Goal: Transaction & Acquisition: Purchase product/service

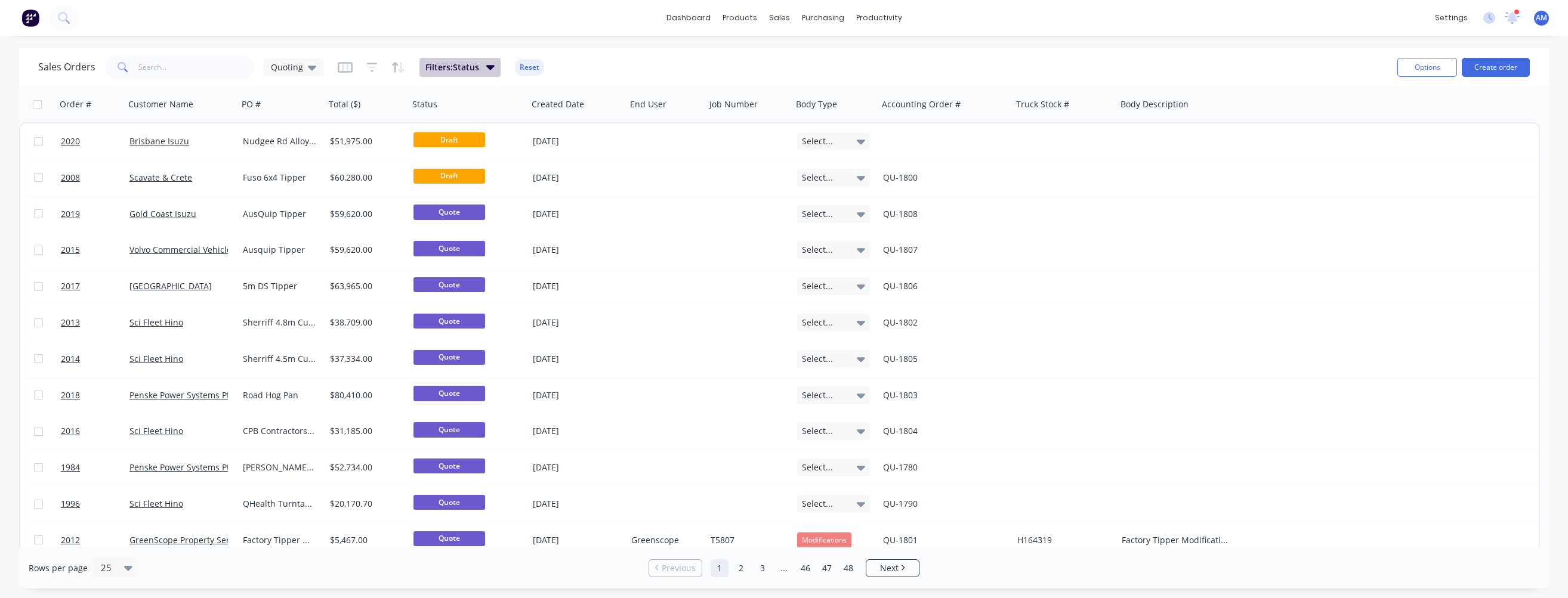
click at [492, 65] on icon "button" at bounding box center [489, 67] width 8 height 13
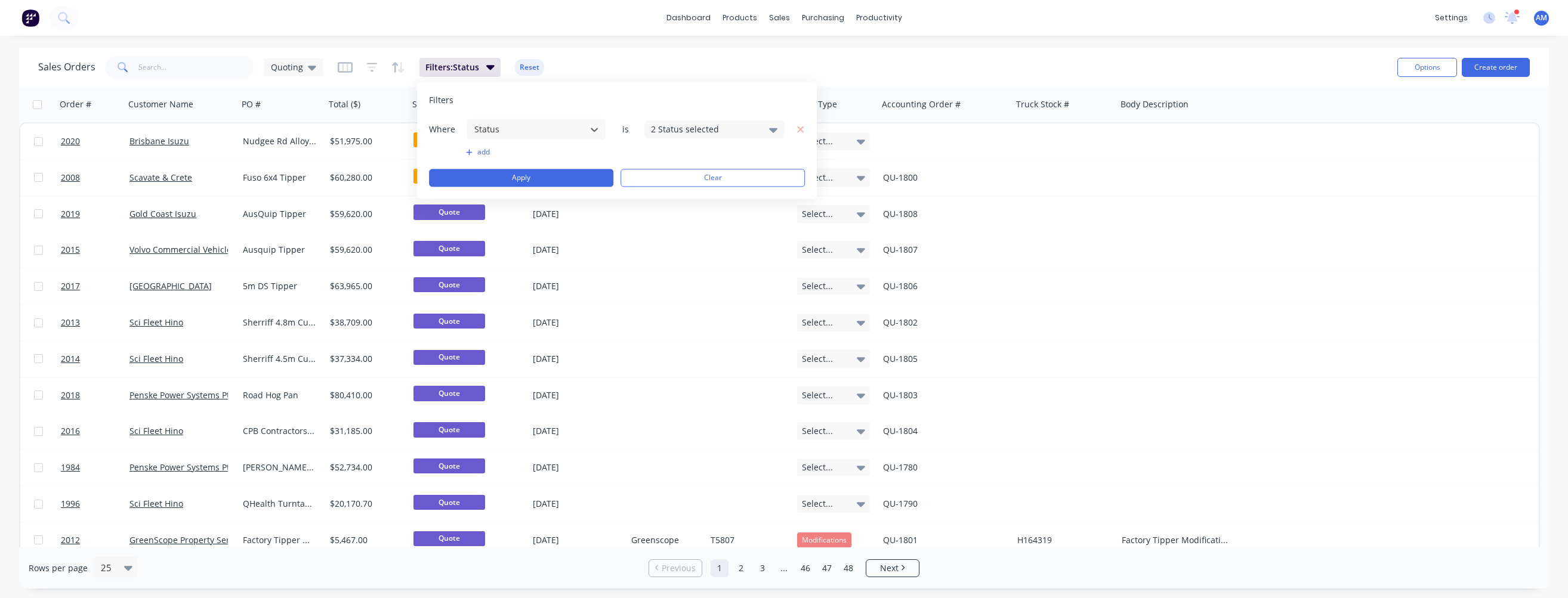
click at [479, 152] on button "add" at bounding box center [536, 152] width 141 height 9
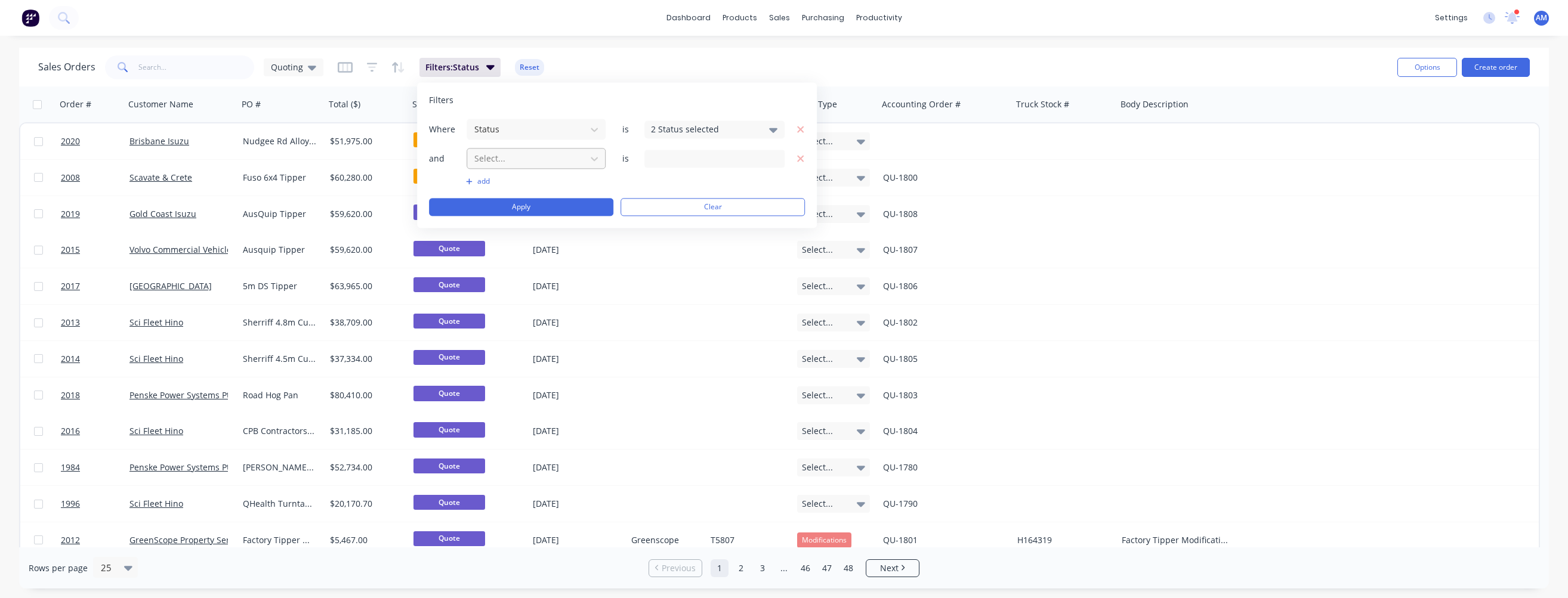
click at [565, 152] on div at bounding box center [526, 158] width 107 height 15
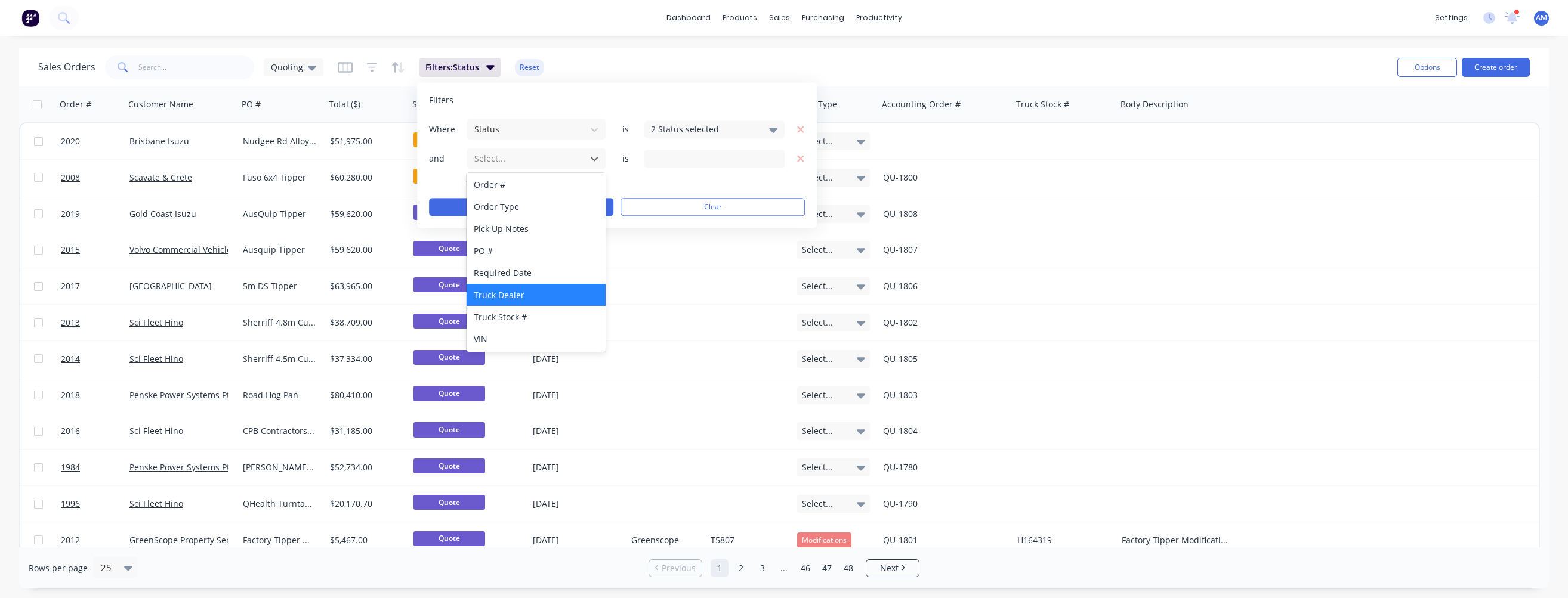
click at [507, 290] on div "Truck Dealer" at bounding box center [535, 295] width 139 height 22
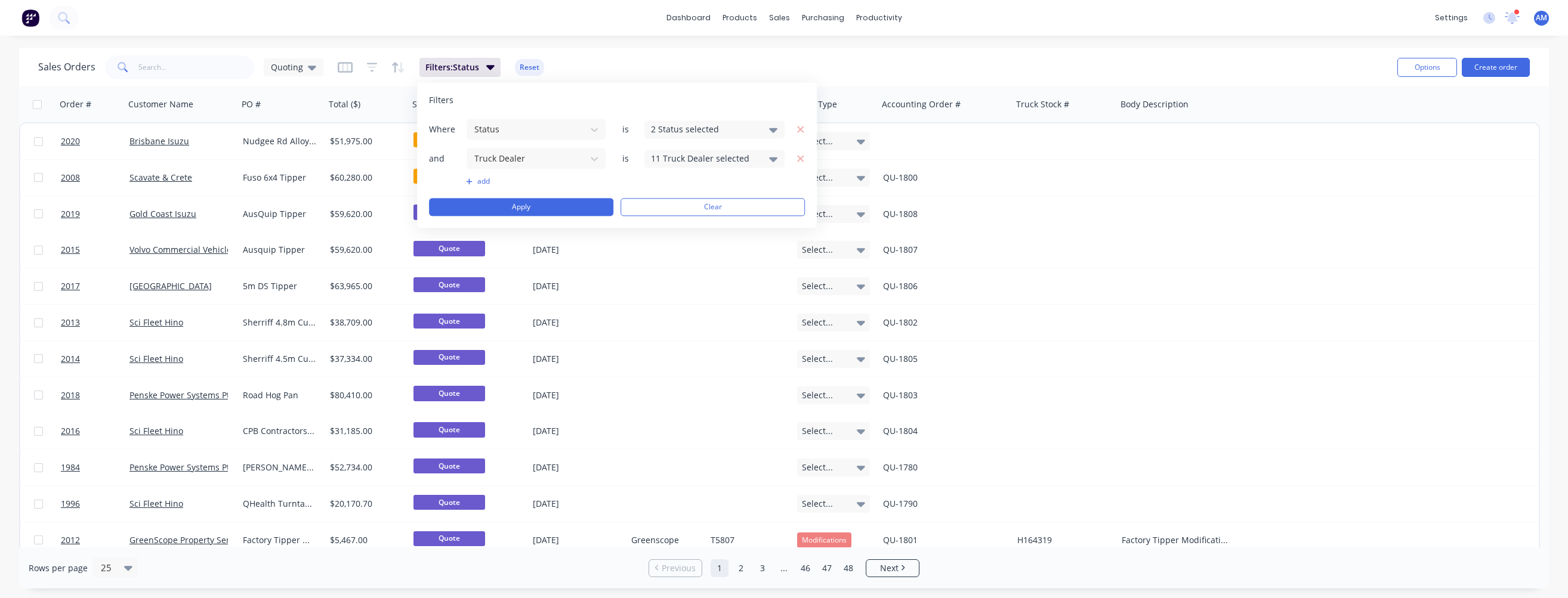
click at [704, 153] on div "11 Truck Dealer selected" at bounding box center [704, 157] width 108 height 12
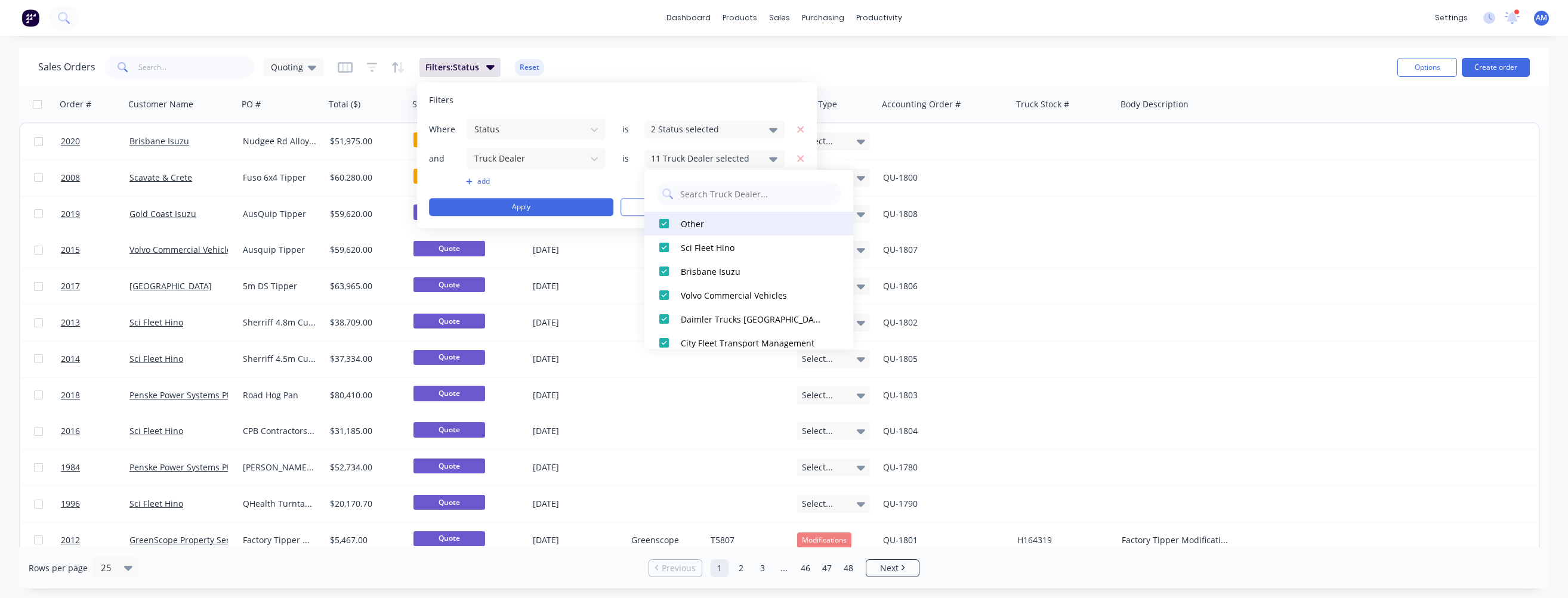
click at [663, 219] on div at bounding box center [664, 224] width 24 height 24
drag, startPoint x: 660, startPoint y: 222, endPoint x: 673, endPoint y: 235, distance: 18.4
click at [660, 223] on div at bounding box center [664, 224] width 24 height 24
click at [665, 268] on div at bounding box center [664, 272] width 24 height 24
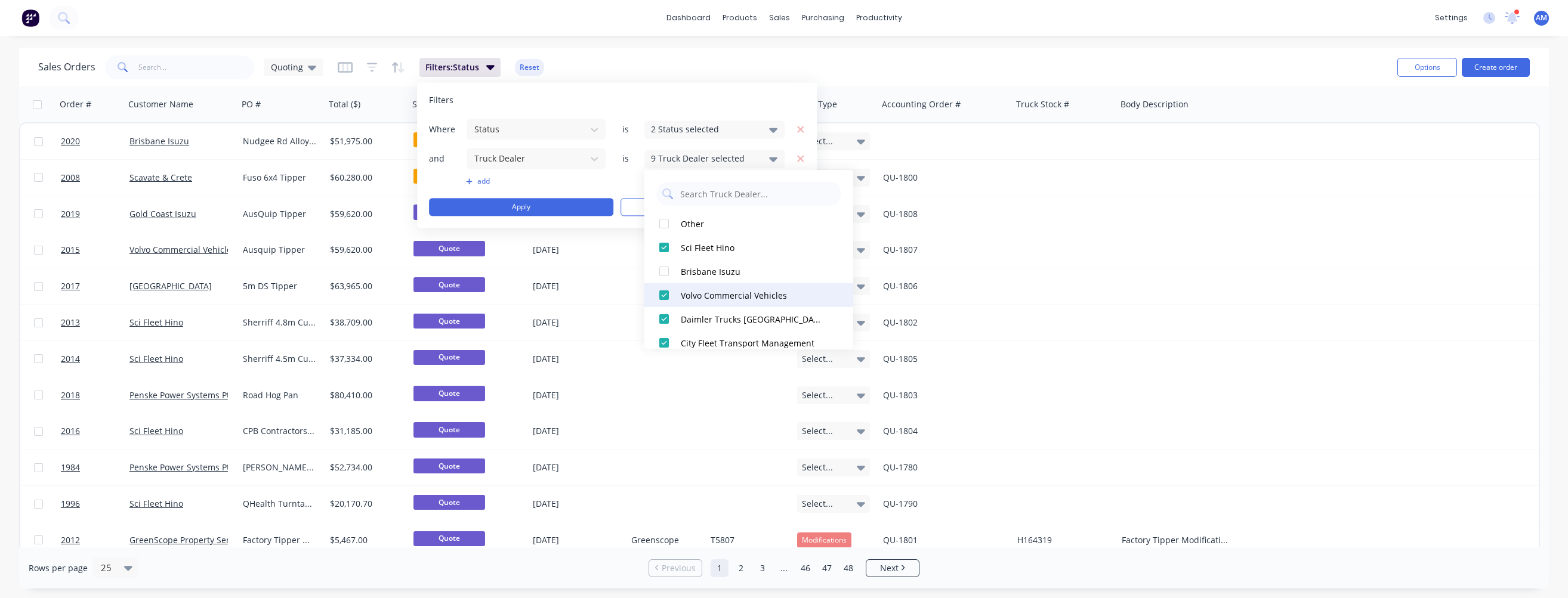
click at [665, 293] on div at bounding box center [664, 295] width 24 height 24
click at [665, 318] on div at bounding box center [664, 319] width 24 height 24
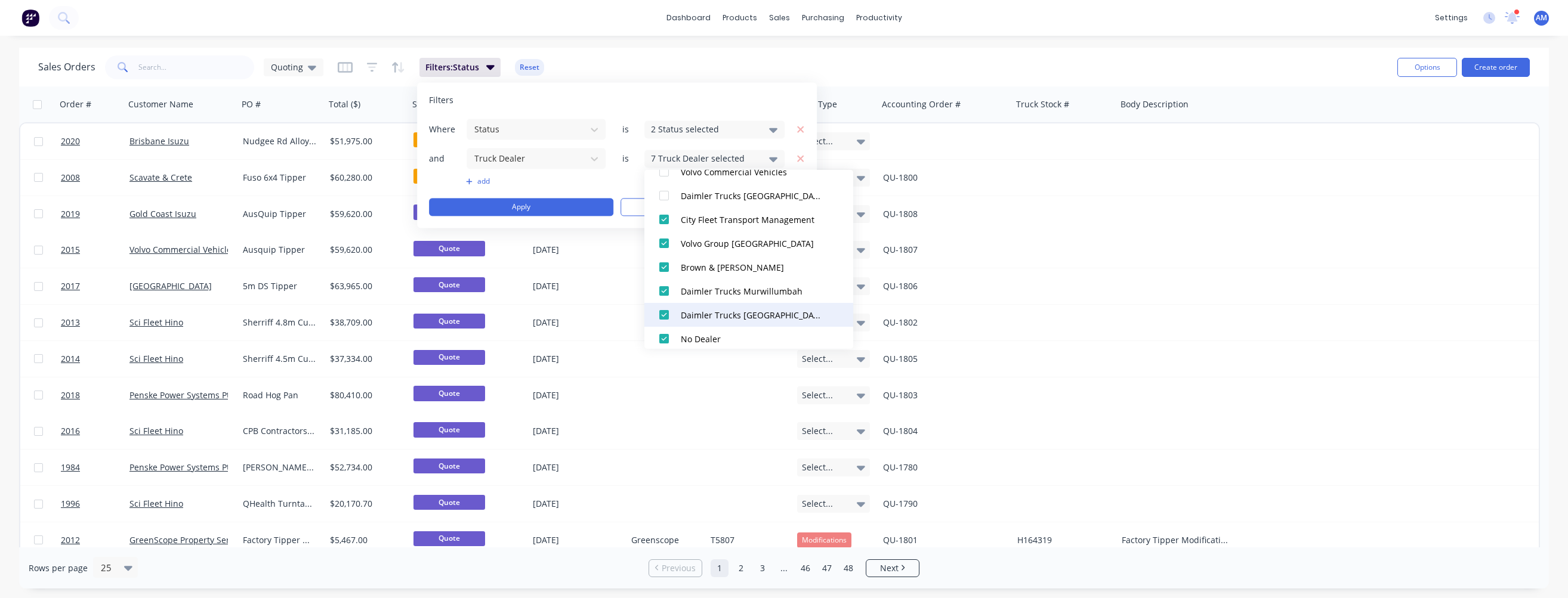
scroll to position [131, 0]
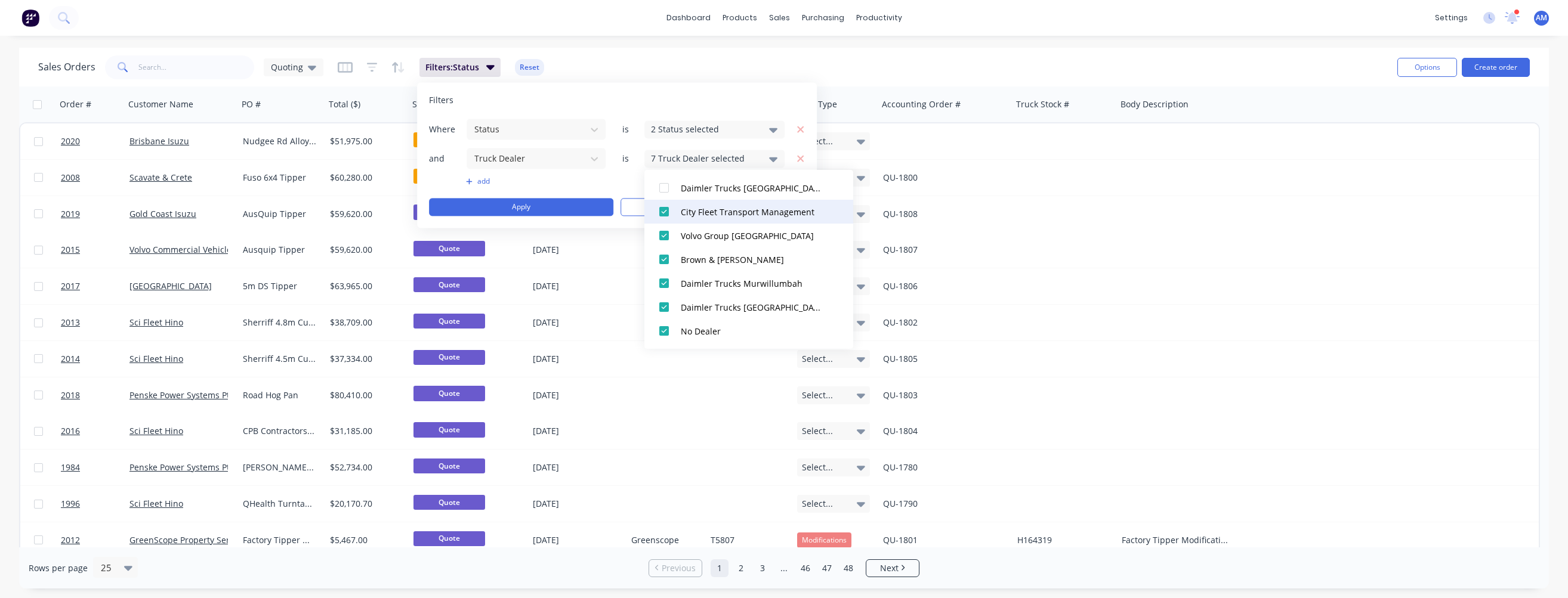
click at [663, 213] on div at bounding box center [664, 212] width 24 height 24
drag, startPoint x: 667, startPoint y: 238, endPoint x: 665, endPoint y: 258, distance: 20.1
click at [667, 238] on div at bounding box center [664, 235] width 24 height 24
drag, startPoint x: 665, startPoint y: 261, endPoint x: 667, endPoint y: 272, distance: 11.2
click at [665, 262] on div at bounding box center [664, 259] width 24 height 24
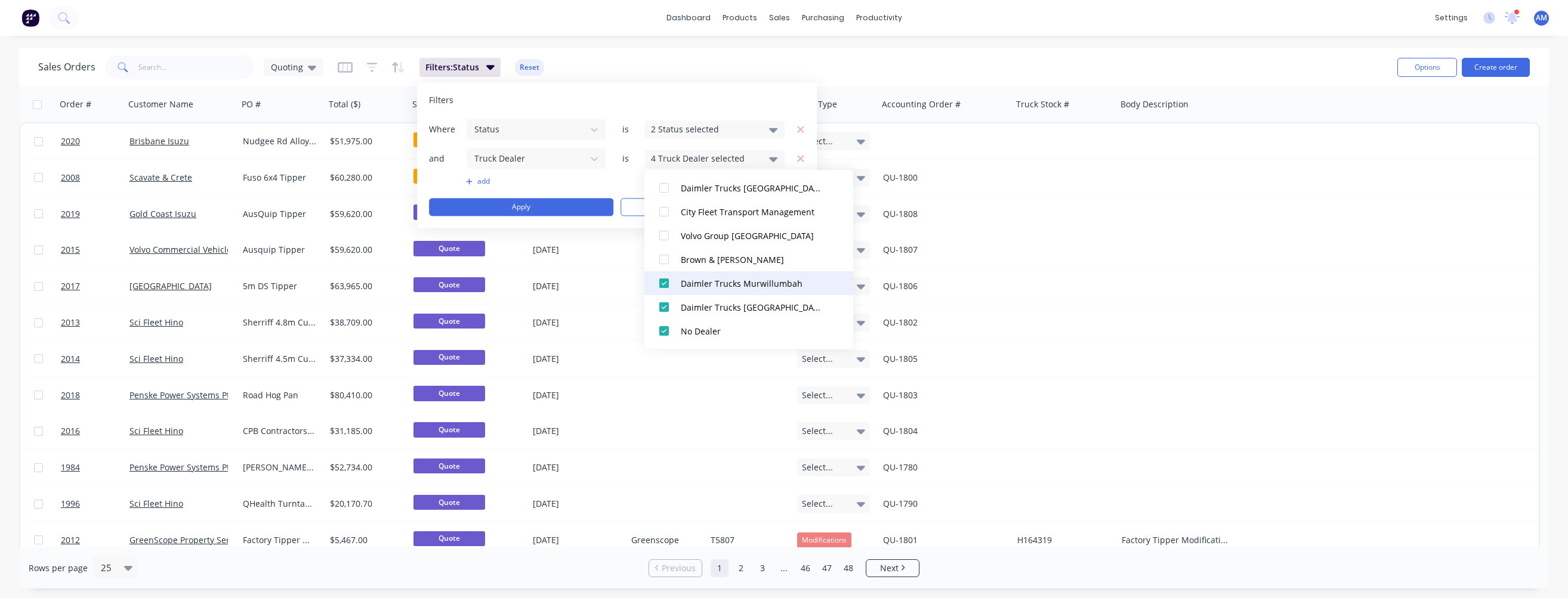
click at [663, 282] on div at bounding box center [664, 284] width 24 height 24
click at [661, 302] on div at bounding box center [664, 307] width 24 height 24
click at [663, 326] on div at bounding box center [664, 331] width 24 height 24
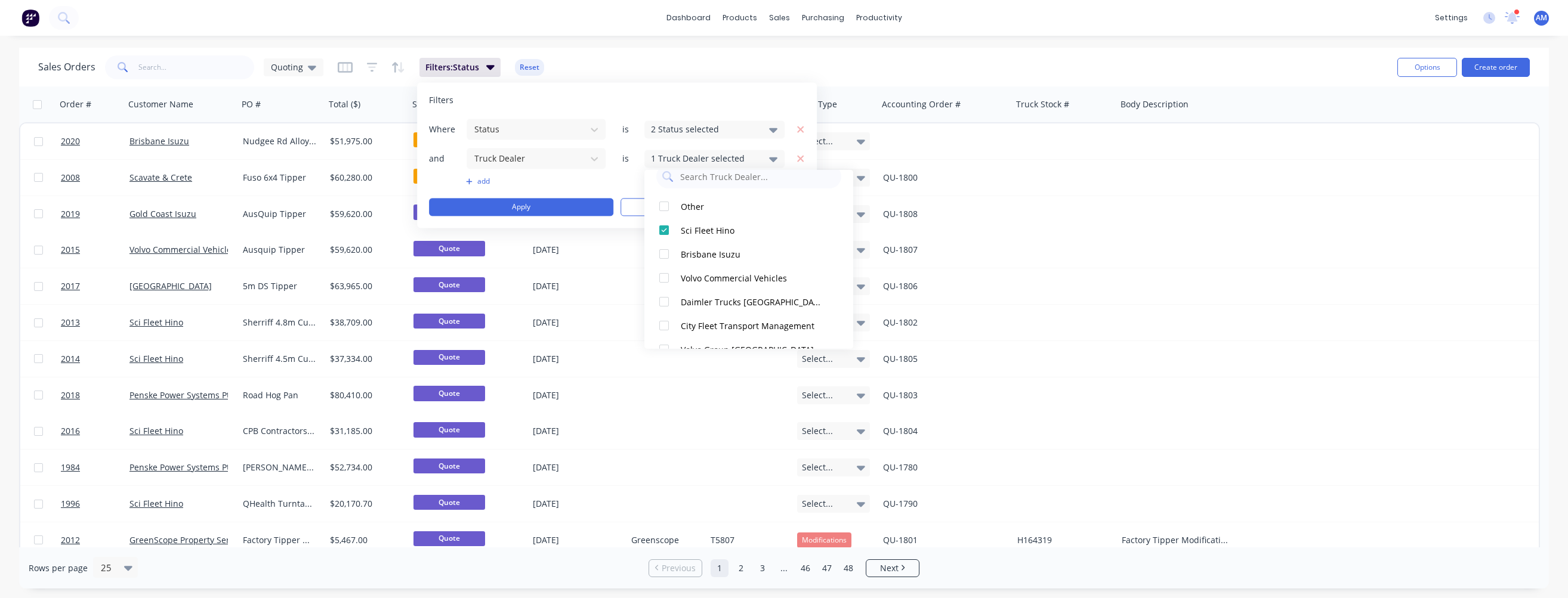
scroll to position [0, 0]
click at [632, 185] on div "Where Status is 2 Status selected and Truck Dealer is 1 Truck Dealer selected a…" at bounding box center [617, 166] width 376 height 98
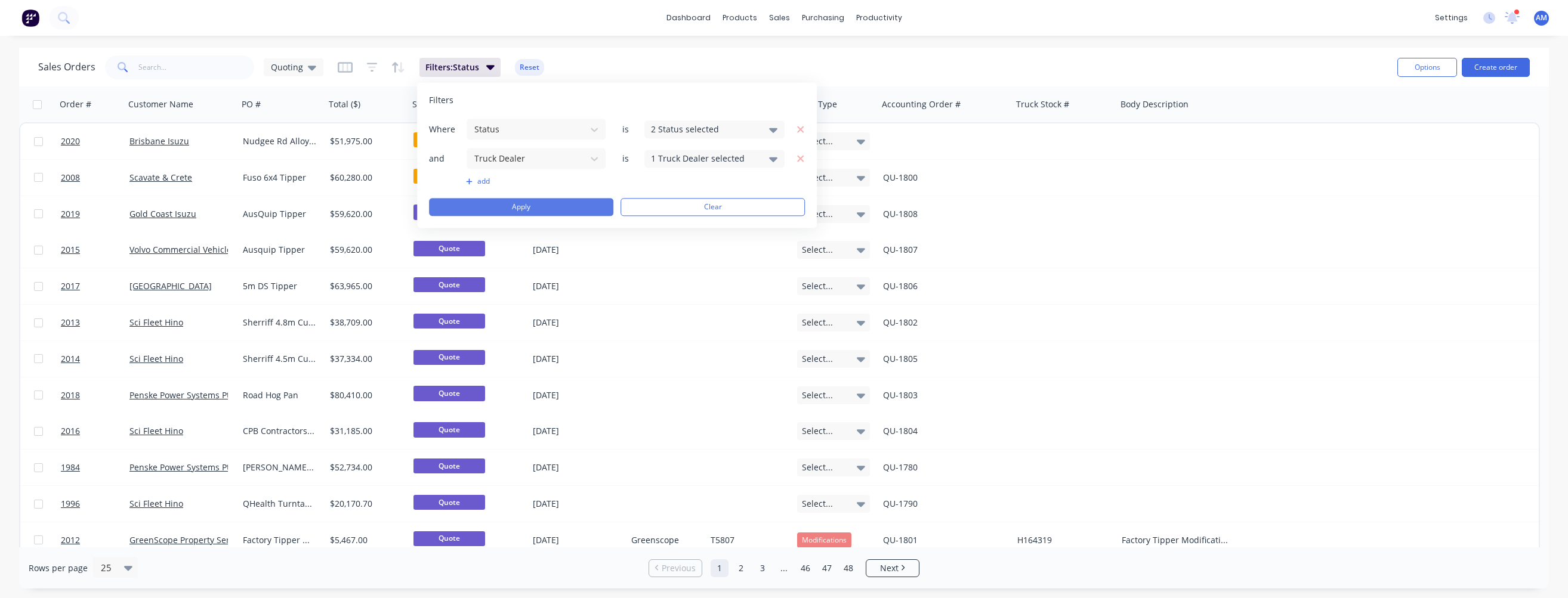
click at [558, 200] on button "Apply" at bounding box center [521, 206] width 184 height 18
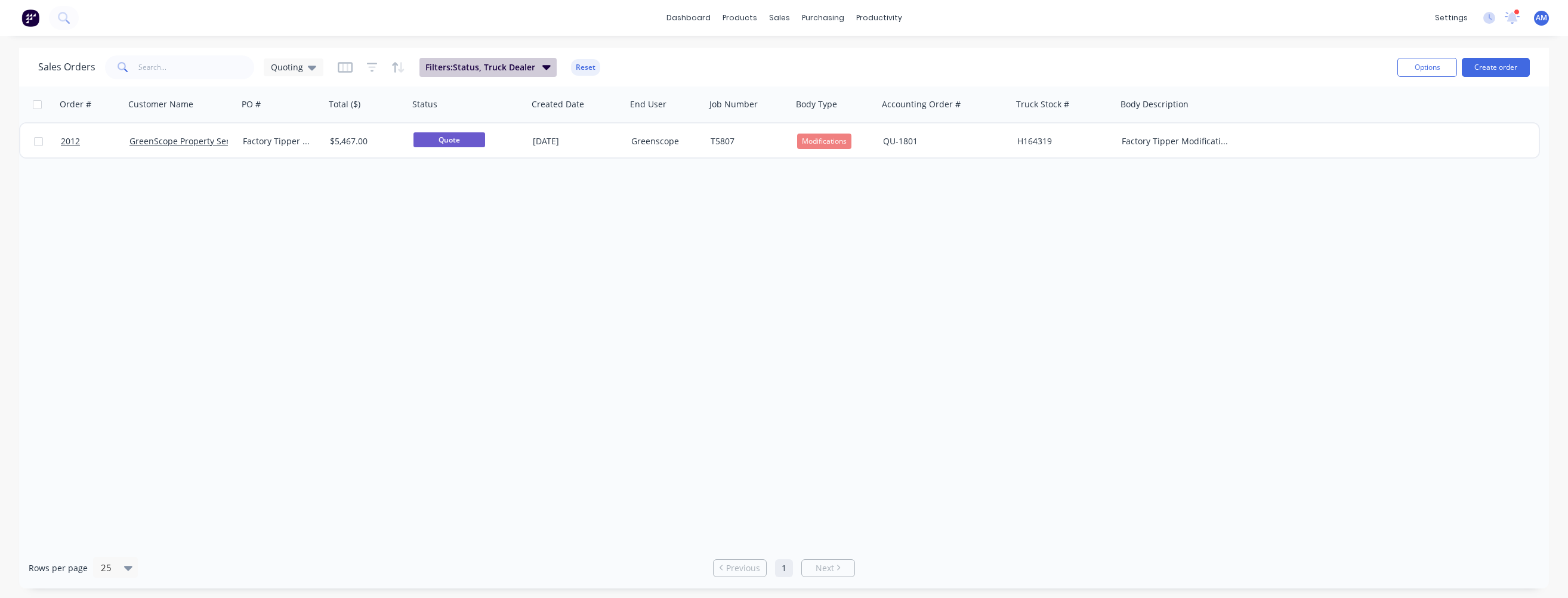
click at [544, 68] on icon "button" at bounding box center [546, 67] width 8 height 5
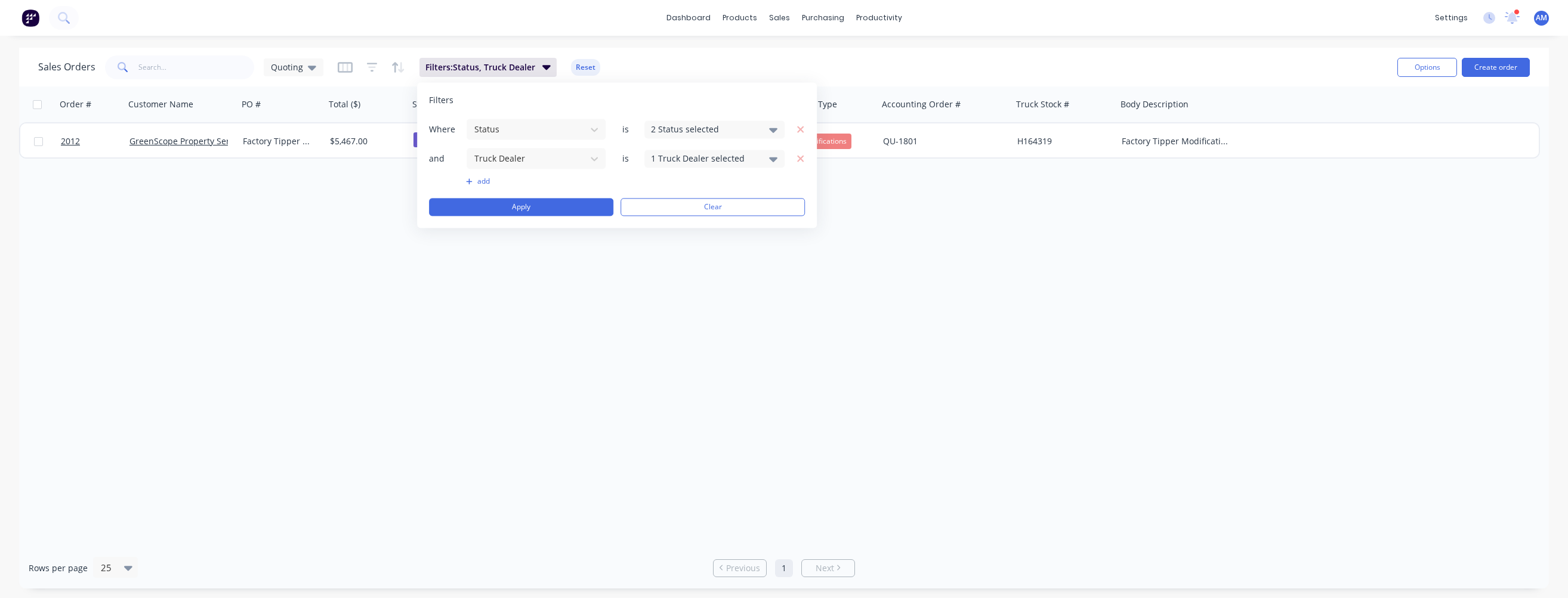
click at [766, 126] on div "2 Status selected" at bounding box center [714, 128] width 141 height 18
click at [771, 153] on icon at bounding box center [772, 158] width 8 height 13
click at [771, 154] on icon at bounding box center [772, 158] width 8 height 13
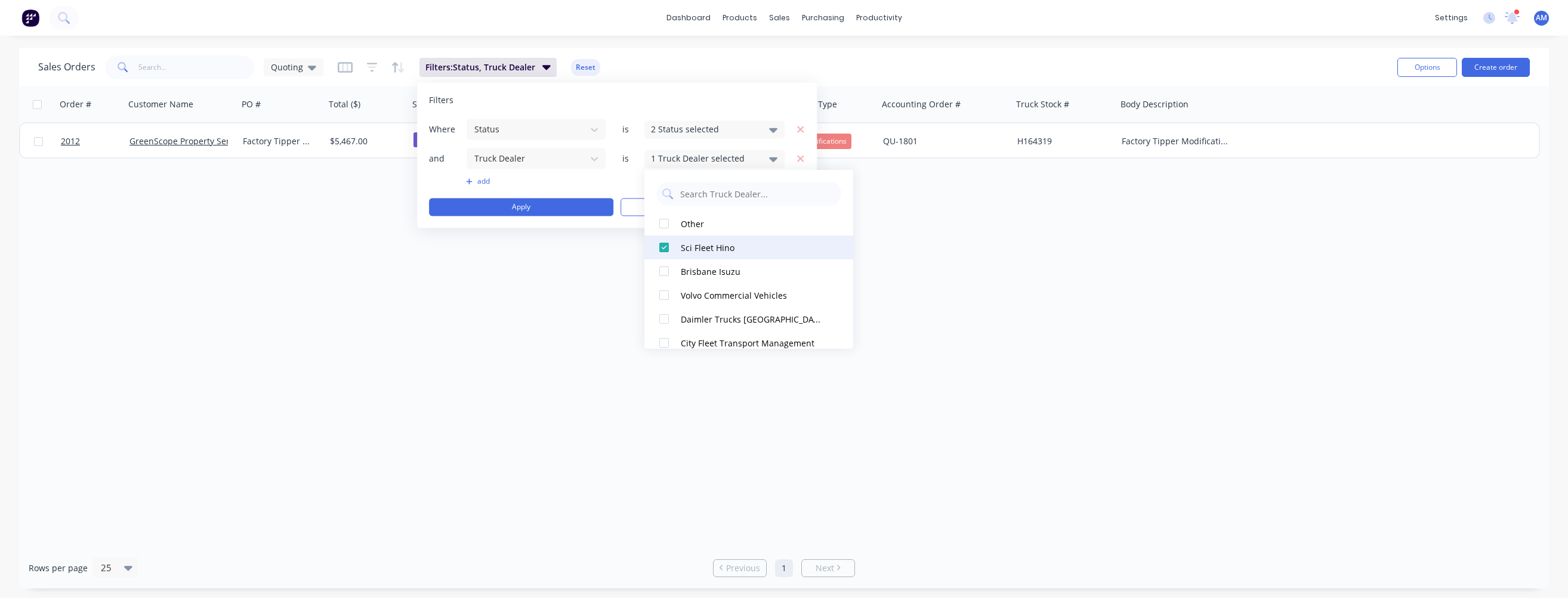
click at [664, 248] on div at bounding box center [664, 247] width 24 height 24
click at [596, 158] on icon at bounding box center [595, 159] width 7 height 4
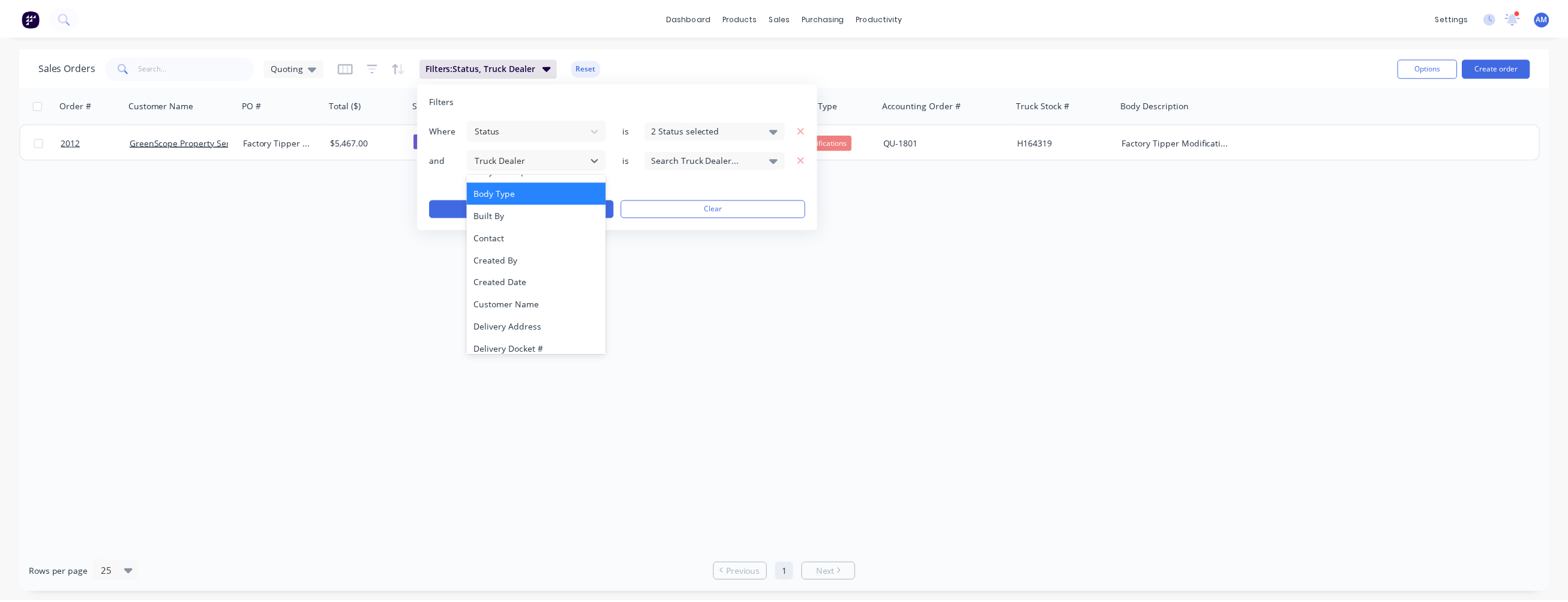
scroll to position [120, 0]
click at [534, 286] on div "Customer Name" at bounding box center [538, 289] width 139 height 22
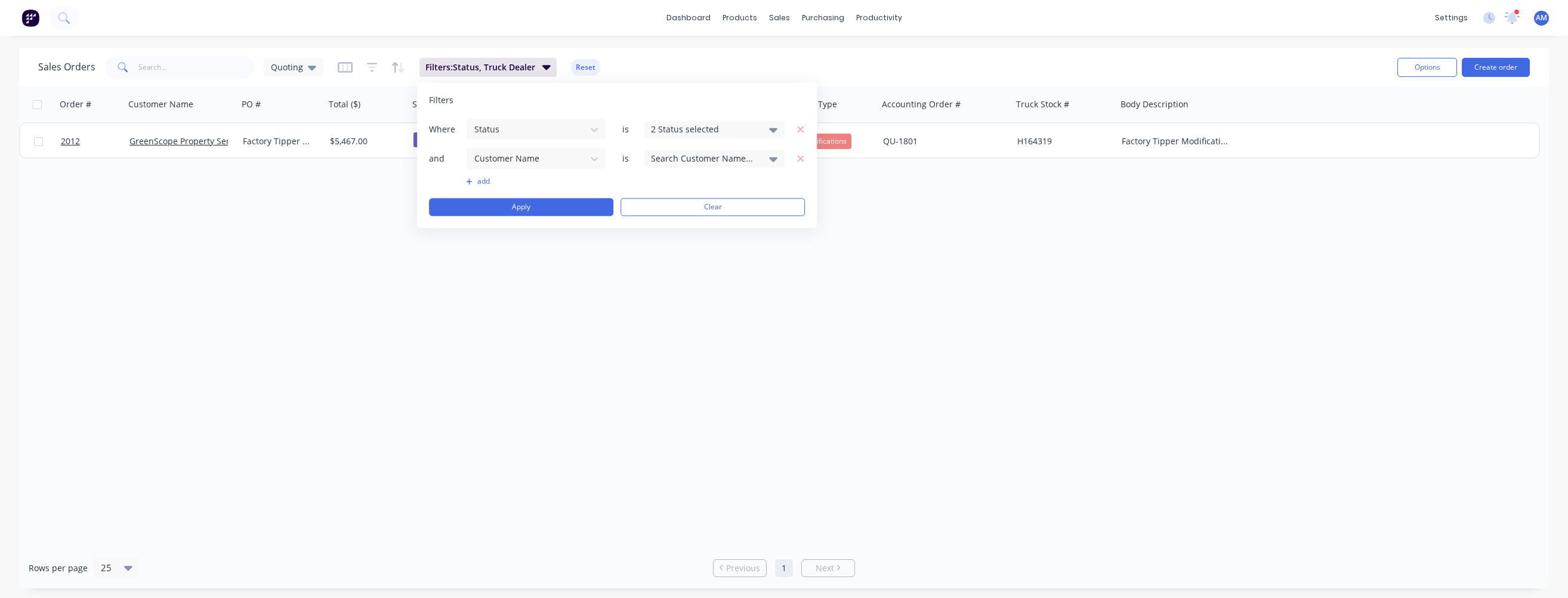
click at [723, 157] on div "Search Customer Name..." at bounding box center [704, 157] width 108 height 12
click at [661, 221] on div at bounding box center [664, 224] width 24 height 24
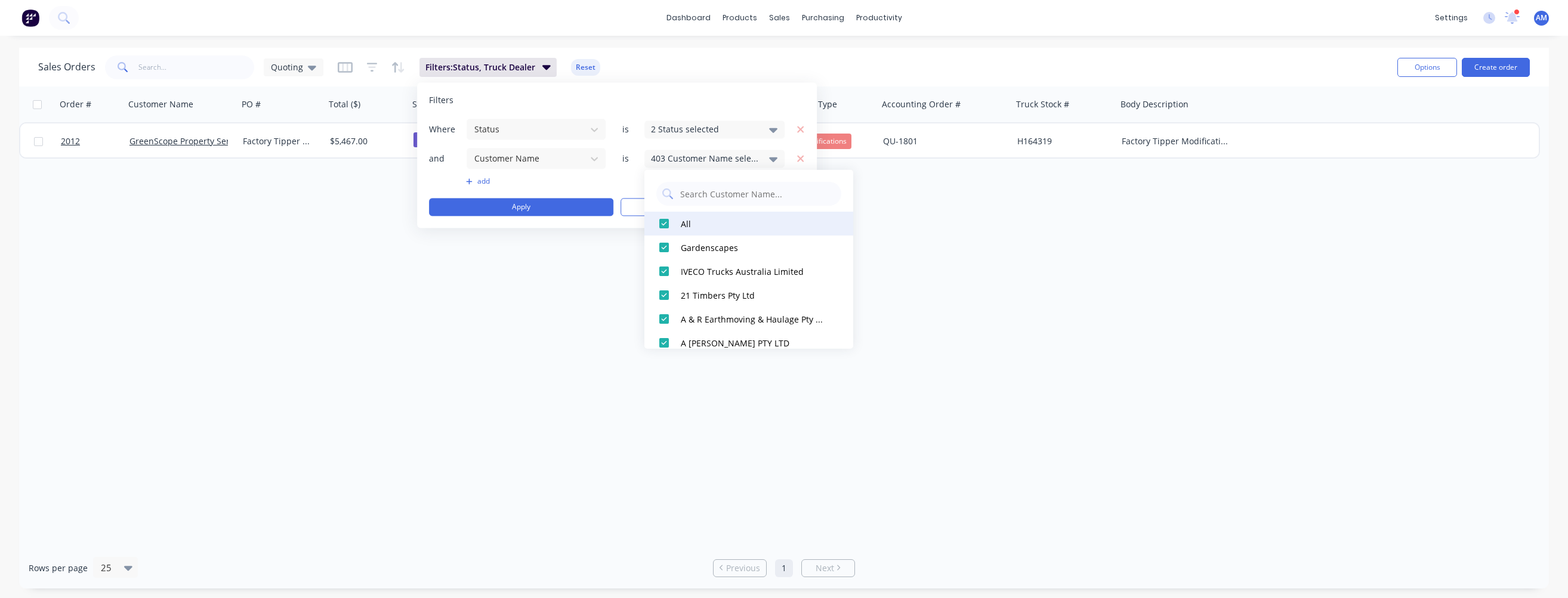
click at [661, 221] on div at bounding box center [664, 224] width 24 height 24
click at [694, 198] on input "text" at bounding box center [757, 194] width 156 height 24
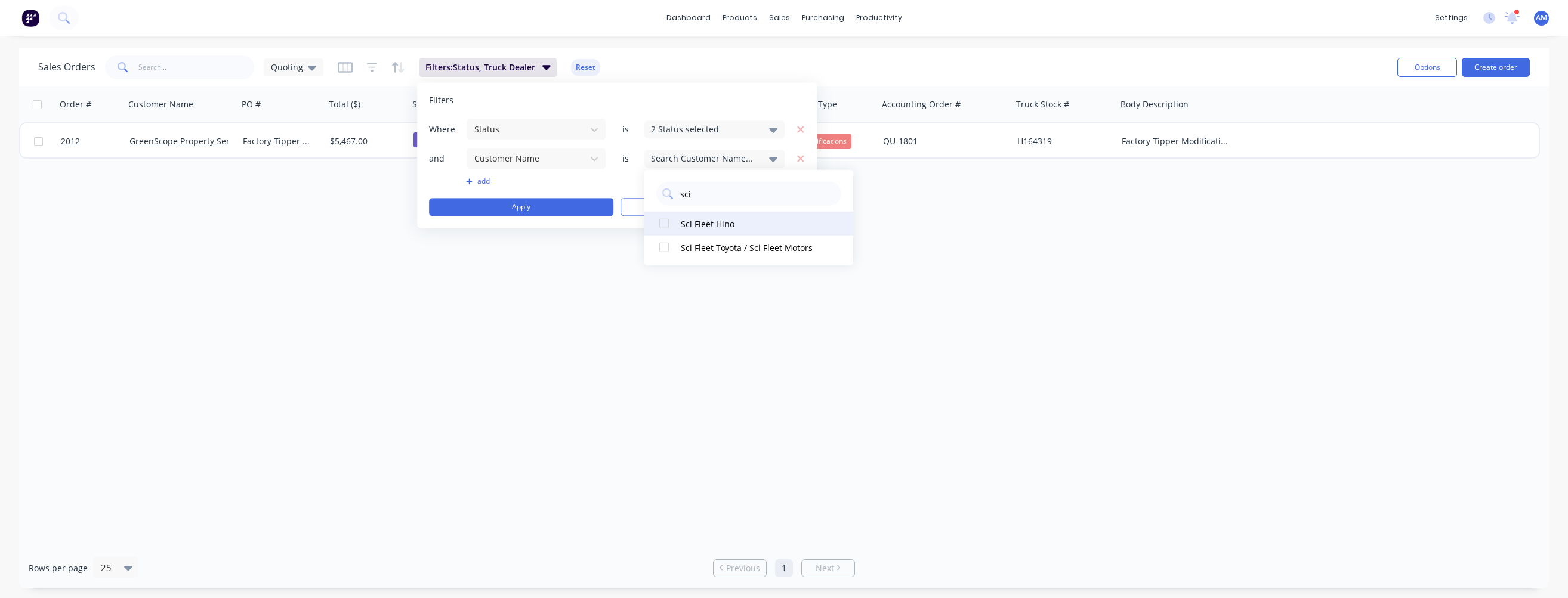
type input "sci"
click at [705, 219] on div "Sci Fleet Hino" at bounding box center [752, 222] width 143 height 12
click at [845, 197] on div "sci" at bounding box center [748, 191] width 208 height 30
click at [896, 212] on div "Order # Customer Name PO # Total ($) Status Created Date End User Job Number Bo…" at bounding box center [784, 317] width 1530 height 461
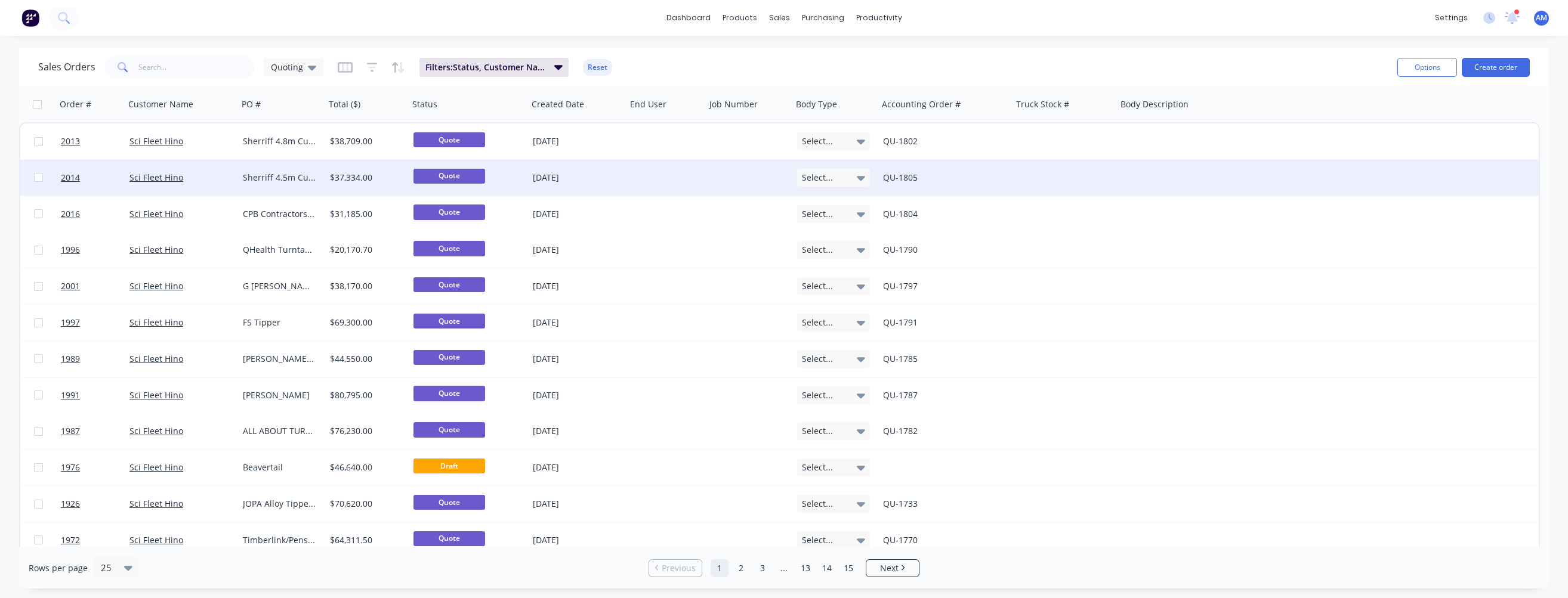
click at [250, 178] on div "Sherriff 4.5m Curtain" at bounding box center [279, 178] width 74 height 12
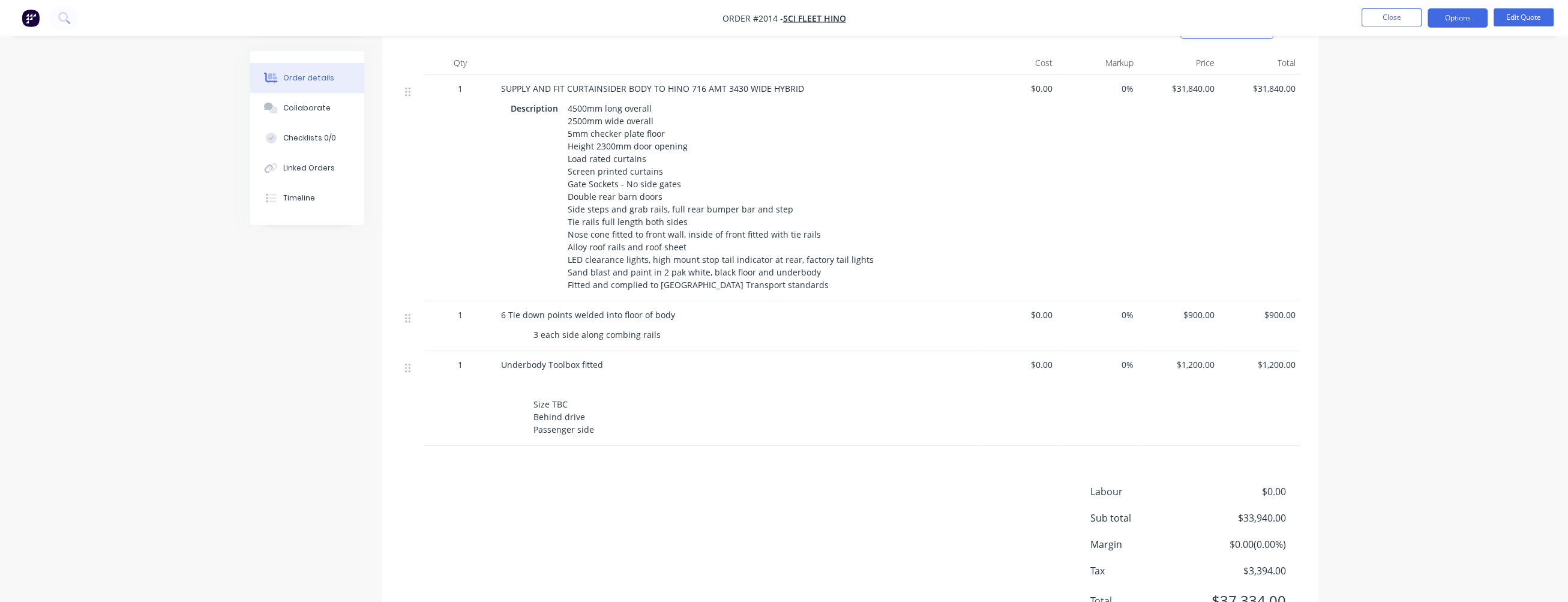
scroll to position [480, 0]
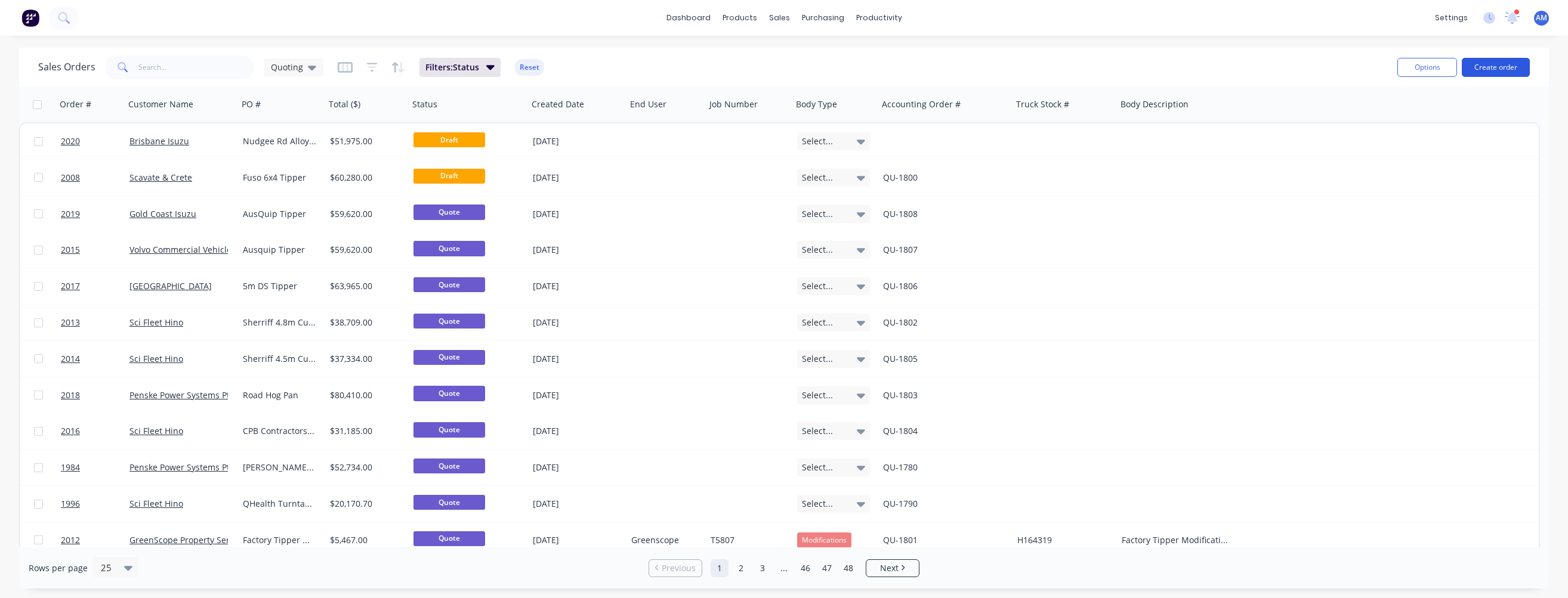
click at [1494, 66] on button "Create order" at bounding box center [1495, 67] width 68 height 20
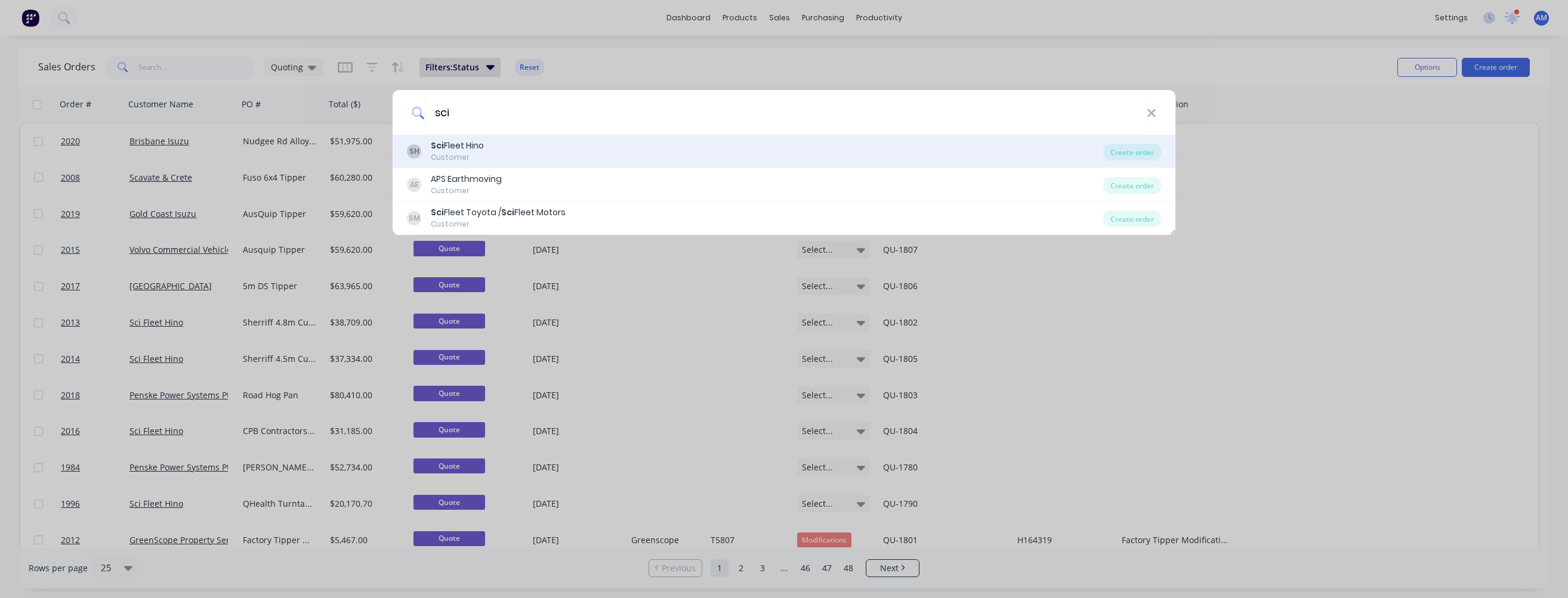
type input "sci"
click at [542, 150] on div "SH Sci Fleet Hino Customer" at bounding box center [755, 151] width 696 height 23
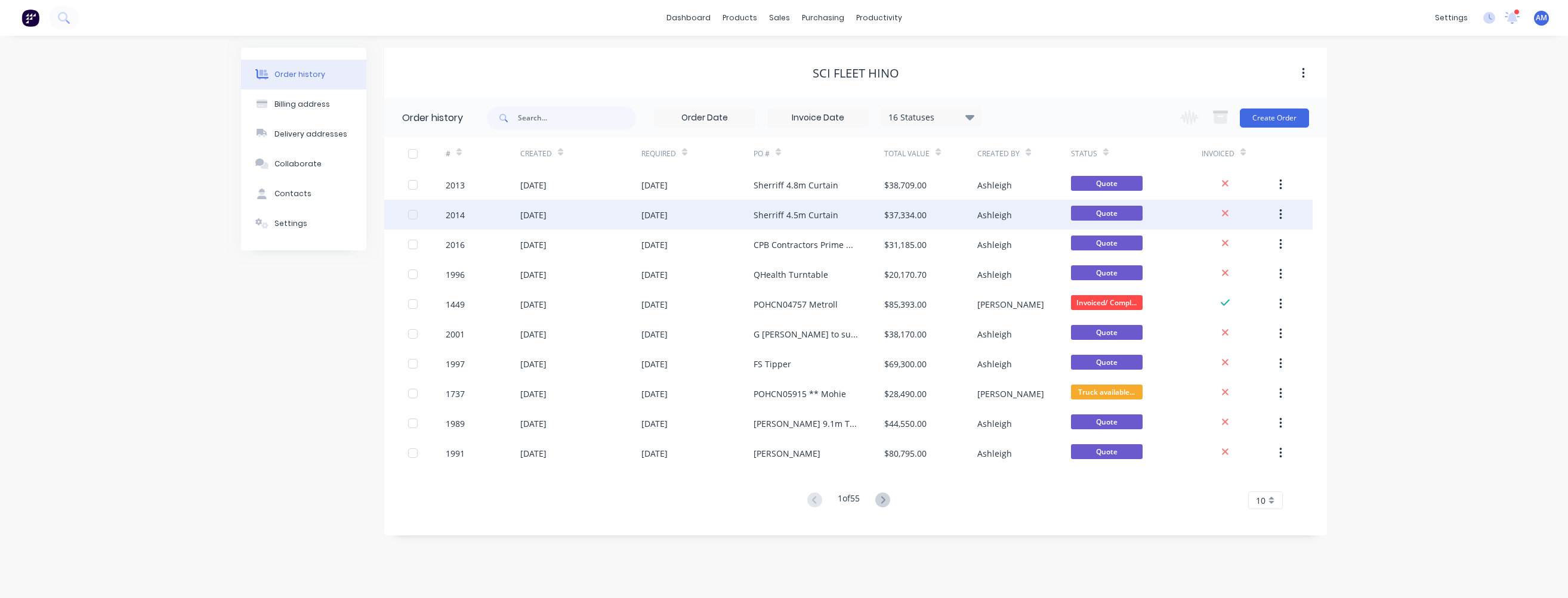
click at [610, 212] on div "[DATE]" at bounding box center [581, 215] width 121 height 30
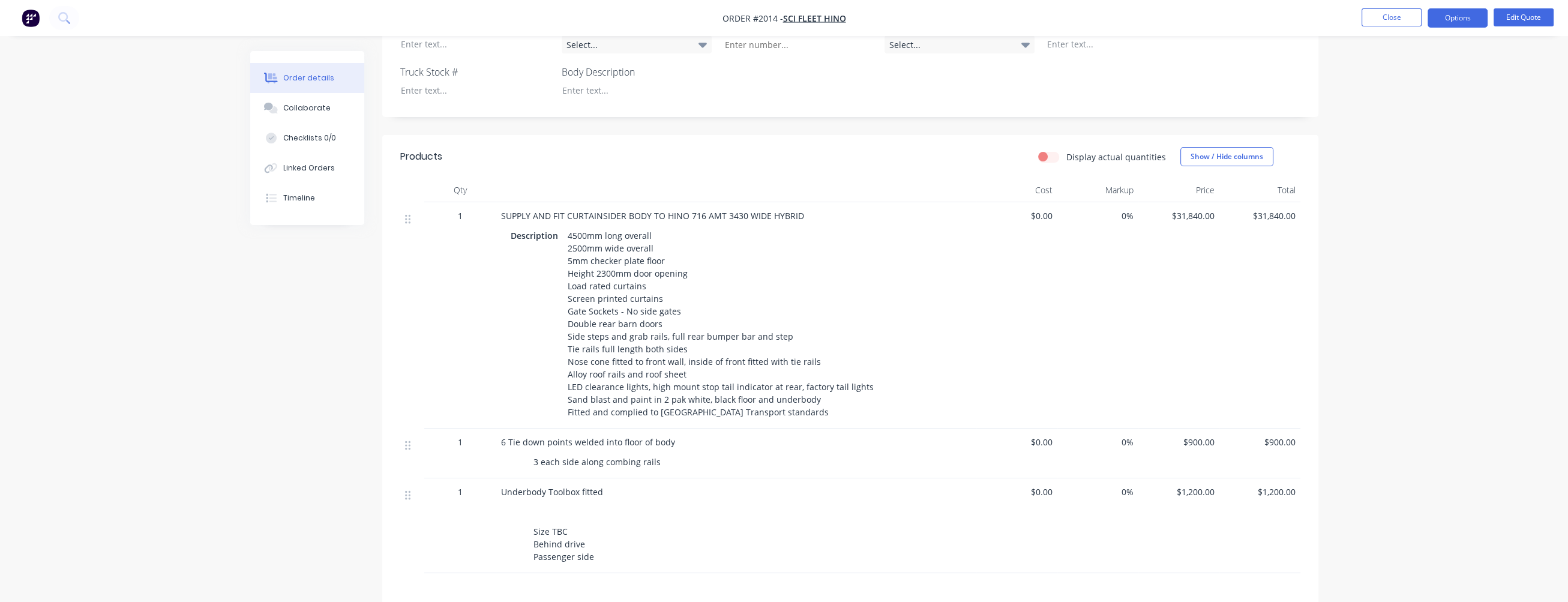
scroll to position [360, 0]
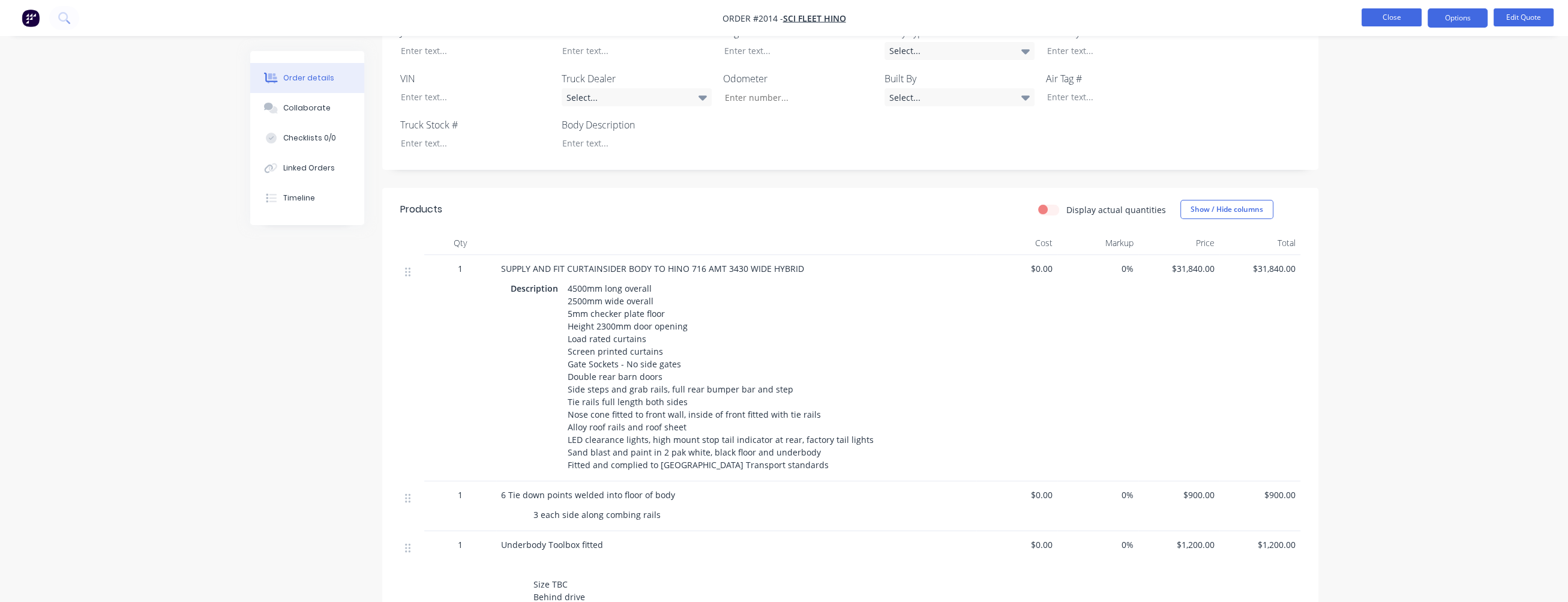
click at [1386, 19] on button "Close" at bounding box center [1392, 17] width 60 height 18
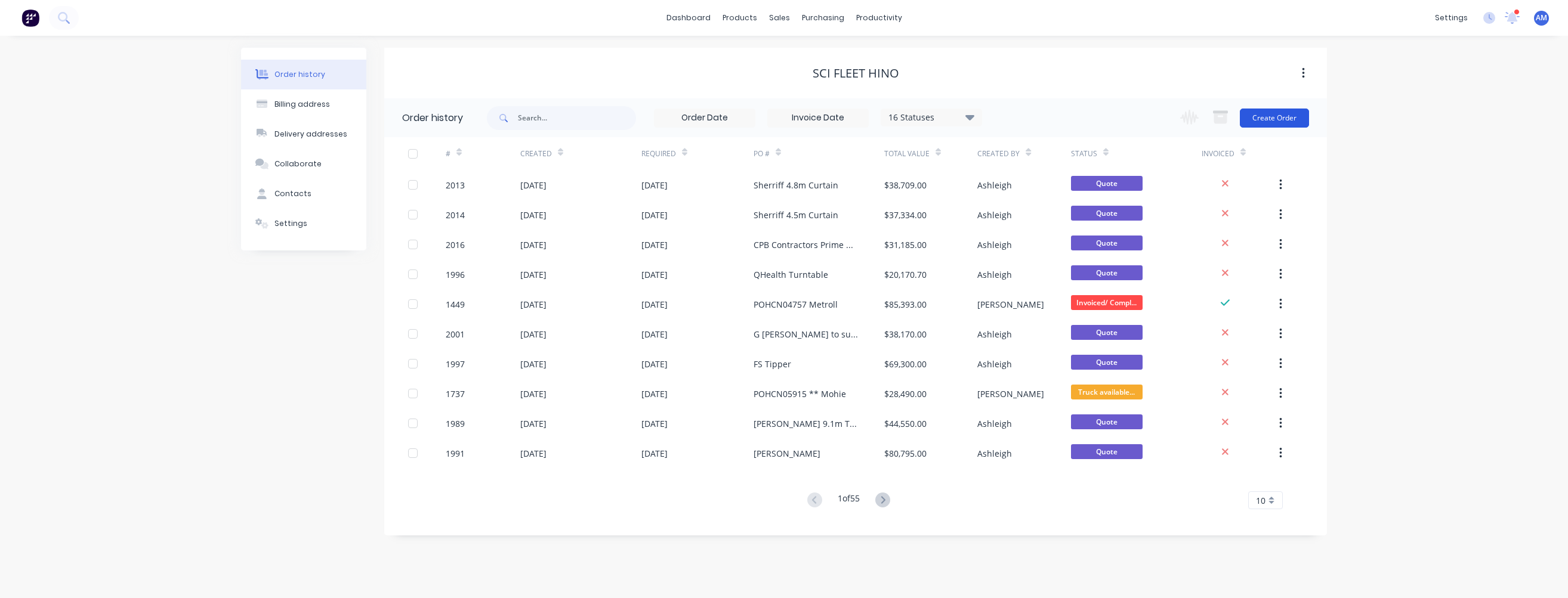
click at [1289, 116] on button "Create Order" at bounding box center [1274, 118] width 69 height 20
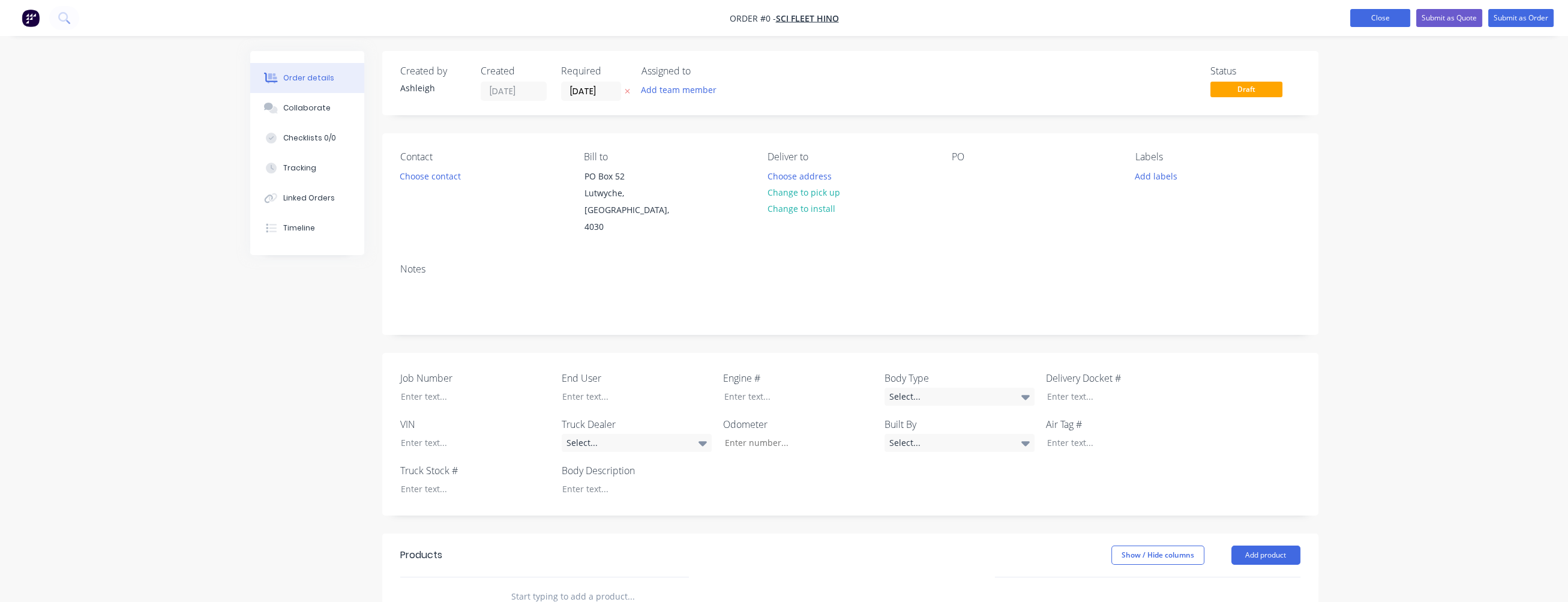
click at [1398, 21] on button "Close" at bounding box center [1380, 18] width 60 height 18
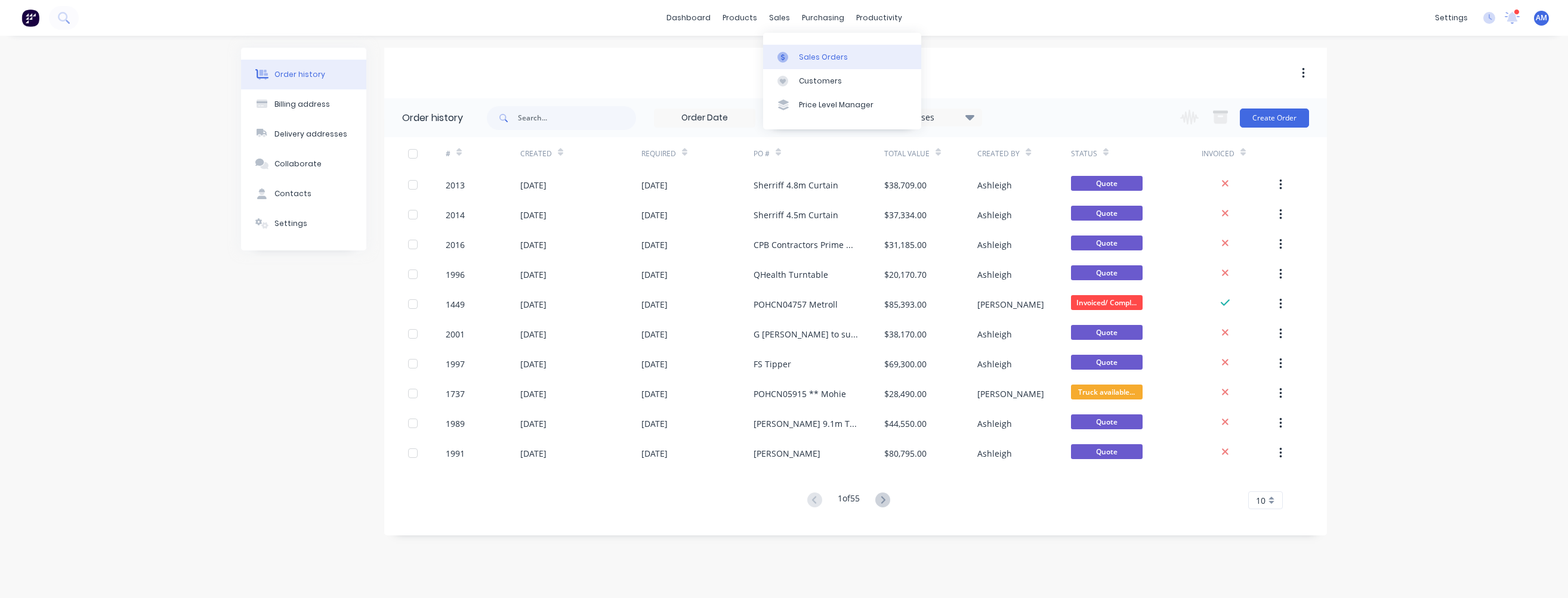
click at [809, 52] on div "Sales Orders" at bounding box center [823, 58] width 49 height 11
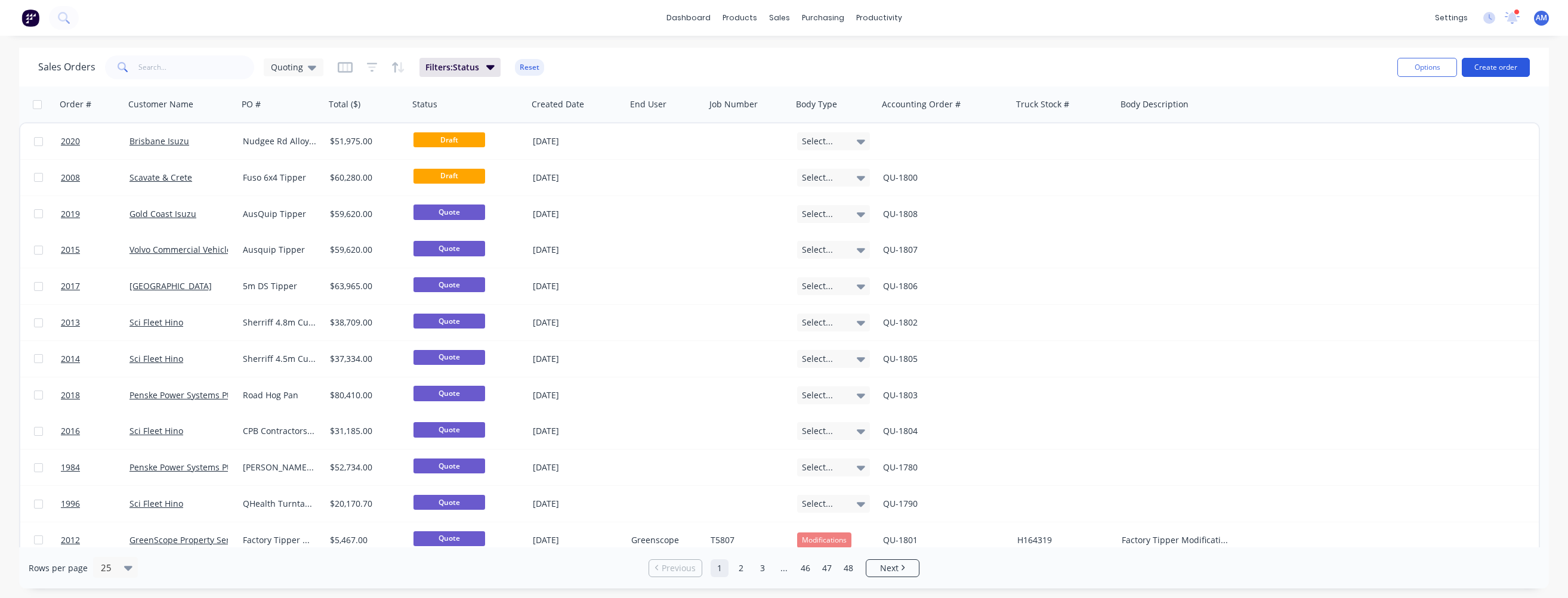
click at [1501, 67] on button "Create order" at bounding box center [1495, 67] width 68 height 20
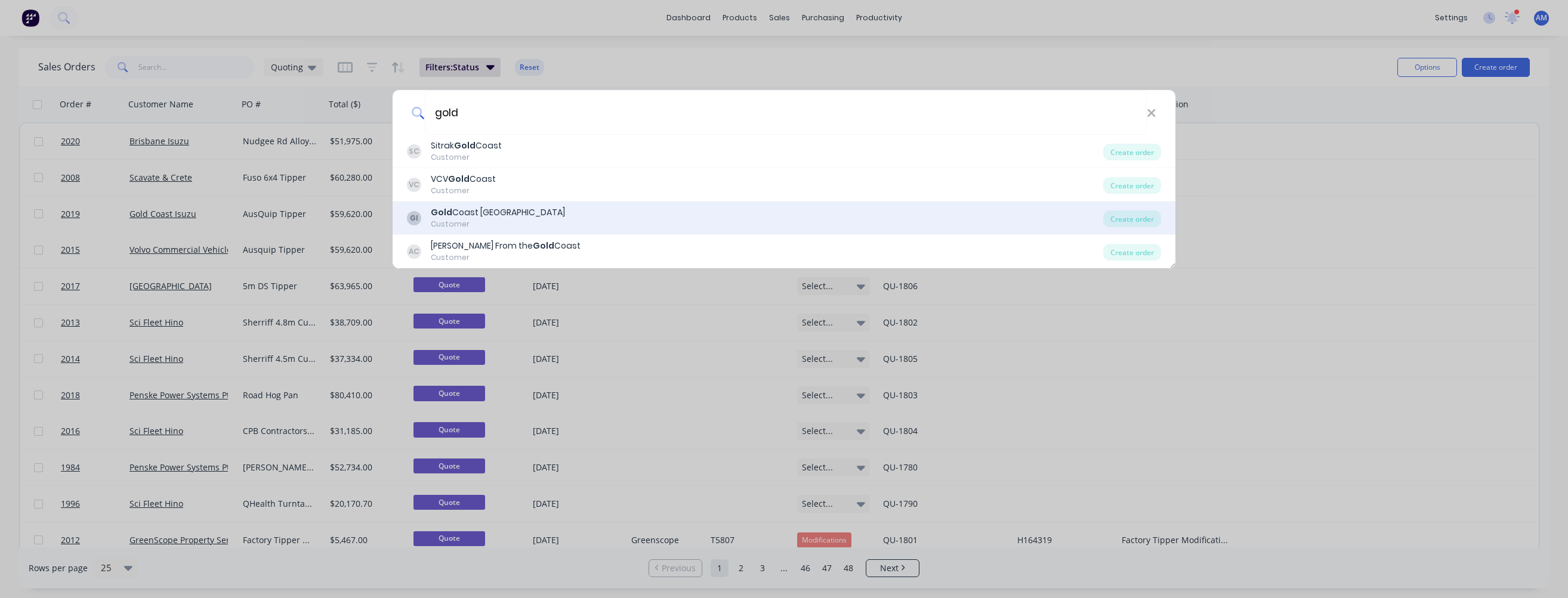
type input "gold"
click at [627, 210] on div "GI Gold Coast Isuzu Customer" at bounding box center [755, 218] width 696 height 23
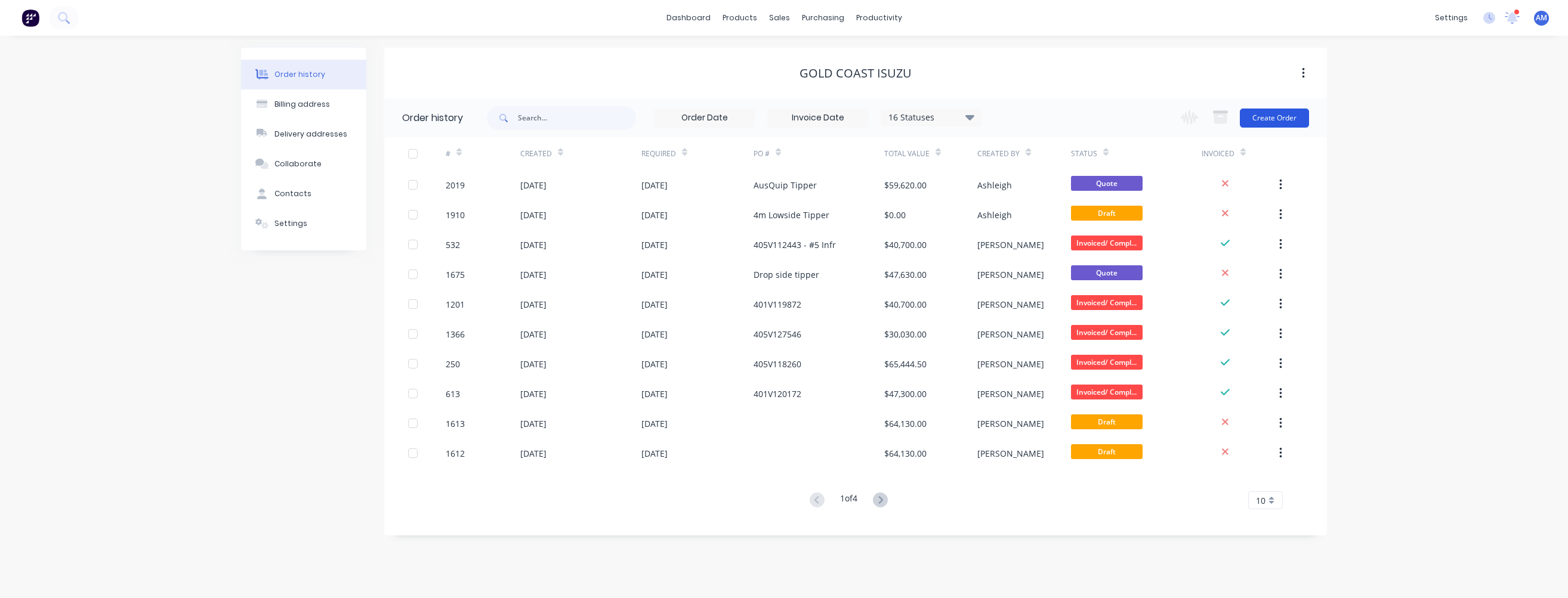
click at [1278, 113] on button "Create Order" at bounding box center [1274, 118] width 69 height 20
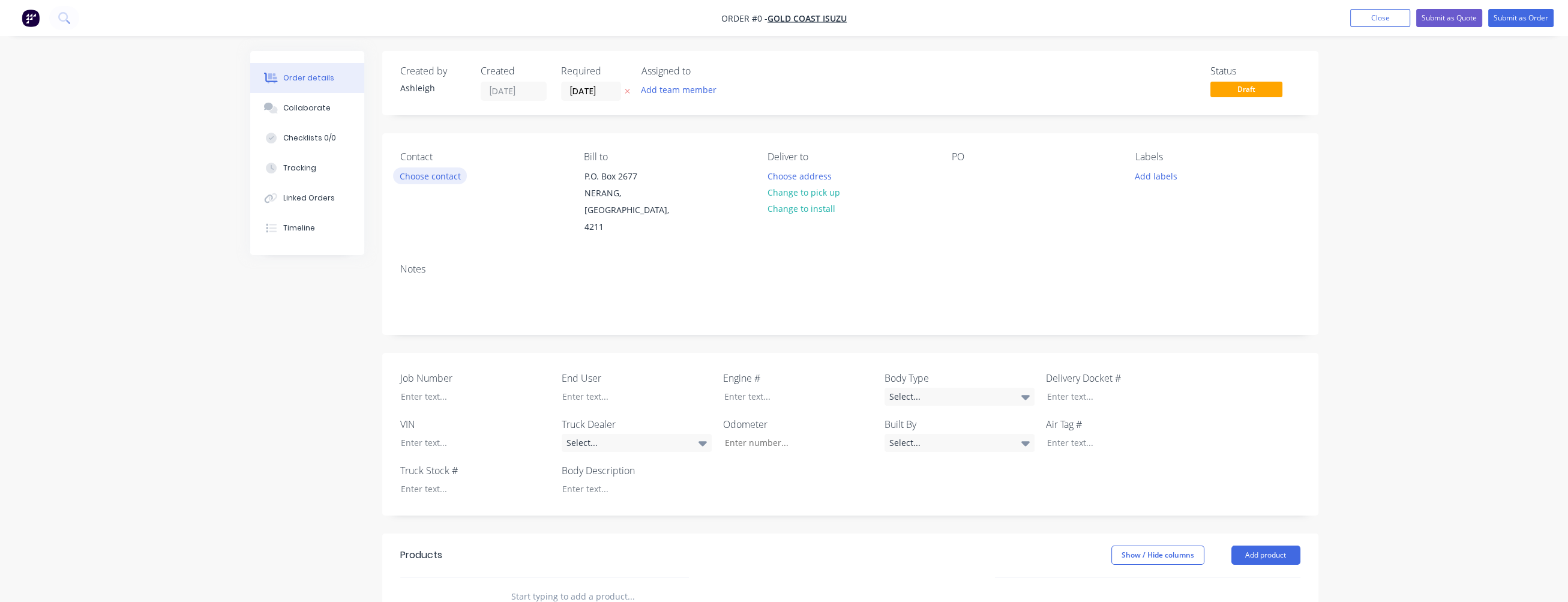
click at [456, 176] on button "Choose contact" at bounding box center [430, 175] width 74 height 16
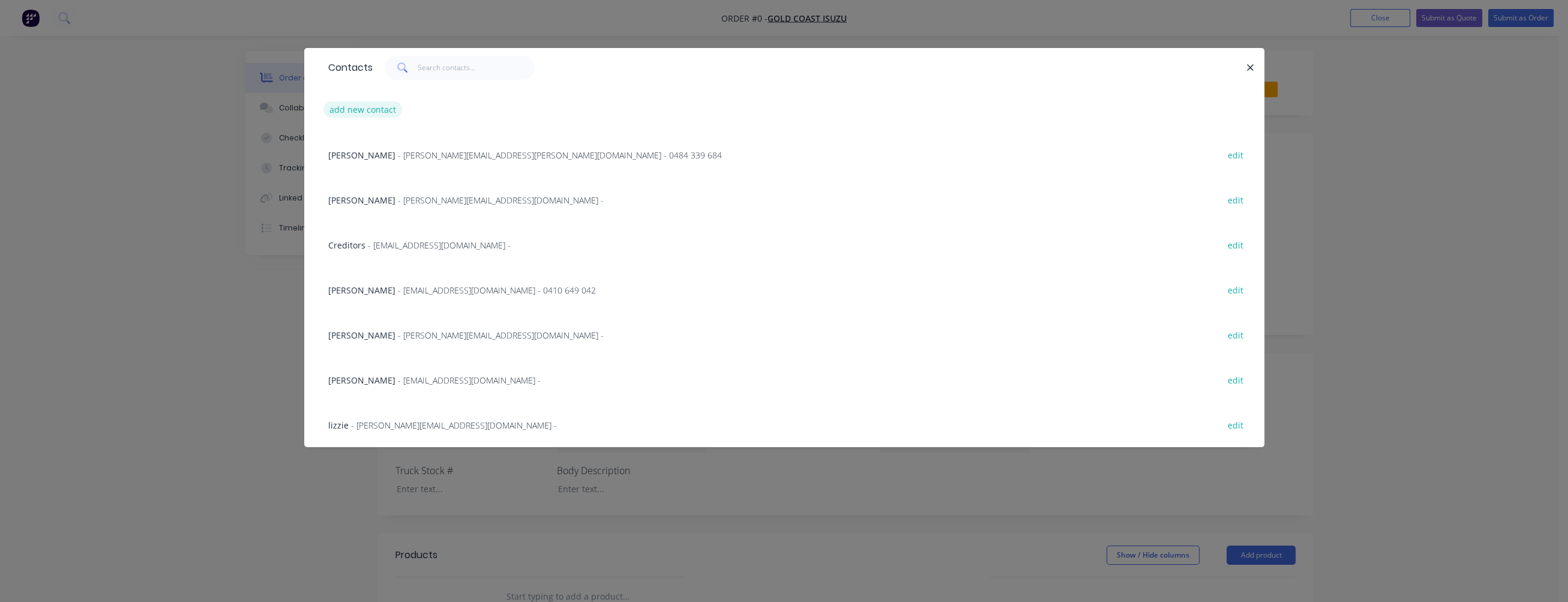
click at [374, 110] on button "add new contact" at bounding box center [363, 109] width 80 height 16
select select "AU"
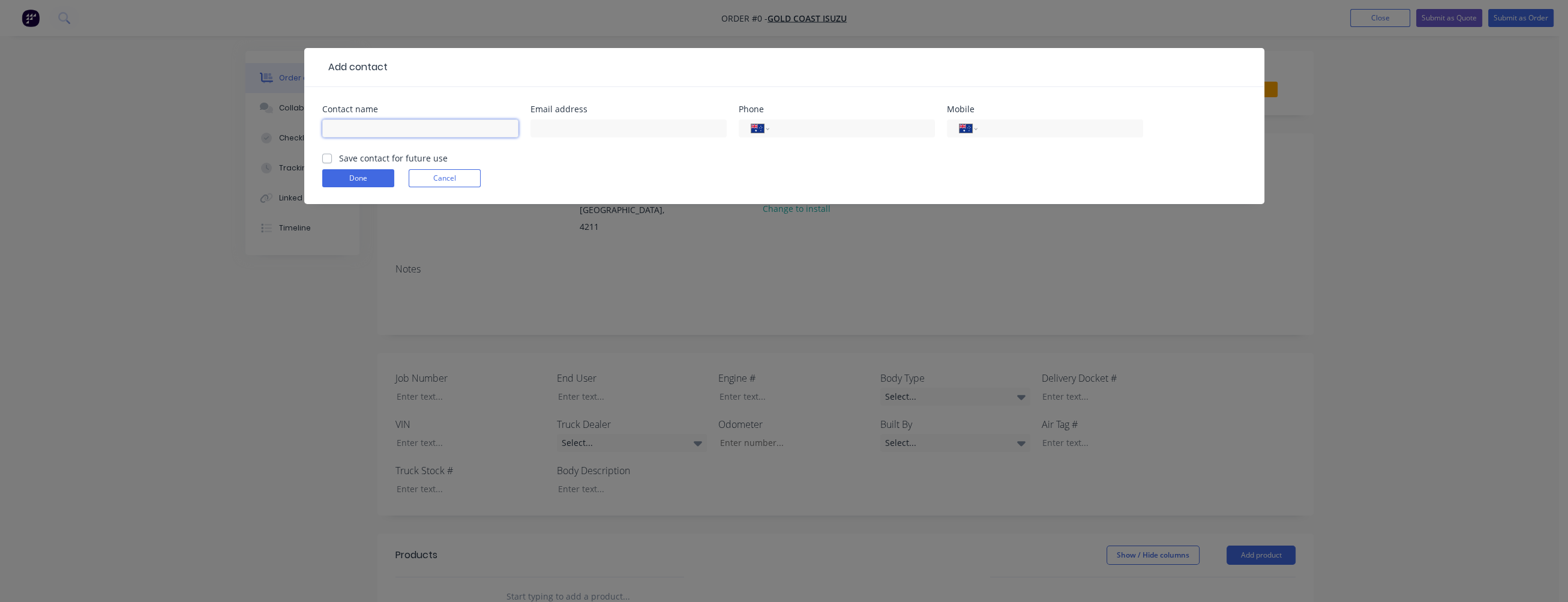
click at [372, 129] on input "text" at bounding box center [420, 128] width 197 height 18
type input "[PERSON_NAME]"
click at [565, 133] on input "text" at bounding box center [629, 128] width 197 height 18
click at [561, 132] on input "text" at bounding box center [629, 128] width 197 height 18
paste input "[PERSON_NAME][EMAIL_ADDRESS][PERSON_NAME][DOMAIN_NAME]"
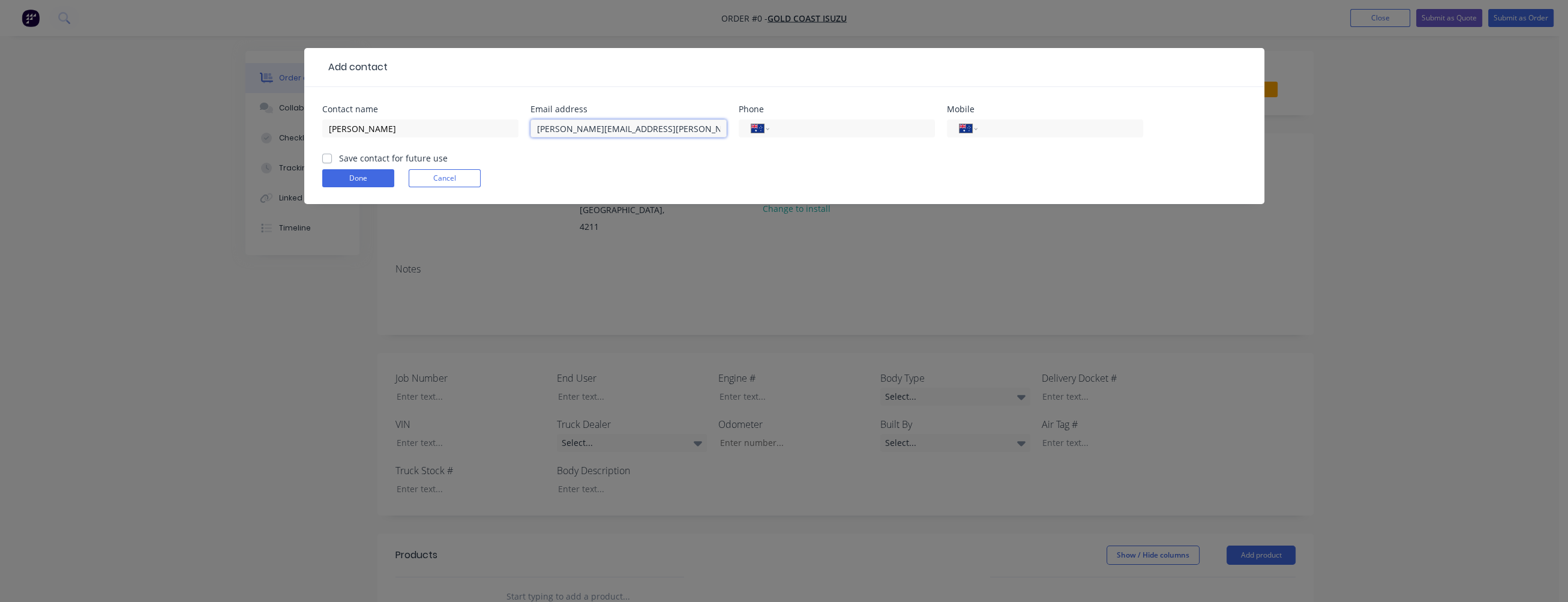
type input "[PERSON_NAME][EMAIL_ADDRESS][PERSON_NAME][DOMAIN_NAME]"
click at [1012, 128] on input "tel" at bounding box center [1058, 128] width 144 height 14
paste input "0438 643 819"
type input "0438 643 819"
click at [890, 175] on div "Done Cancel" at bounding box center [784, 178] width 924 height 18
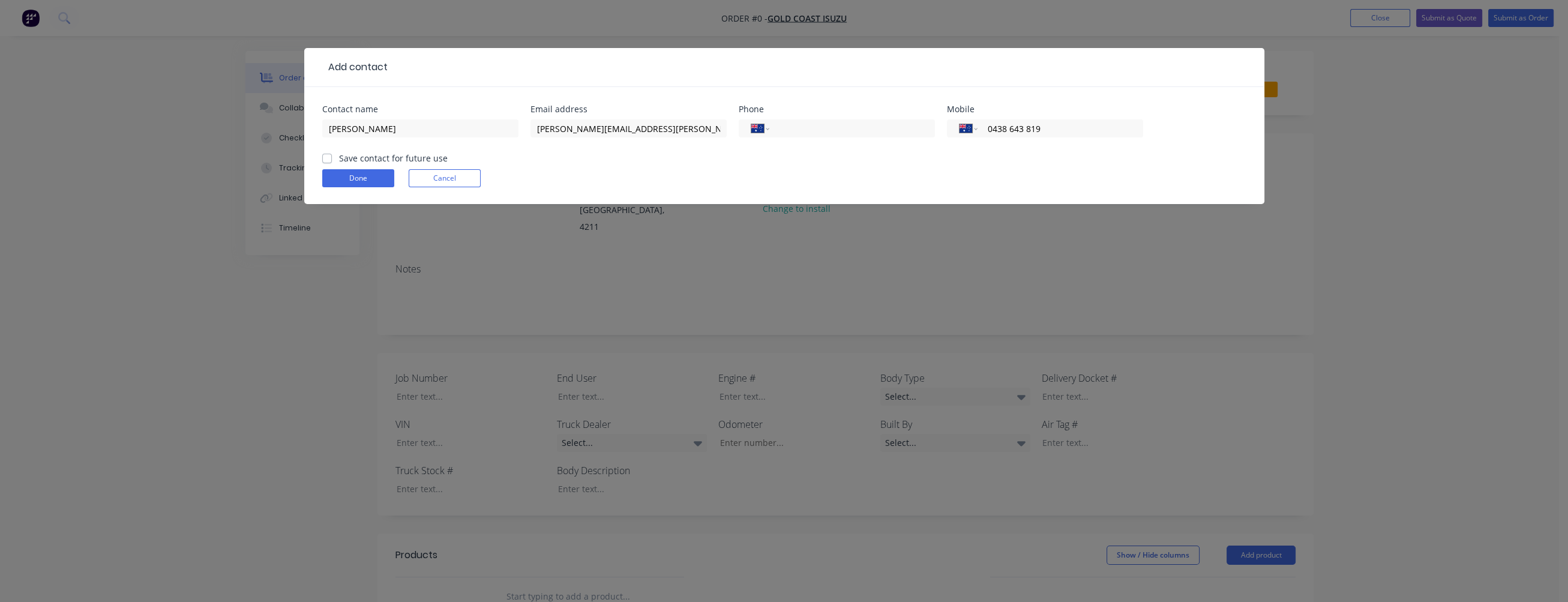
click at [339, 155] on label "Save contact for future use" at bounding box center [393, 157] width 109 height 12
click at [330, 155] on input "Save contact for future use" at bounding box center [327, 157] width 9 height 11
checkbox input "true"
click at [362, 176] on button "Done" at bounding box center [358, 178] width 72 height 18
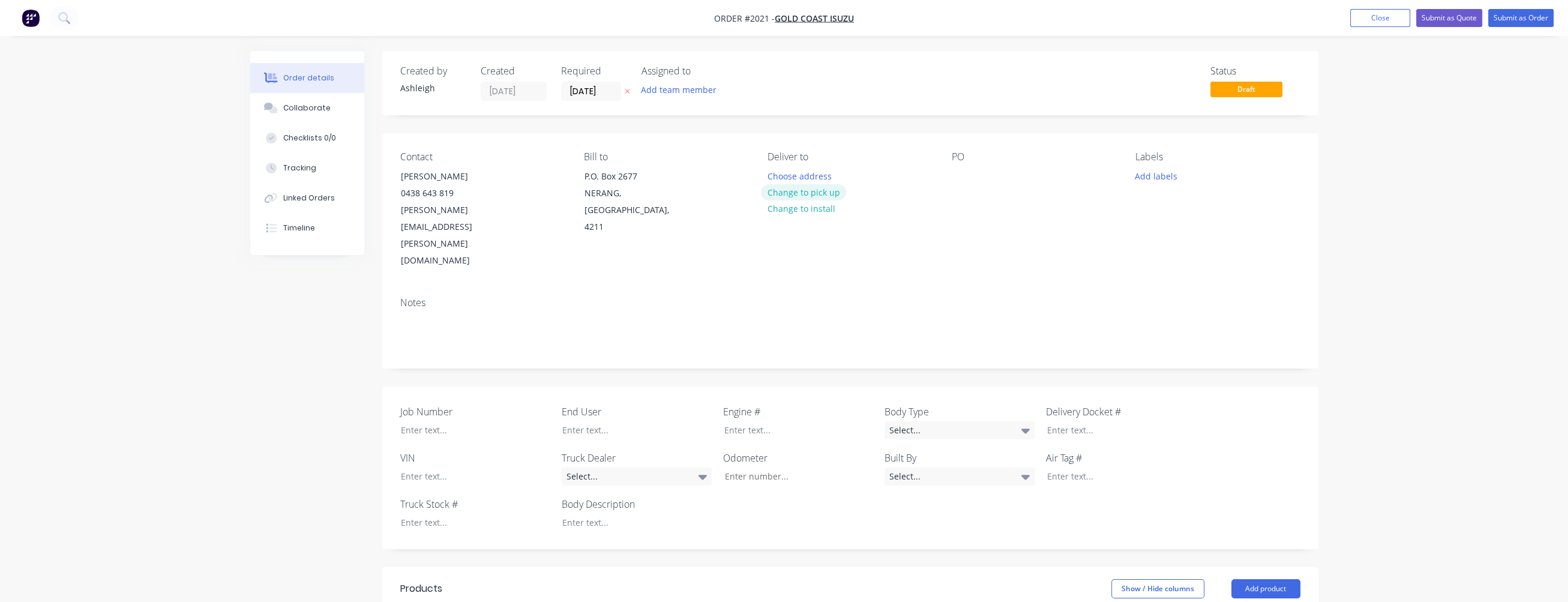
click at [826, 192] on button "Change to pick up" at bounding box center [803, 192] width 85 height 16
click at [969, 170] on div at bounding box center [961, 176] width 20 height 18
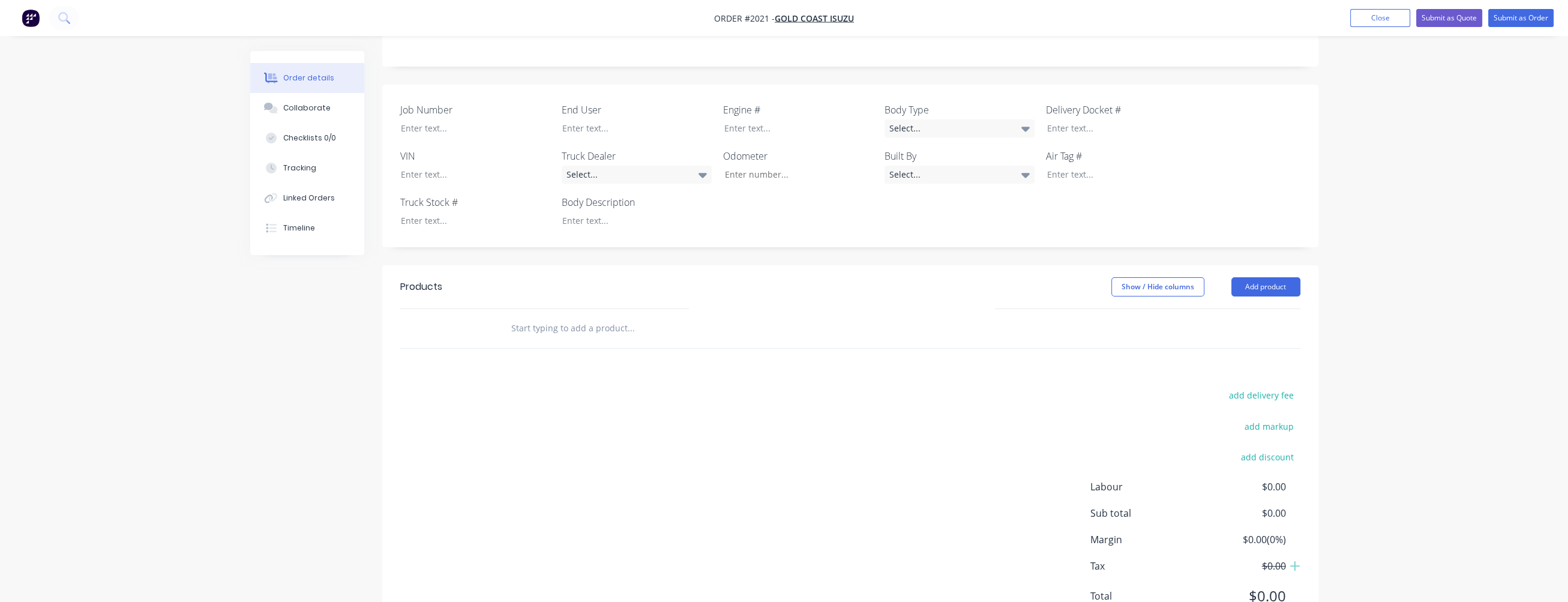
scroll to position [303, 0]
click at [581, 316] on input "text" at bounding box center [631, 328] width 240 height 24
type input "s"
click button "add delivery fee" at bounding box center [1261, 393] width 78 height 16
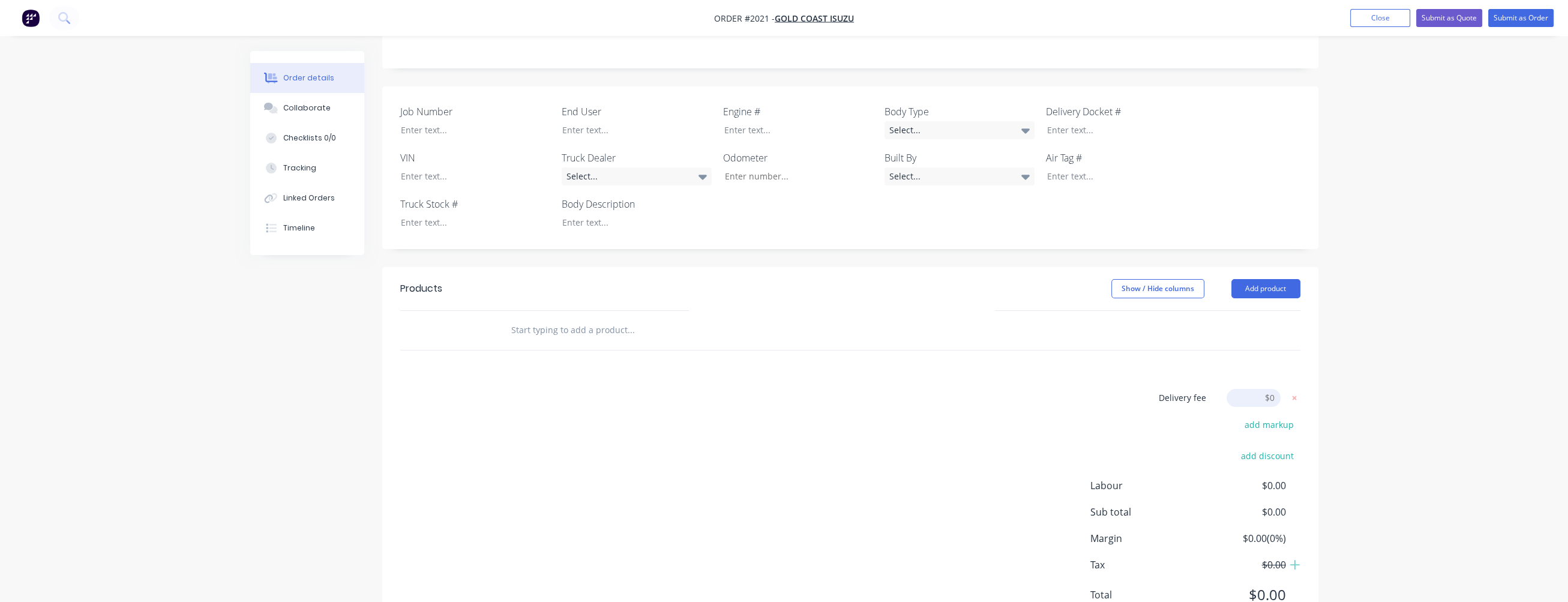
click at [581, 318] on input "text" at bounding box center [631, 330] width 240 height 24
type input "s"
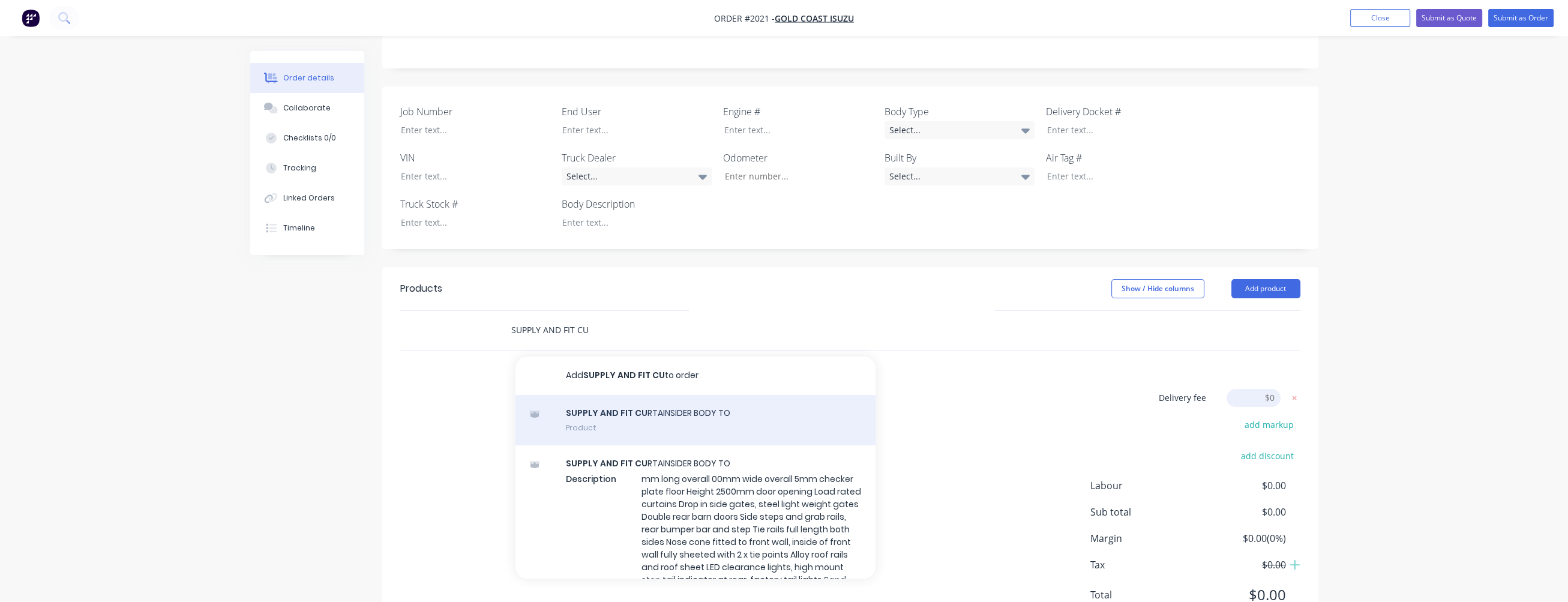
type input "SUPPLY AND FIT CU"
click at [657, 395] on div "SUPPLY AND FIT CU RTAINSIDER BODY TO Product" at bounding box center [696, 420] width 360 height 51
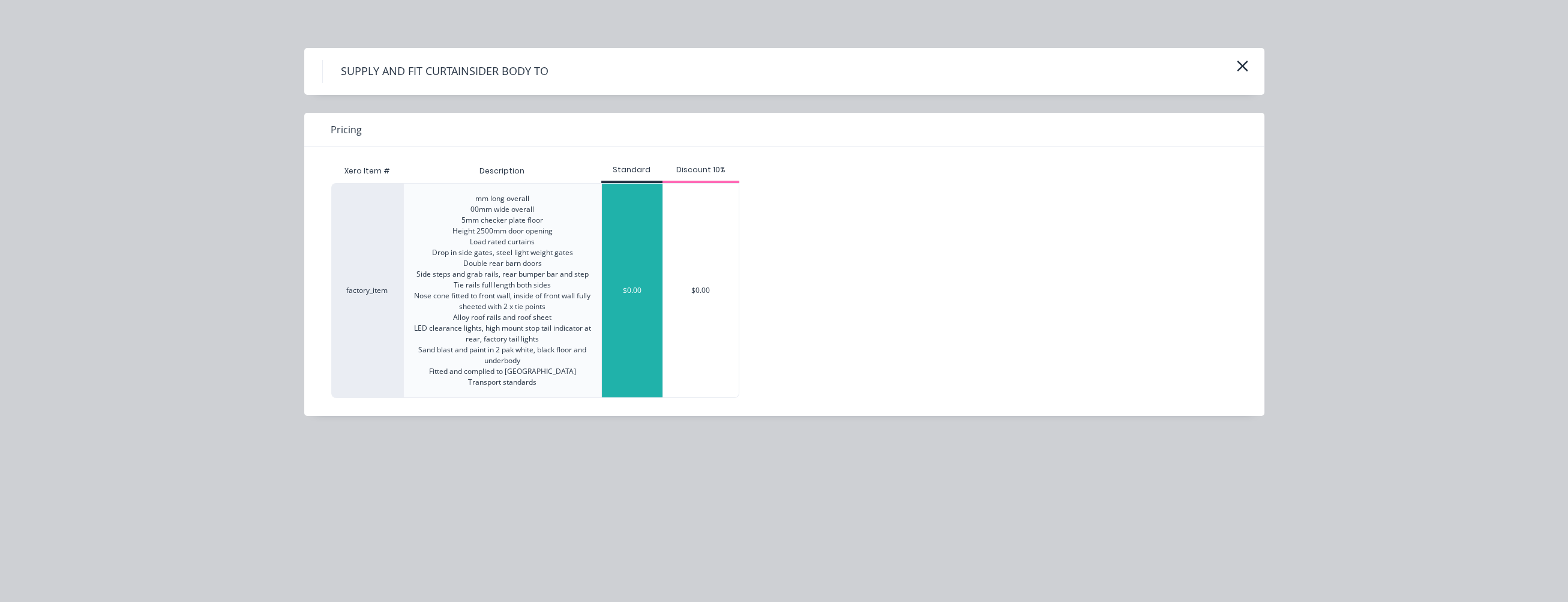
click at [642, 318] on div "$0.00" at bounding box center [632, 290] width 61 height 213
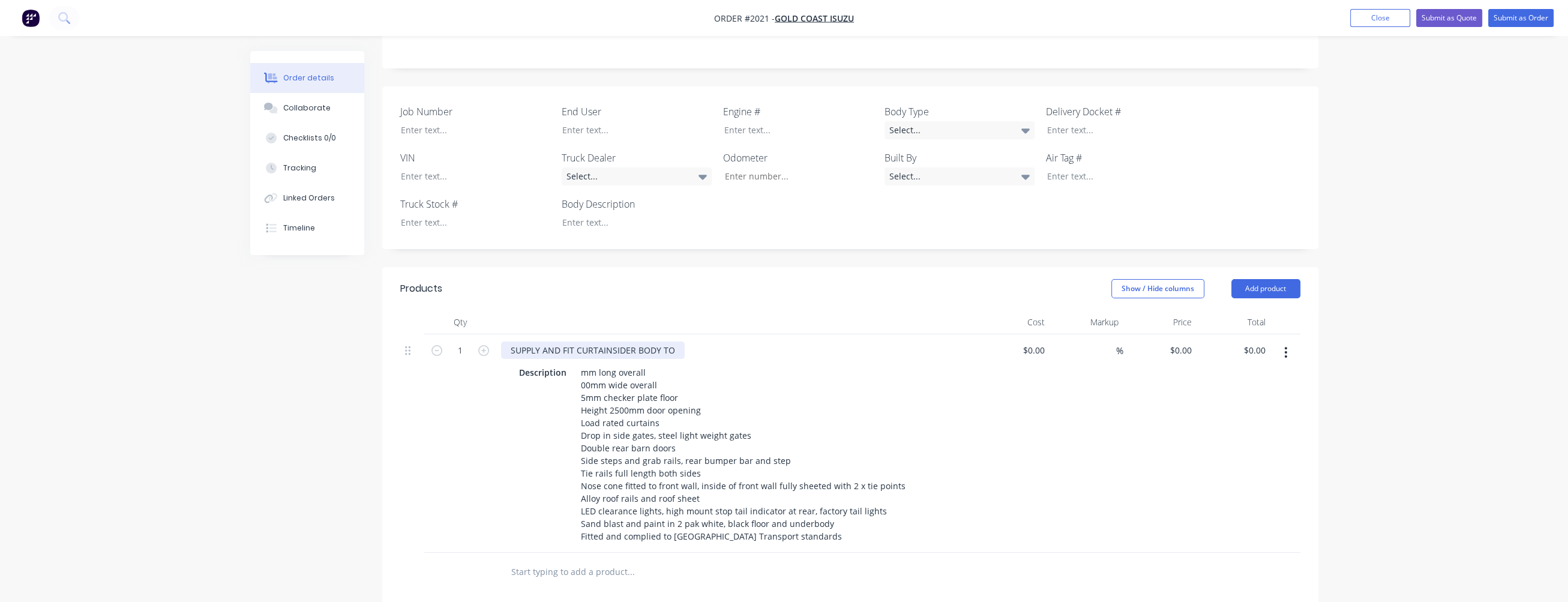
click at [677, 342] on div "SUPPLY AND FIT CURTAINSIDER BODY TO" at bounding box center [593, 350] width 183 height 18
click at [718, 342] on div "SUPPLY AND FIT CURTAINSIDER BODY TO [PERSON_NAME]" at bounding box center [736, 350] width 471 height 18
click at [703, 342] on div "SUPPLY AND FIT CURTAINSIDER BODY TO [PERSON_NAME]" at bounding box center [627, 350] width 254 height 18
drag, startPoint x: 697, startPoint y: 301, endPoint x: 673, endPoint y: 300, distance: 24.0
click at [673, 342] on div "SUPPLY AND FIT CURTAINSIDER BODY TO [PERSON_NAME]" at bounding box center [627, 350] width 254 height 18
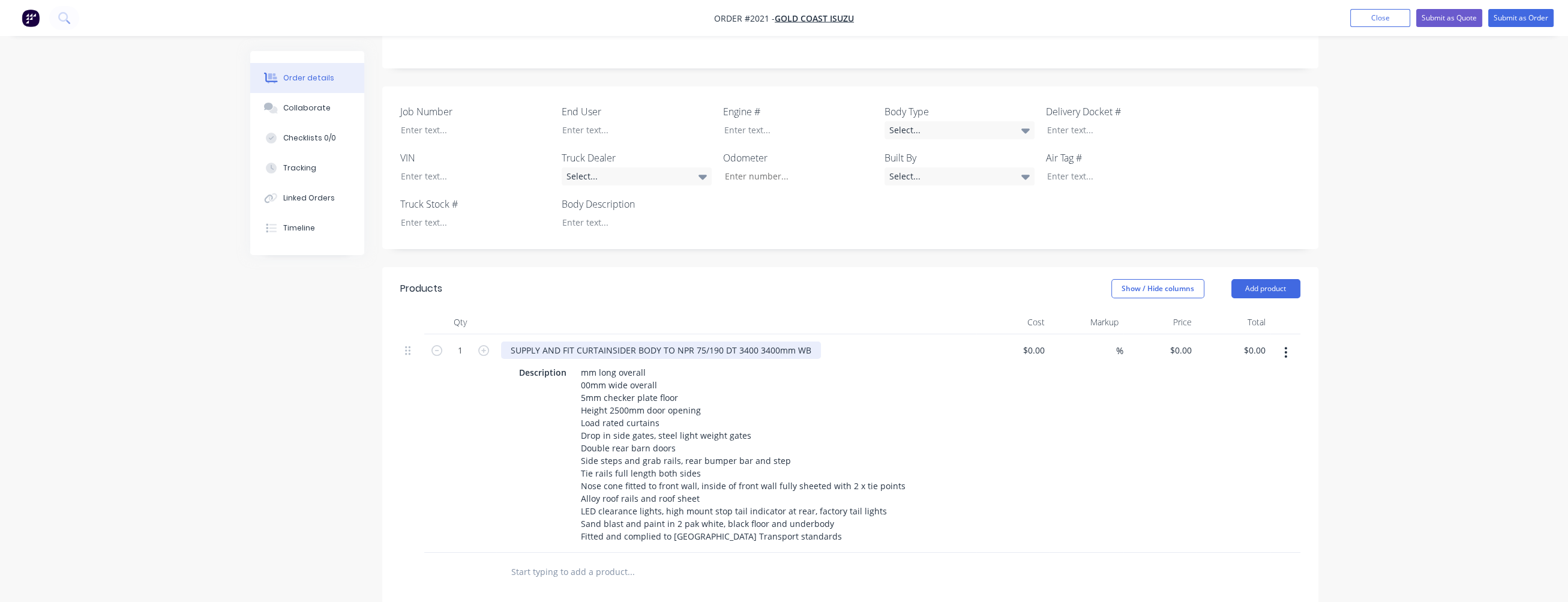
click at [676, 342] on div "SUPPLY AND FIT CURTAINSIDER BODY TO NPR 75/190 DT 3400 3400mm WB" at bounding box center [661, 350] width 320 height 18
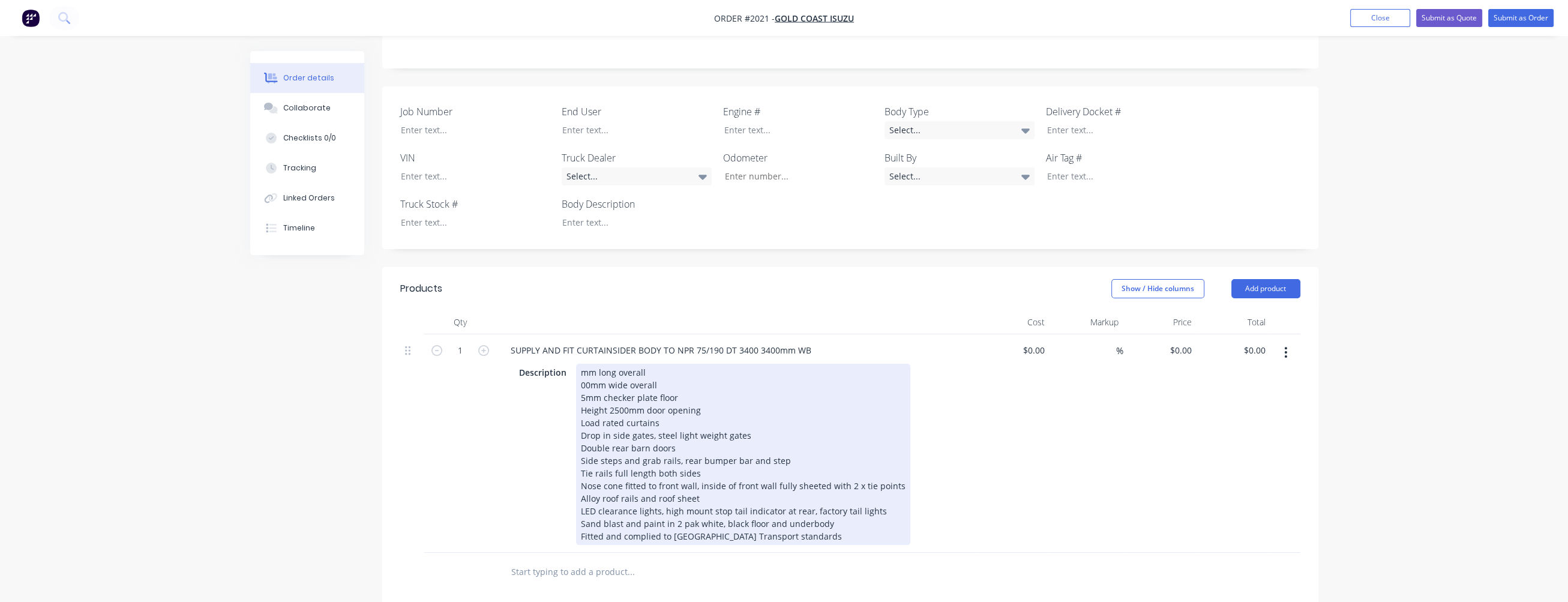
click at [971, 374] on div "SUPPLY AND FIT CURTAINSIDER BODY TO NPR 75/190 DT 3400 3400mm WB Description mm…" at bounding box center [736, 443] width 480 height 218
click at [580, 363] on div "mm long overall 00mm wide overall 5mm checker plate floor Height 2500mm door op…" at bounding box center [742, 454] width 334 height 182
click at [581, 363] on div "4500mm long overall 00mm wide overall 5mm checker plate floor Height 2500mm doo…" at bounding box center [742, 454] width 334 height 182
click at [617, 363] on div "4500mm long overall 00mm wide overall 5mm checker plate floor Height 2500mm doo…" at bounding box center [742, 454] width 334 height 182
click at [586, 363] on div "4500mm long overall 00mm wide overall 5mm checker plate floor Height 2400mm doo…" at bounding box center [742, 454] width 334 height 182
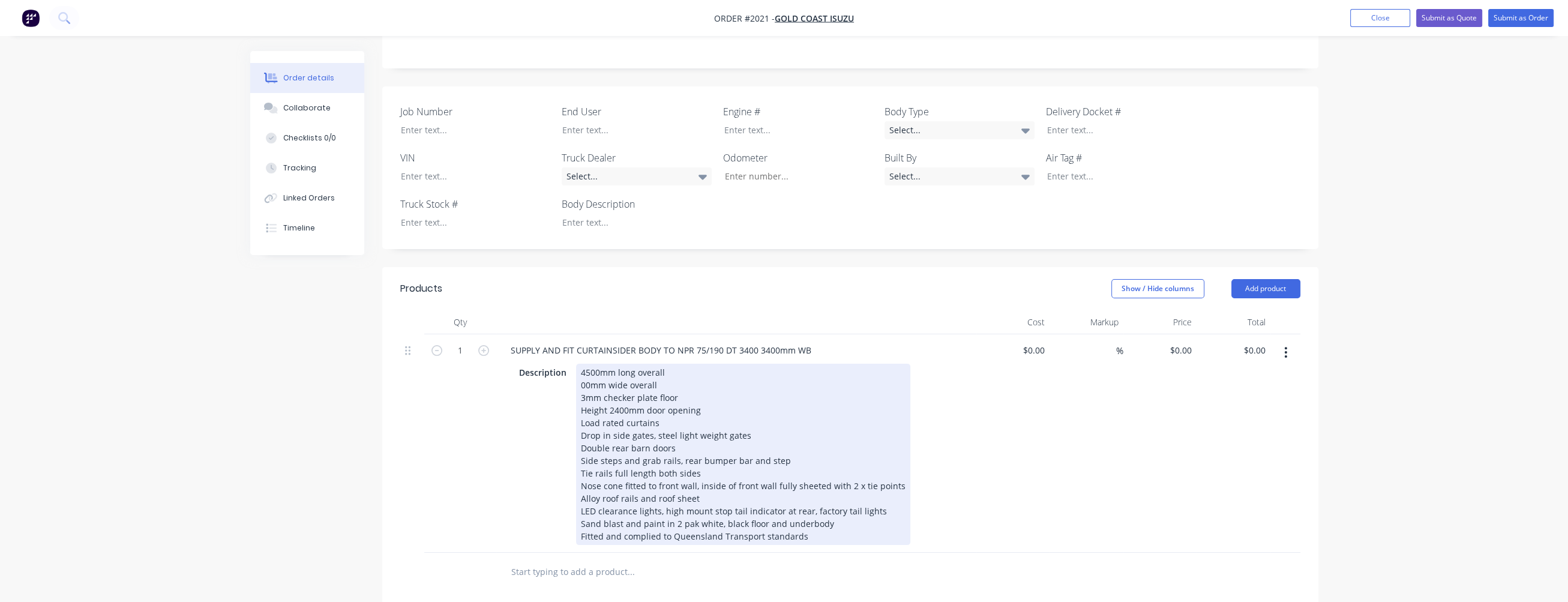
click at [579, 363] on div "4500mm long overall 00mm wide overall 3mm checker plate floor Height 2400mm doo…" at bounding box center [742, 454] width 334 height 182
drag, startPoint x: 665, startPoint y: 374, endPoint x: 576, endPoint y: 374, distance: 89.0
click at [576, 374] on div "4500mm long overall 2400mm wide overall 3mm checker plate floor Height 2400mm d…" at bounding box center [742, 454] width 334 height 182
drag, startPoint x: 628, startPoint y: 385, endPoint x: 579, endPoint y: 384, distance: 49.0
click at [579, 384] on div "4500mm long overall 2400mm wide overall 3mm checker plate floor Height 2400mm d…" at bounding box center [742, 448] width 334 height 169
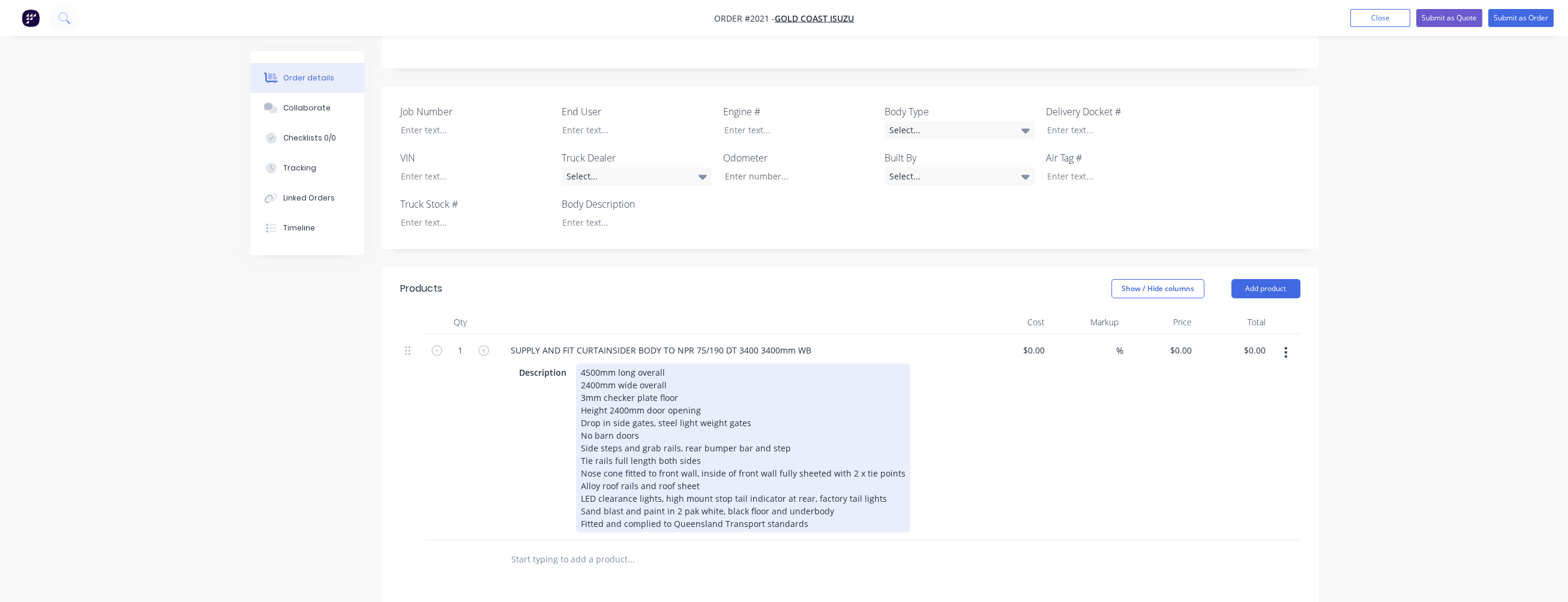
click at [581, 371] on div "4500mm long overall 2400mm wide overall 3mm checker plate floor Height 2400mm d…" at bounding box center [742, 448] width 334 height 169
click at [893, 450] on div "4500mm long overall 2400mm wide overall 3mm checker plate floor Height 2400mm d…" at bounding box center [749, 448] width 347 height 169
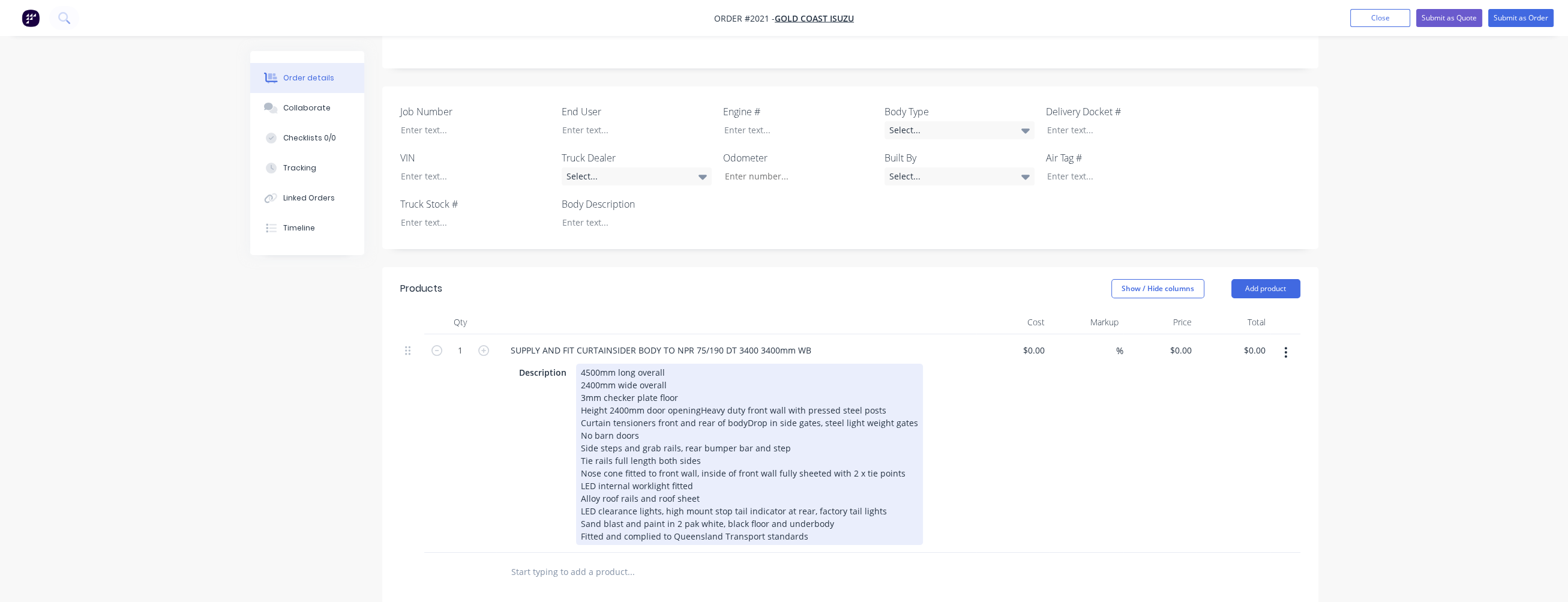
click at [648, 460] on div "4500mm long overall 2400mm wide overall 3mm checker plate floor Height 2400mm d…" at bounding box center [749, 454] width 347 height 182
drag, startPoint x: 696, startPoint y: 472, endPoint x: 581, endPoint y: 470, distance: 115.0
click at [581, 470] on div "4500mm long overall 2400mm wide overall 3mm checker plate floor Height 2400mm d…" at bounding box center [749, 454] width 347 height 182
click at [751, 384] on div "4500mm long overall 2400mm wide overall 3mm checker plate floor Height 2400mm d…" at bounding box center [749, 454] width 347 height 182
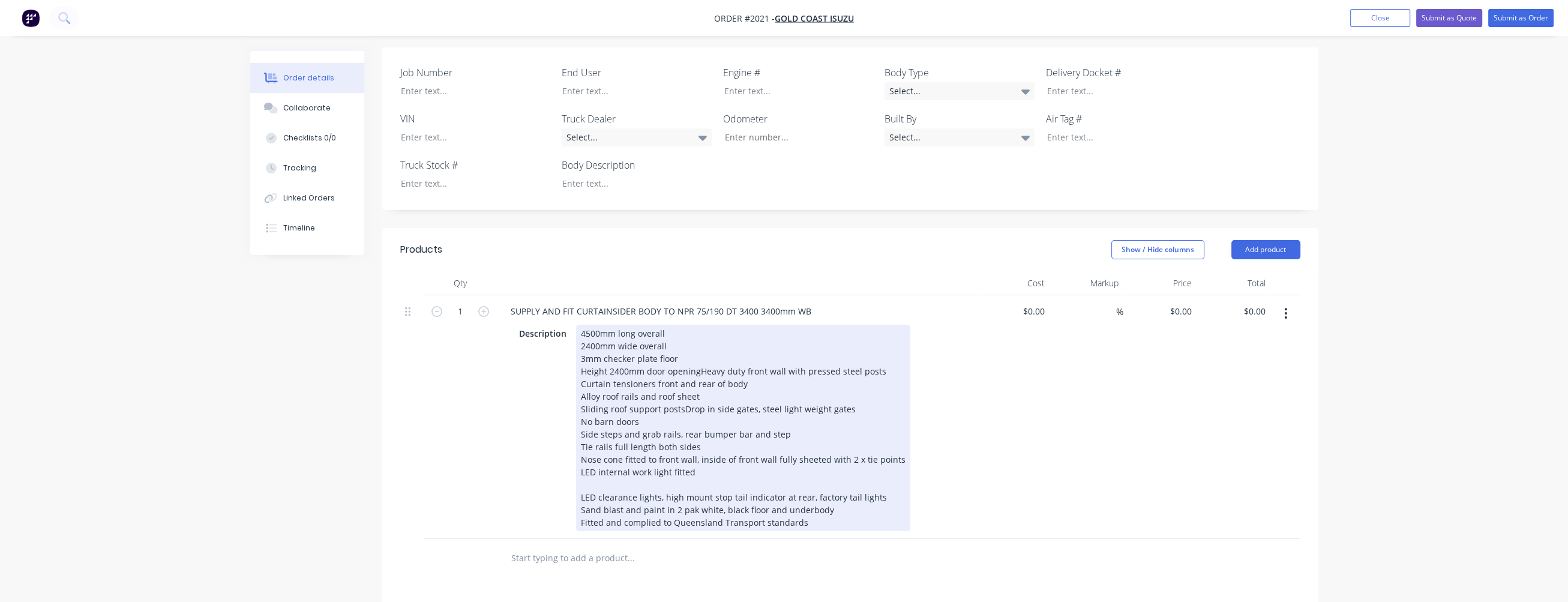
scroll to position [360, 0]
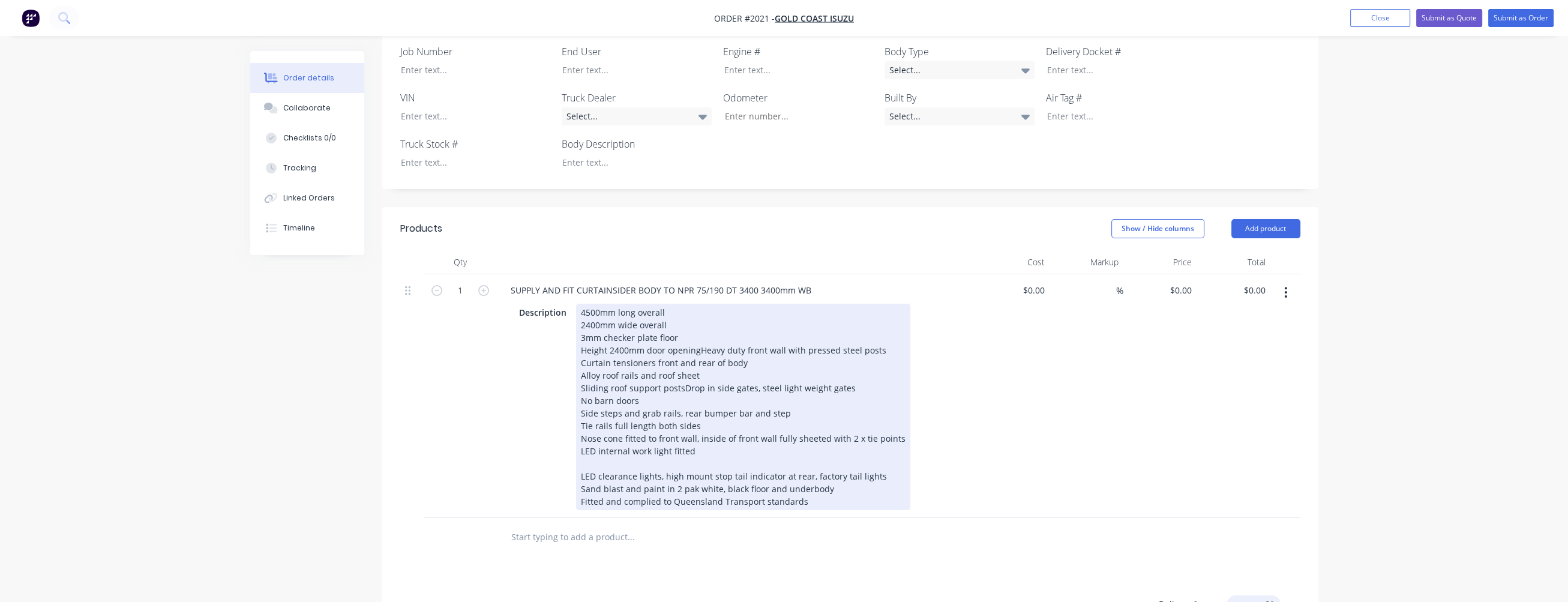
click at [597, 439] on div "4500mm long overall 2400mm wide overall 3mm checker plate floor Height 2400mm d…" at bounding box center [742, 406] width 334 height 207
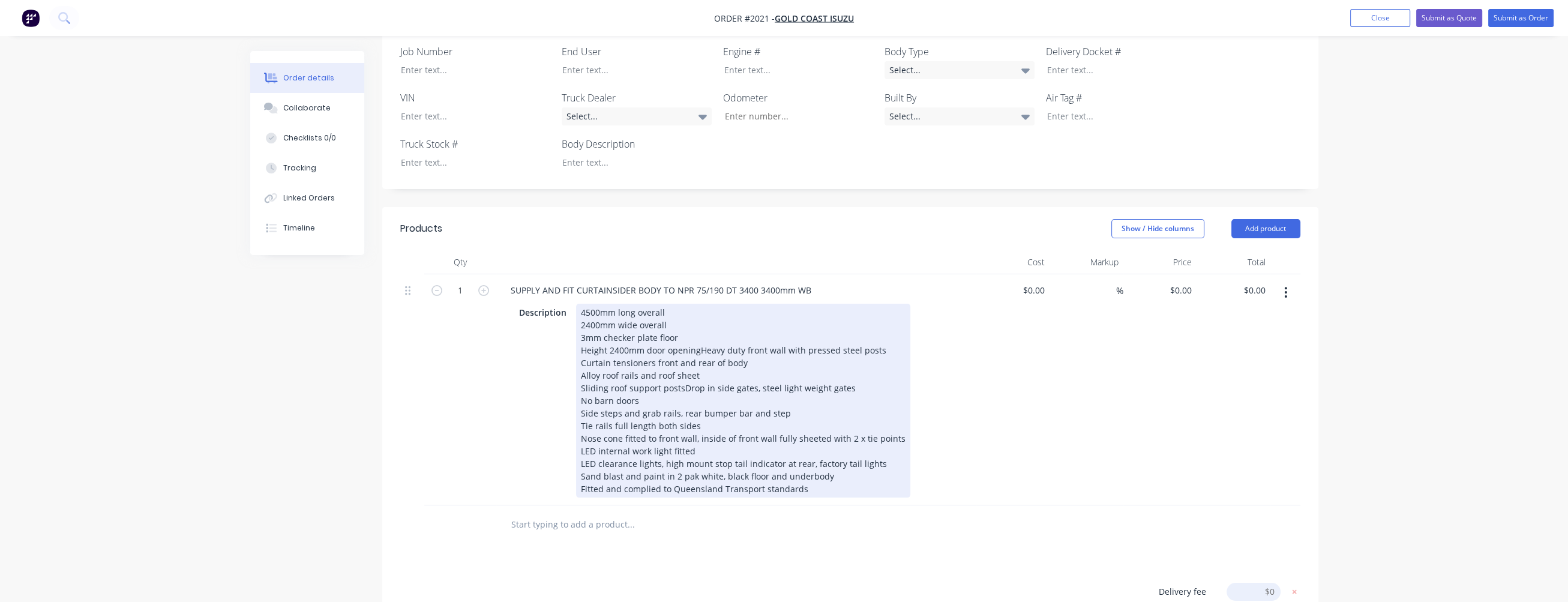
click at [745, 326] on div "4500mm long overall 2400mm wide overall 3mm checker plate floor Height 2400mm d…" at bounding box center [742, 400] width 334 height 194
drag, startPoint x: 579, startPoint y: 324, endPoint x: 741, endPoint y: 326, distance: 162.0
click at [741, 326] on div "4500mm long overall 2400mm wide overall 3mm checker plate floor Height 2400mm d…" at bounding box center [742, 400] width 334 height 194
click at [689, 349] on div "4500mm long overall 2400mm wide overall 3mm checker plate floor Height 2400mm d…" at bounding box center [742, 400] width 334 height 194
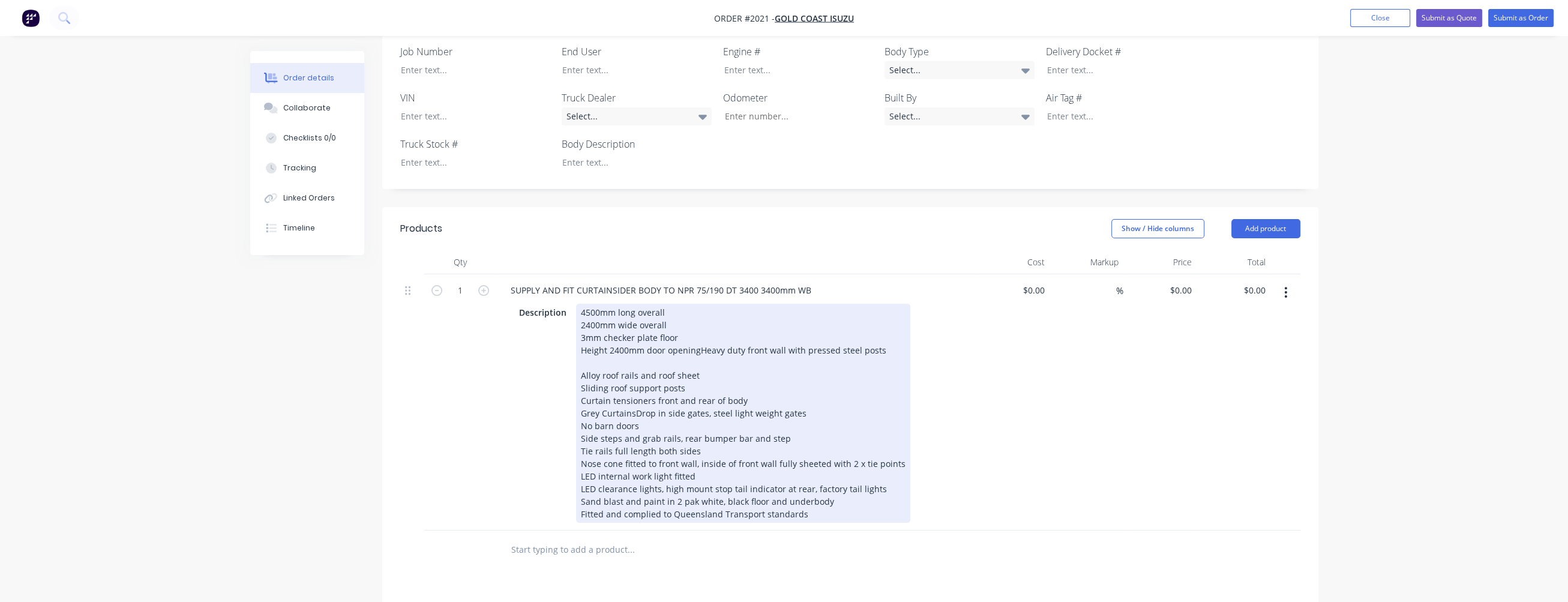
click at [661, 329] on div "4500mm long overall 2400mm wide overall 3mm checker plate floor Height 2400mm d…" at bounding box center [742, 413] width 334 height 219
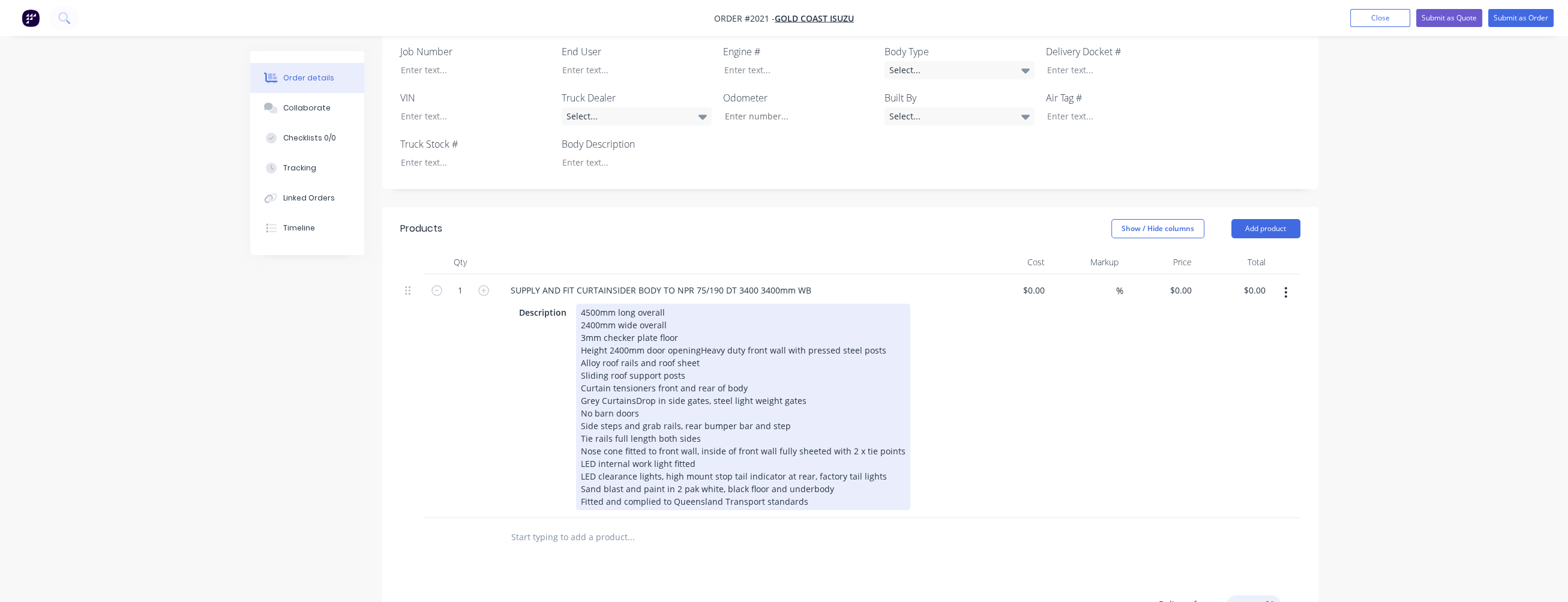
click at [650, 386] on div "4500mm long overall 2400mm wide overall 3mm checker plate floor Height 2400mm d…" at bounding box center [742, 406] width 334 height 207
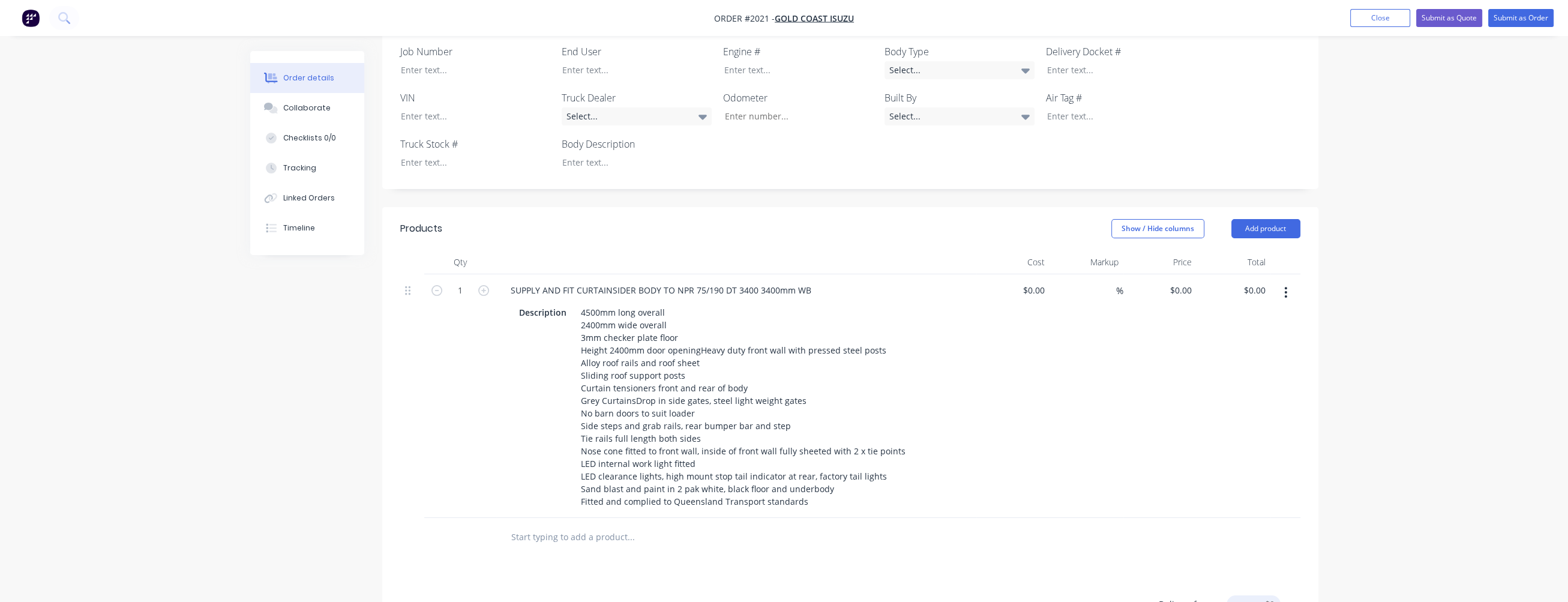
click at [574, 525] on input "text" at bounding box center [631, 537] width 240 height 24
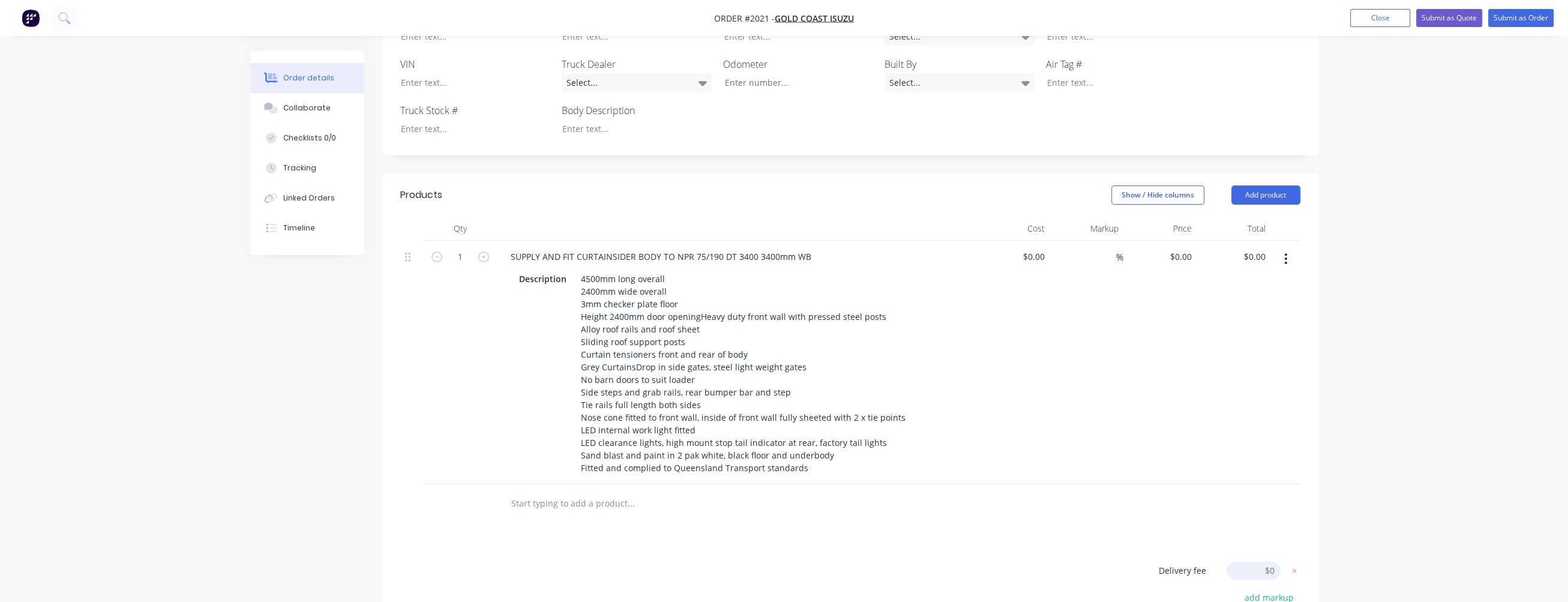
scroll to position [420, 0]
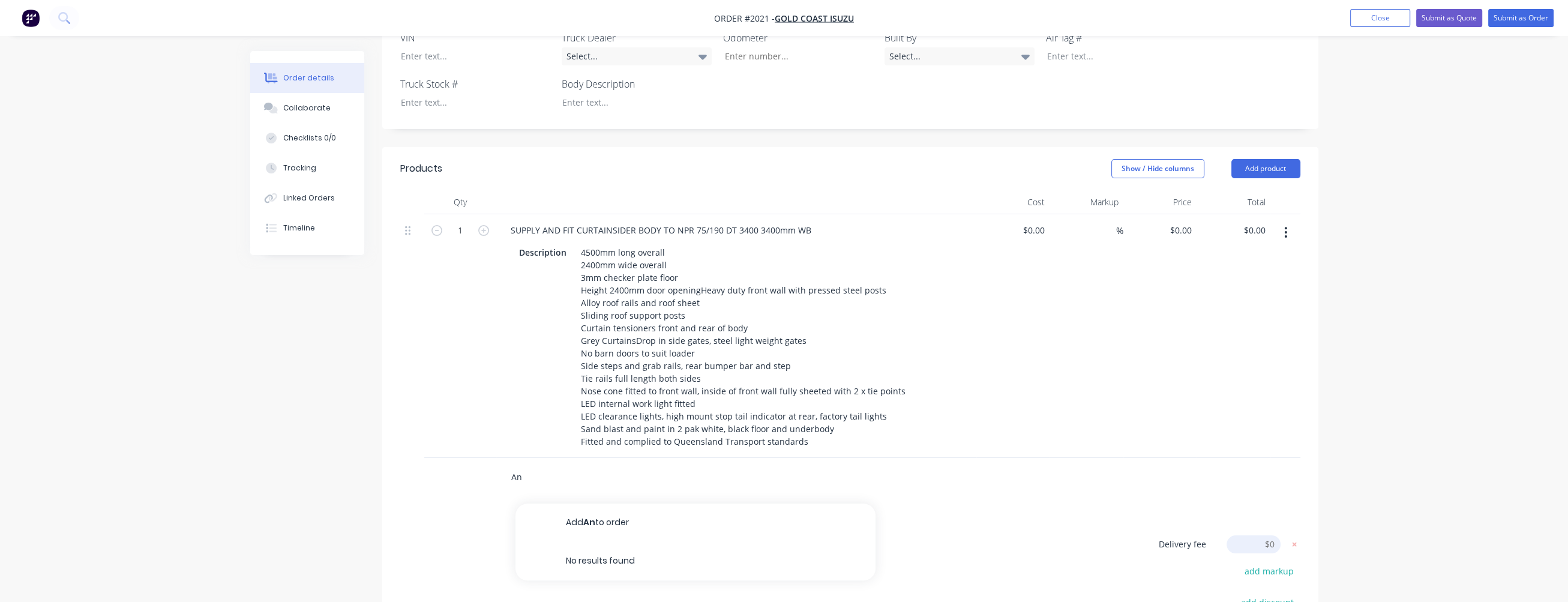
type input "A"
type input "750kg full door seal loader"
click at [586, 504] on button "Add 750kg full door seal loader to order" at bounding box center [696, 522] width 360 height 38
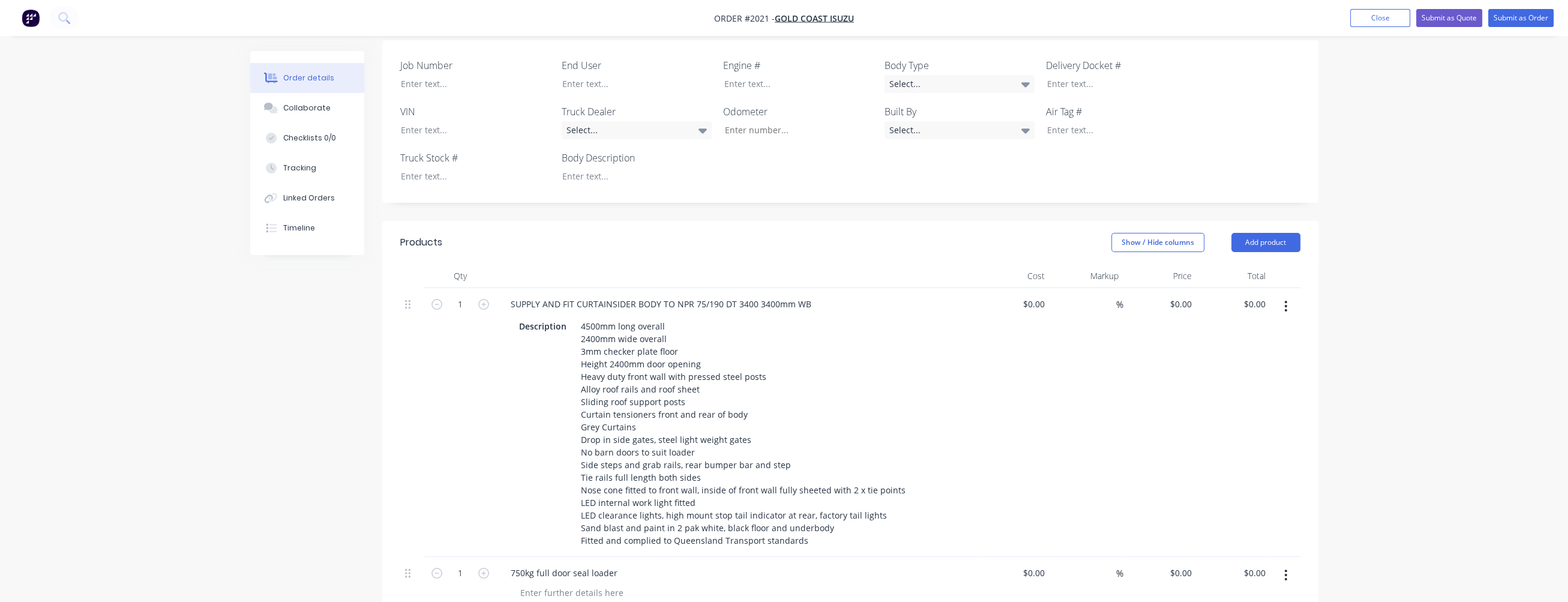
scroll to position [406, 0]
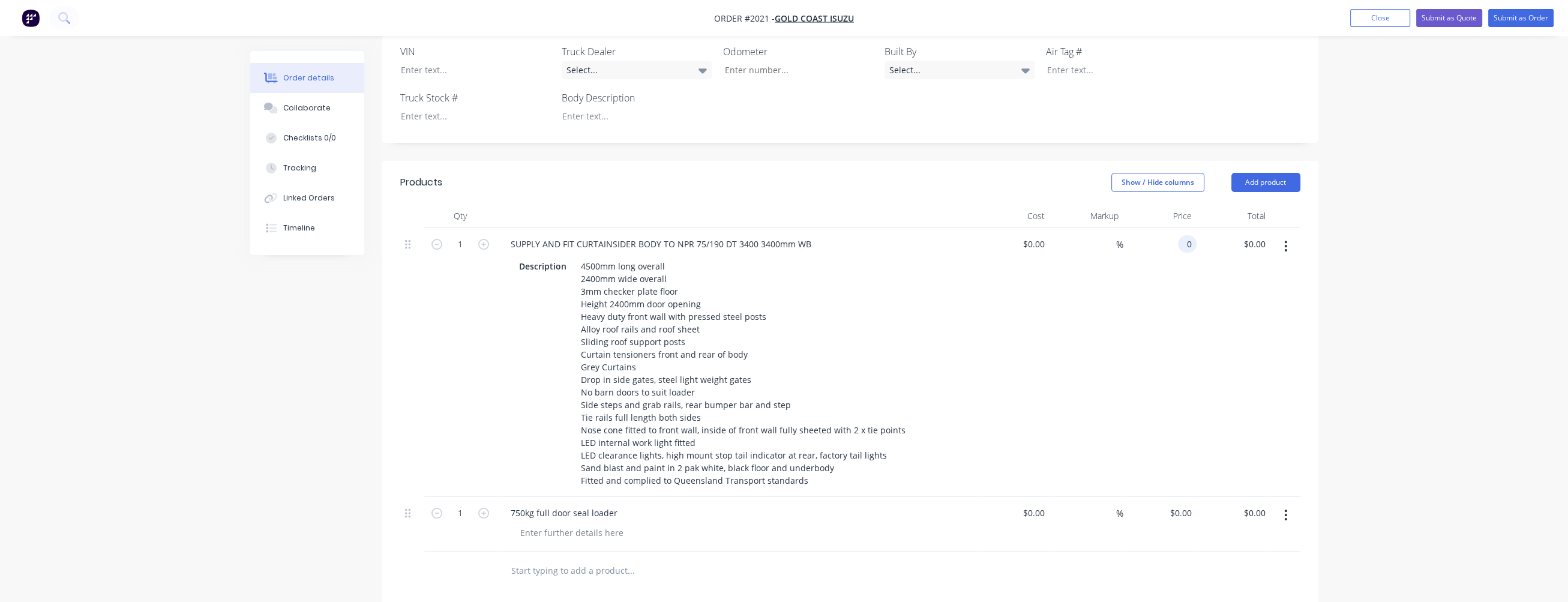
click at [1176, 228] on div "0 0" at bounding box center [1160, 362] width 74 height 269
type input "$25,750.00"
click at [1163, 235] on input "$25,750.00" at bounding box center [1172, 243] width 49 height 18
type input "$25,750.00"
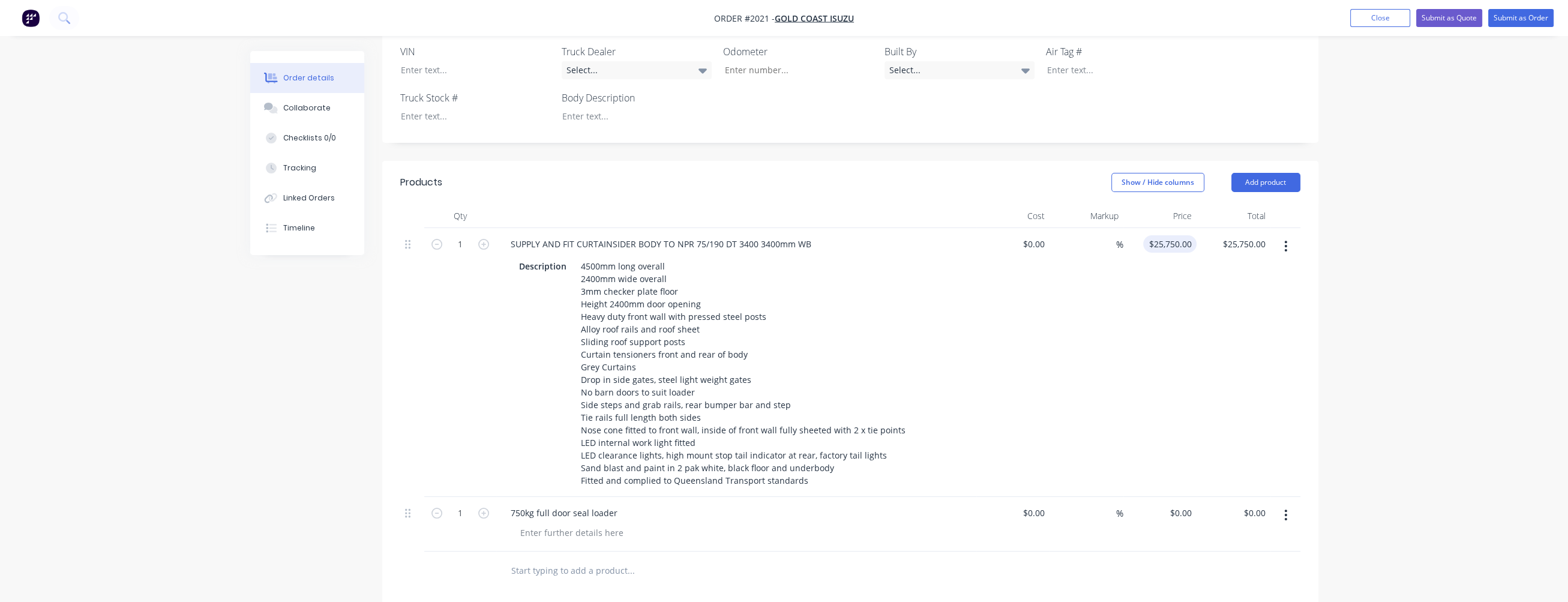
type input "25750.00"
type input "25750"
type input "$25,750.00"
type input "25750.00"
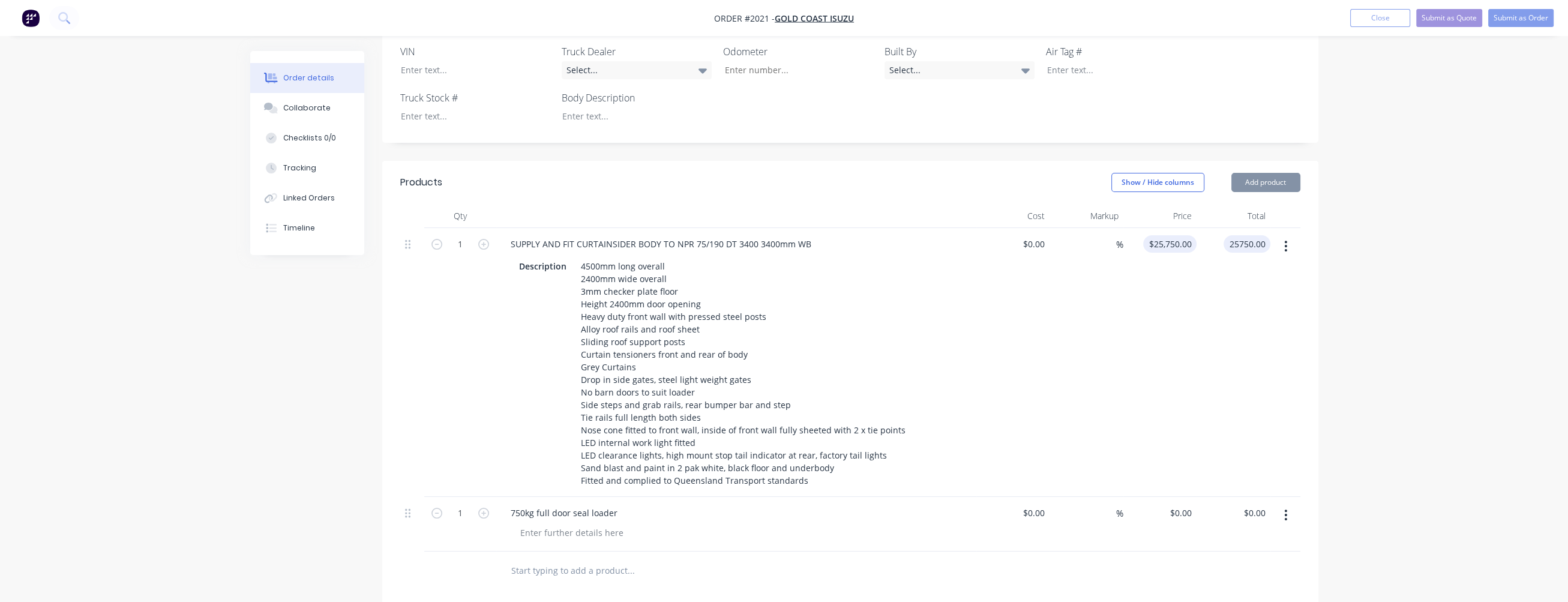
type input "25750"
type input "$25,750.00"
type input "25750.00"
type input "25750"
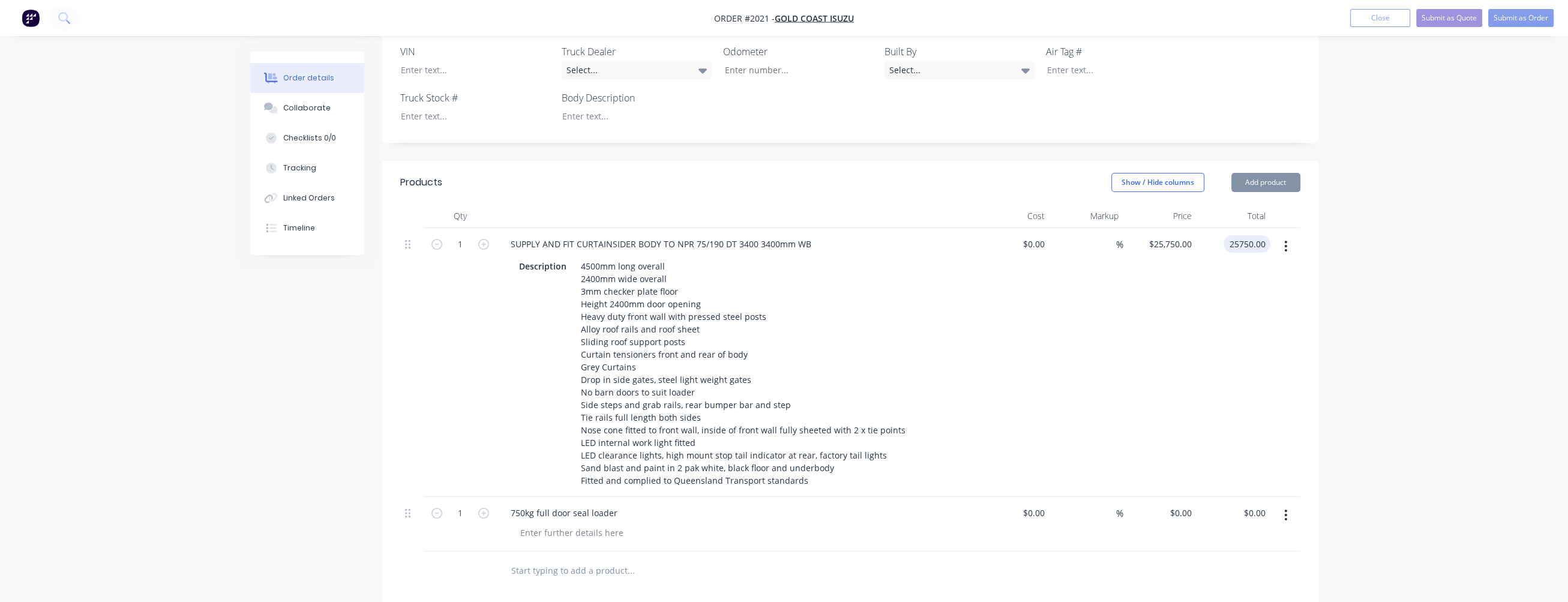
type input "$25,750.00"
type input "25750.00"
type input "25750"
type input "$25,750.00"
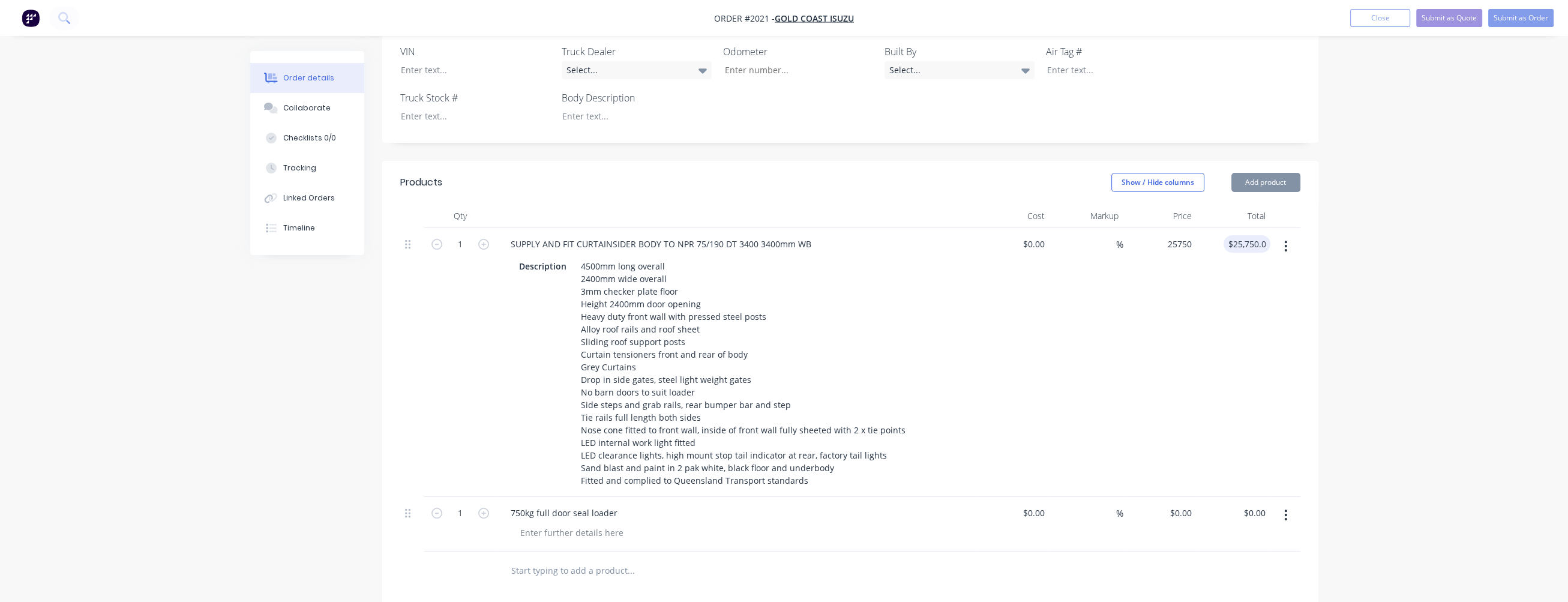
type input "$25,750.00"
type input "25750.00"
type input "25750"
type input "$25,750.00"
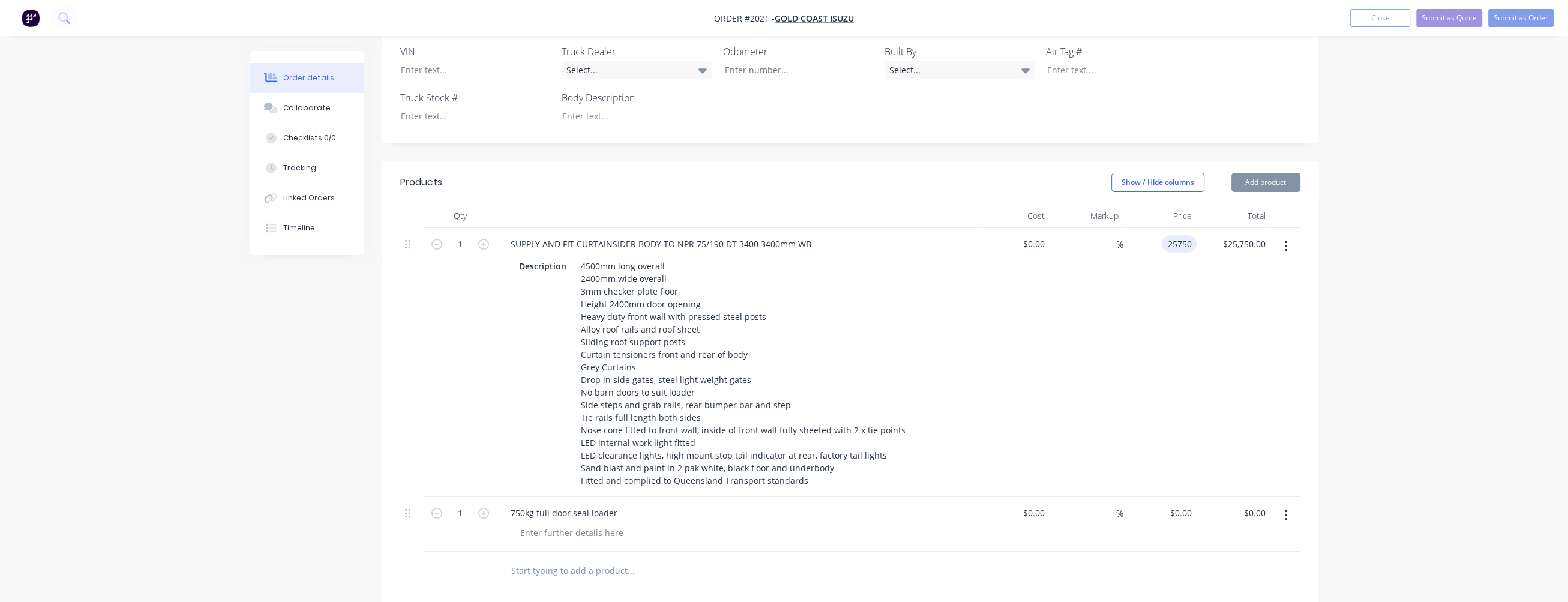
type input "25750.00"
type input "25750"
type input "$25,750.00"
type input "25750.00"
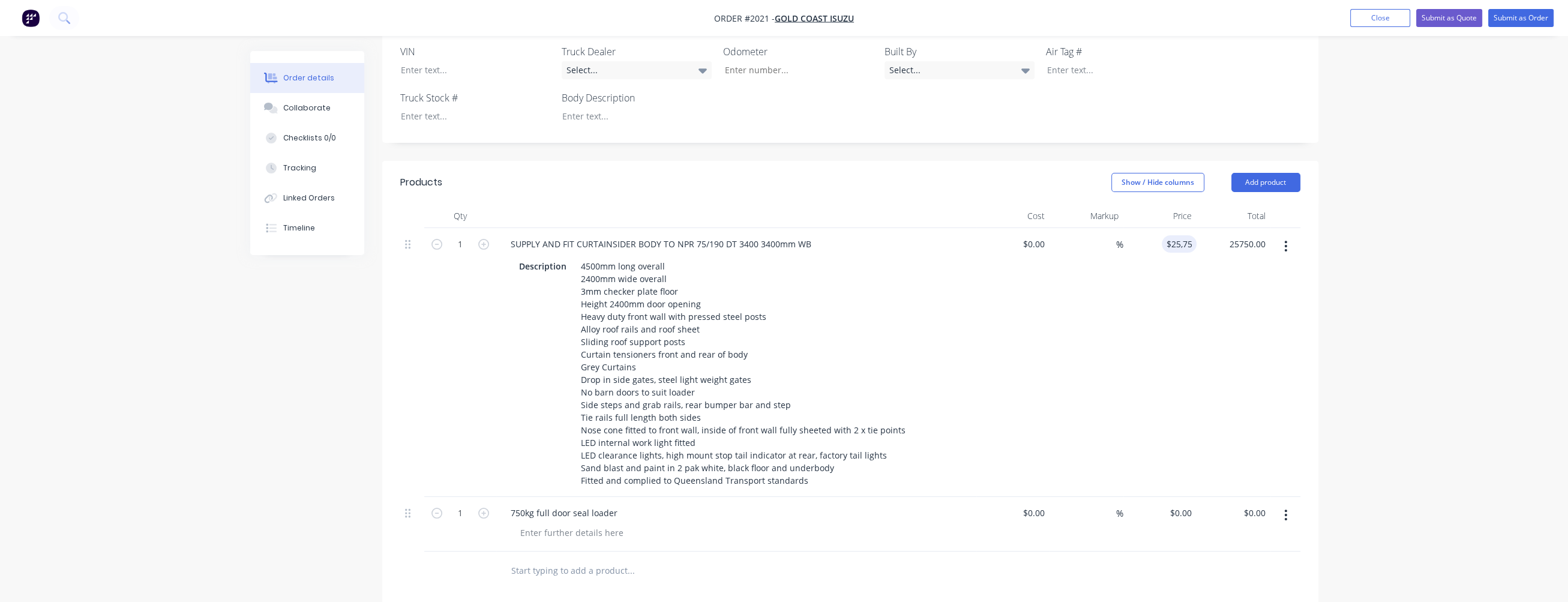
type input "25750"
type input "$25,750.00"
type input "25750.00"
type input "25750"
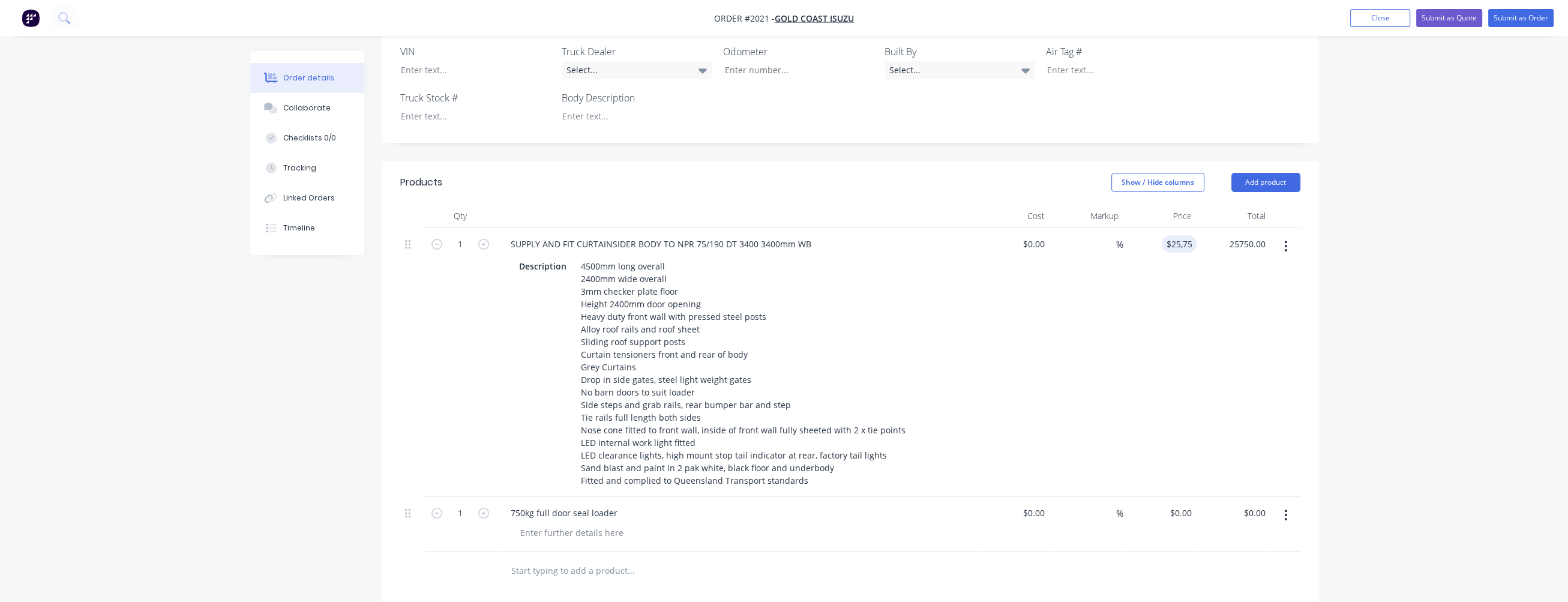
type input "$25,750.00"
type input "25750.00"
type input "25750"
type input "$25,750.00"
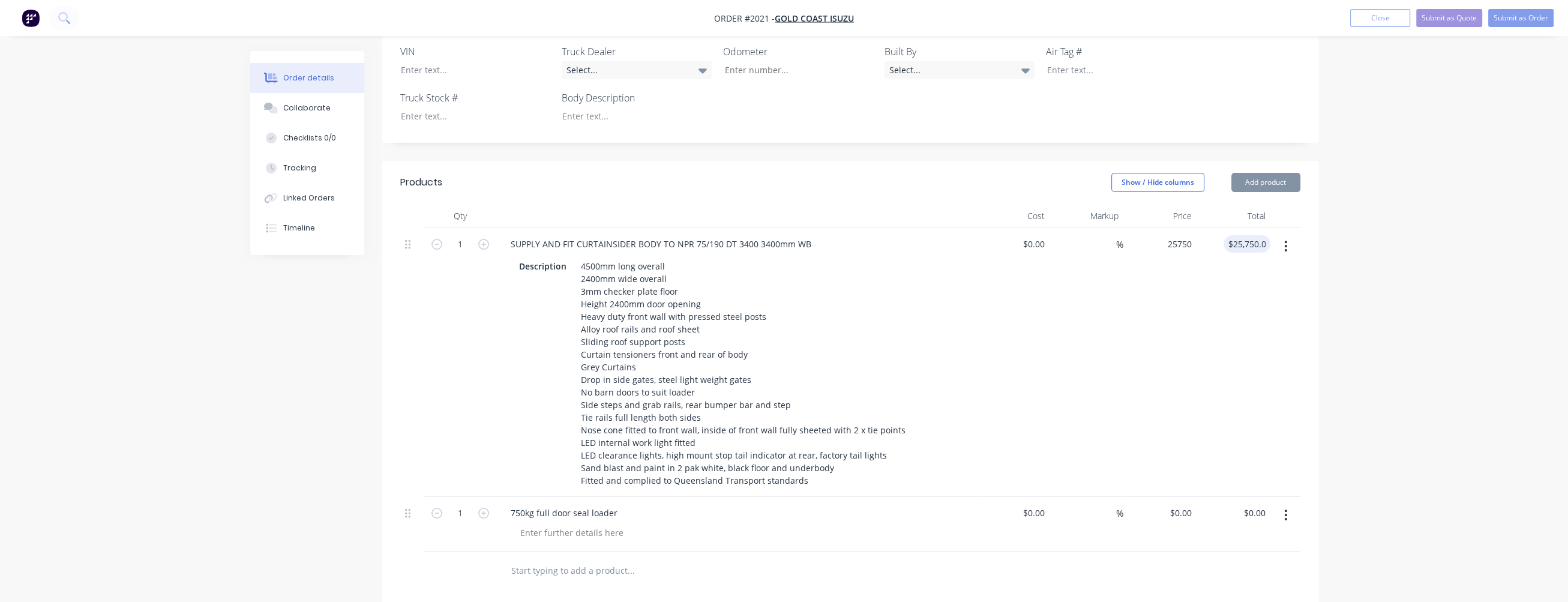
type input "$25,750.00"
type input "25750.00"
type input "25750"
type input "$25,750.00"
type input "2"
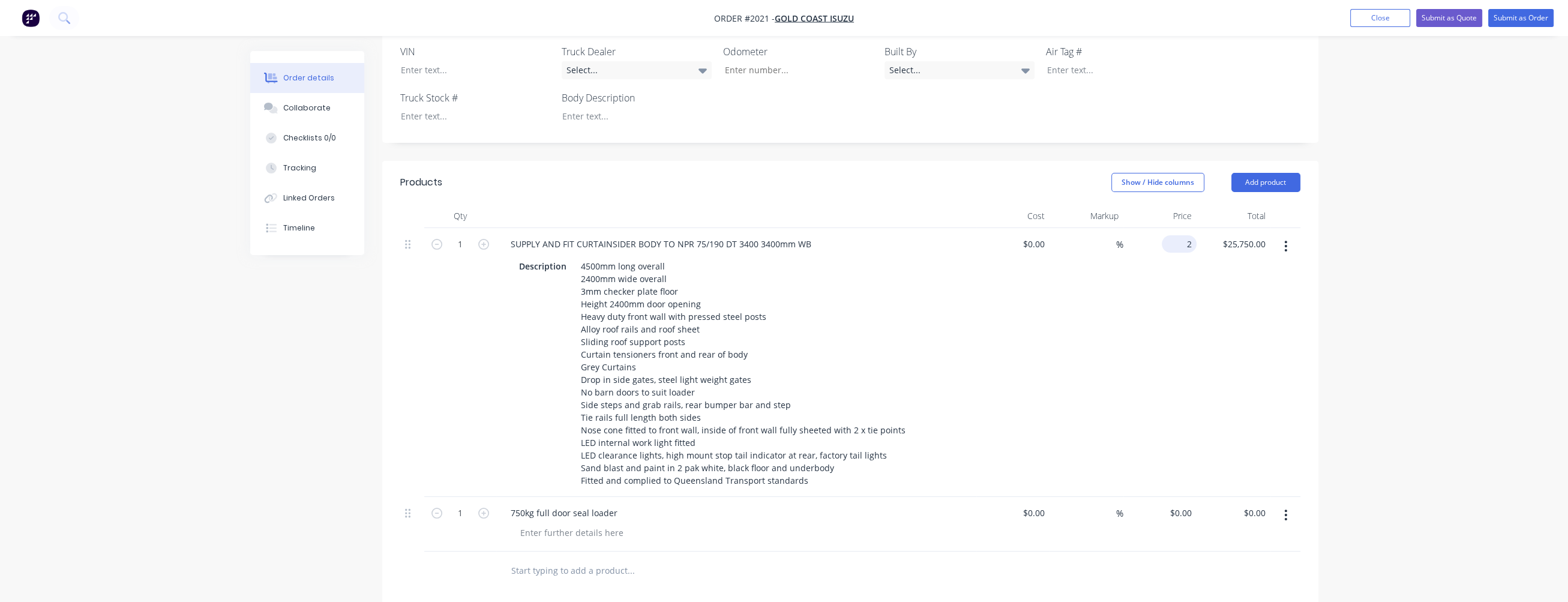
type input "$2.00"
type input "2.00"
type input "28"
type input "$2.00"
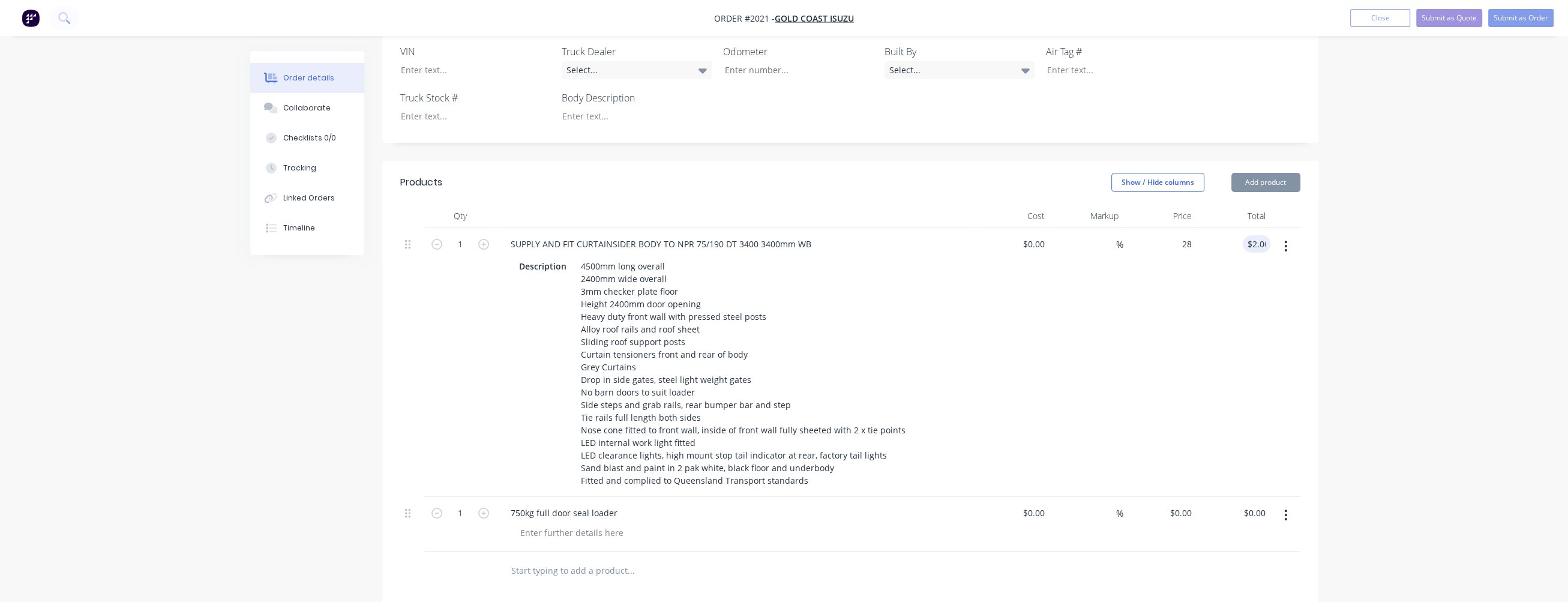
type input "$28.00"
type input "28.00"
type input "28"
type input "$28.00"
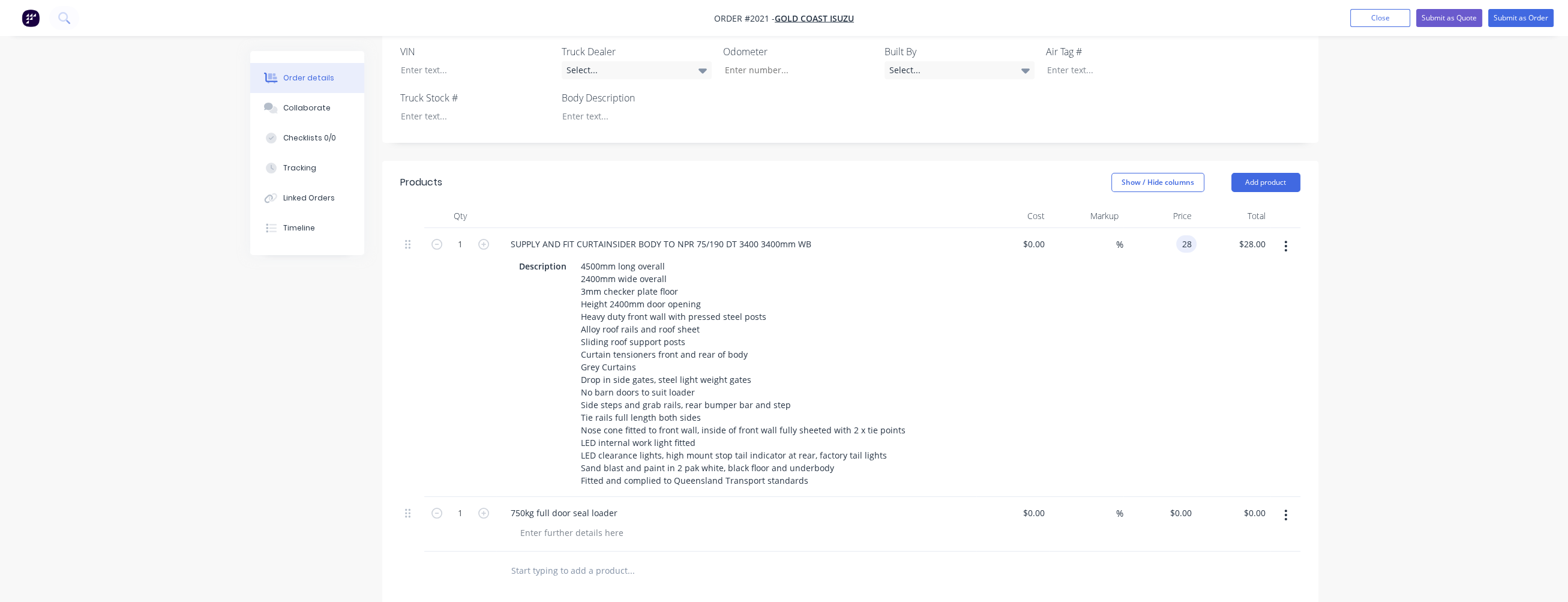
type input "28.00"
type input "28"
type input "$28.00"
type input "280"
type input "280.00"
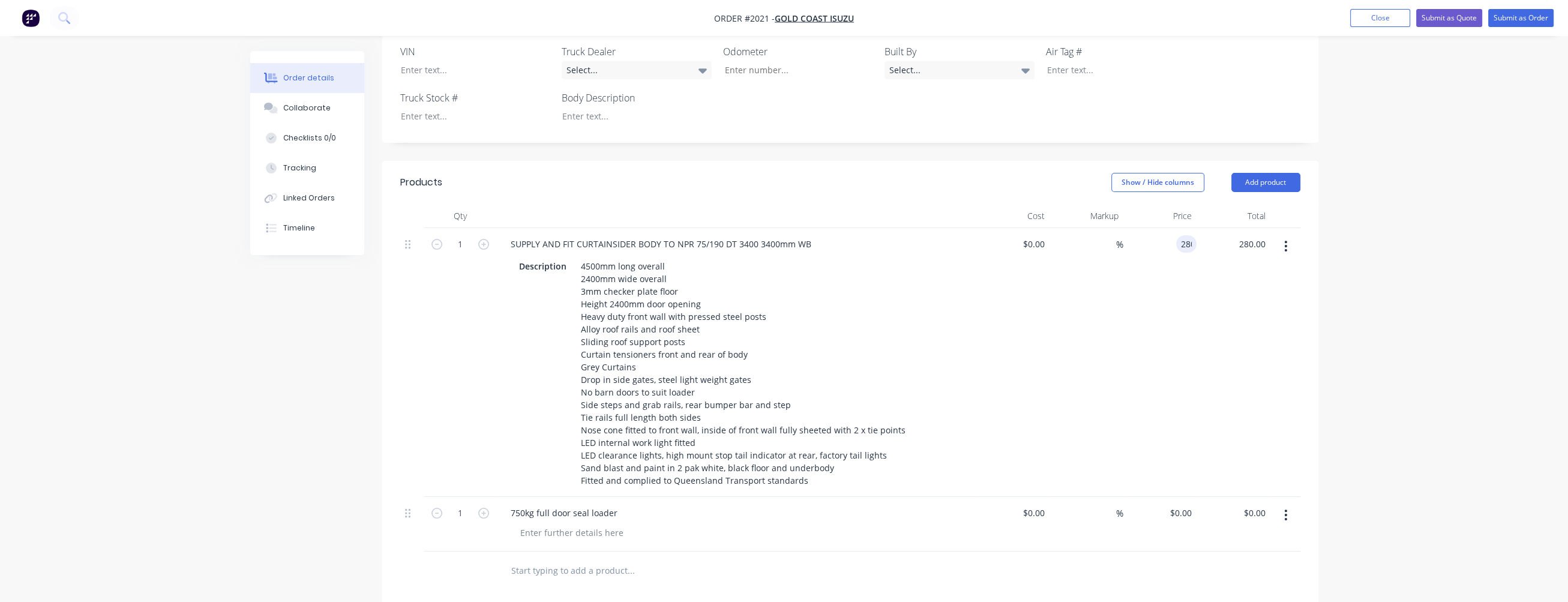
type input "2800"
type input "$280.00"
type input "$2,800.00"
type input "2800.00"
type input "2800"
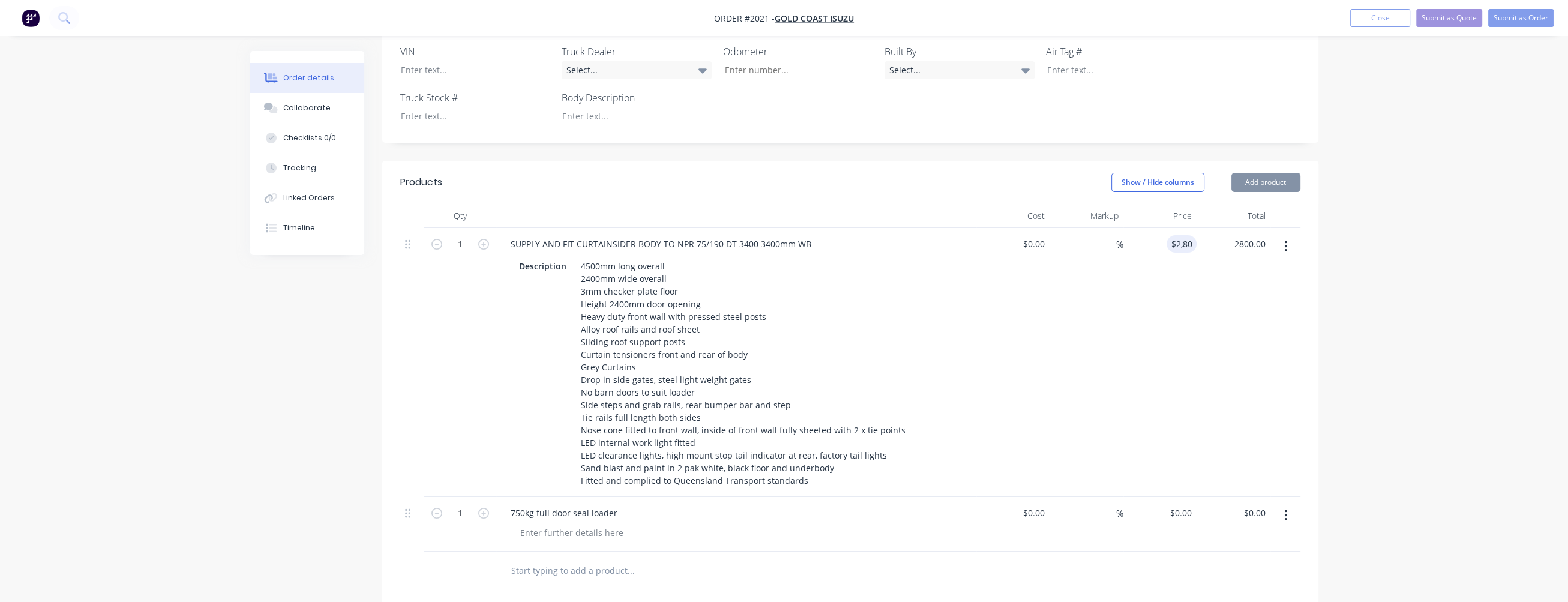
type input "$2,800.00"
type input "2800.00"
type input "2800"
type input "$2,800.00"
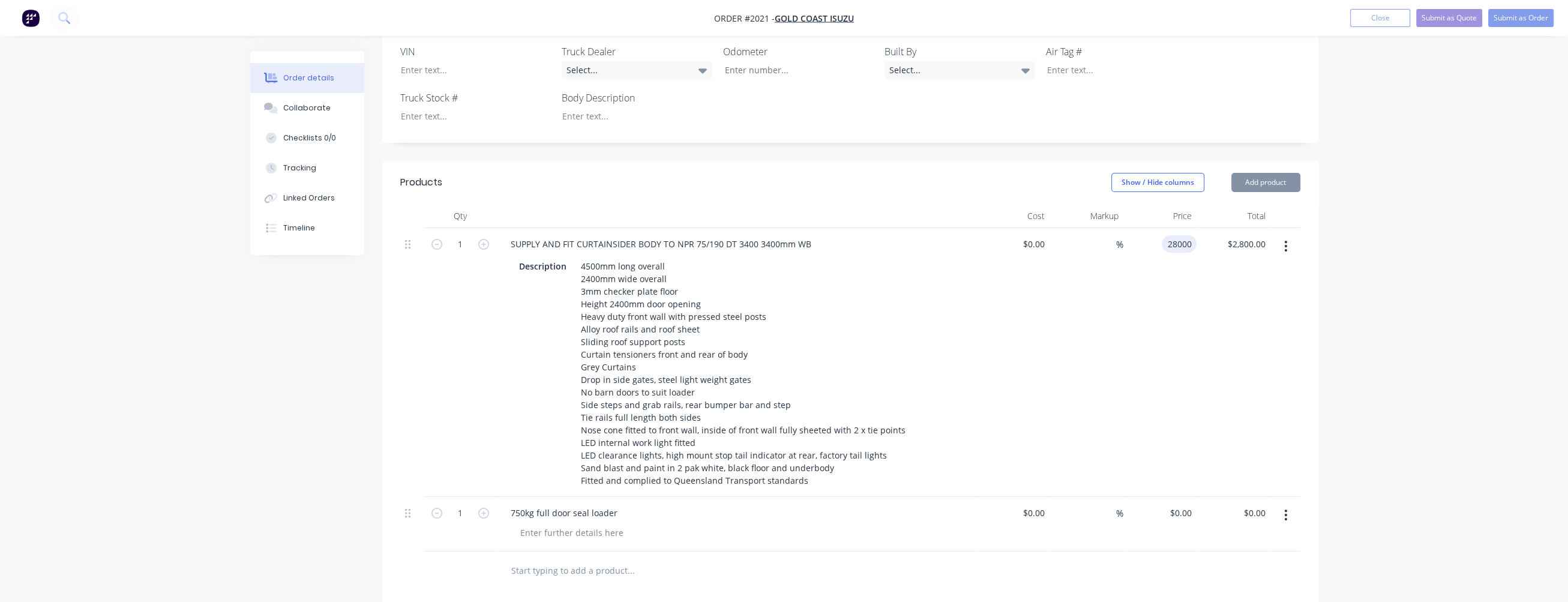
type input "$28,000.00"
type input "2800.00"
type input "$28,000.00"
type input "28000.00"
type input "28000"
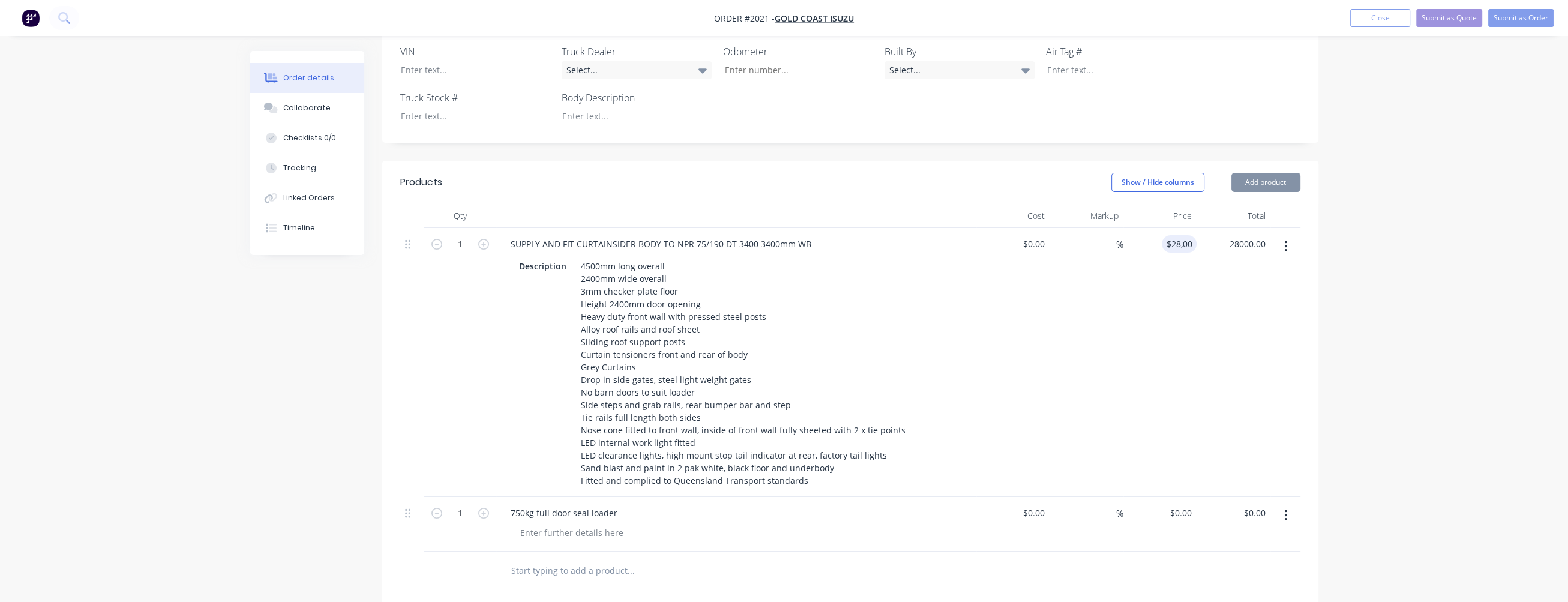
type input "$28,000.00"
type input "28000.00"
type input "28000"
type input "$28,000.00"
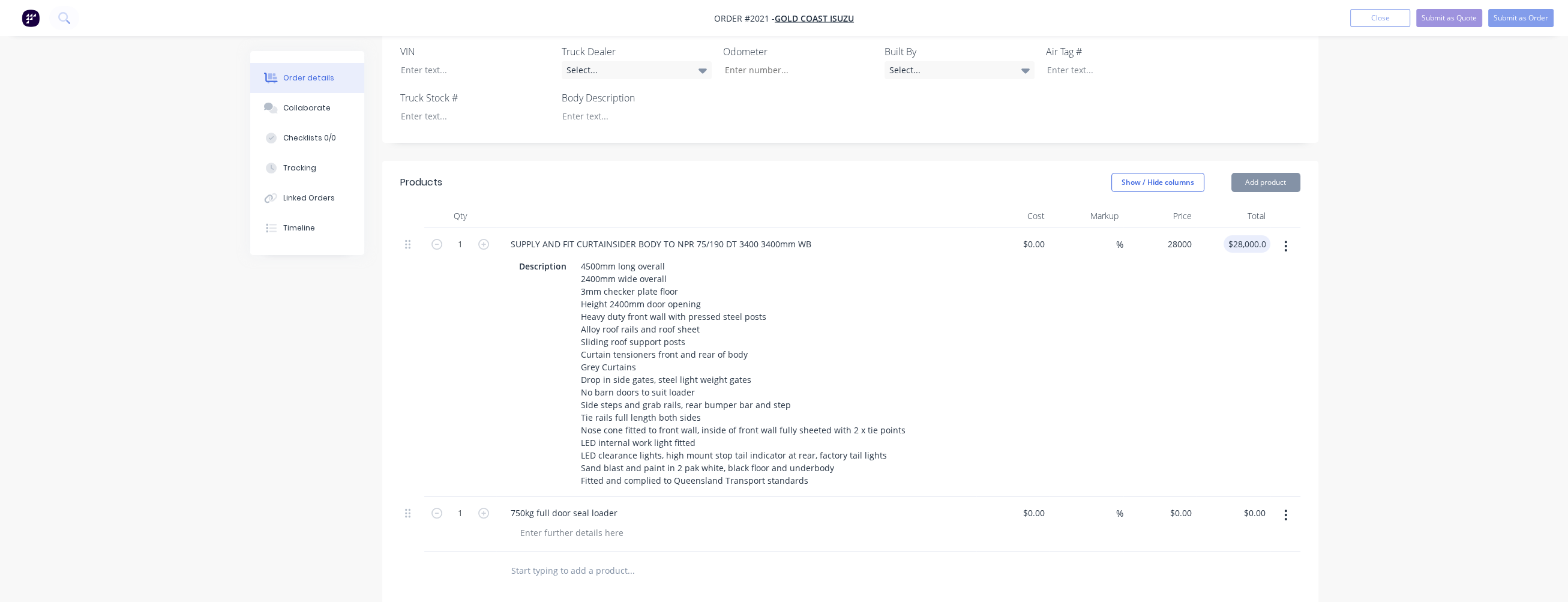
type input "$28,000.00"
type input "28000.00"
type input "28000"
type input "$28,000.00"
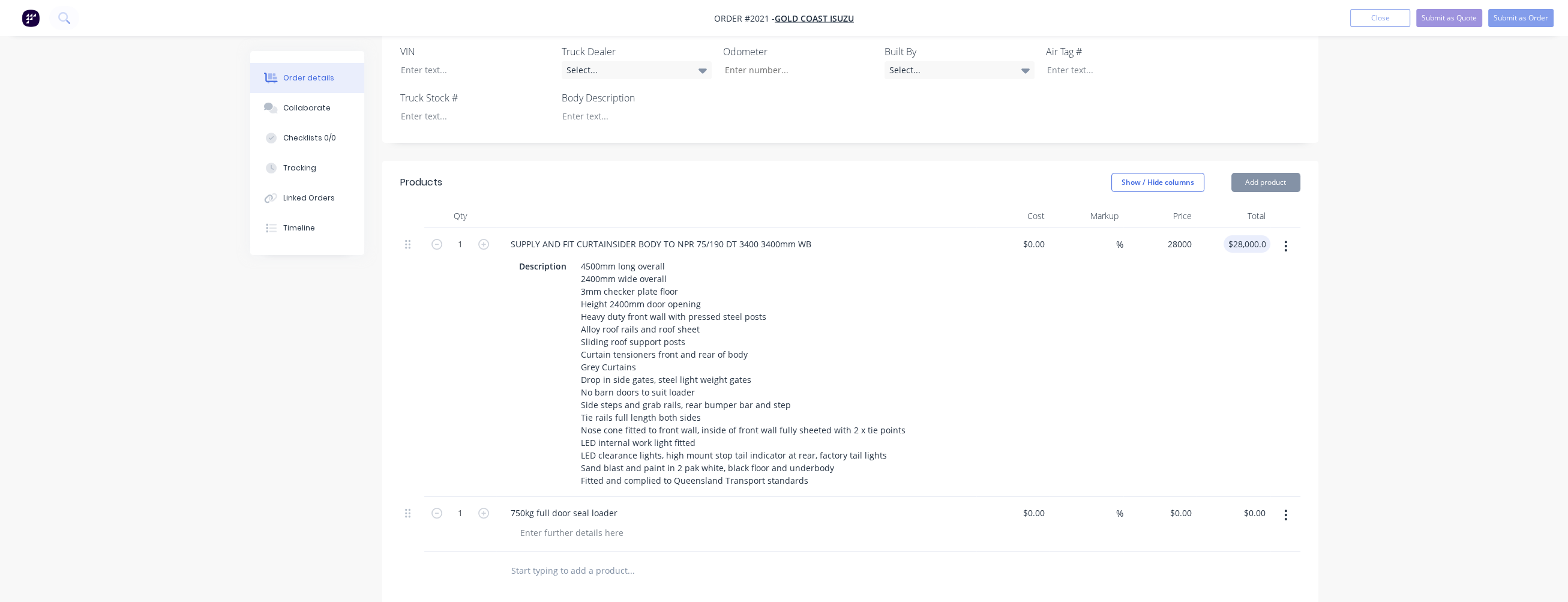
type input "28000.00"
type input "28000"
type input "$28,000.00"
type input "28000.00"
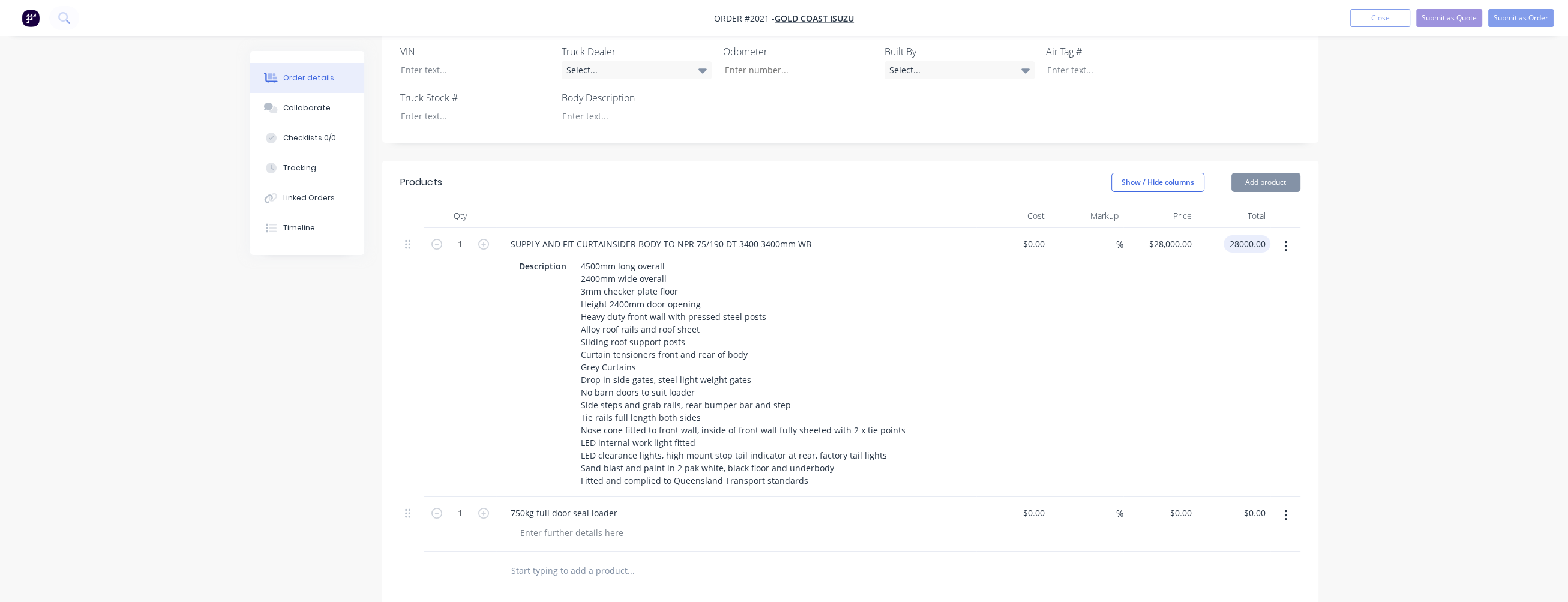
type input "28000"
type input "$28,000.00"
type input "28000.00"
type input "28000"
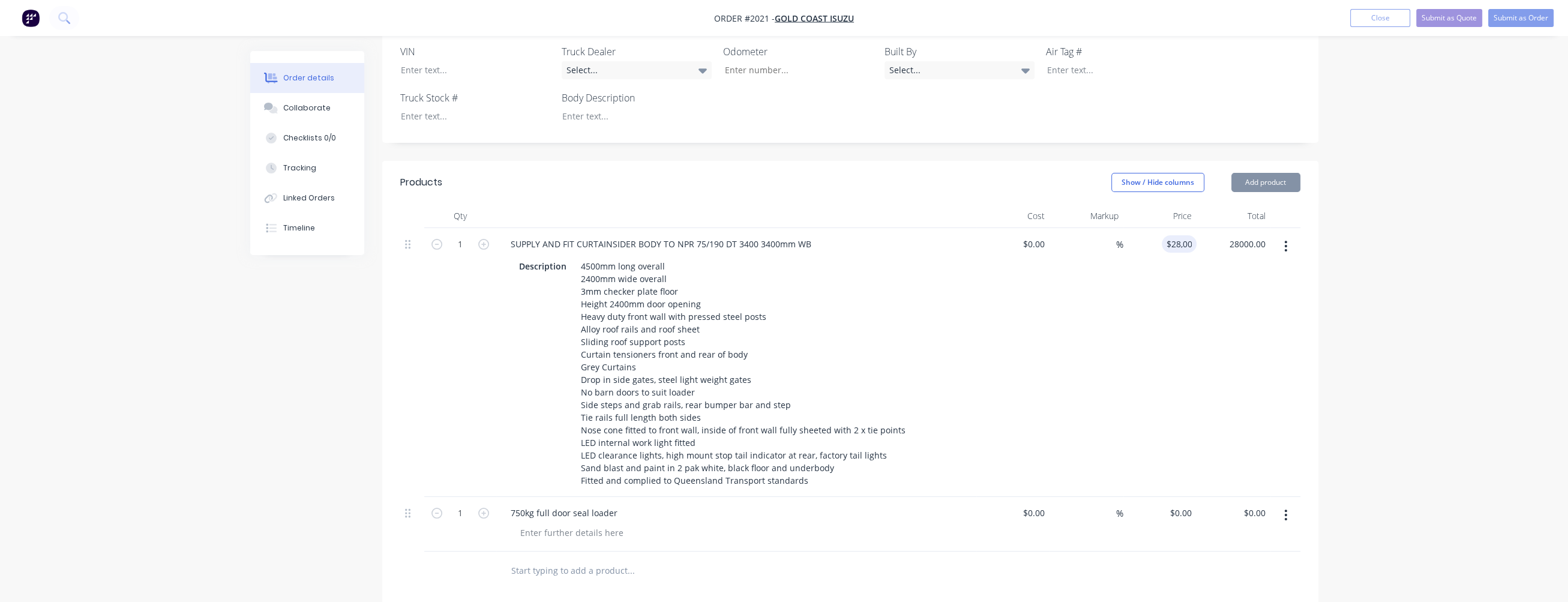
type input "$28,000.00"
type input "28000.00"
type input "28000"
type input "$28,000.00"
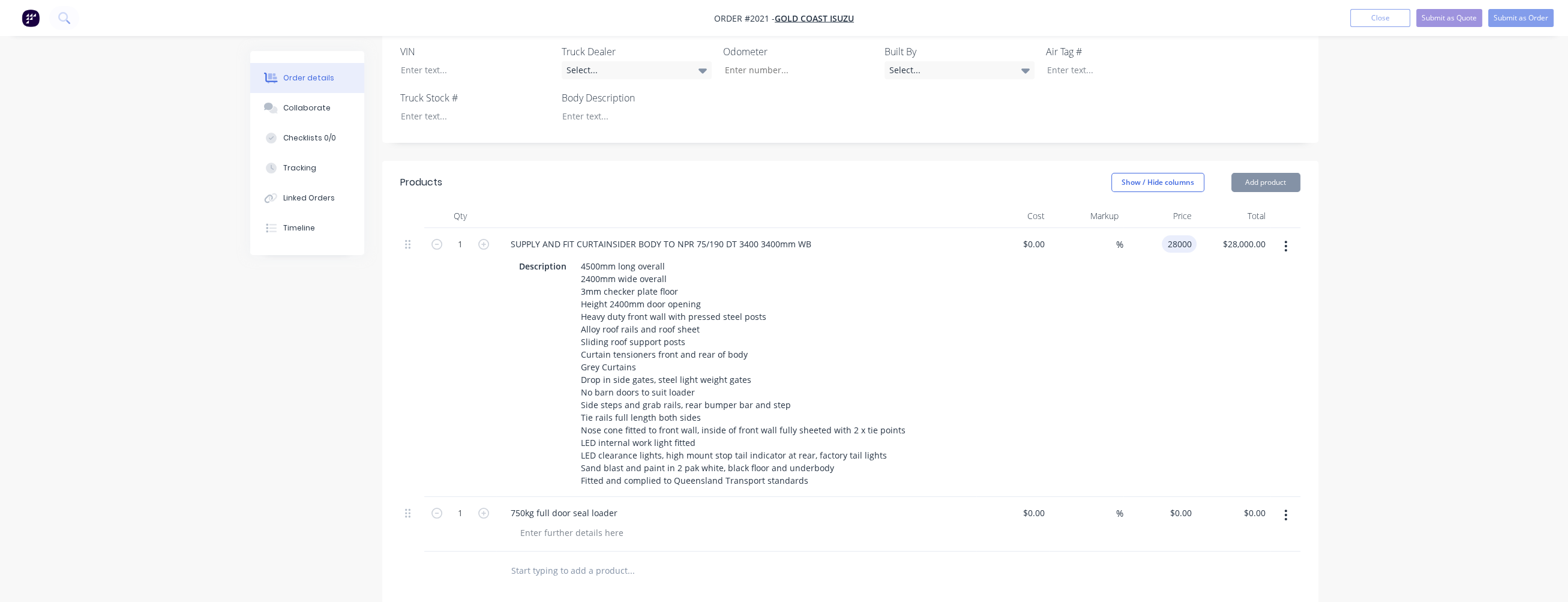
type input "$28,000.00"
type input "28000.00"
type input "28000"
type input "$28,000.00"
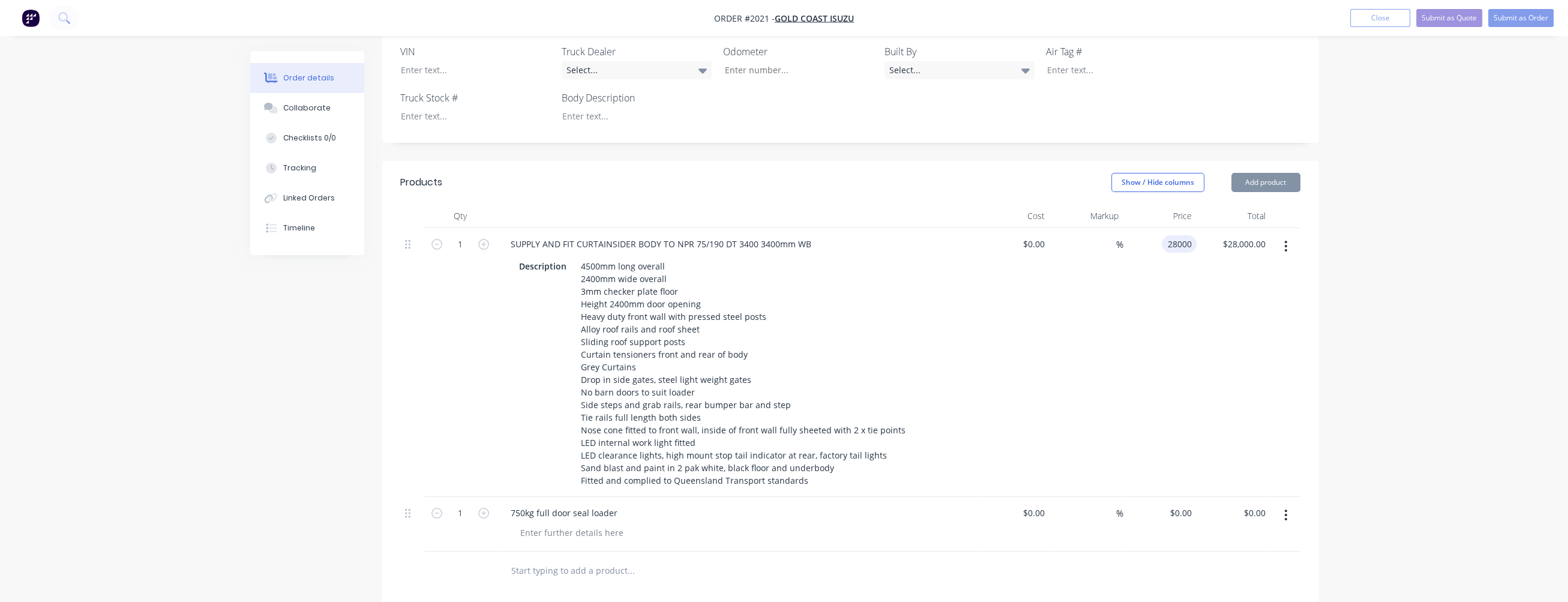
type input "28000.00"
type input "28000"
type input "$28,000.00"
type input "28000.00"
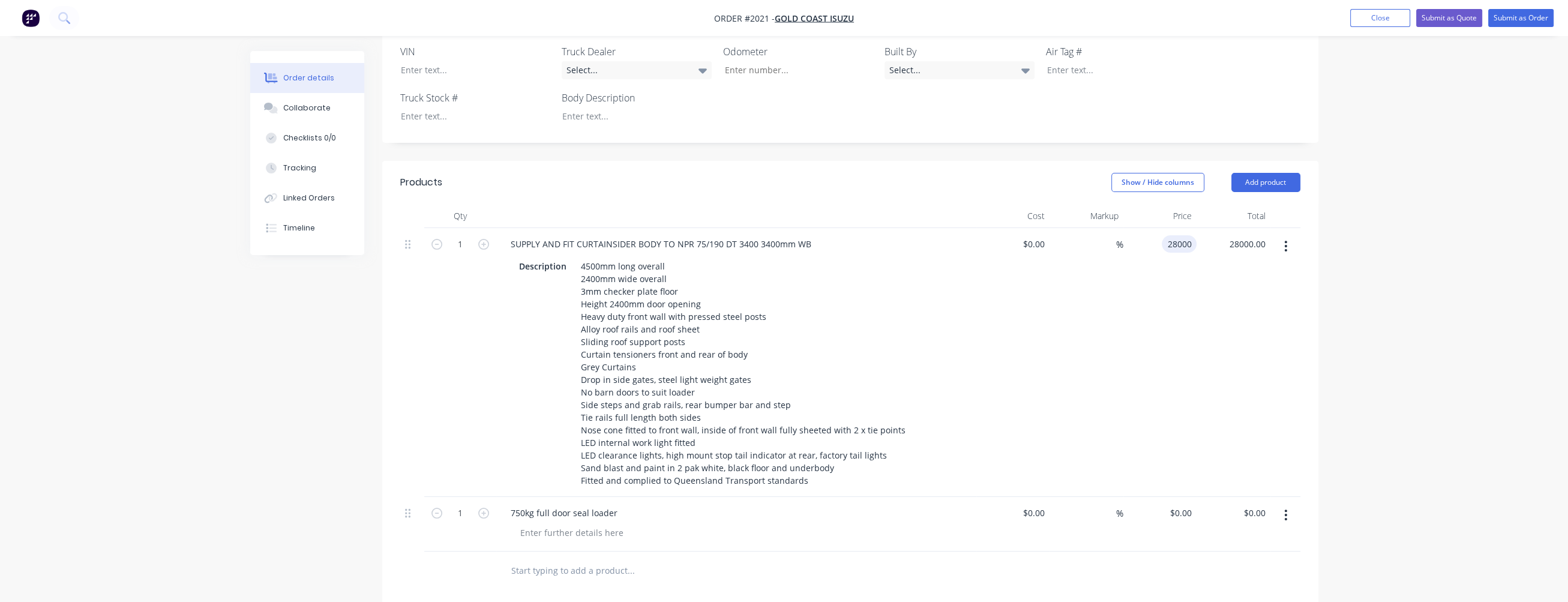
type input "28000"
type input "$28,000.00"
type input "28000.00"
type input "$28,000.00"
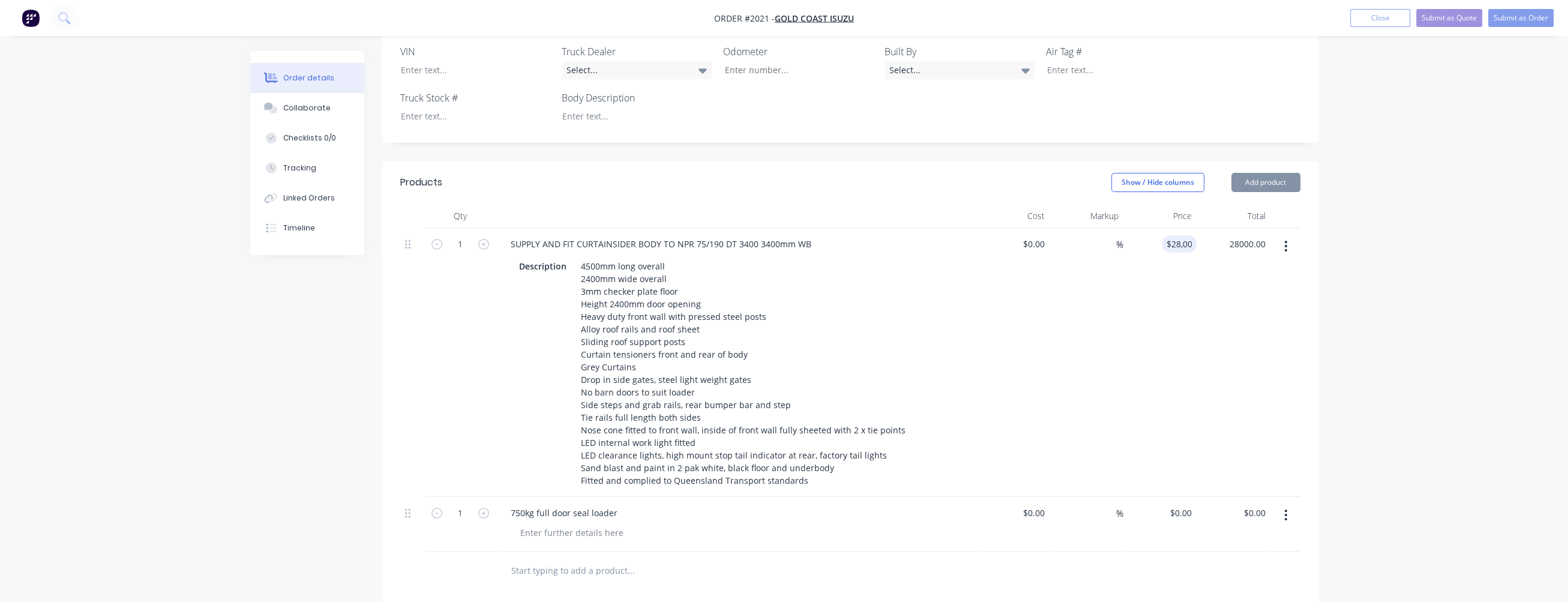
type input "28000.00"
type input "28000"
type input "$28,000.00"
type input "28000.00"
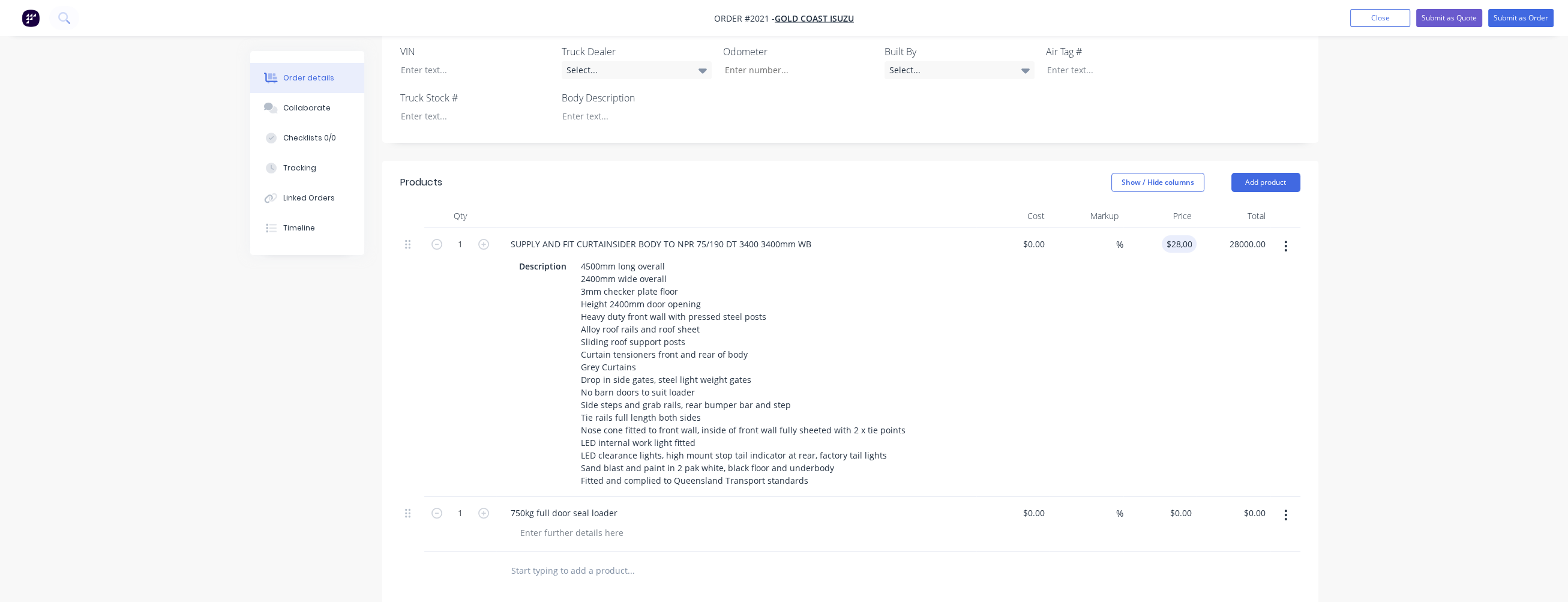
type input "28000"
type input "$28,000.00"
type input "28000.00"
type input "28000"
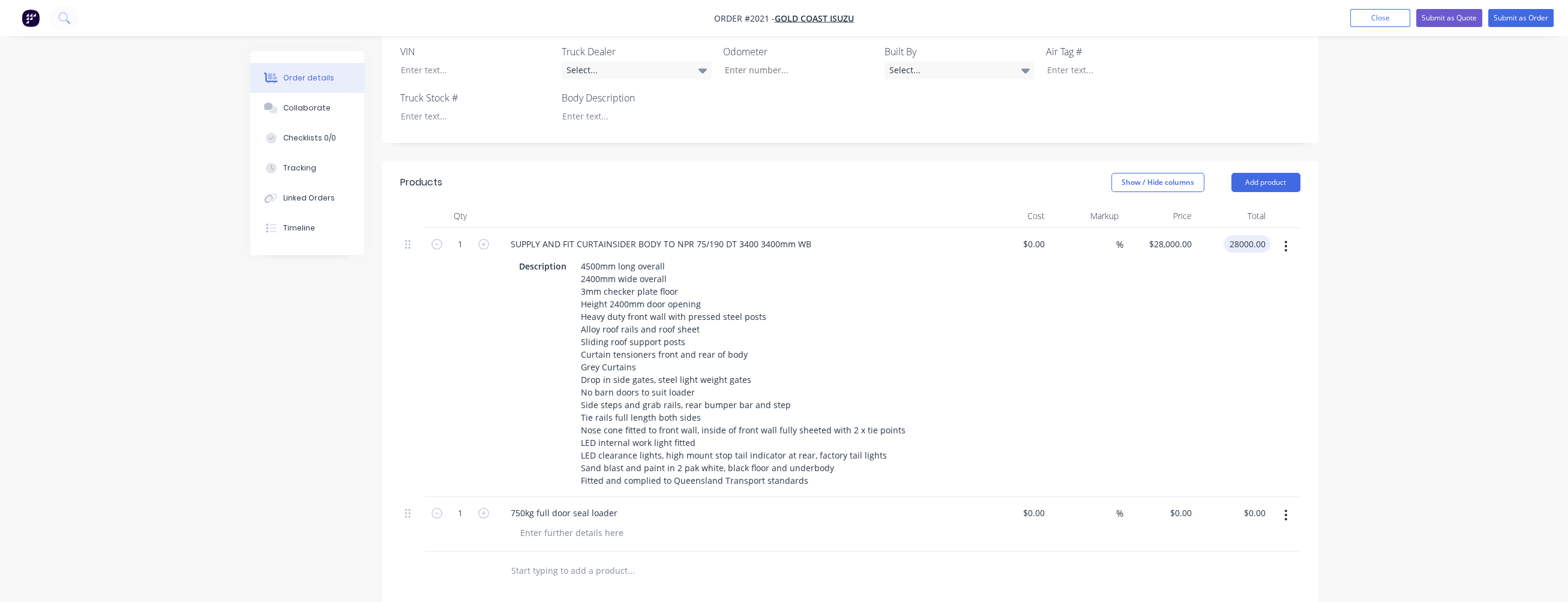
type input "$28,000.00"
type input "28000.00"
type input "28000"
type input "$28,000.00"
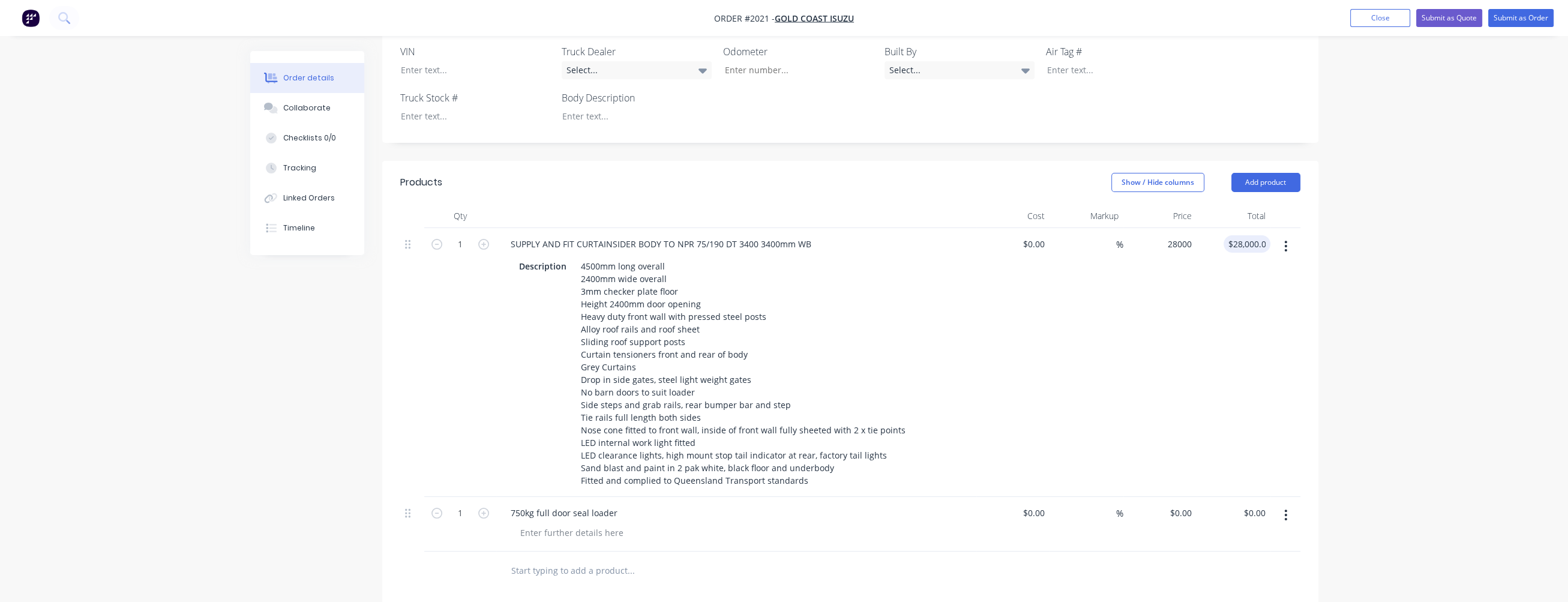
type input "$28,000.00"
type input "28000.00"
click at [1178, 228] on div "$28,000.00 $28,000.00" at bounding box center [1160, 362] width 74 height 269
type input "28000"
type input "$28,000.00"
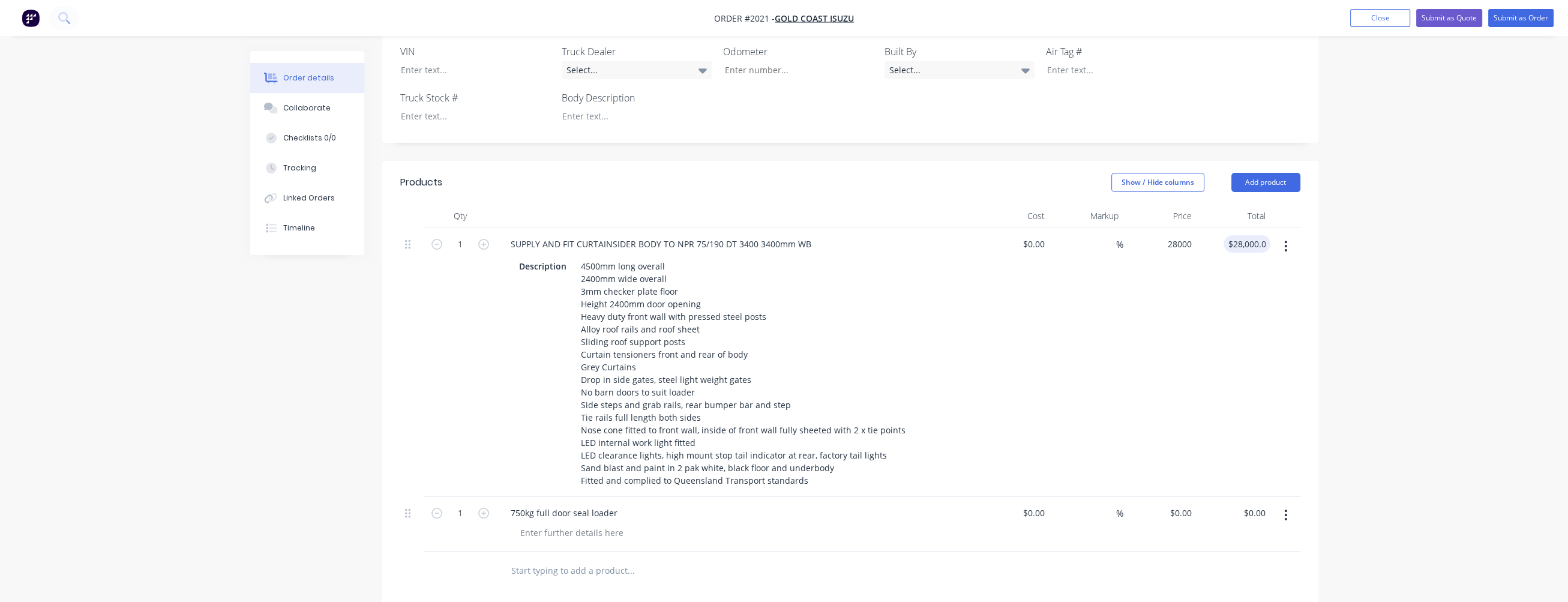
type input "$28,000.00"
type input "28000.00"
type input "28000"
type input "$28,000.00"
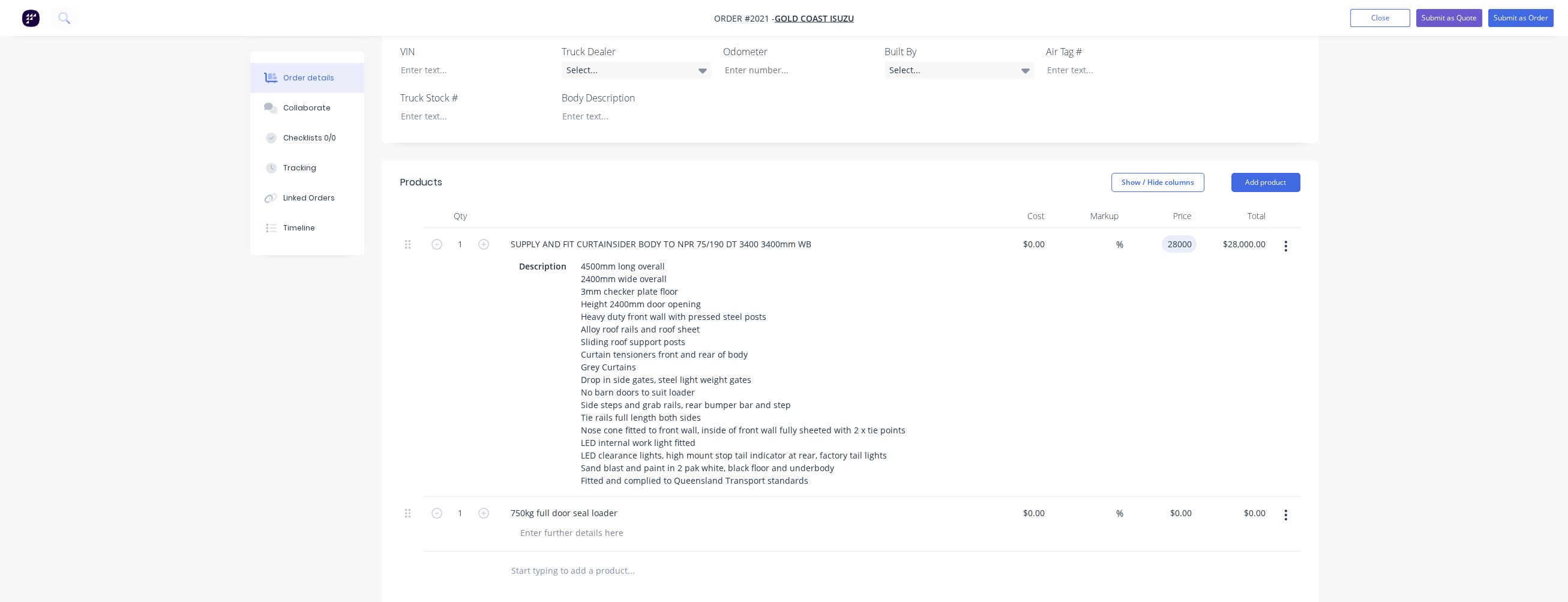
type input "28000.00"
type input "28000"
type input "$28,000.00"
type input "28000.00"
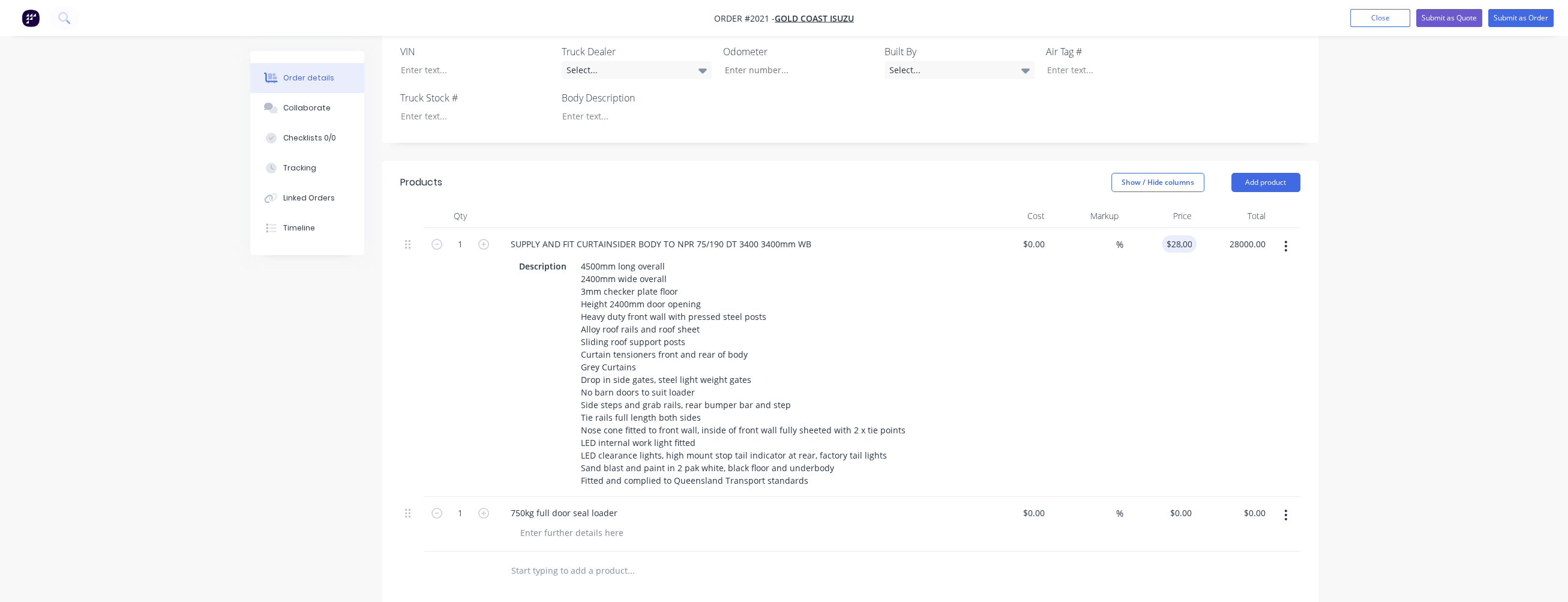
type input "28000"
type input "$28,000.00"
type input "28000.00"
type input "28000"
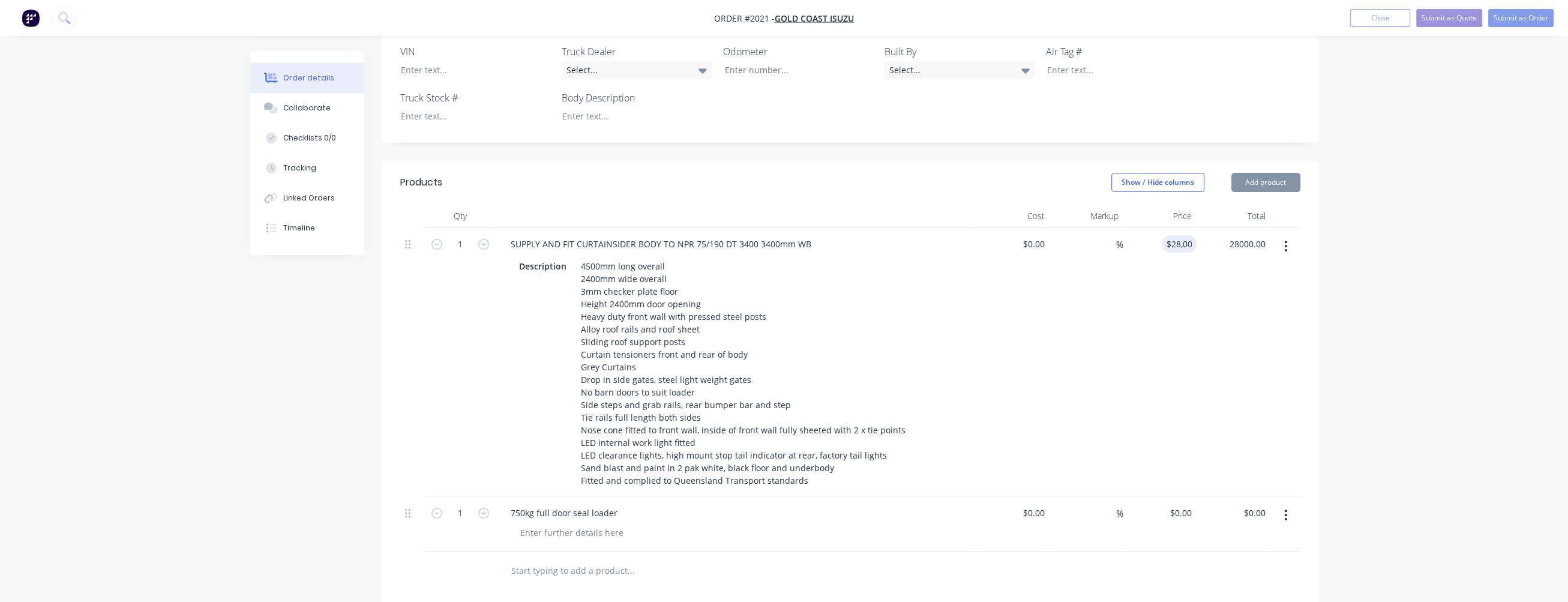
type input "$28,000.00"
type input "28000.00"
type input "28000"
type input "$28,000.00"
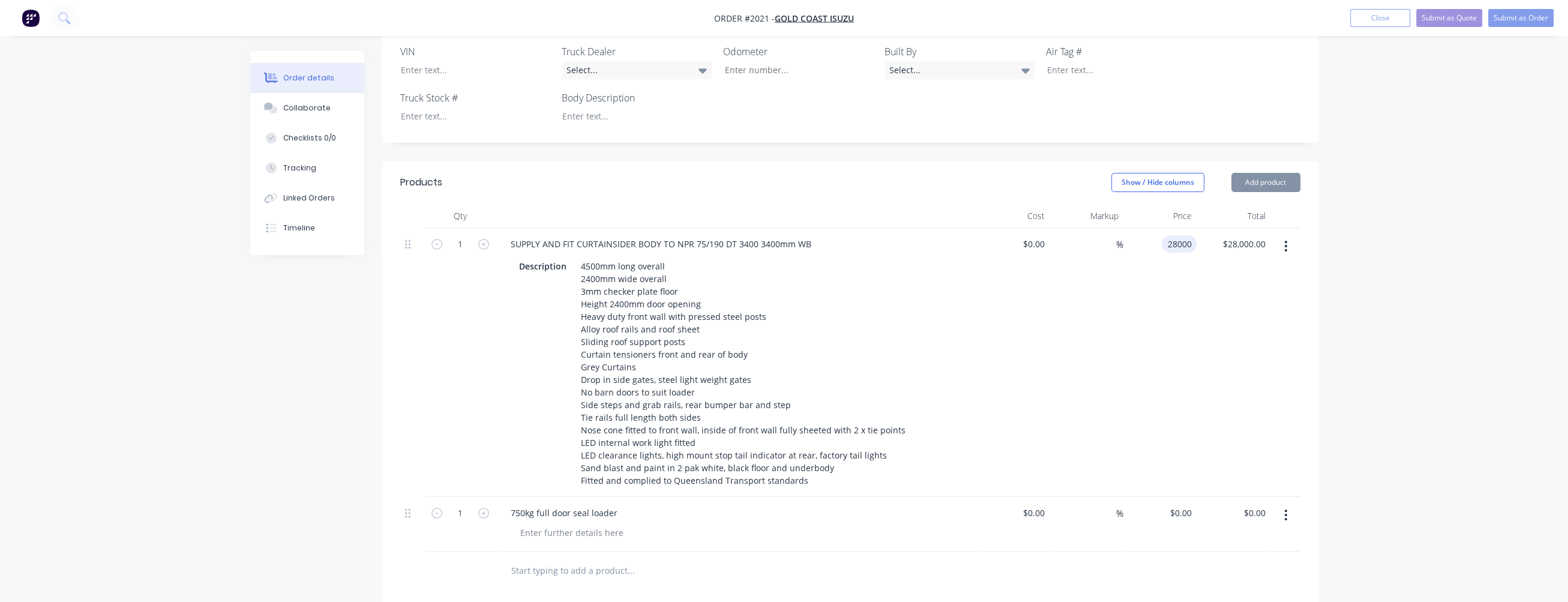
type input "$28,000.00"
type input "28000.00"
type input "28000"
type input "$28,000.00"
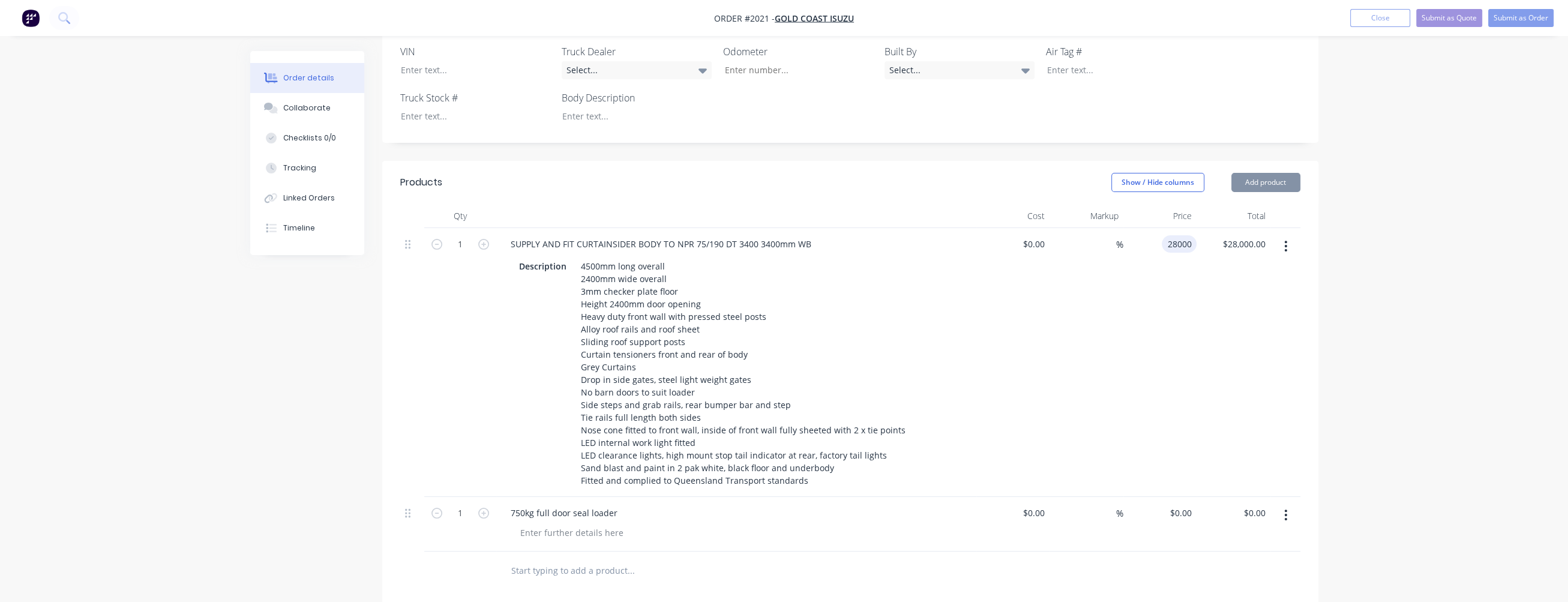
type input "28000.00"
type input "28000"
type input "$28,000.00"
type input "28000.00"
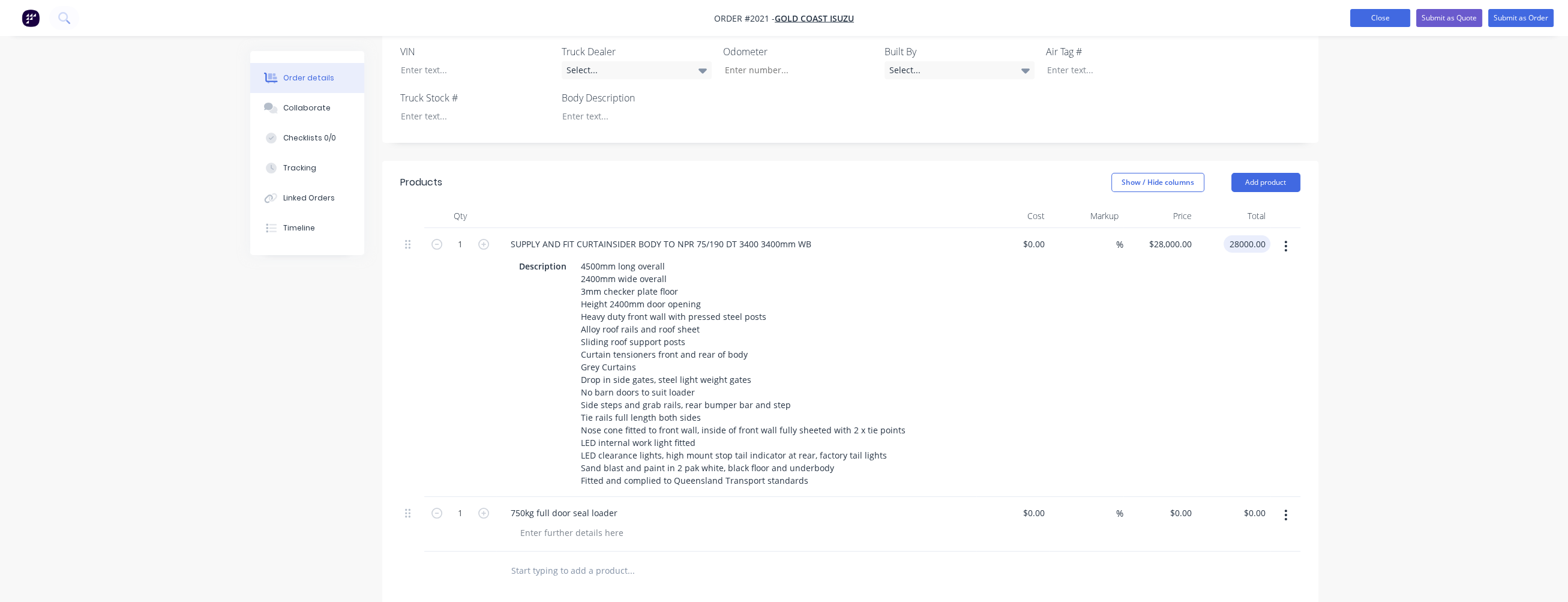
type input "28000"
type input "$28,000.00"
type input "28000.00"
click at [1392, 14] on button "Close" at bounding box center [1380, 18] width 60 height 18
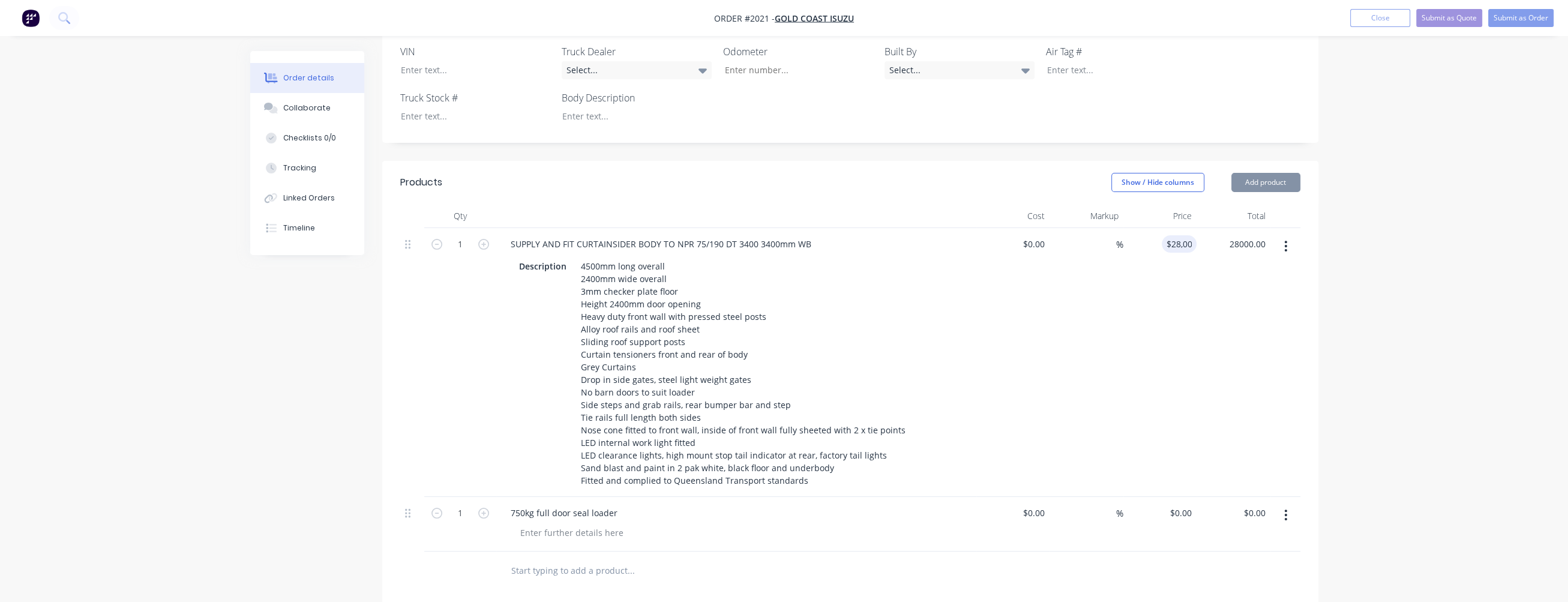
type input "28000"
type input "$28,000.00"
type input "28000.00"
type input "28000"
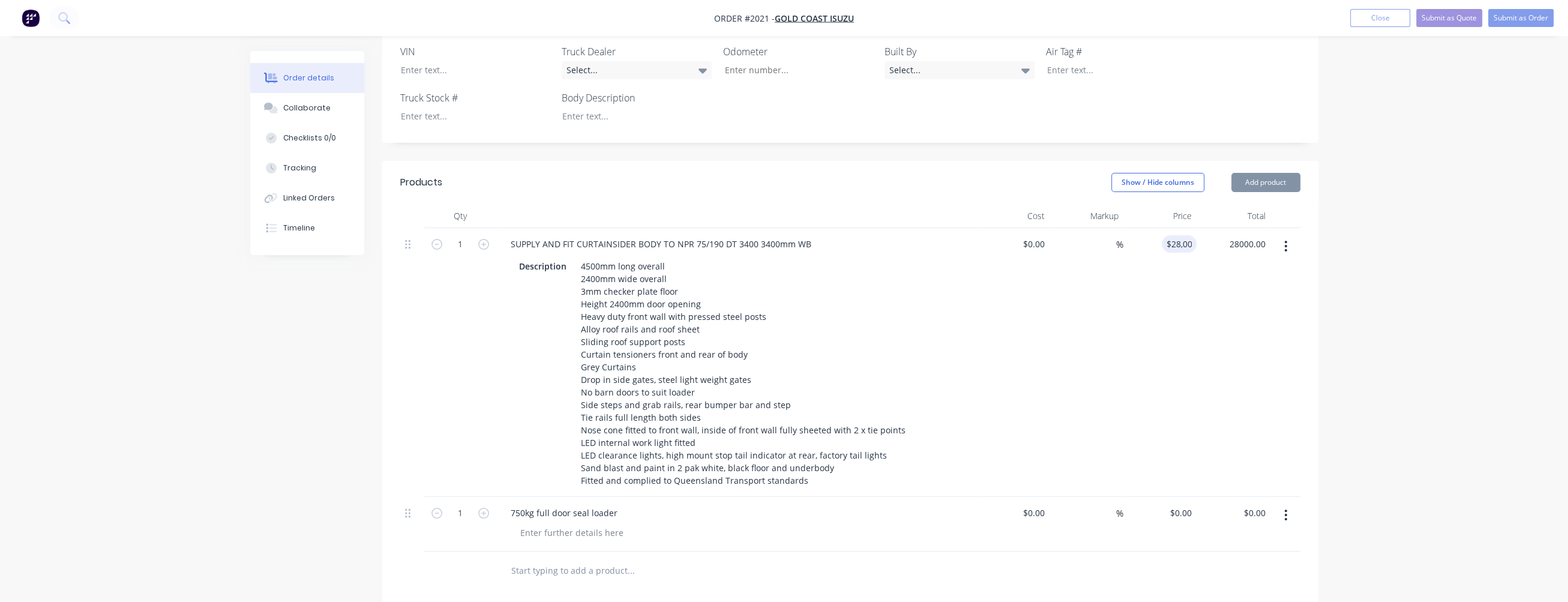
type input "$28,000.00"
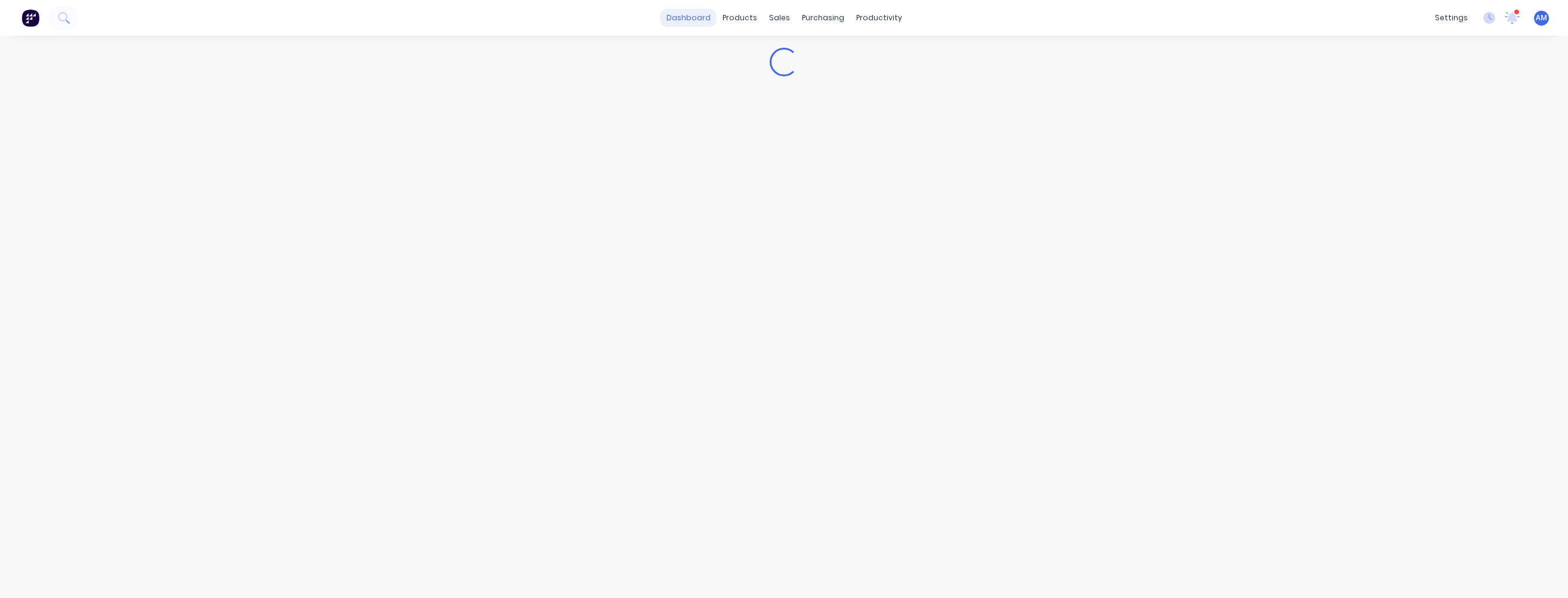
click at [680, 16] on link "dashboard" at bounding box center [689, 18] width 56 height 18
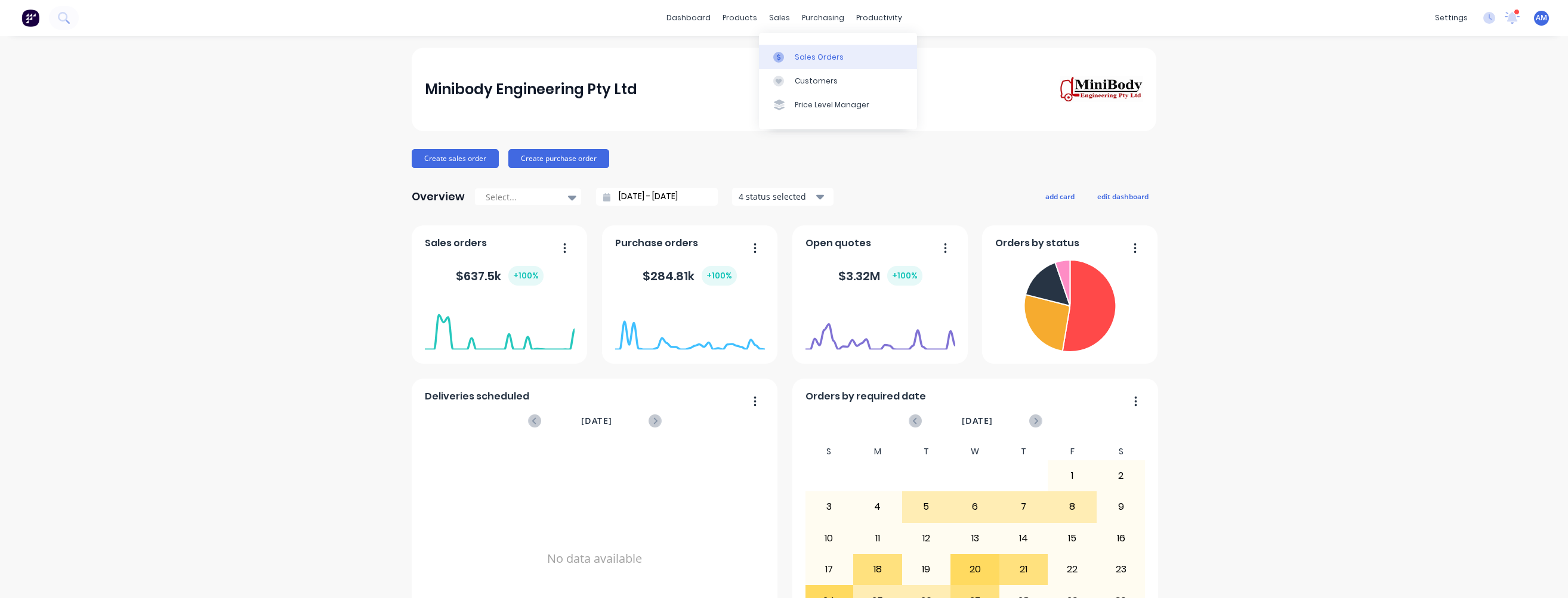
click at [790, 54] on div at bounding box center [782, 58] width 18 height 11
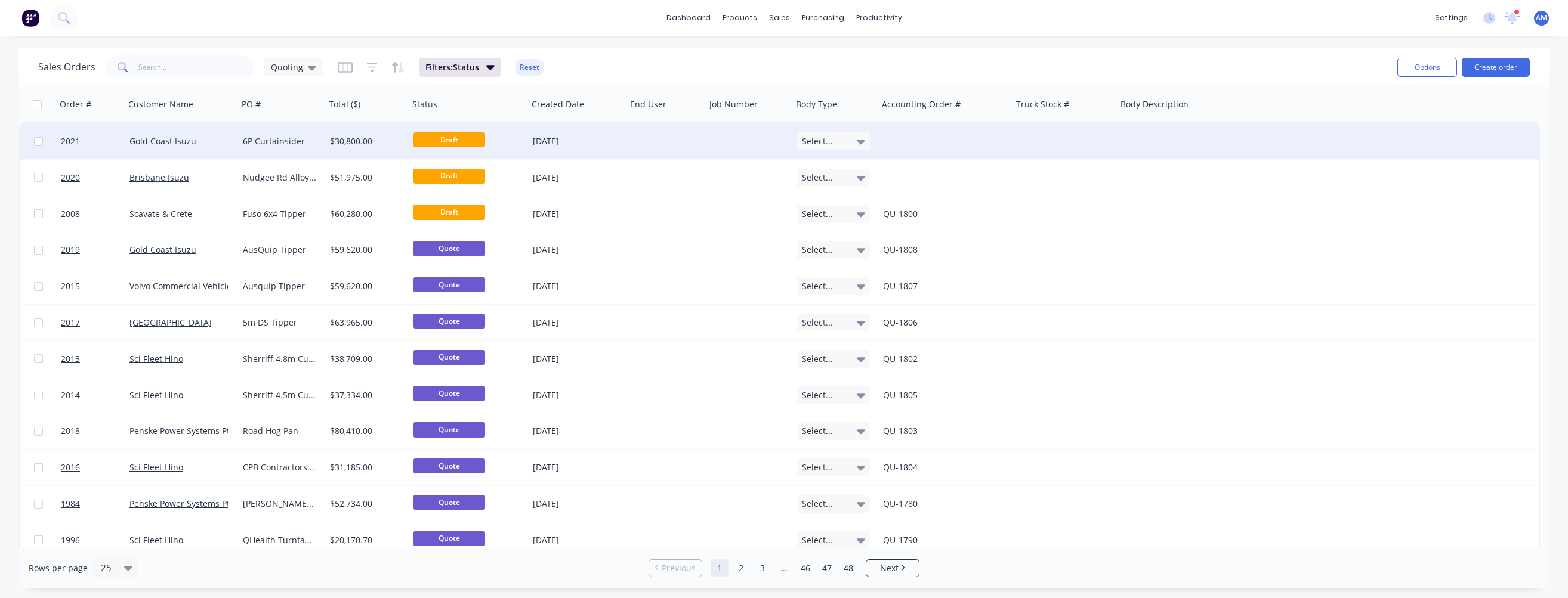
click at [282, 139] on div "6P Curtainsider" at bounding box center [279, 141] width 74 height 12
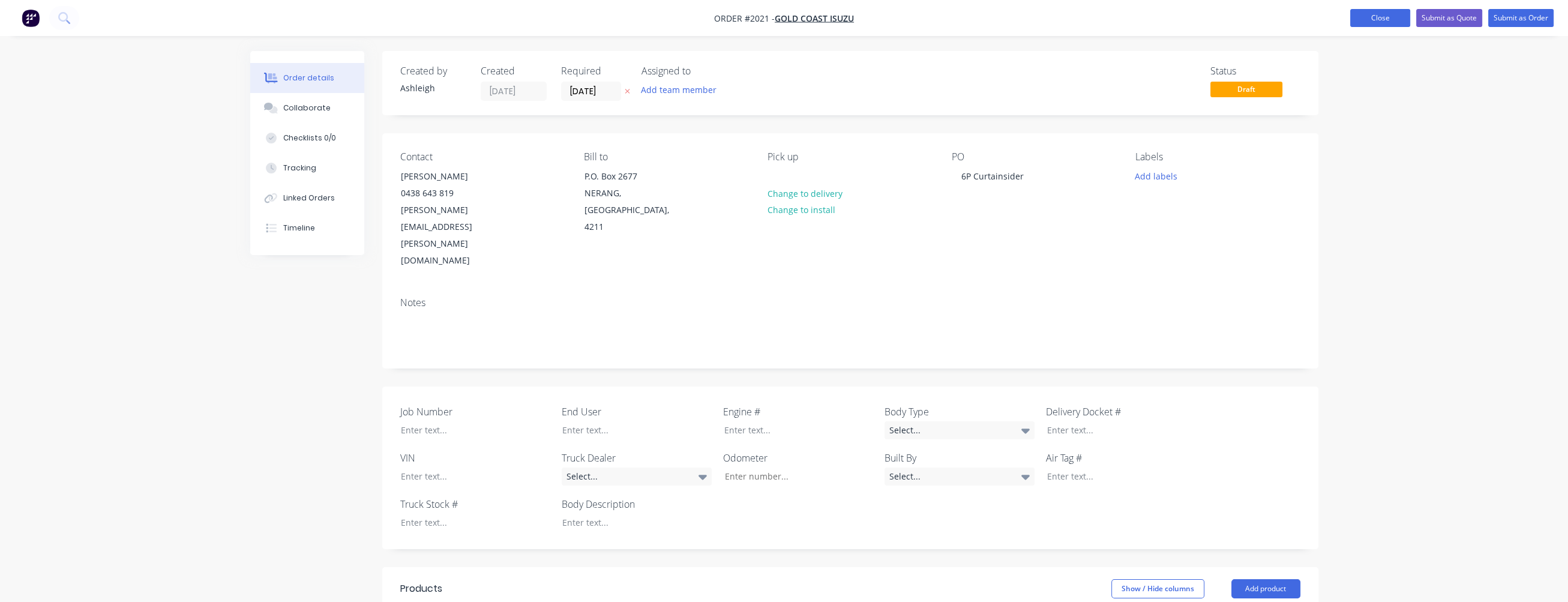
click at [1365, 21] on button "Close" at bounding box center [1380, 18] width 60 height 18
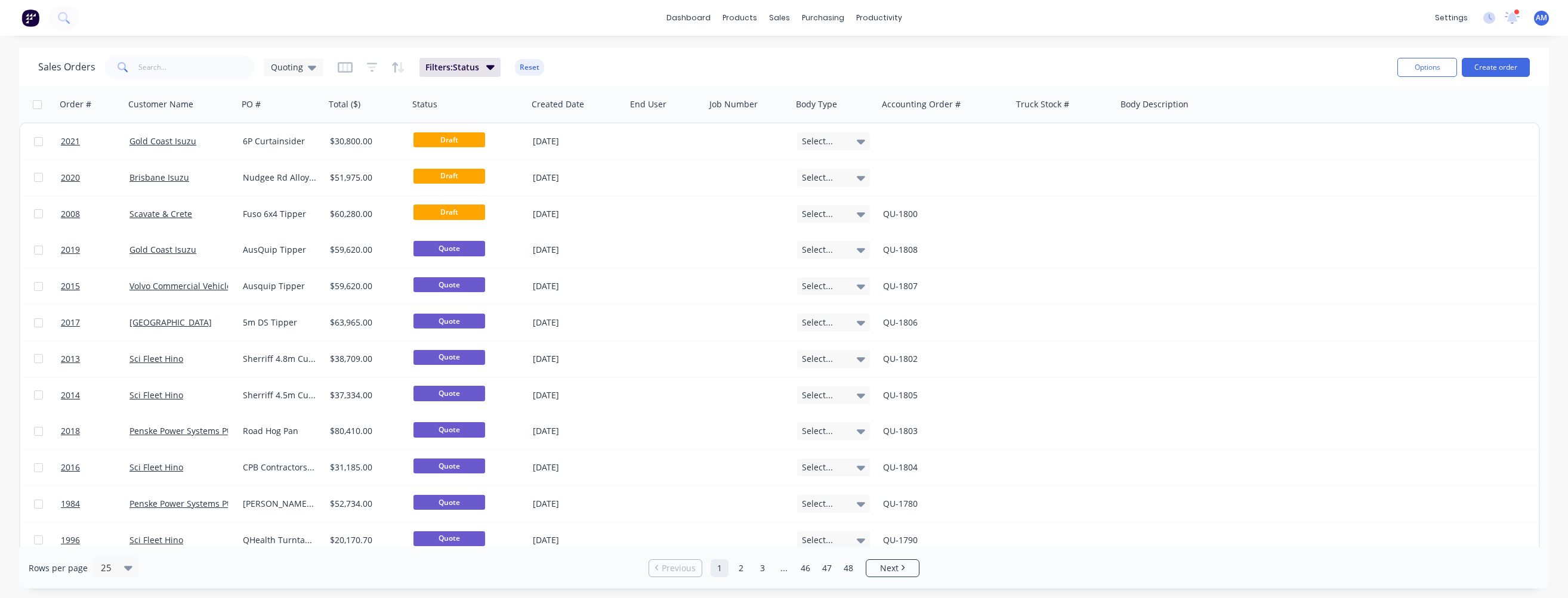
click at [1254, 51] on div "Sales Orders Quoting Filters: Status Reset Options Create order" at bounding box center [784, 67] width 1530 height 39
click at [821, 57] on div at bounding box center [817, 58] width 18 height 11
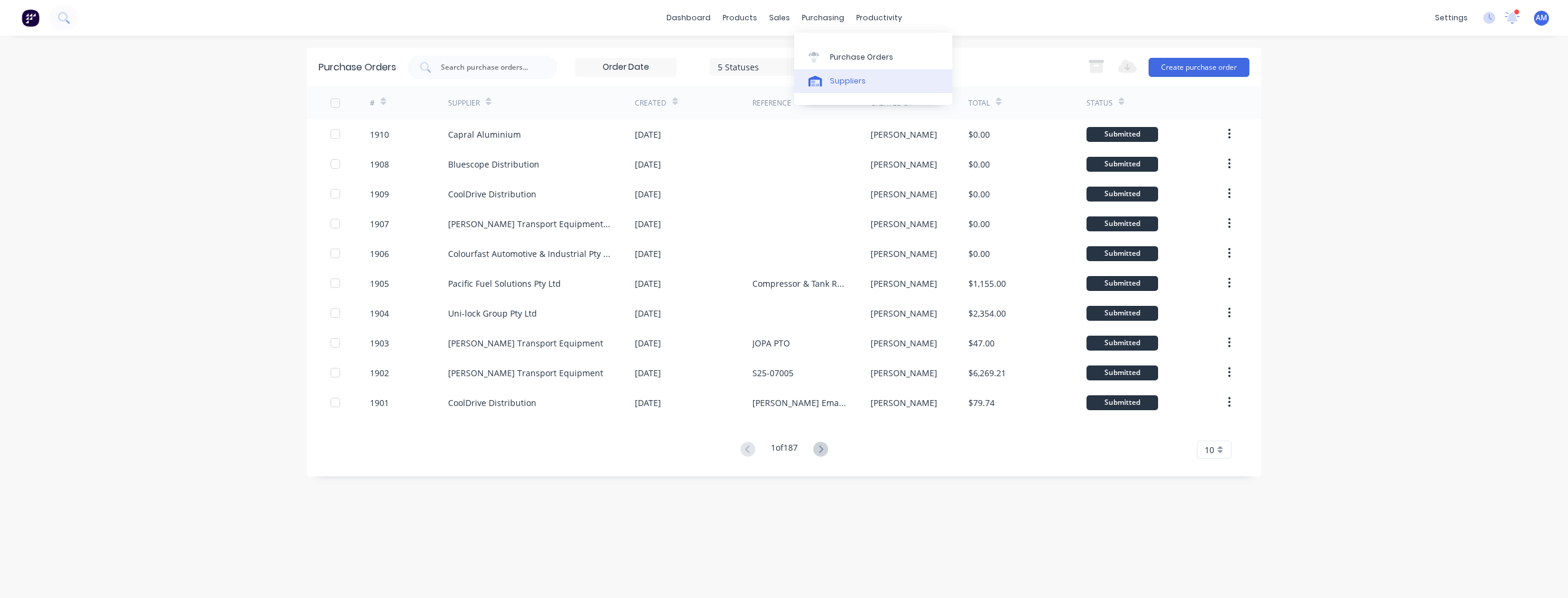
click at [845, 84] on div "Suppliers" at bounding box center [848, 81] width 35 height 11
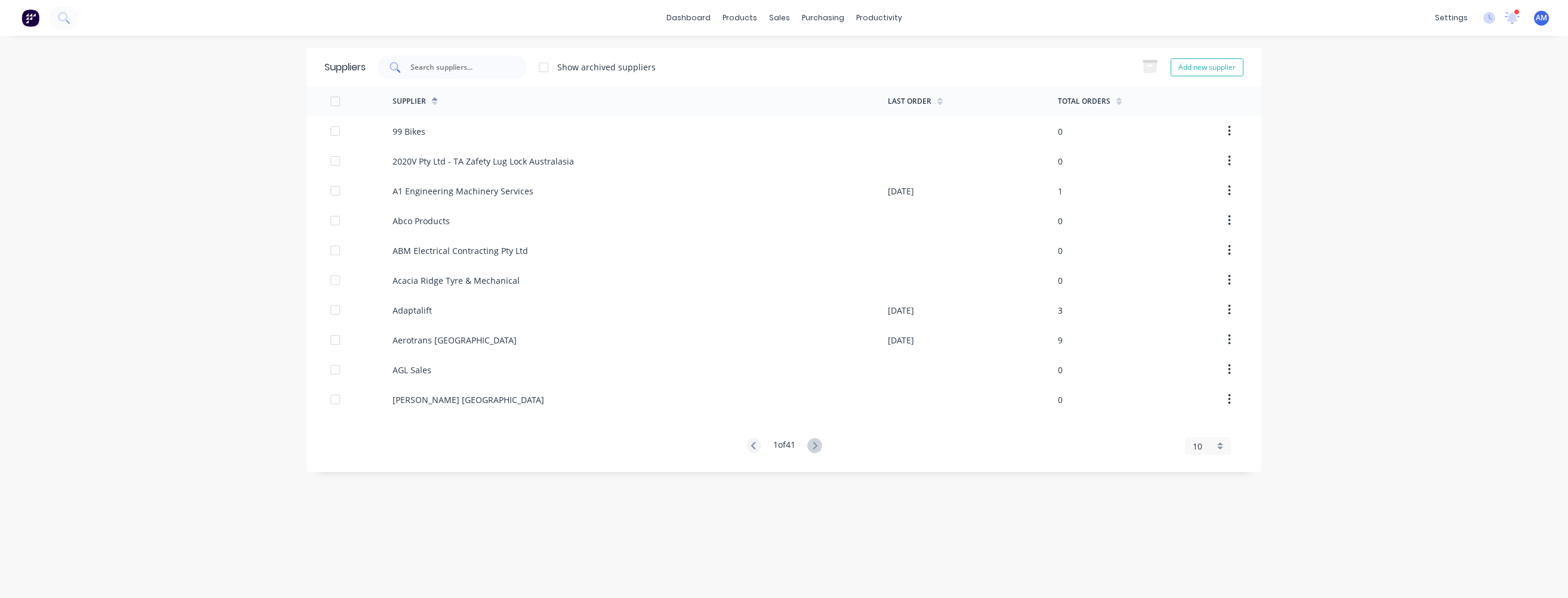
click at [448, 62] on input "text" at bounding box center [459, 67] width 99 height 12
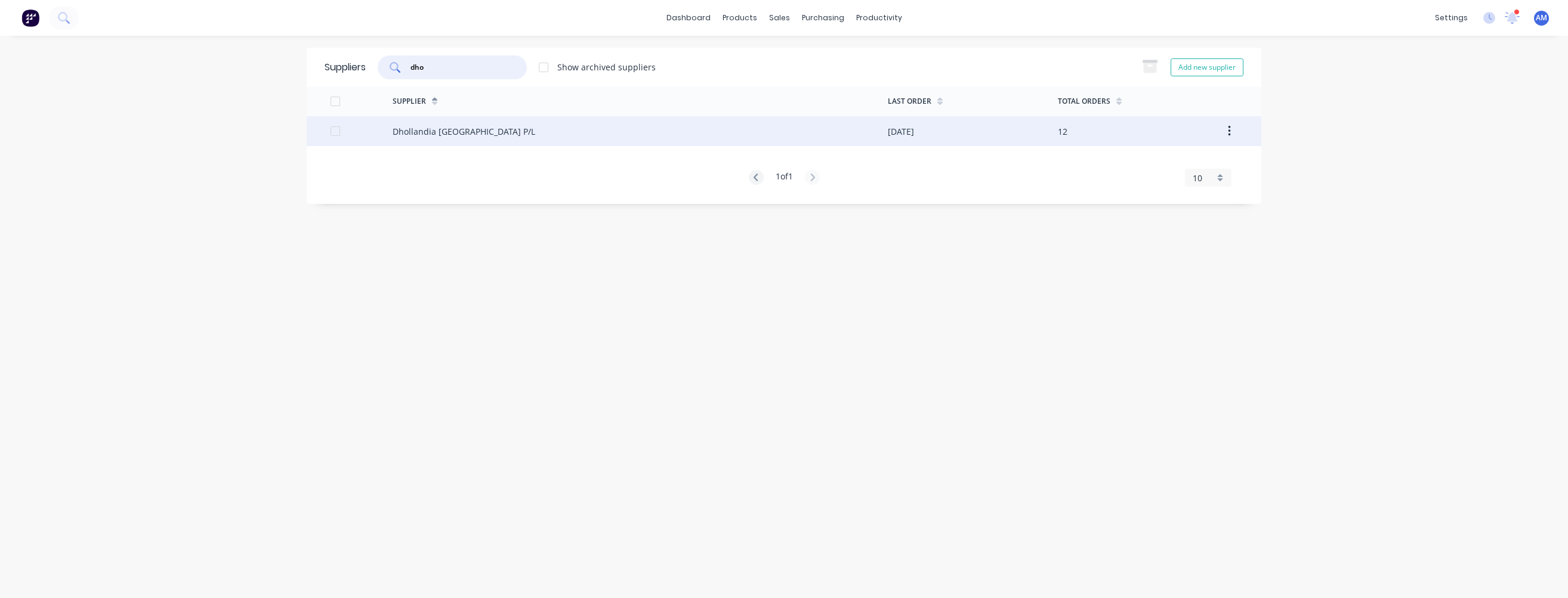
type input "dho"
click at [439, 127] on div "Dhollandia [GEOGRAPHIC_DATA] P/L" at bounding box center [463, 131] width 142 height 12
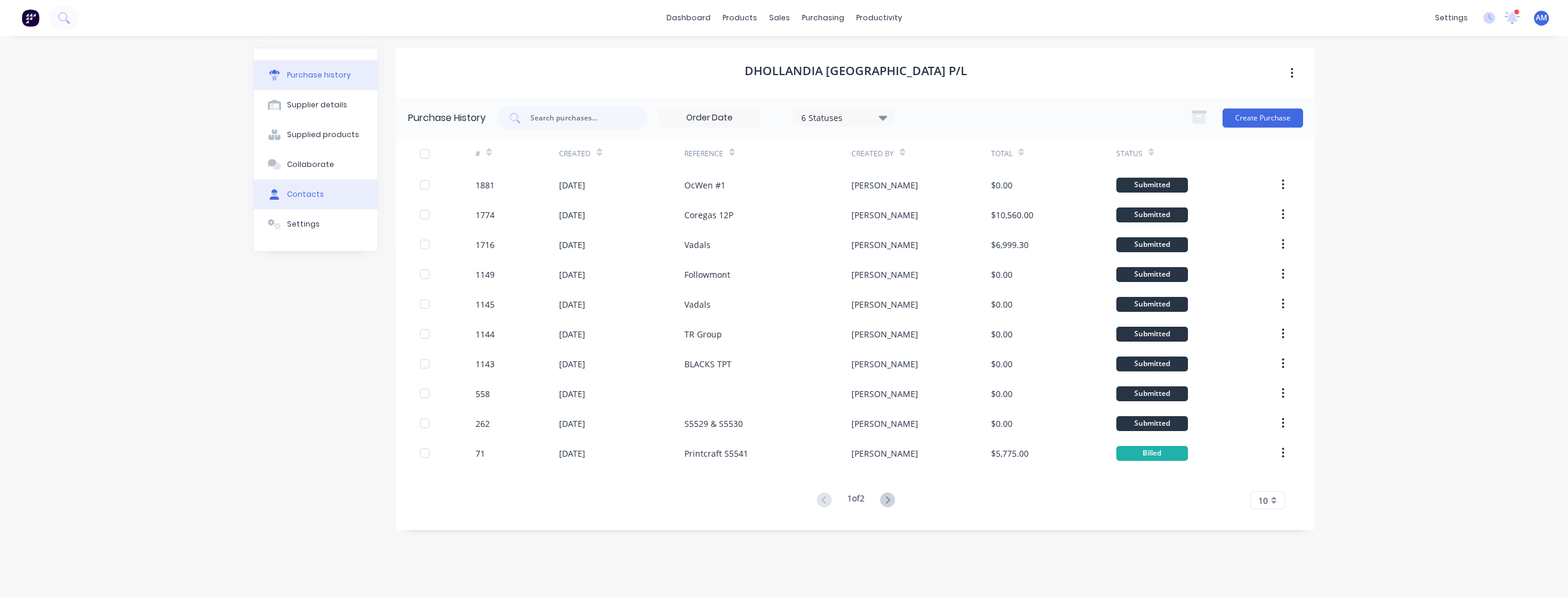
click at [308, 193] on div "Contacts" at bounding box center [305, 194] width 37 height 11
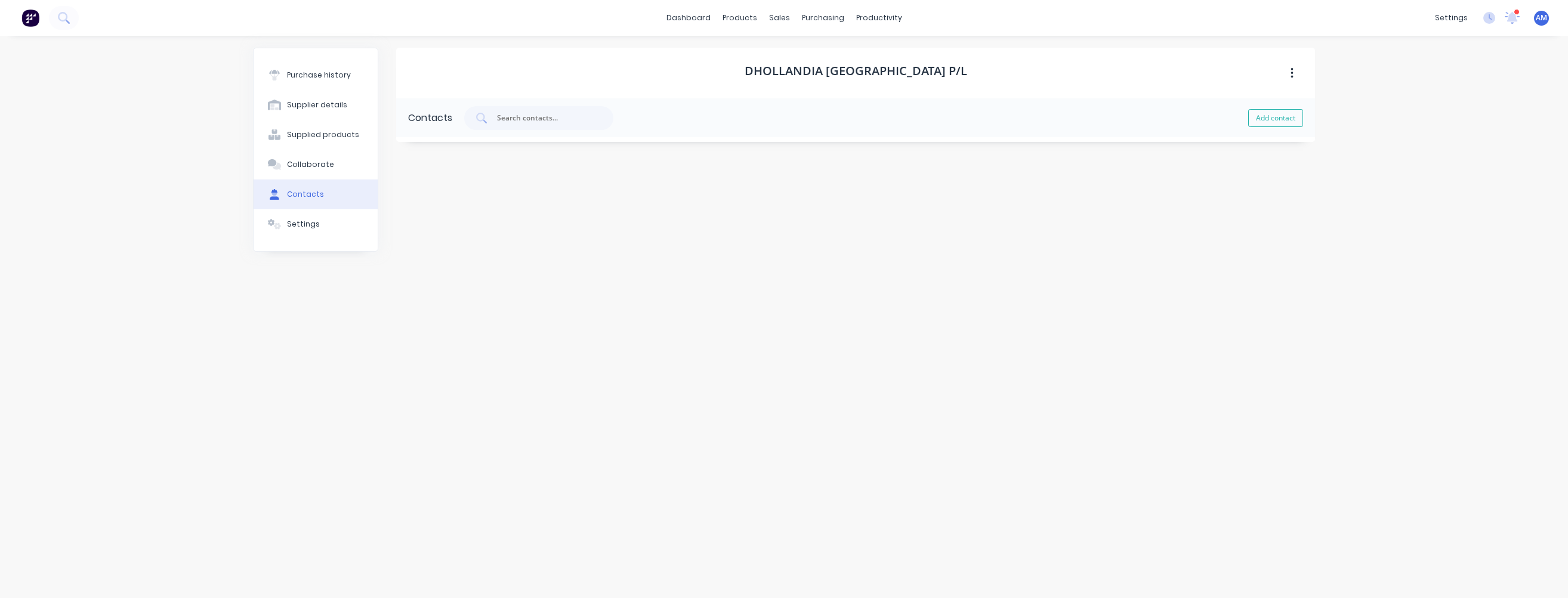
select select "AU"
click at [409, 383] on icon "button" at bounding box center [409, 385] width 7 height 8
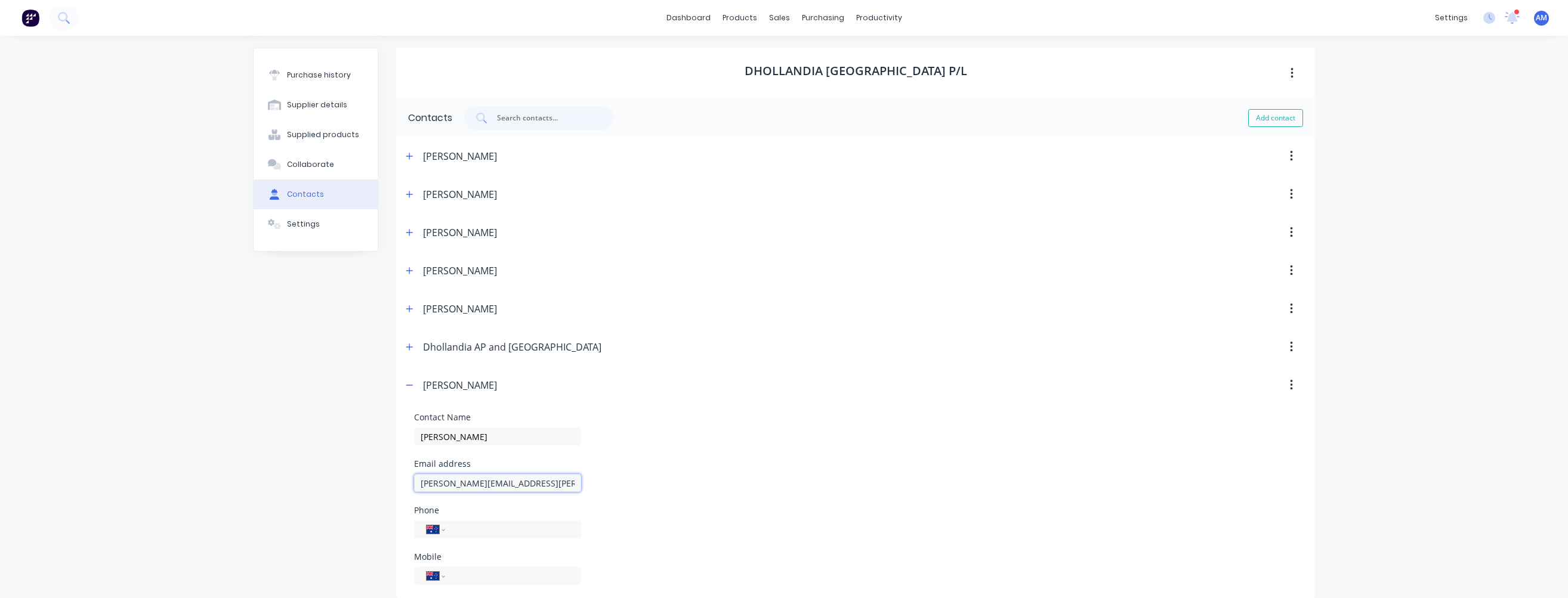
drag, startPoint x: 567, startPoint y: 485, endPoint x: 409, endPoint y: 488, distance: 158.0
click at [0, 0] on input "[PERSON_NAME][EMAIL_ADDRESS][PERSON_NAME][DOMAIN_NAME]" at bounding box center [0, 0] width 0 height 0
click at [806, 52] on div "Sales Orders" at bounding box center [820, 58] width 49 height 11
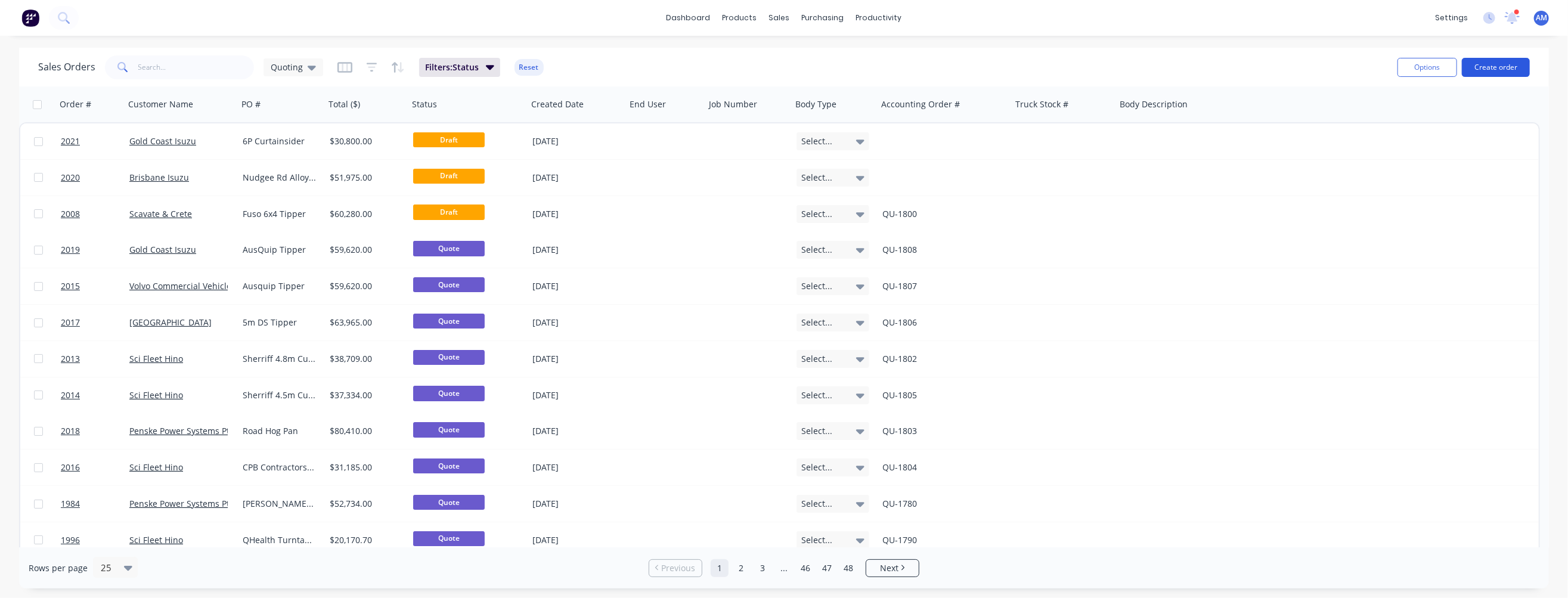
click at [1500, 64] on button "Create order" at bounding box center [1495, 67] width 68 height 20
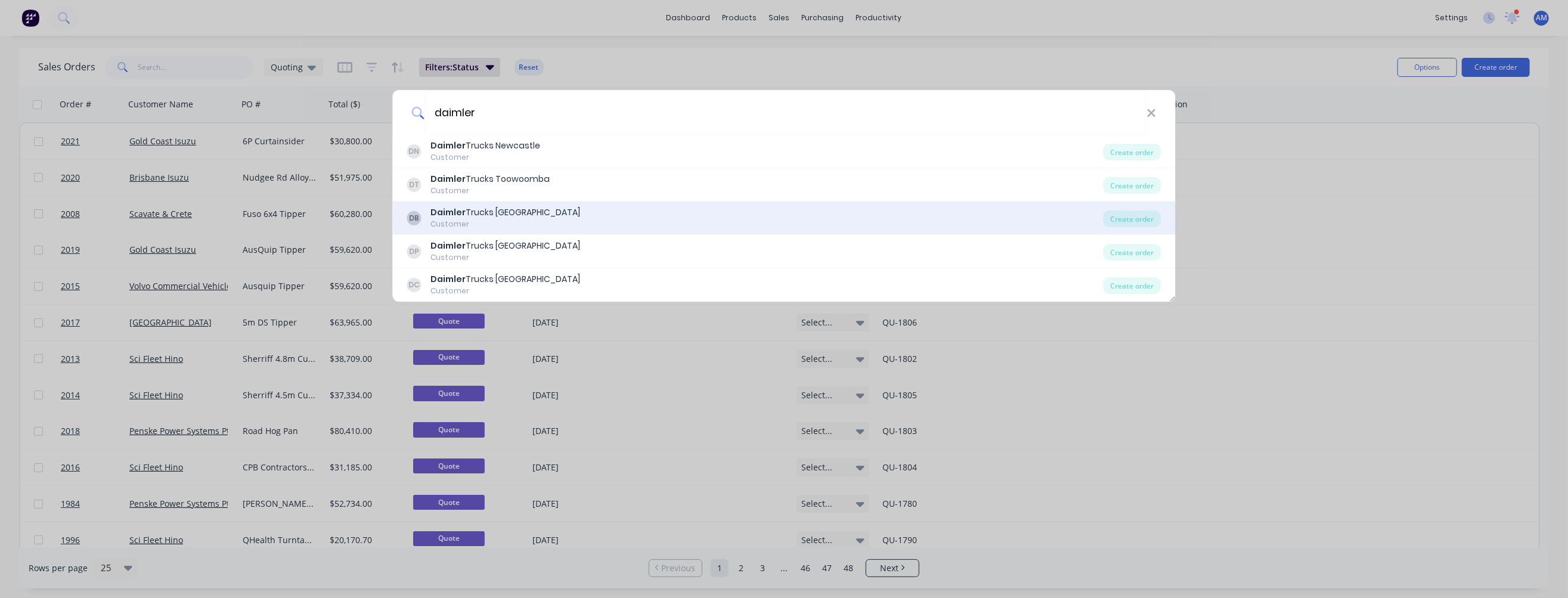
type input "daimler"
click at [526, 212] on div "Daimler Trucks [GEOGRAPHIC_DATA]" at bounding box center [505, 212] width 150 height 12
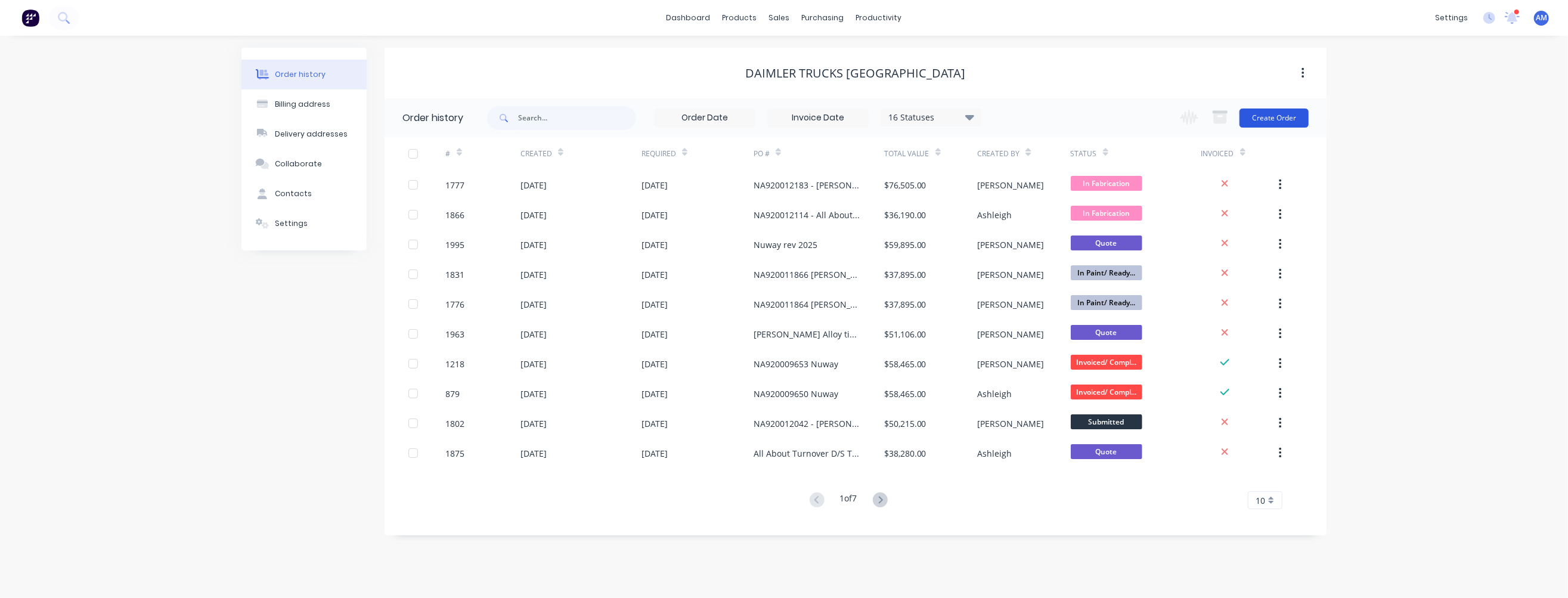
click at [1288, 120] on button "Create Order" at bounding box center [1274, 118] width 69 height 20
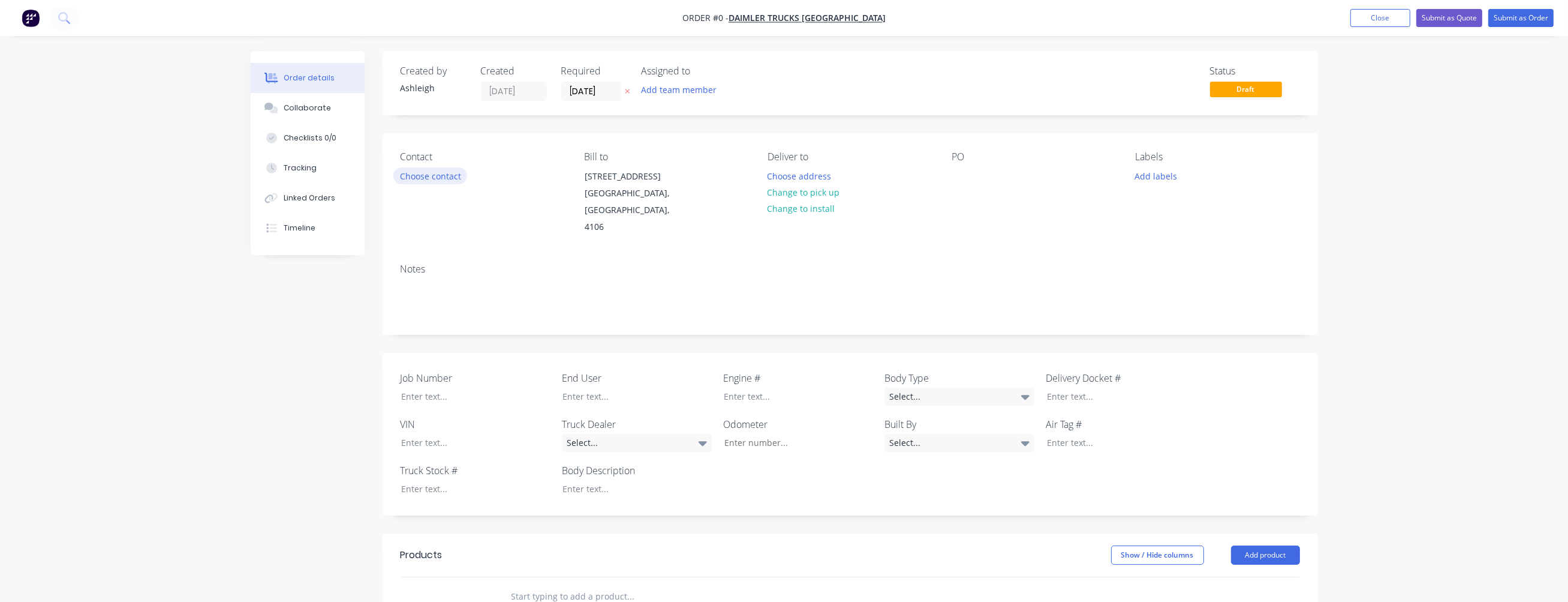
click at [441, 176] on button "Choose contact" at bounding box center [430, 175] width 74 height 16
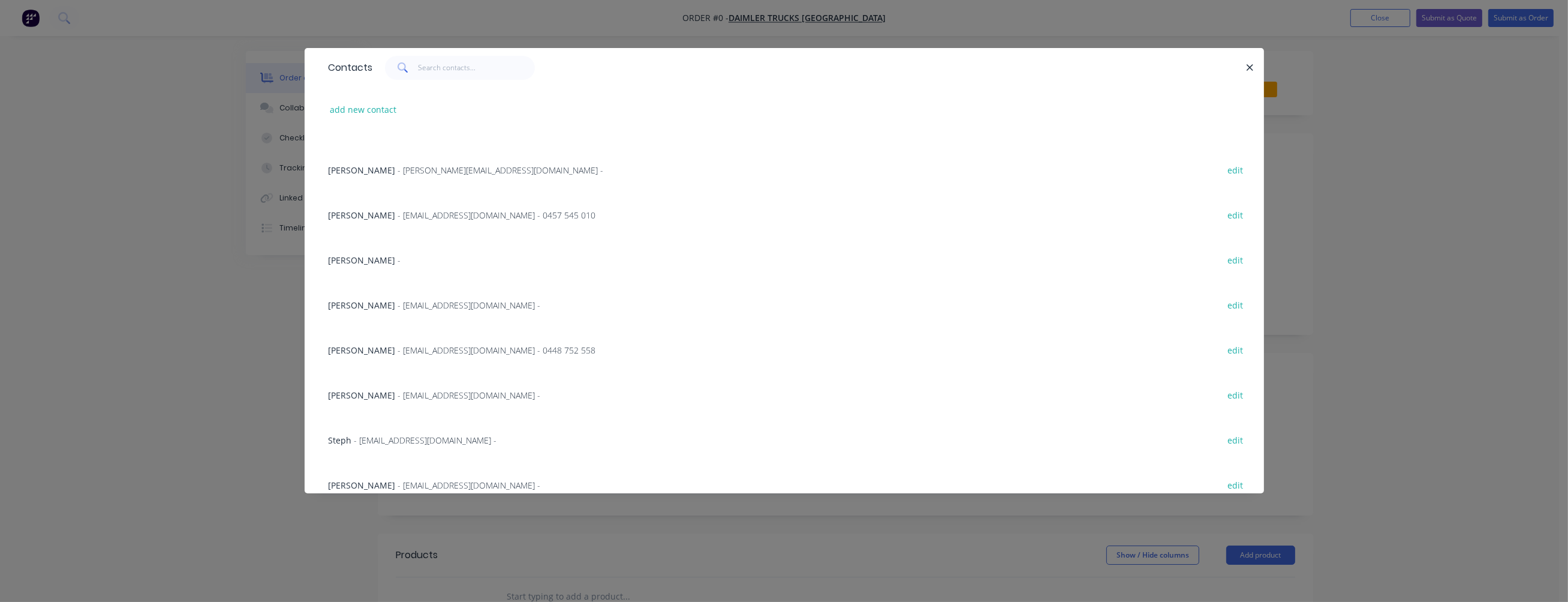
scroll to position [314, 0]
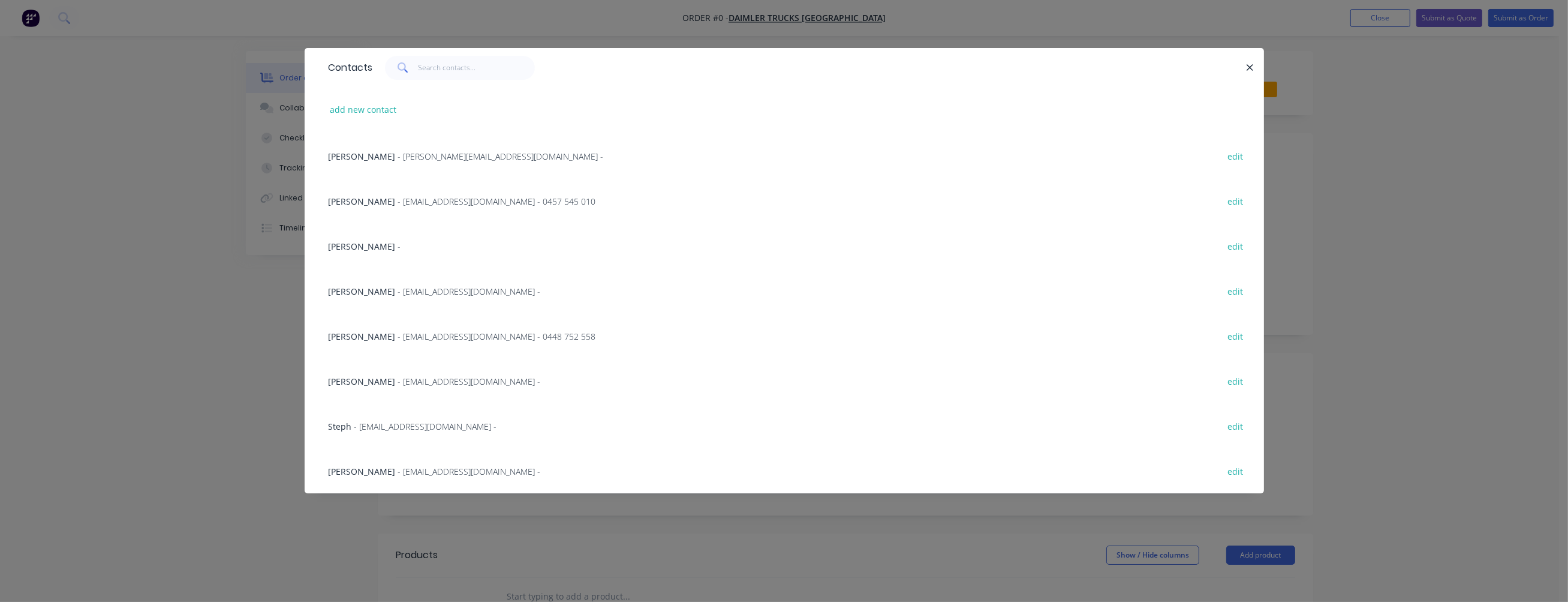
click at [428, 198] on span "- [EMAIL_ADDRESS][DOMAIN_NAME] - 0457 545 010" at bounding box center [498, 201] width 198 height 11
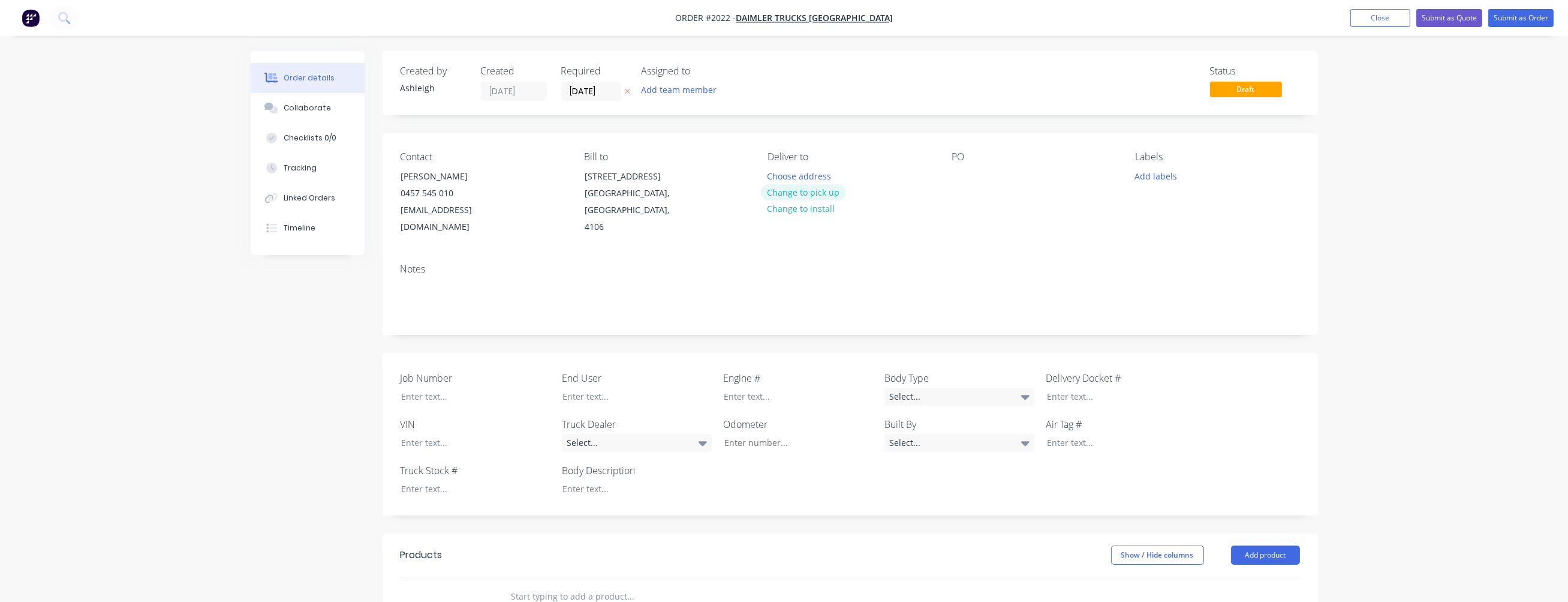
click at [804, 189] on button "Change to pick up" at bounding box center [803, 192] width 85 height 16
click at [959, 176] on div at bounding box center [961, 176] width 20 height 18
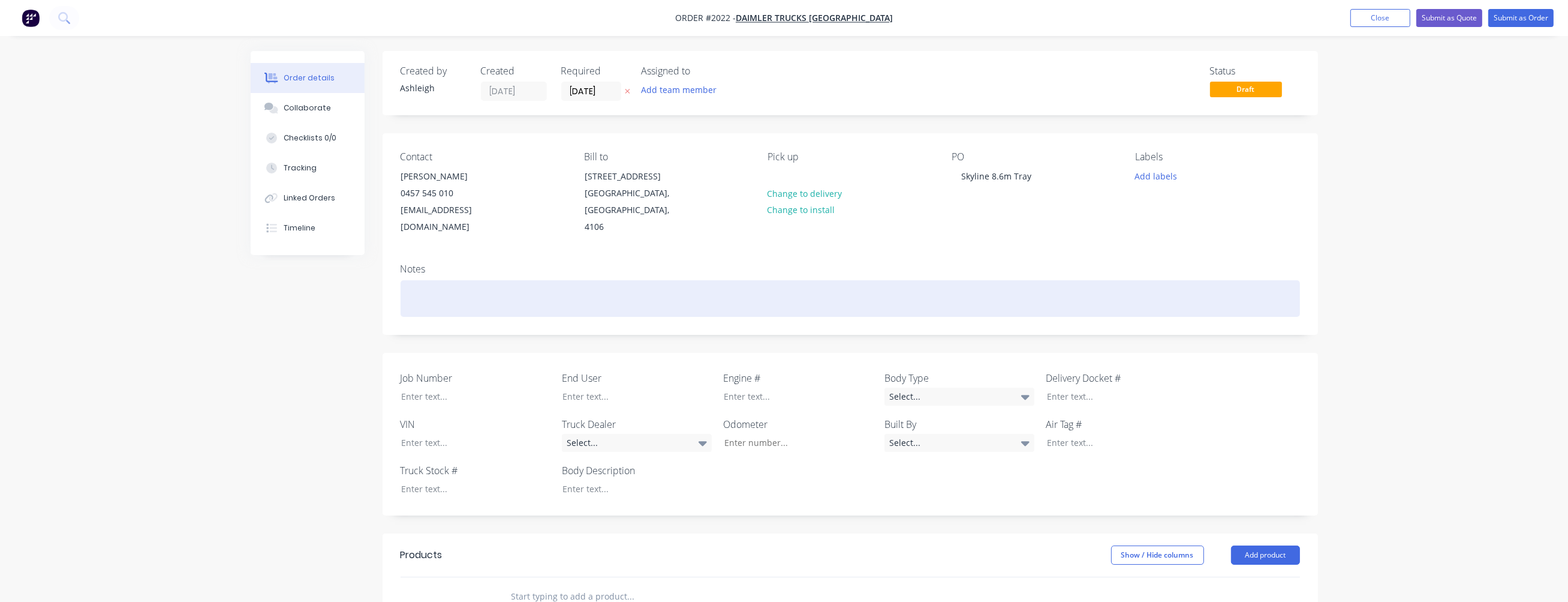
click at [530, 280] on div at bounding box center [850, 298] width 900 height 37
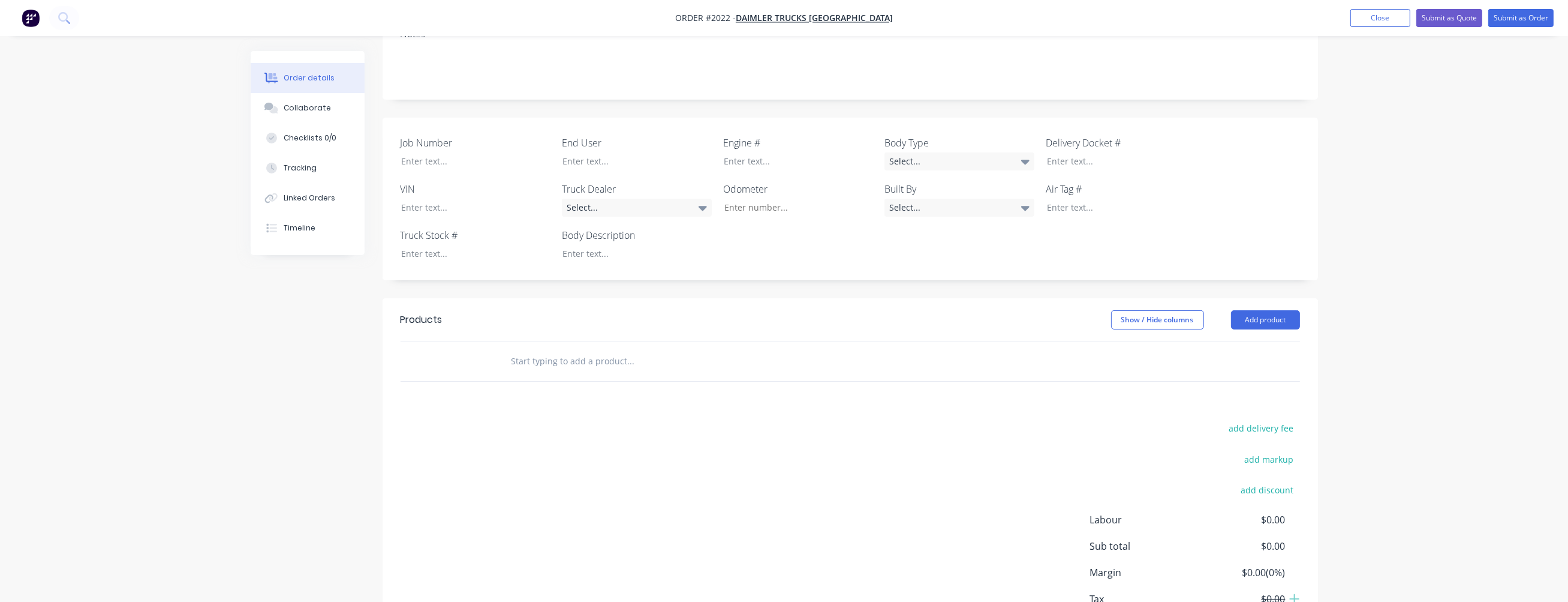
scroll to position [240, 0]
click at [542, 345] on input "text" at bounding box center [631, 357] width 240 height 24
paste input "SUPPLY AND FIT TRAY BODY TO FUSO SHOGUN FS52SS 8x4"
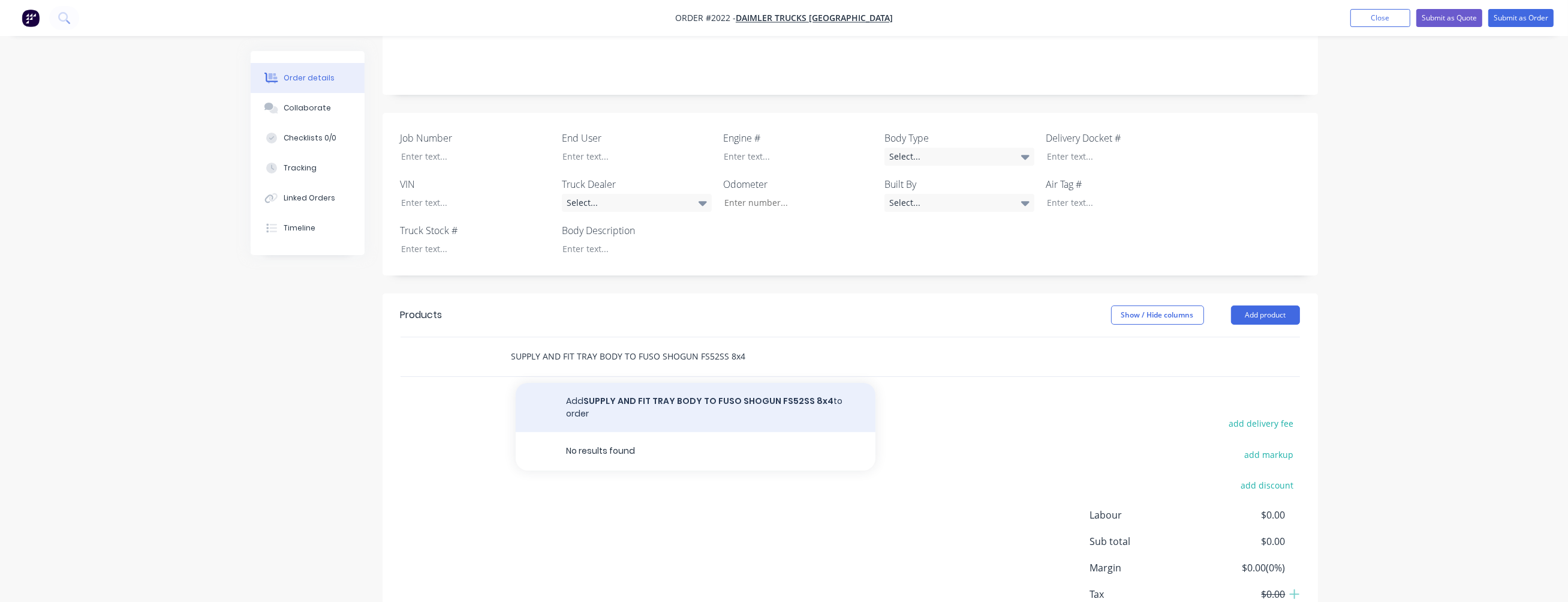
type input "SUPPLY AND FIT TRAY BODY TO FUSO SHOGUN FS52SS 8x4"
click at [615, 387] on button "Add SUPPLY AND FIT TRAY BODY TO FUSO SHOGUN FS52SS 8x4 to order" at bounding box center [695, 407] width 360 height 50
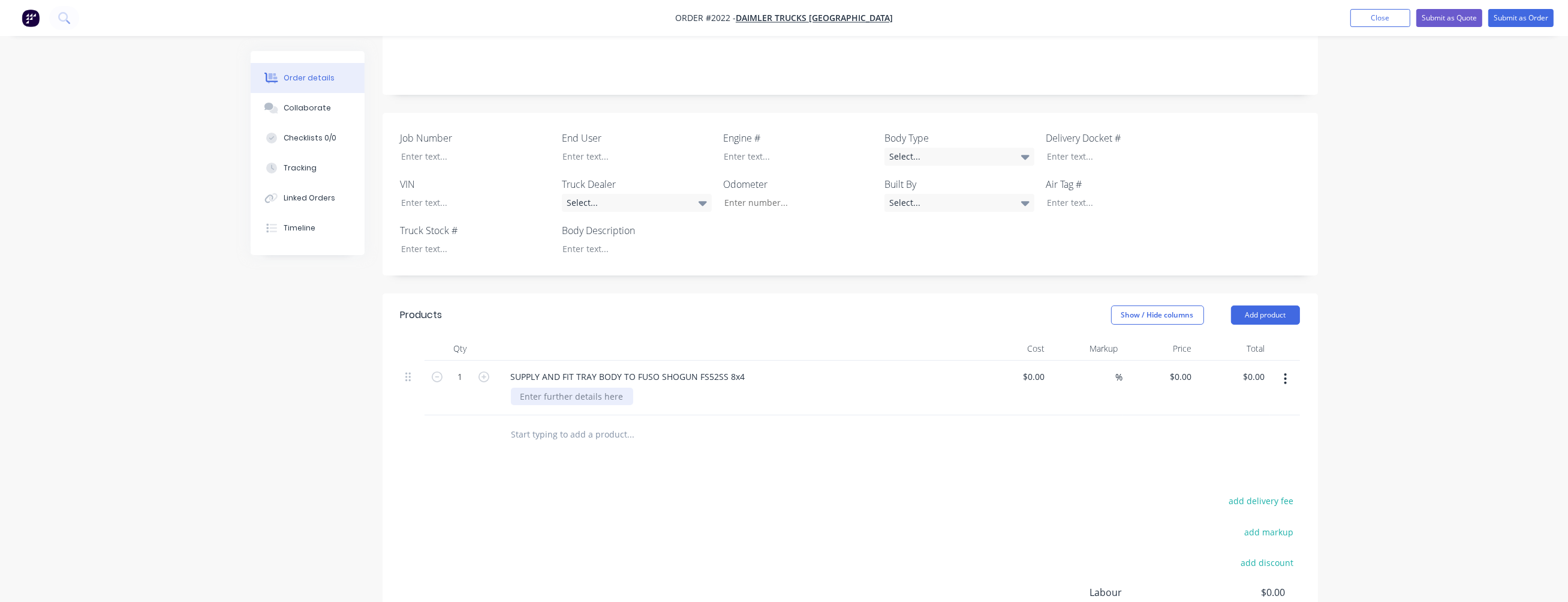
click at [535, 388] on div at bounding box center [572, 396] width 123 height 18
paste div
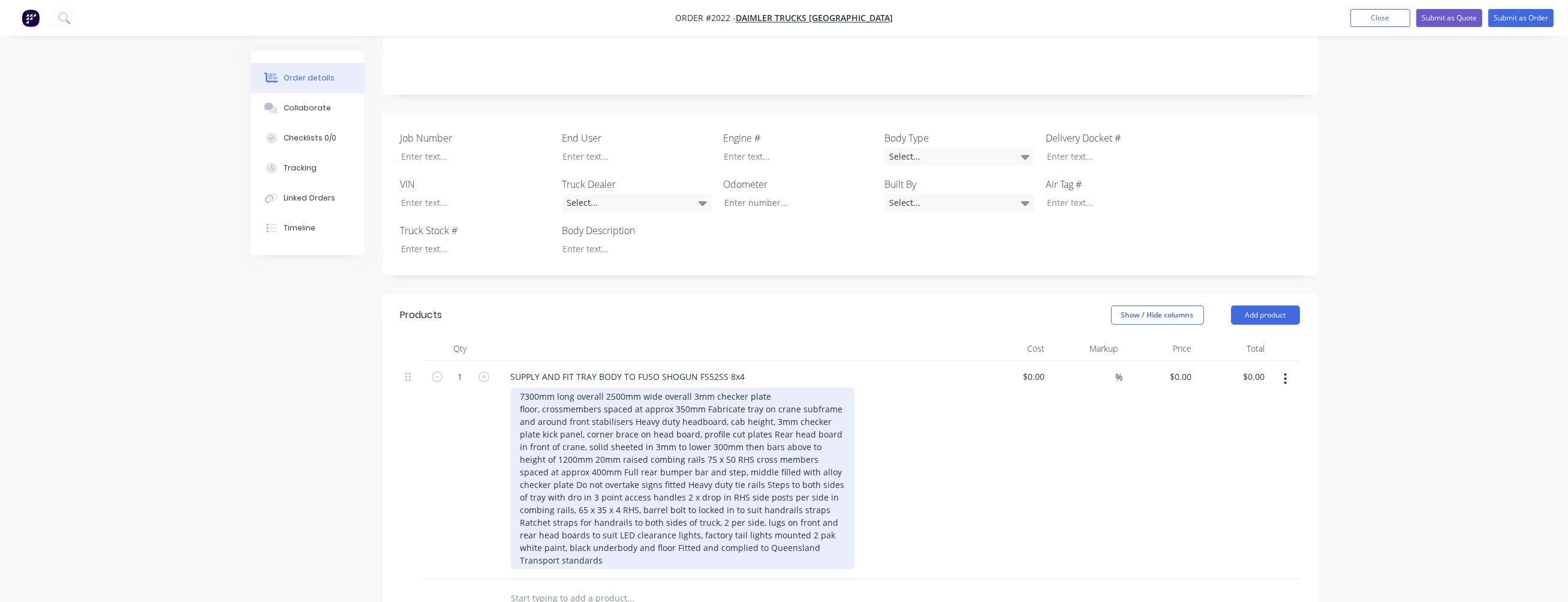
click at [604, 388] on div "7300mm long overall 2500mm wide overall 3mm checker plate floor, crossmembers s…" at bounding box center [682, 478] width 343 height 182
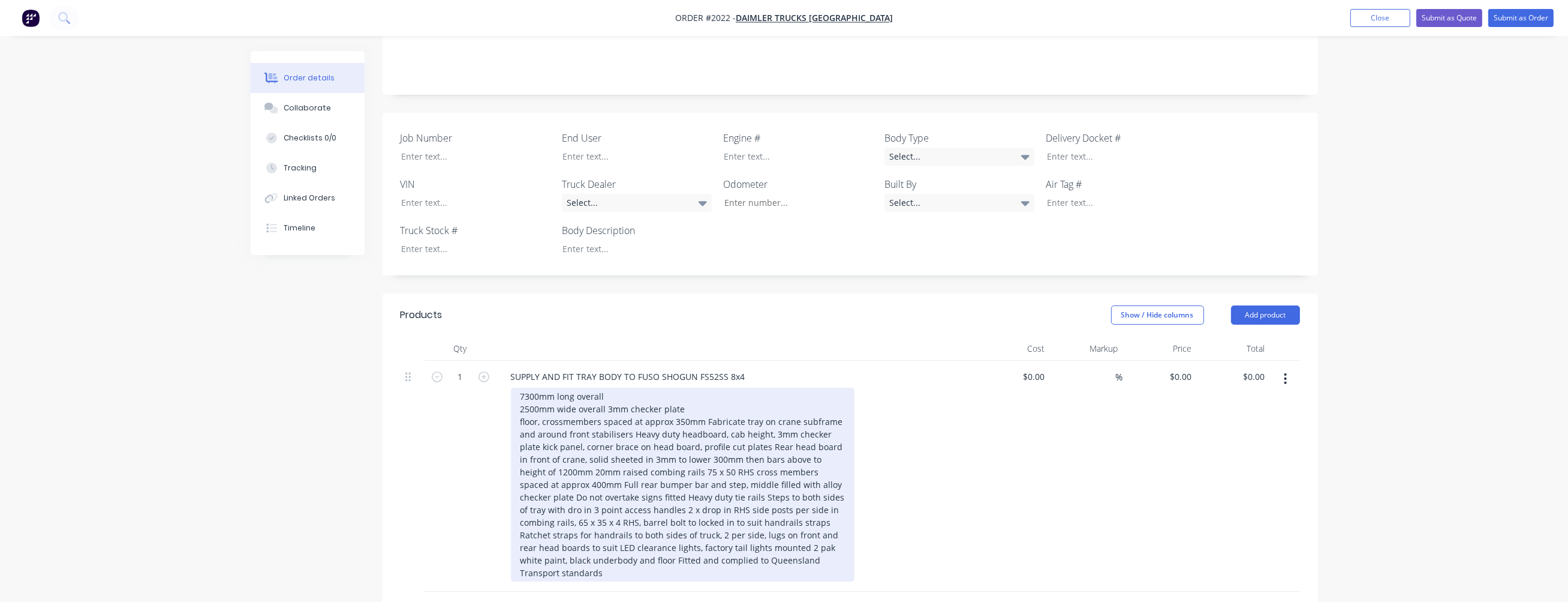
click at [608, 392] on div "7300mm long overall 2500mm wide overall 3mm checker plate floor, crossmembers s…" at bounding box center [682, 484] width 343 height 194
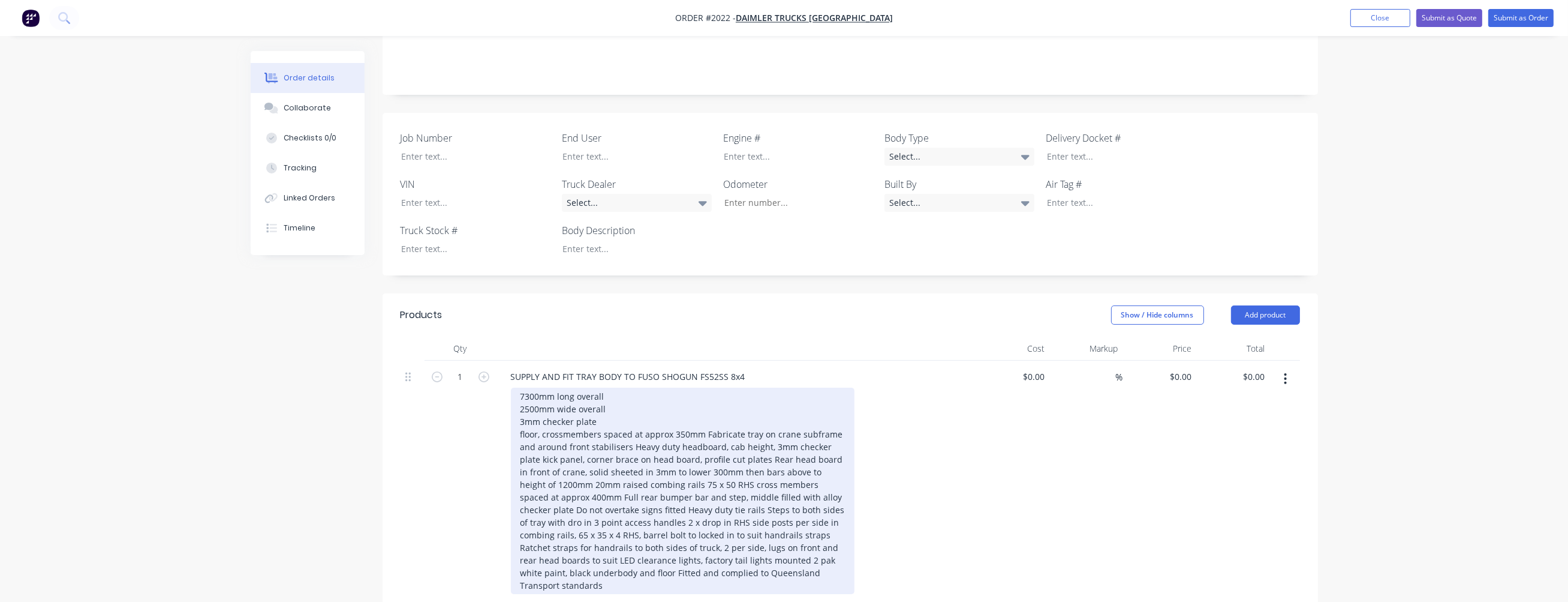
click at [518, 416] on div "7300mm long overall 2500mm wide overall 3mm checker plate floor, crossmembers s…" at bounding box center [682, 491] width 343 height 207
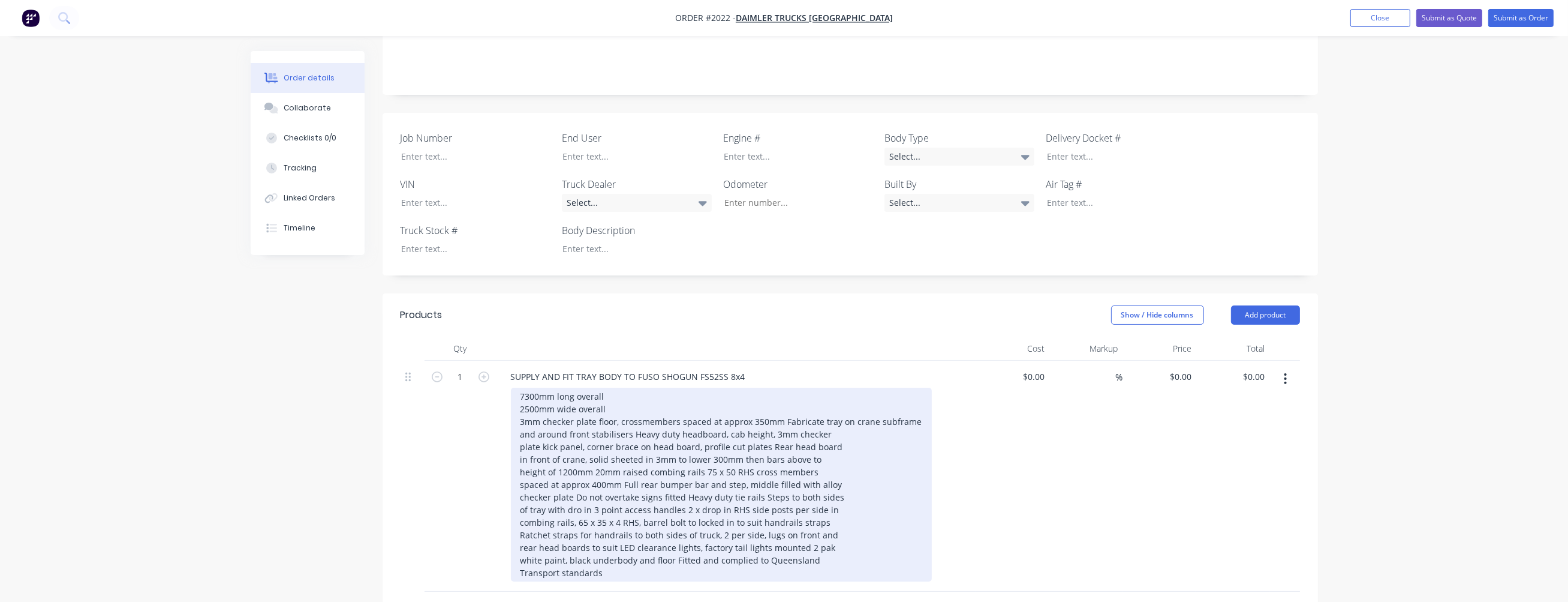
click at [621, 405] on div "7300mm long overall 2500mm wide overall 3mm checker plate floor, crossmembers s…" at bounding box center [721, 484] width 421 height 194
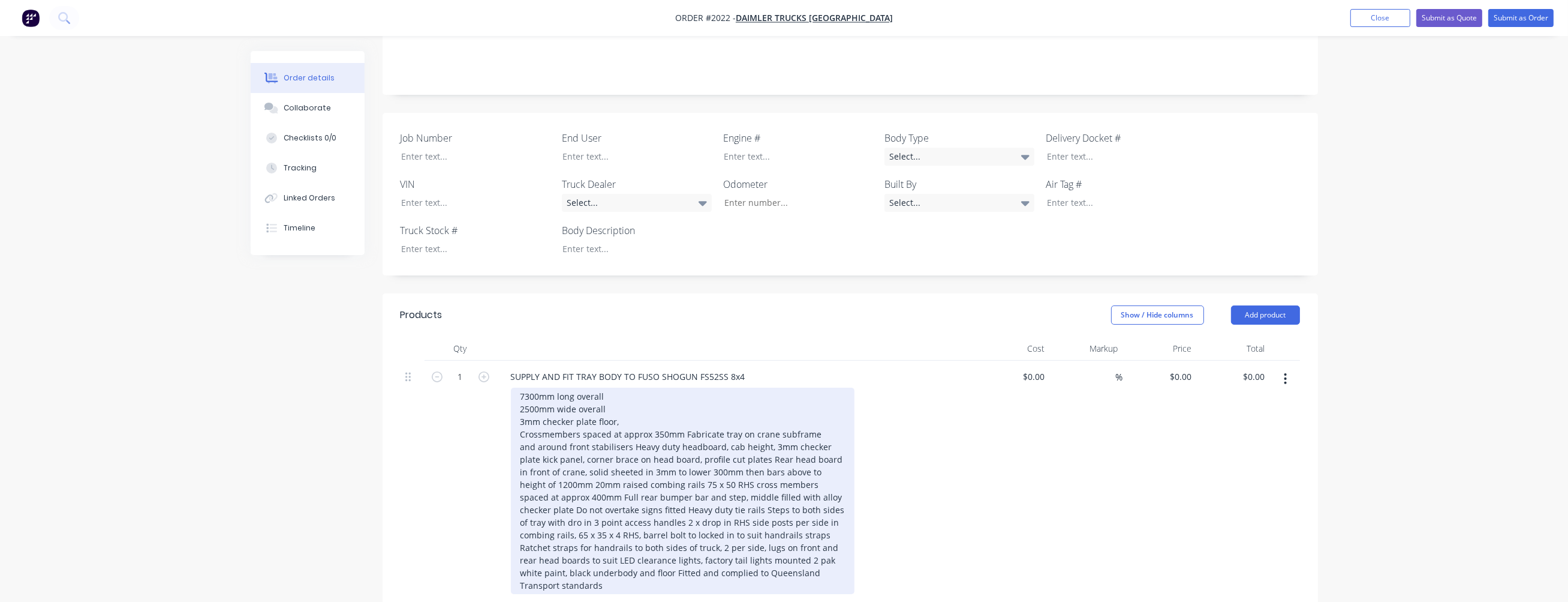
click at [683, 415] on div "7300mm long overall 2500mm wide overall 3mm checker plate floor," at bounding box center [682, 491] width 343 height 207
click at [520, 442] on div "7300mm long overall 2500mm wide overall 3mm checker plate floor, Crossmembers s…" at bounding box center [682, 497] width 343 height 219
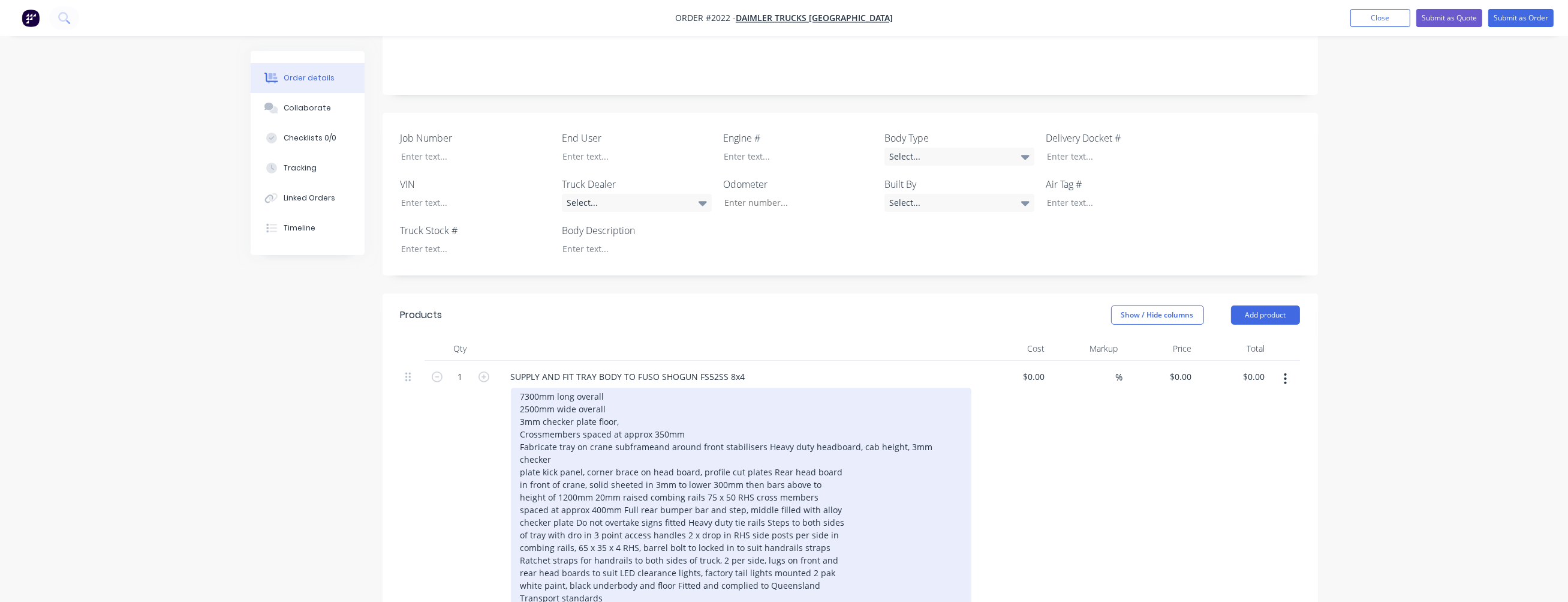
click at [760, 429] on div "7300mm long overall 2500mm wide overall 3mm checker plate floor, Crossmembers s…" at bounding box center [741, 497] width 460 height 219
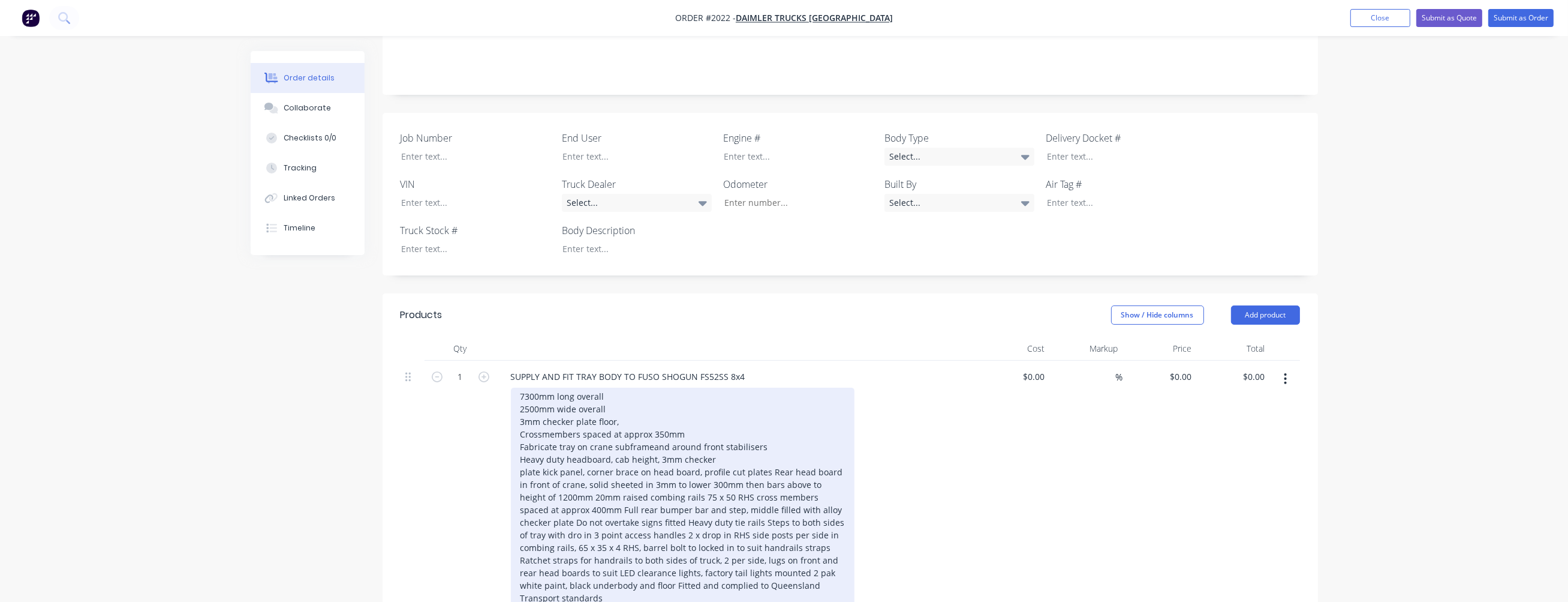
click at [766, 431] on div "7300mm long overall 2500mm wide overall 3mm checker plate floor, Crossmembers s…" at bounding box center [682, 497] width 343 height 219
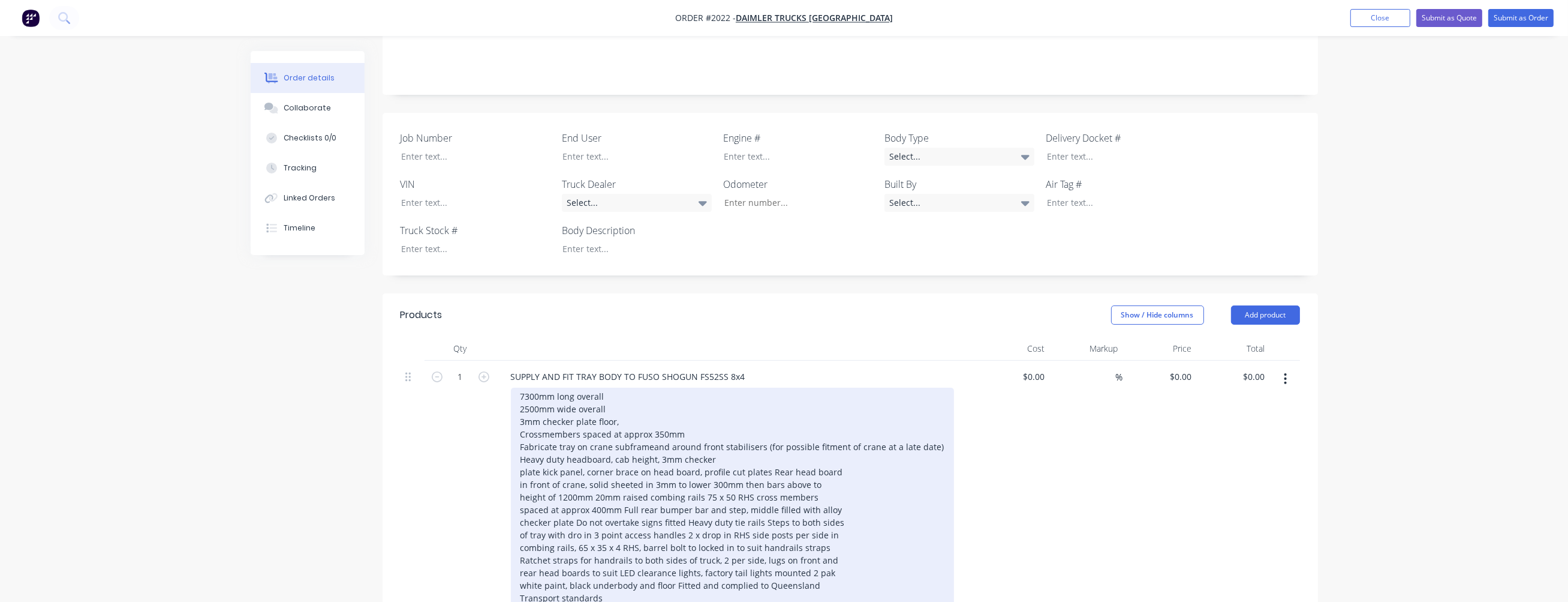
click at [520, 456] on div "7300mm long overall 2500mm wide overall 3mm checker plate floor, Crossmembers s…" at bounding box center [733, 497] width 443 height 219
drag, startPoint x: 518, startPoint y: 467, endPoint x: 541, endPoint y: 462, distance: 23.5
click at [520, 467] on div "7300mm long overall 2500mm wide overall 3mm checker plate floor, Crossmembers s…" at bounding box center [741, 497] width 460 height 219
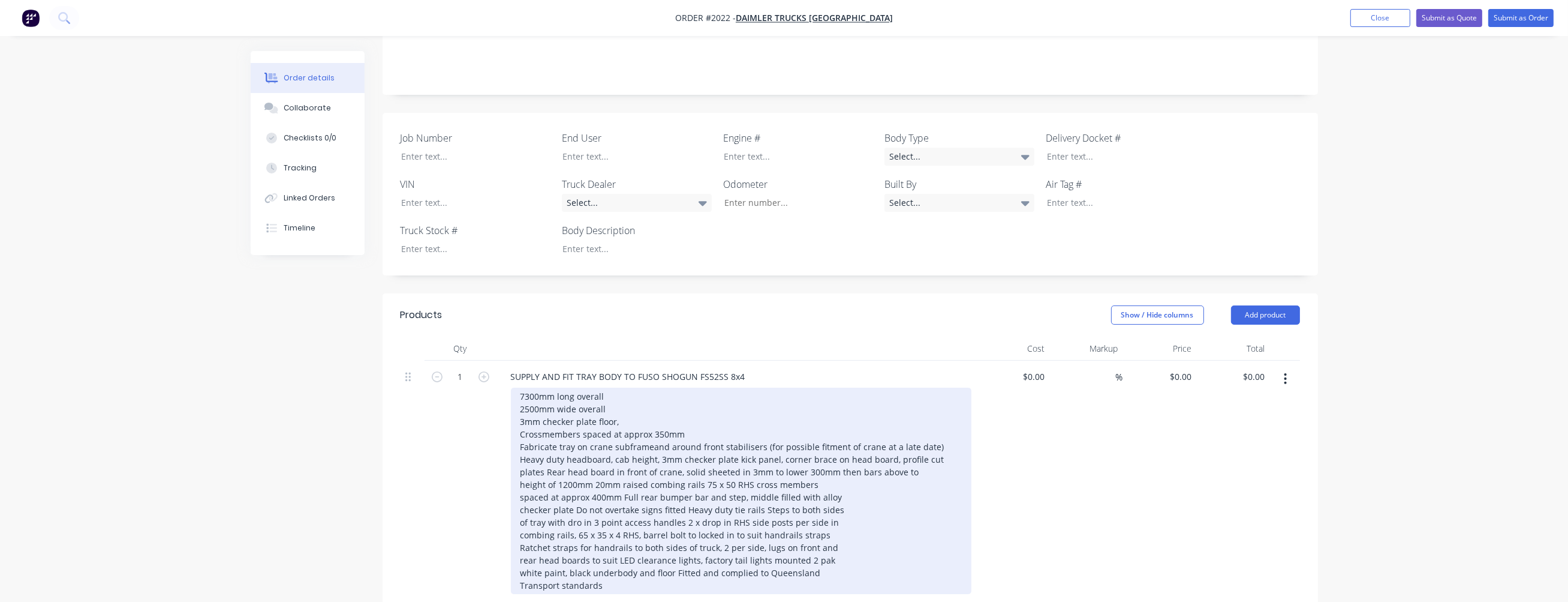
click at [520, 466] on div "7300mm long overall 2500mm wide overall 3mm checker plate floor, Crossmembers s…" at bounding box center [741, 491] width 460 height 207
click at [630, 467] on div "7300mm long overall 2500mm wide overall 3mm checker plate floor, Crossmembers s…" at bounding box center [741, 491] width 460 height 207
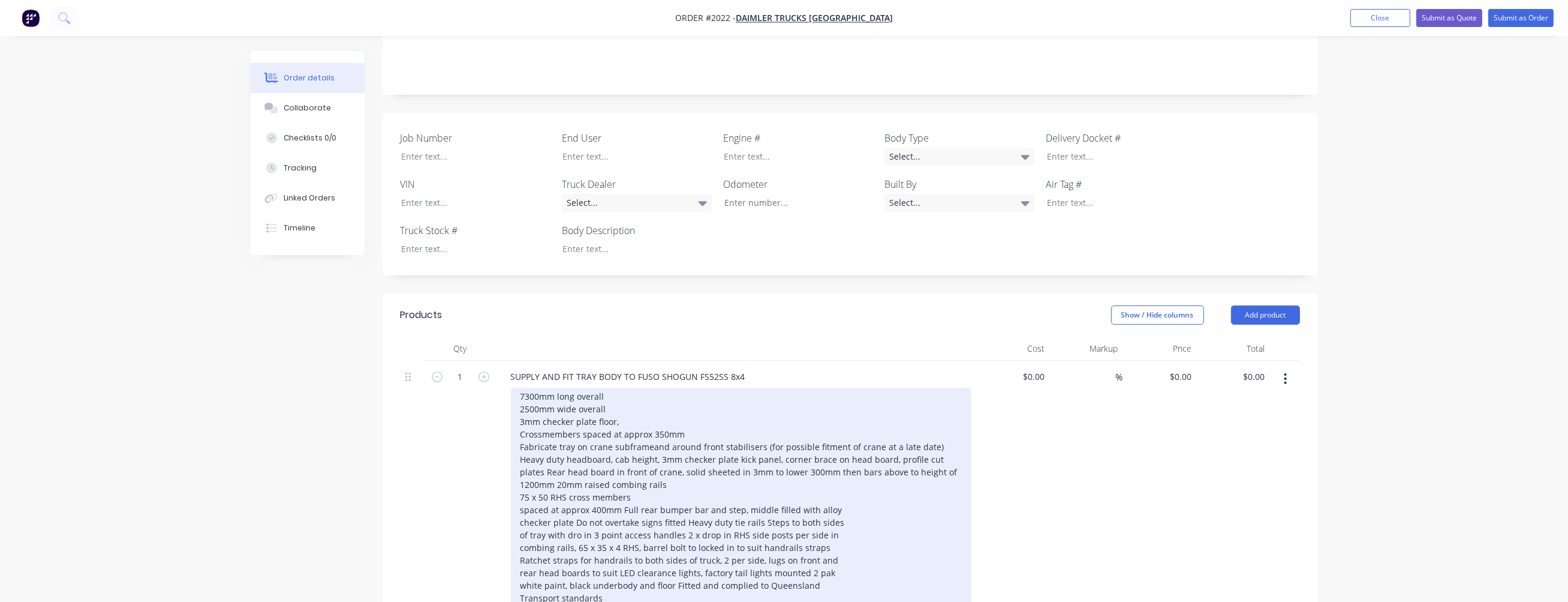
click at [520, 491] on div "7300mm long overall 2500mm wide overall 3mm checker plate floor, Crossmembers s…" at bounding box center [741, 497] width 460 height 219
click at [731, 481] on div "7300mm long overall 2500mm wide overall 3mm checker plate floor, Crossmembers s…" at bounding box center [741, 491] width 460 height 207
click at [520, 506] on div "7300mm long overall 2500mm wide overall 3mm checker plate floor, Crossmembers s…" at bounding box center [741, 497] width 460 height 219
click at [786, 492] on div "7300mm long overall 2500mm wide overall 3mm checker plate floor, Crossmembers s…" at bounding box center [741, 497] width 460 height 219
click at [631, 505] on div "7300mm long overall 2500mm wide overall 3mm checker plate floor, Crossmembers s…" at bounding box center [741, 497] width 460 height 219
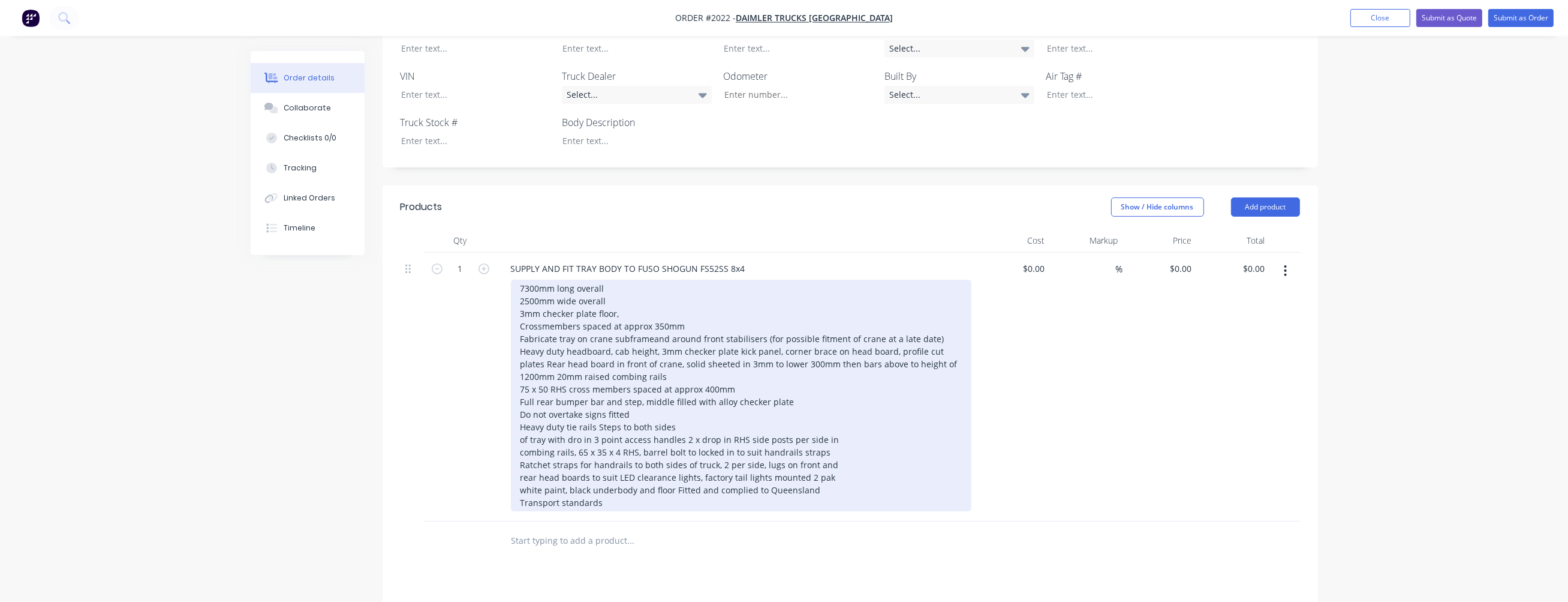
scroll to position [420, 0]
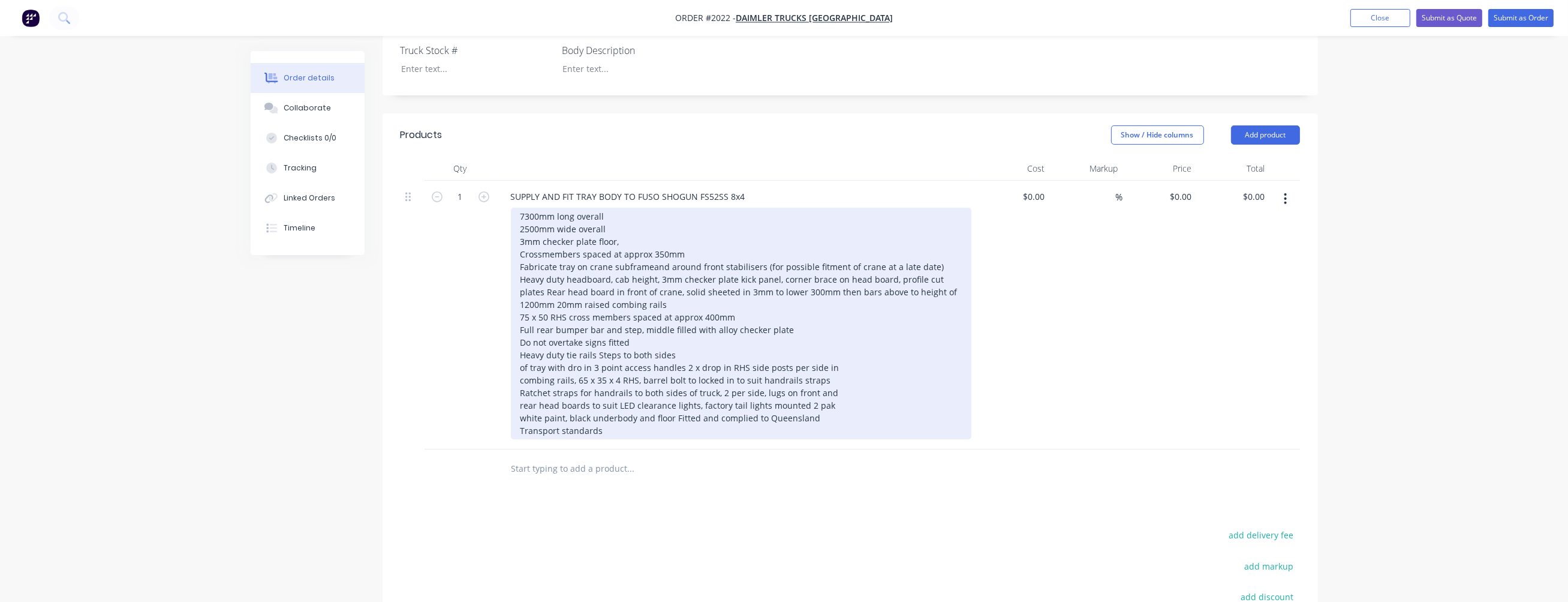
click at [597, 338] on div "7300mm long overall 2500mm wide overall 3mm checker plate floor, Crossmembers s…" at bounding box center [741, 323] width 460 height 231
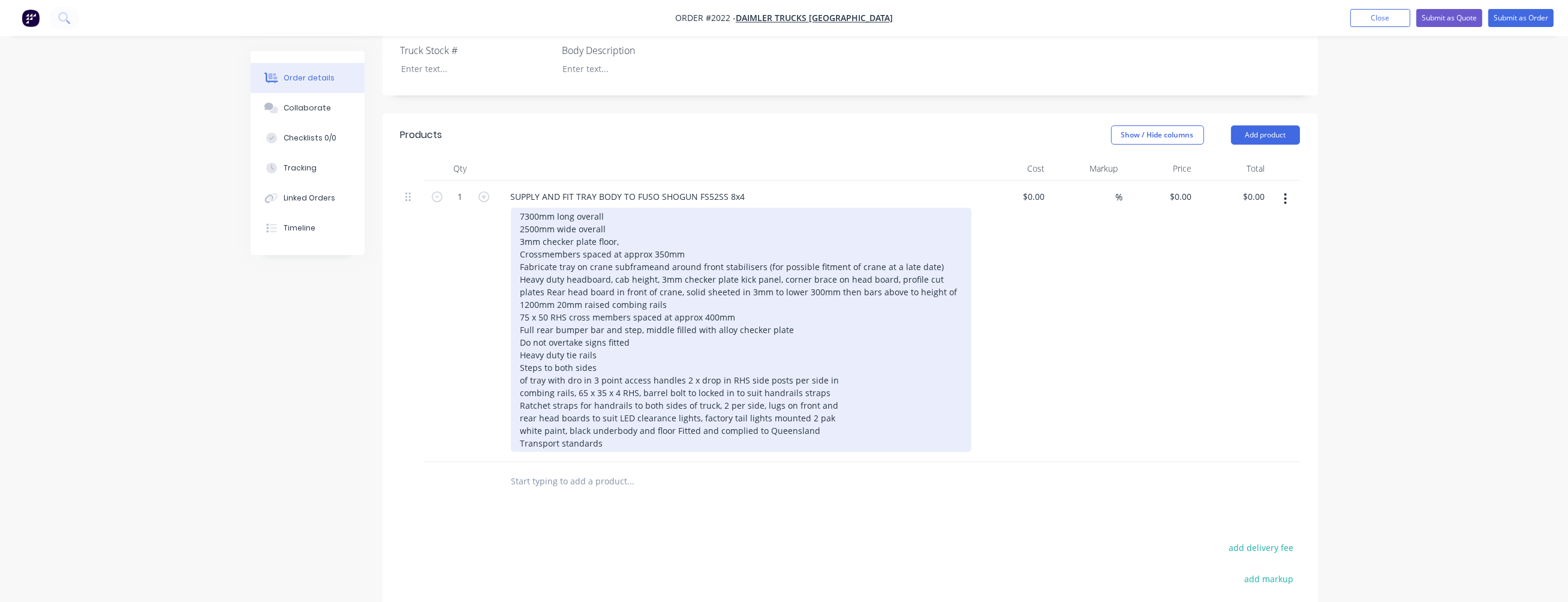
click at [521, 363] on div "7300mm long overall 2500mm wide overall 3mm checker plate floor, Crossmembers s…" at bounding box center [741, 330] width 460 height 244
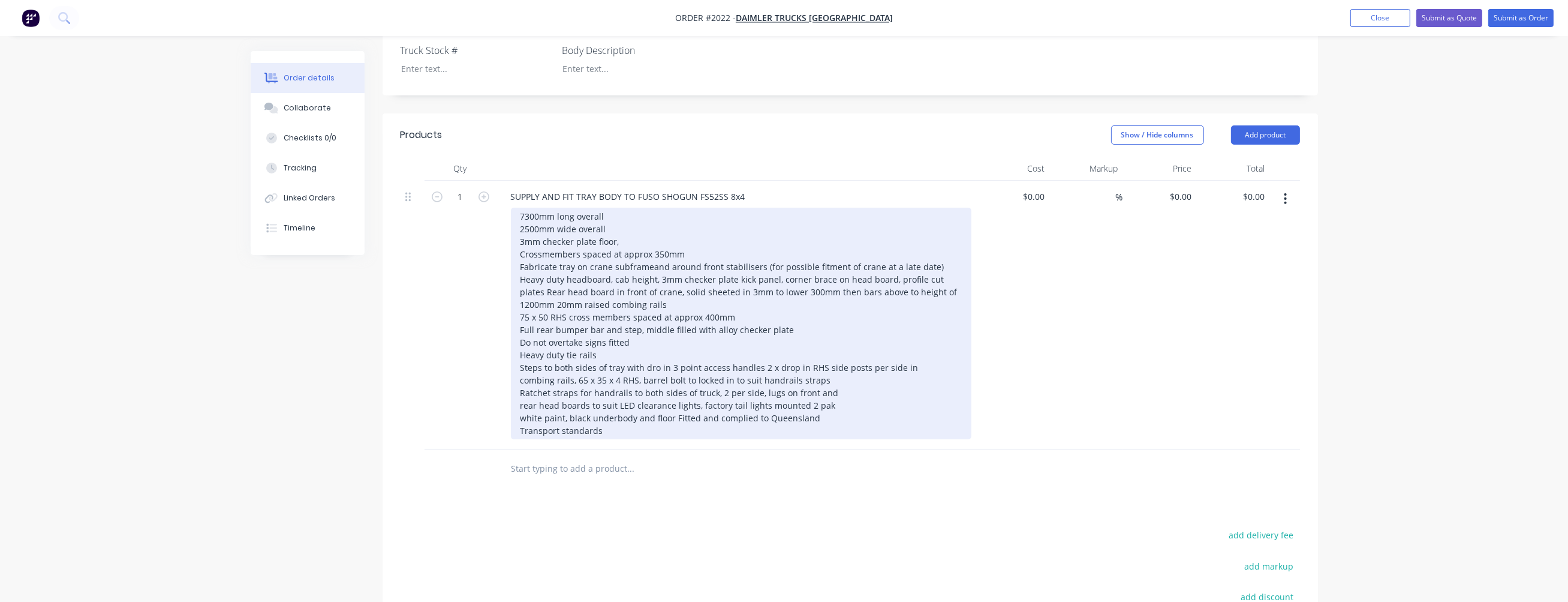
click at [655, 350] on div "7300mm long overall 2500mm wide overall 3mm checker plate floor, Crossmembers s…" at bounding box center [741, 323] width 460 height 231
click at [764, 348] on div "7300mm long overall 2500mm wide overall 3mm checker plate floor, Crossmembers s…" at bounding box center [741, 323] width 460 height 231
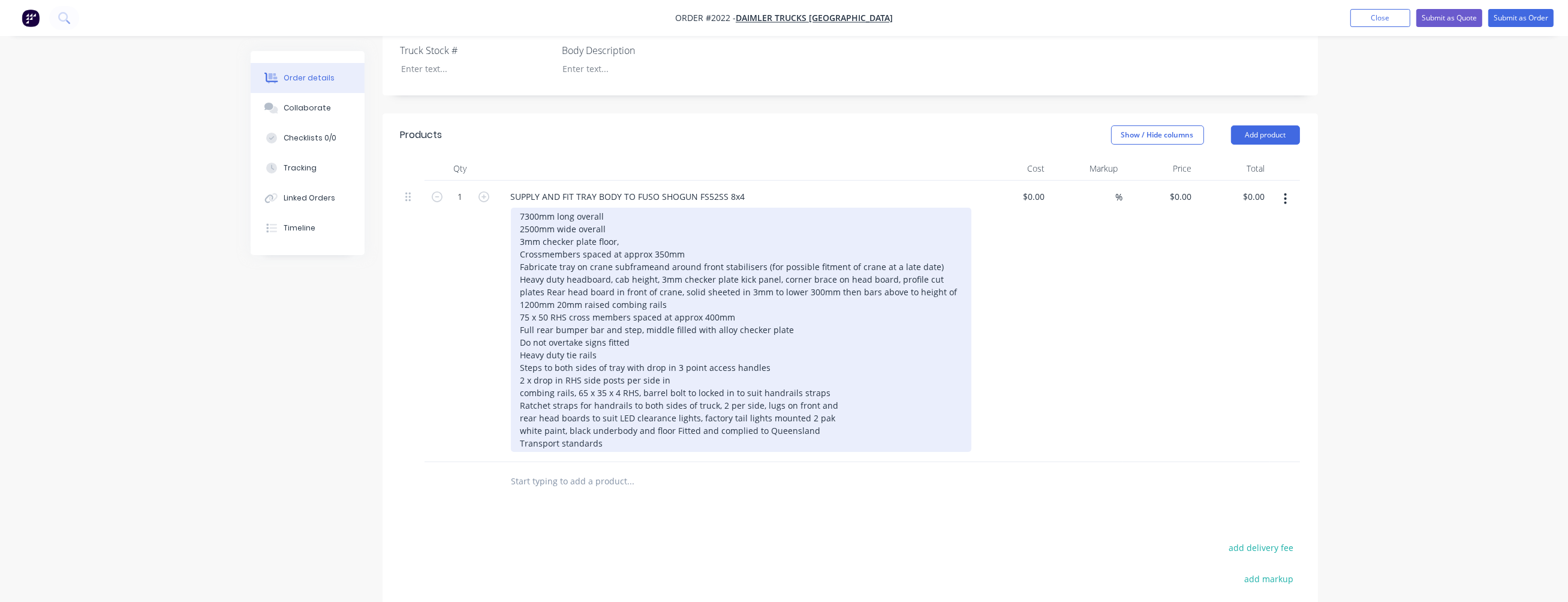
click at [520, 377] on div "7300mm long overall 2500mm wide overall 3mm checker plate floor, Crossmembers s…" at bounding box center [741, 330] width 460 height 244
click at [522, 376] on div "7300mm long overall 2500mm wide overall 3mm checker plate floor, Crossmembers s…" at bounding box center [741, 330] width 460 height 244
click at [520, 402] on div "7300mm long overall 2500mm wide overall 3mm checker plate floor, Crossmembers s…" at bounding box center [741, 330] width 460 height 244
click at [926, 388] on div "7300mm long overall 2500mm wide overall 3mm checker plate floor, Crossmembers s…" at bounding box center [741, 330] width 460 height 244
click at [707, 401] on div "7300mm long overall 2500mm wide overall 3mm checker plate floor, Crossmembers s…" at bounding box center [741, 330] width 460 height 244
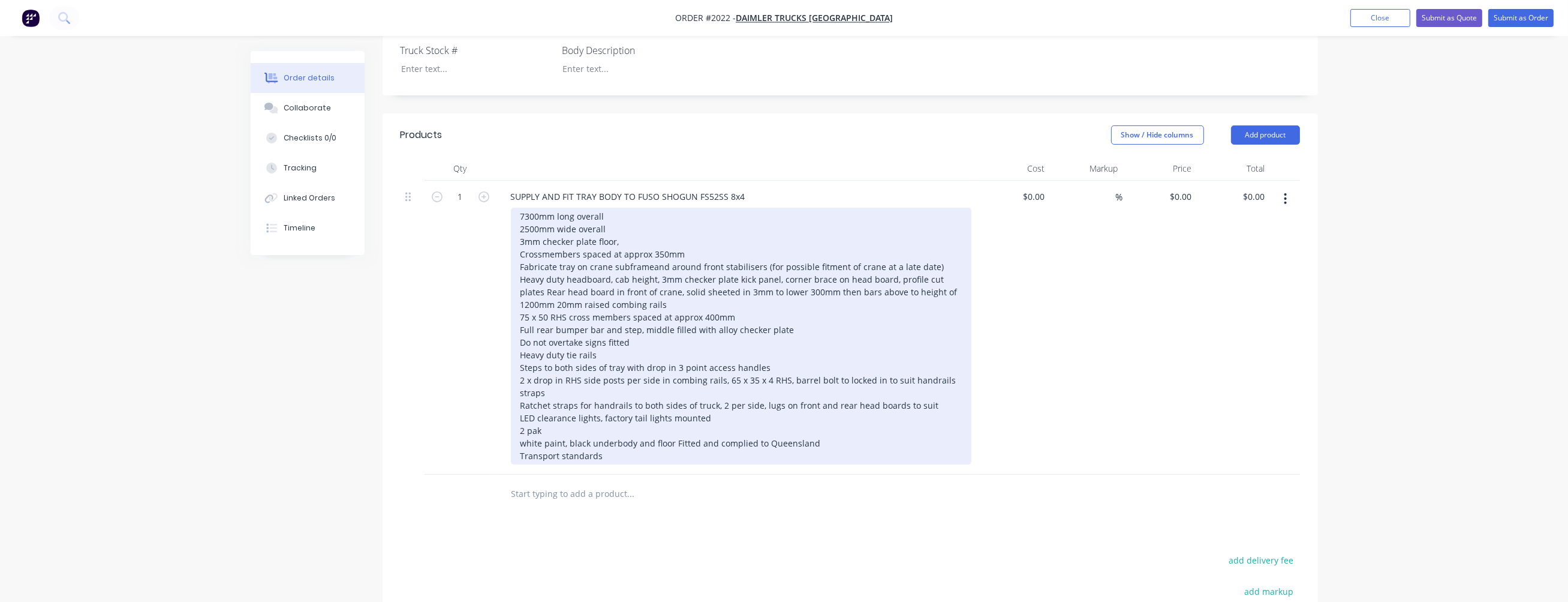
click at [519, 427] on div "7300mm long overall 2500mm wide overall 3mm checker plate floor, Crossmembers s…" at bounding box center [741, 336] width 460 height 257
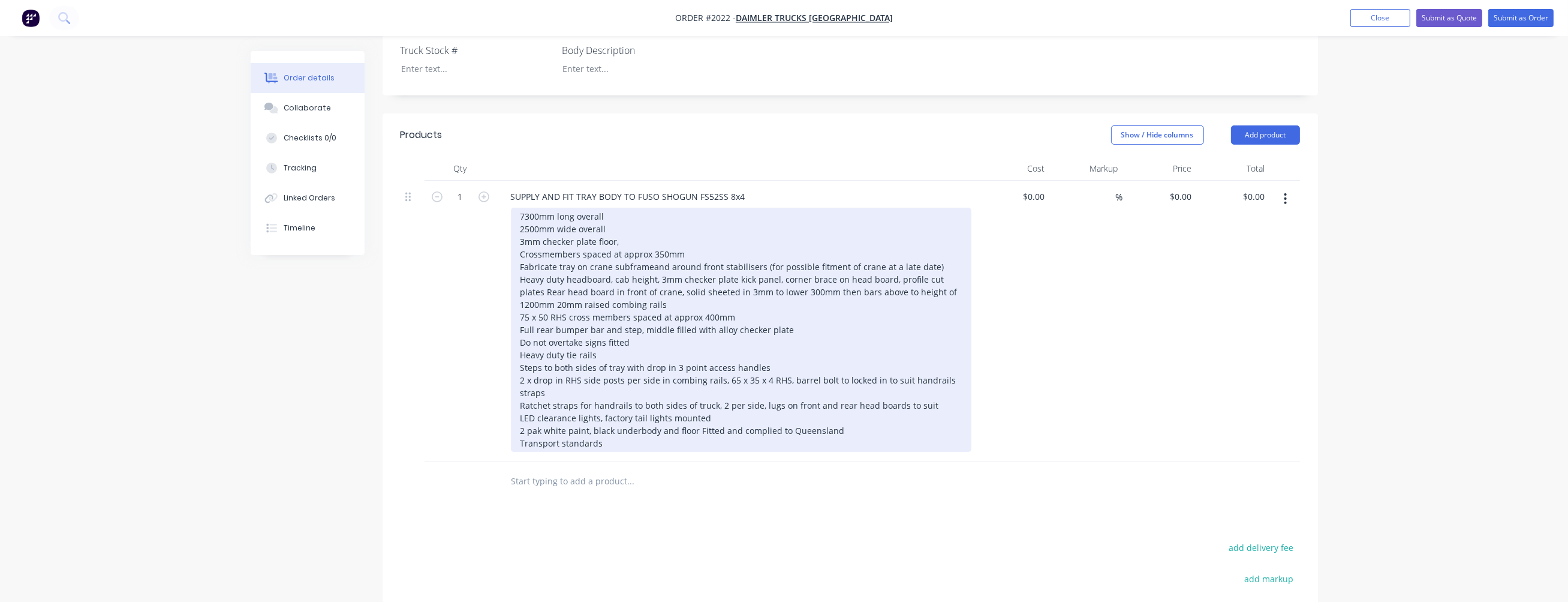
click at [697, 414] on div "7300mm long overall 2500mm wide overall 3mm checker plate floor, Crossmembers s…" at bounding box center [741, 330] width 460 height 244
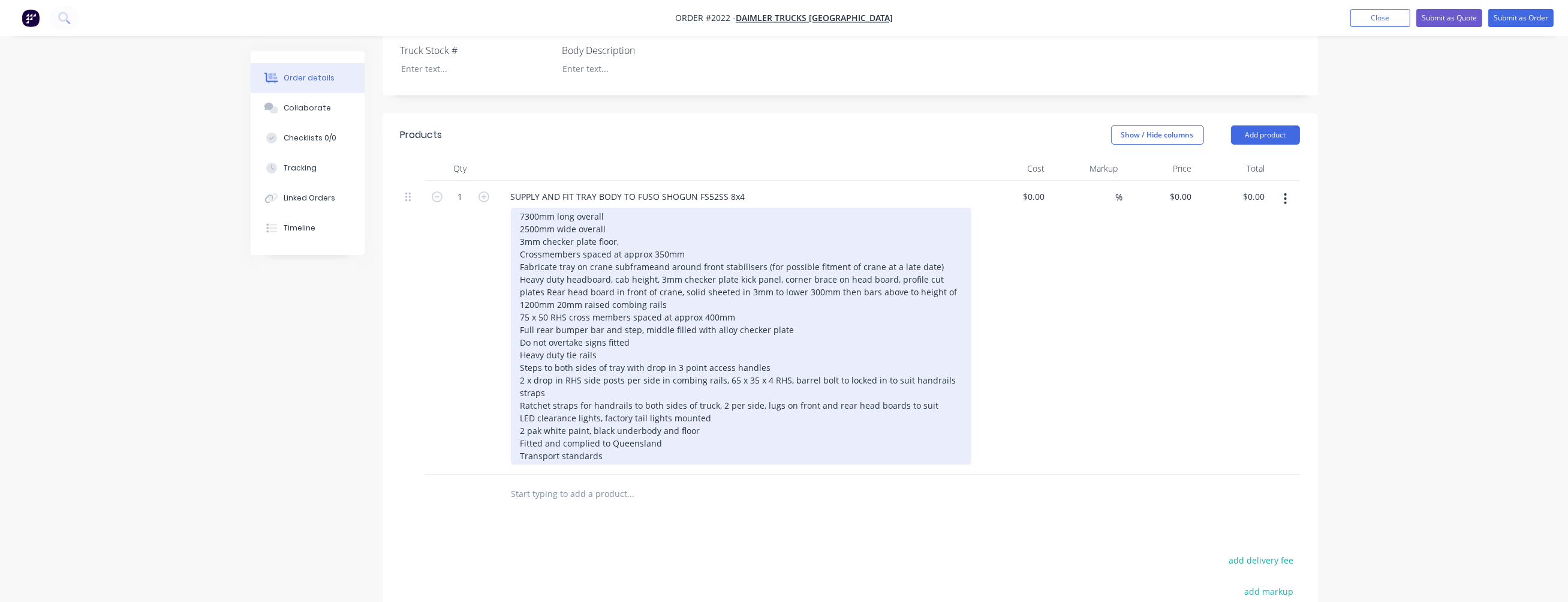
click at [520, 439] on div "7300mm long overall 2500mm wide overall 3mm checker plate floor, Crossmembers s…" at bounding box center [741, 336] width 460 height 257
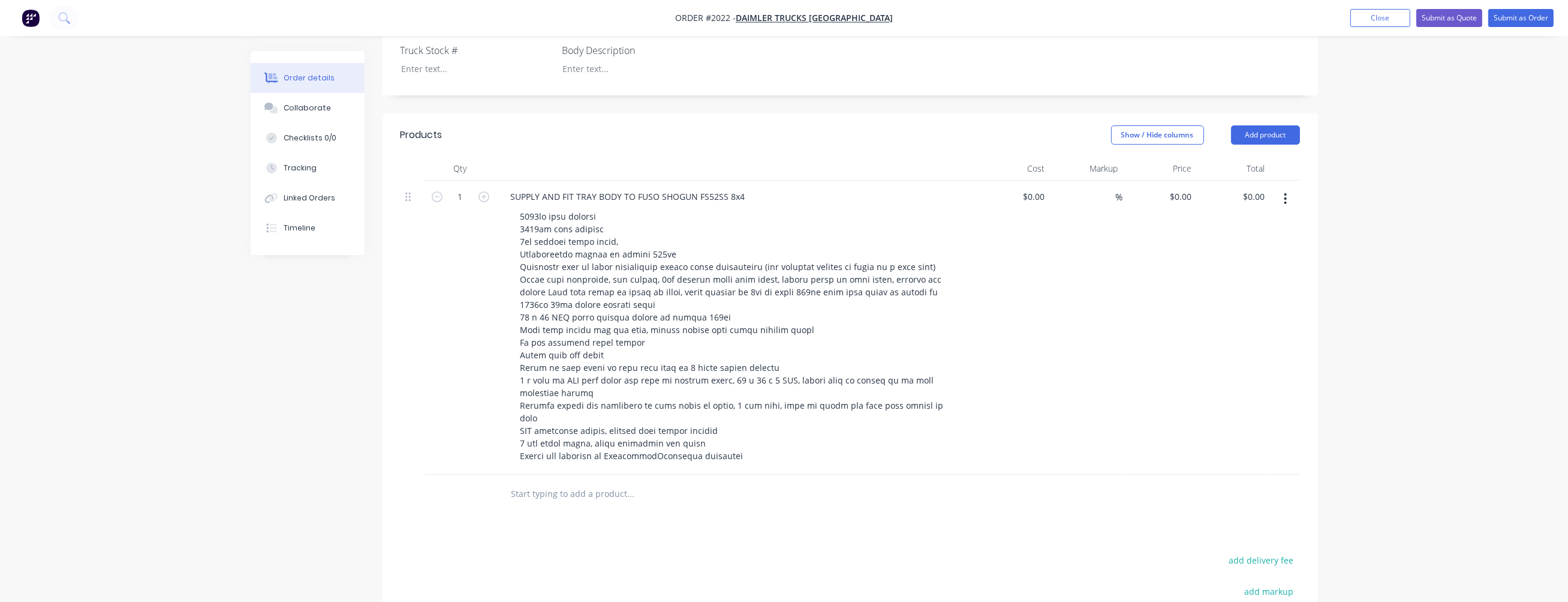
click at [550, 482] on input "text" at bounding box center [631, 494] width 240 height 24
paste input "Underbody Toolbox fitted to each side of chassis under crane, custom made in 3m…"
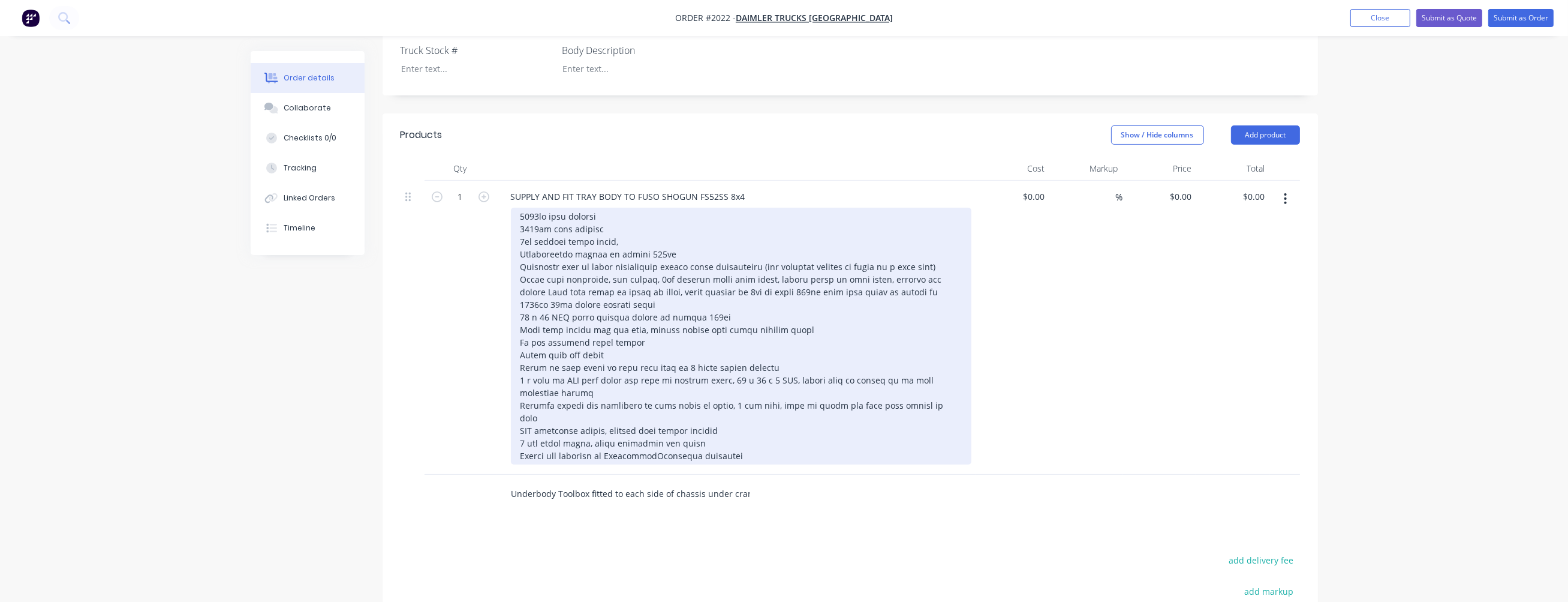
scroll to position [0, 511]
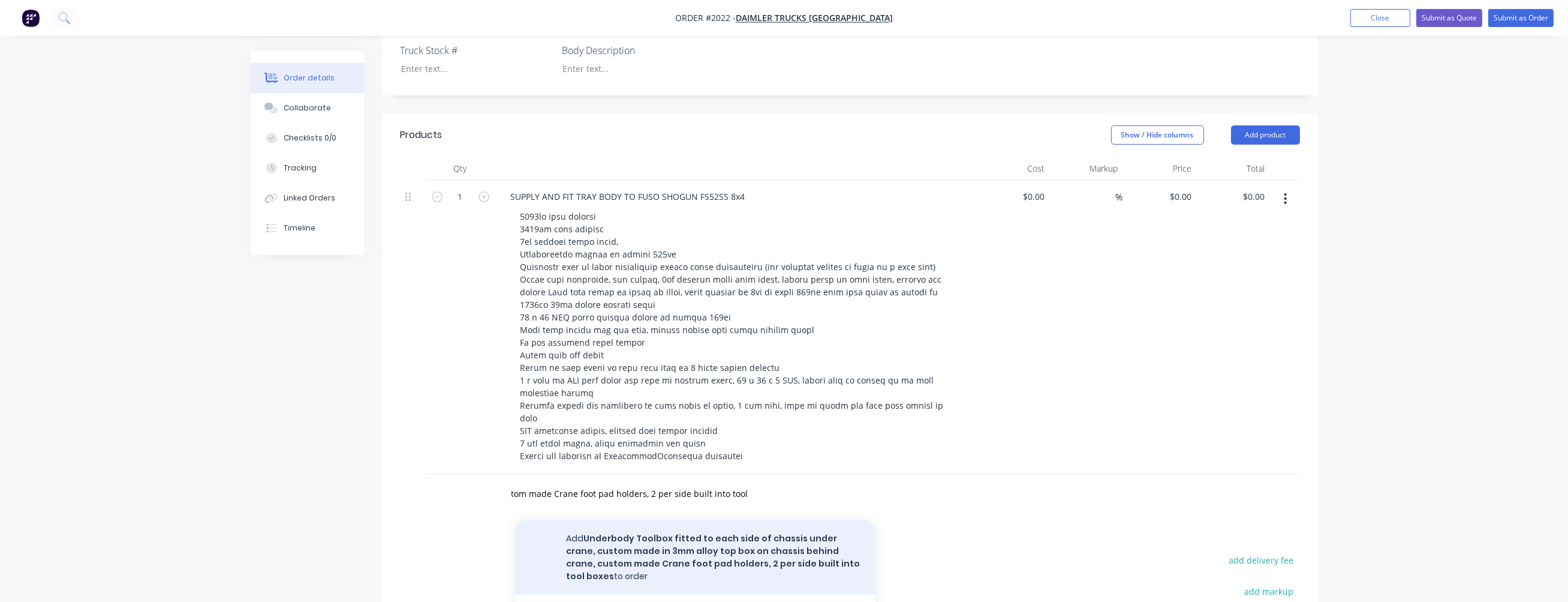
click at [673, 529] on button "Add Underbody Toolbox fitted to each side of chassis under crane, custom made i…" at bounding box center [695, 557] width 360 height 74
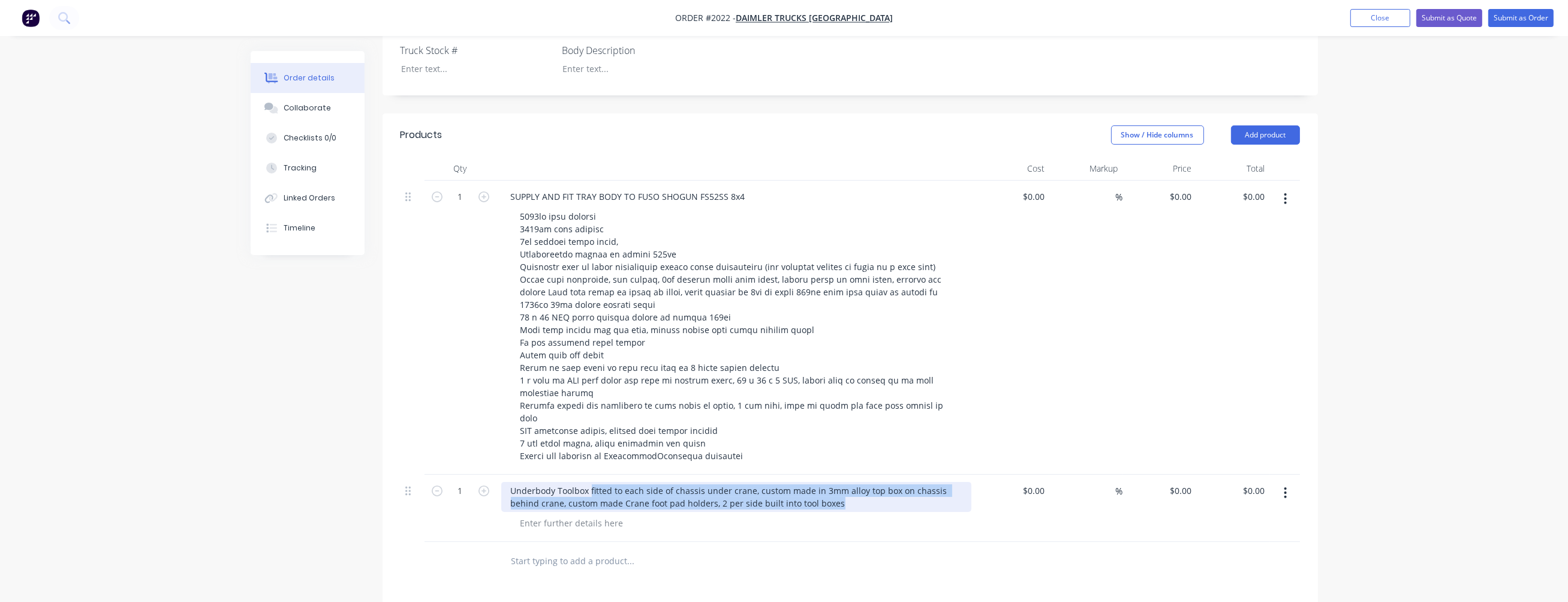
drag, startPoint x: 590, startPoint y: 459, endPoint x: 851, endPoint y: 474, distance: 261.4
click at [851, 482] on div "Underbody Toolbox fitted to each side of chassis under crane, custom made in 3m…" at bounding box center [736, 497] width 471 height 30
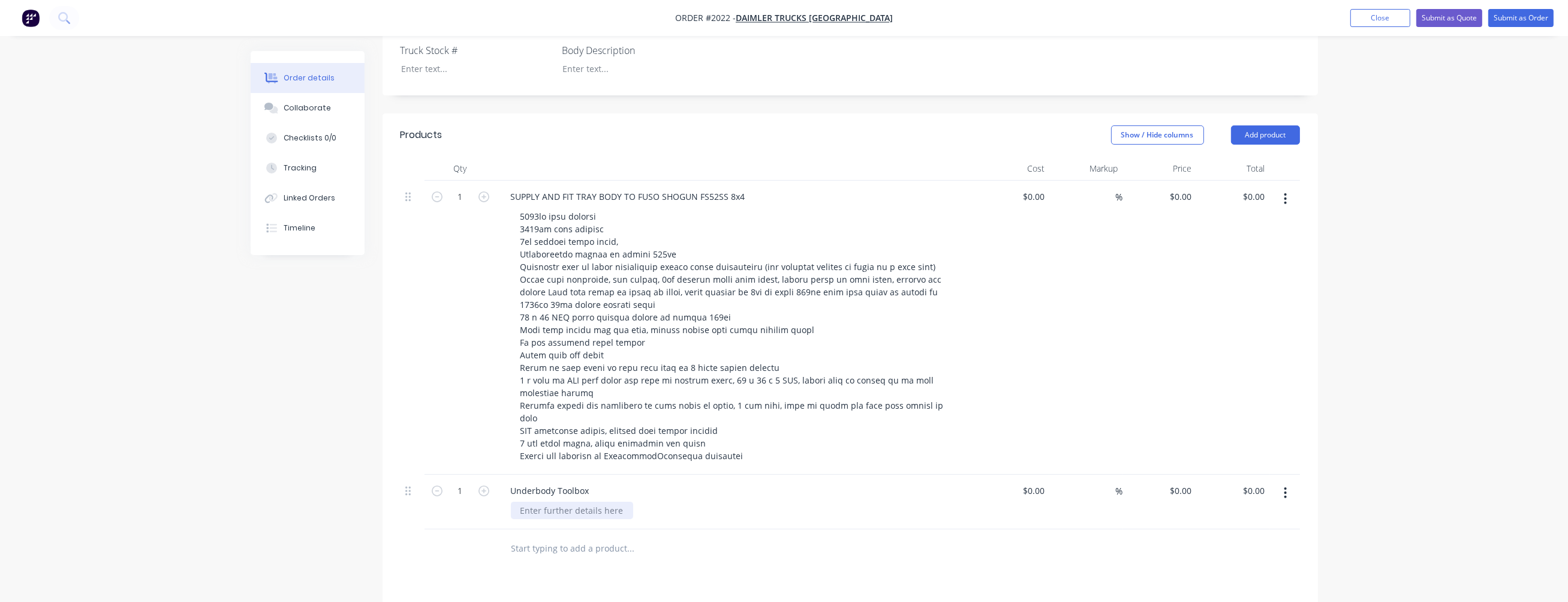
click at [569, 502] on div at bounding box center [572, 510] width 123 height 18
paste div
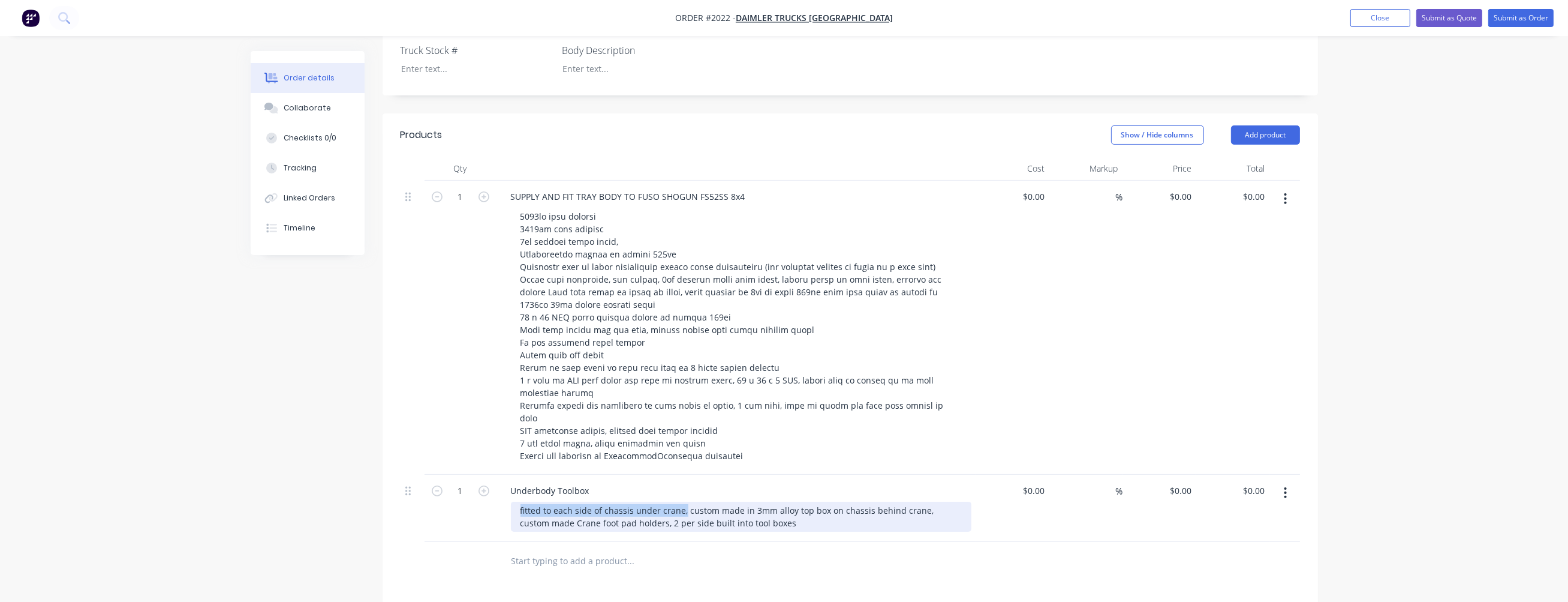
drag, startPoint x: 681, startPoint y: 482, endPoint x: 517, endPoint y: 483, distance: 164.0
click at [517, 502] on div "fitted to each side of chassis under crane, custom made in 3mm alloy top box on…" at bounding box center [741, 517] width 460 height 30
click at [519, 502] on div "Custom made in 3mm alloy top box on chassis behind crane, custom made Crane foo…" at bounding box center [741, 517] width 460 height 30
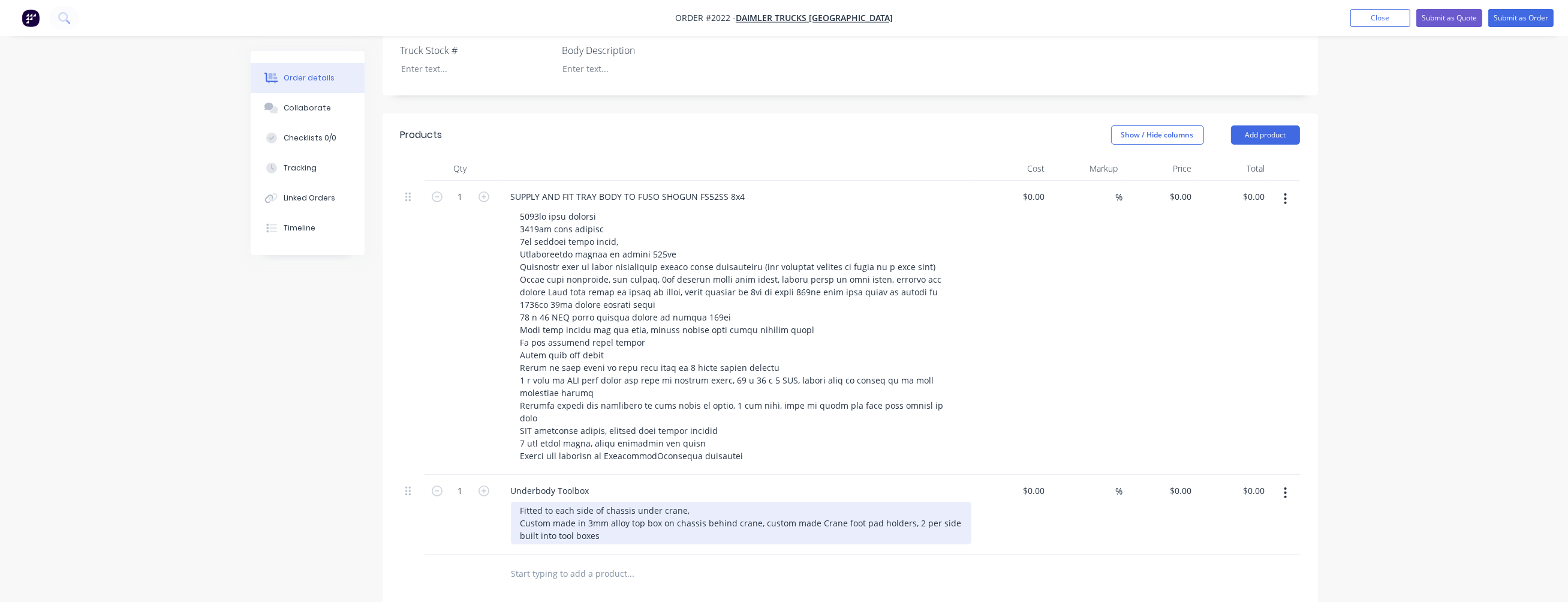
click at [760, 502] on div "Fitted to each side of chassis under crane, Custom made in 3mm alloy top box on…" at bounding box center [741, 523] width 460 height 43
click at [791, 504] on div "Fitted to each side of chassis under crane, Custom made in 3mm alloy top box on…" at bounding box center [659, 523] width 297 height 43
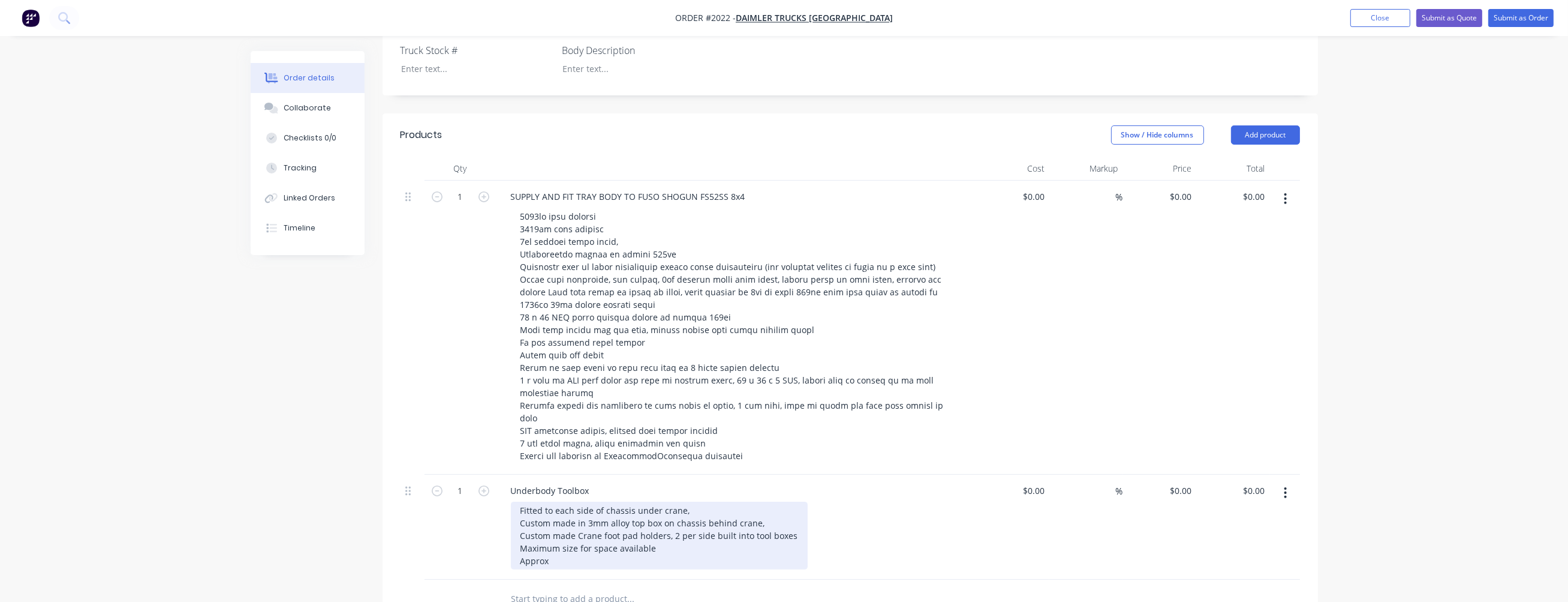
click at [572, 537] on div "Fitted to each side of chassis under crane, Custom made in 3mm alloy top box on…" at bounding box center [659, 536] width 297 height 67
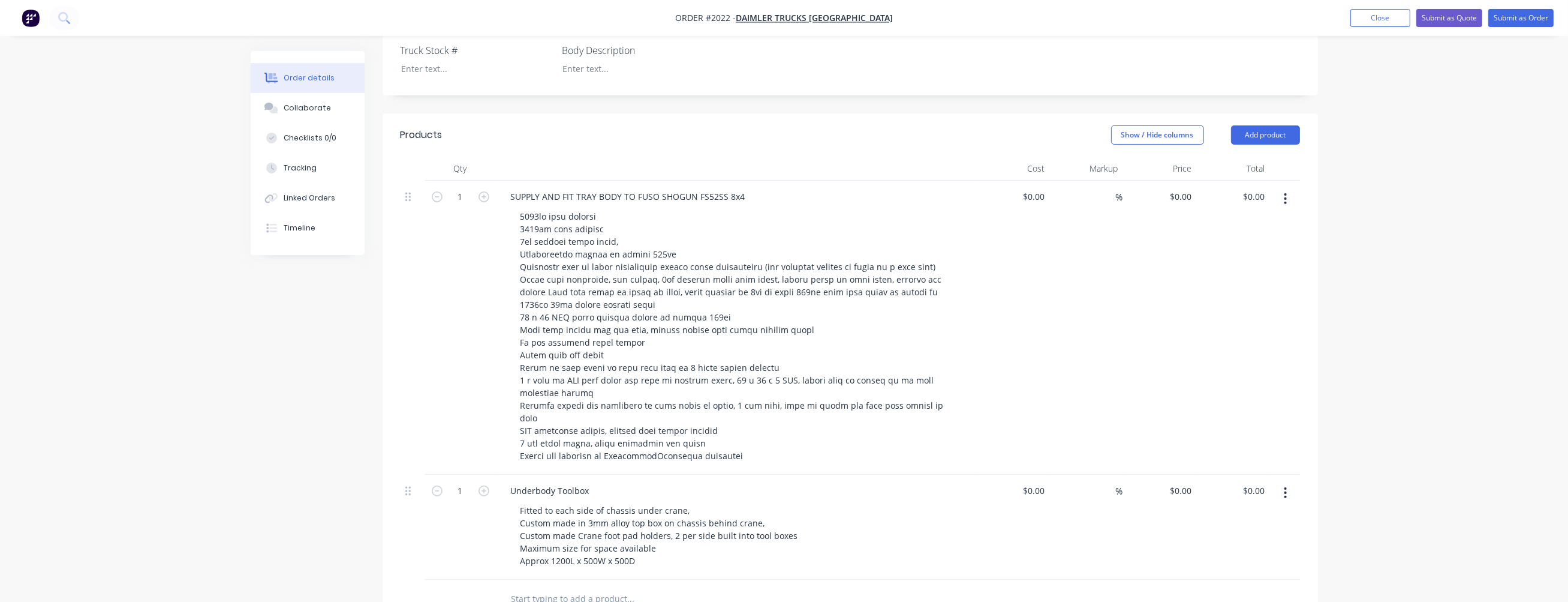
click at [535, 587] on input "text" at bounding box center [631, 599] width 240 height 24
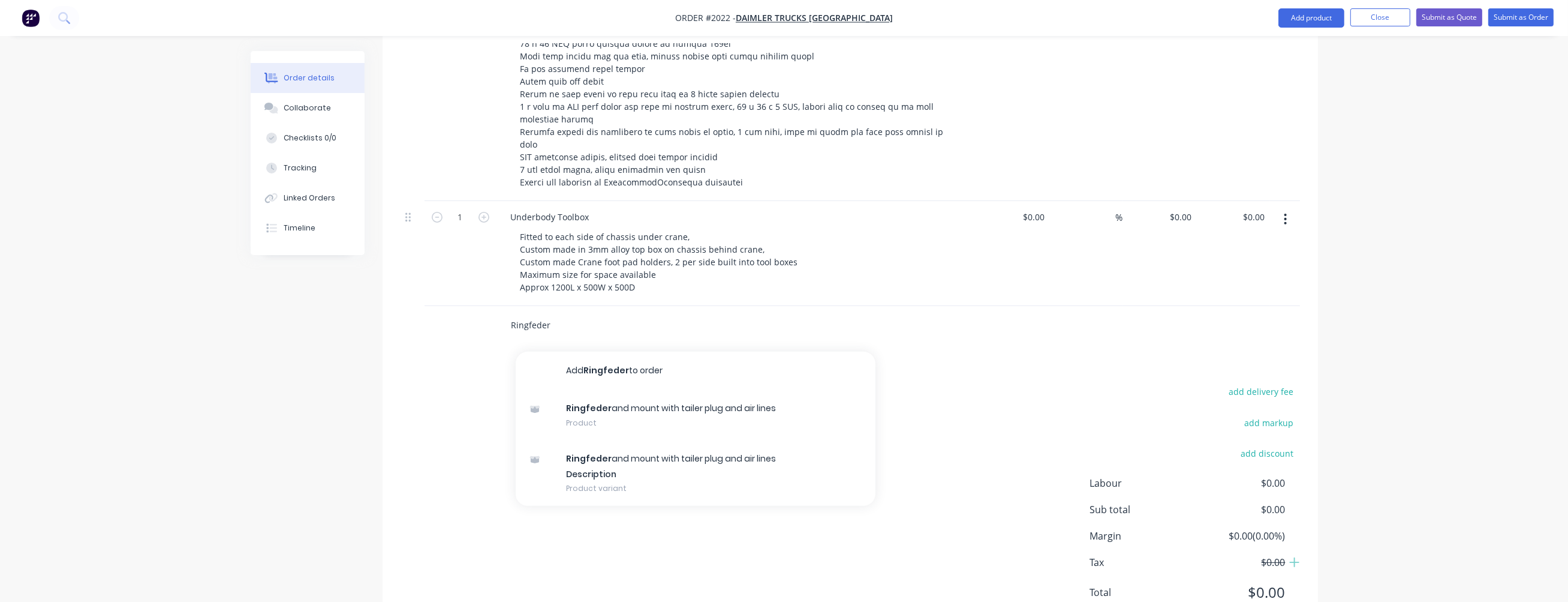
scroll to position [713, 0]
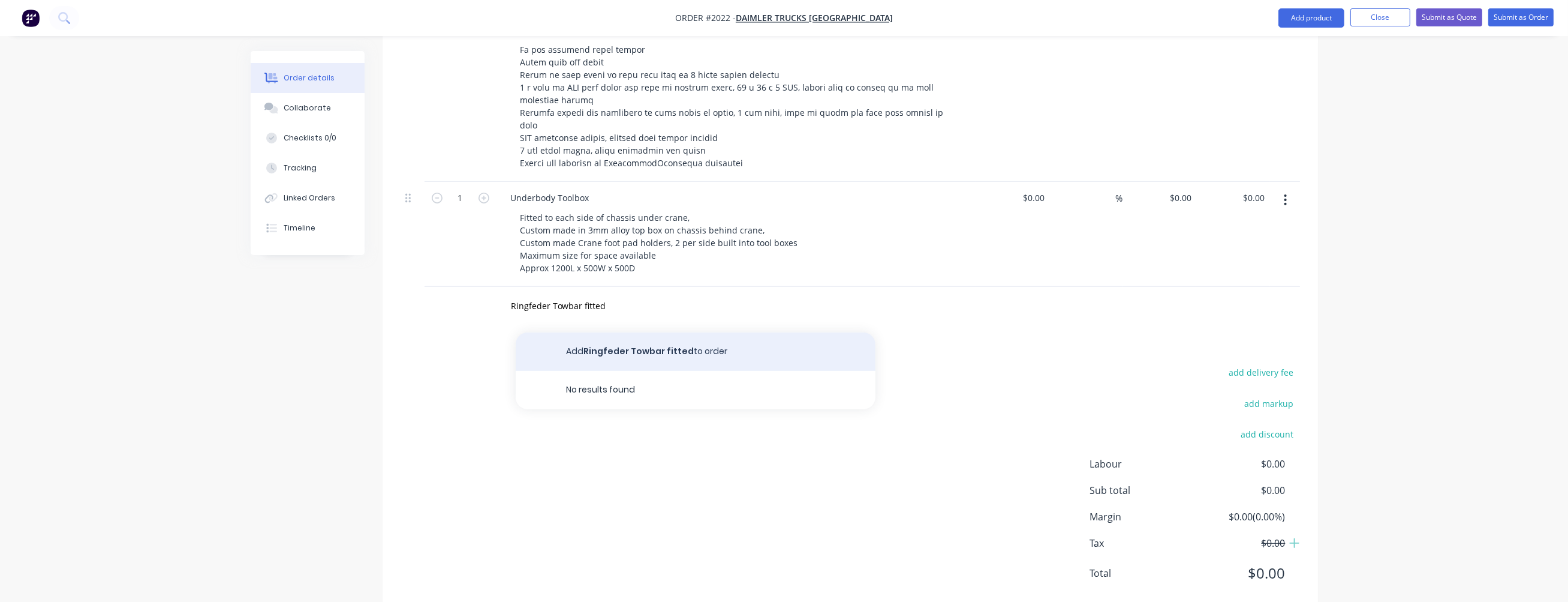
click at [604, 332] on button "Add Ringfeder Towbar fitted to order" at bounding box center [695, 351] width 360 height 38
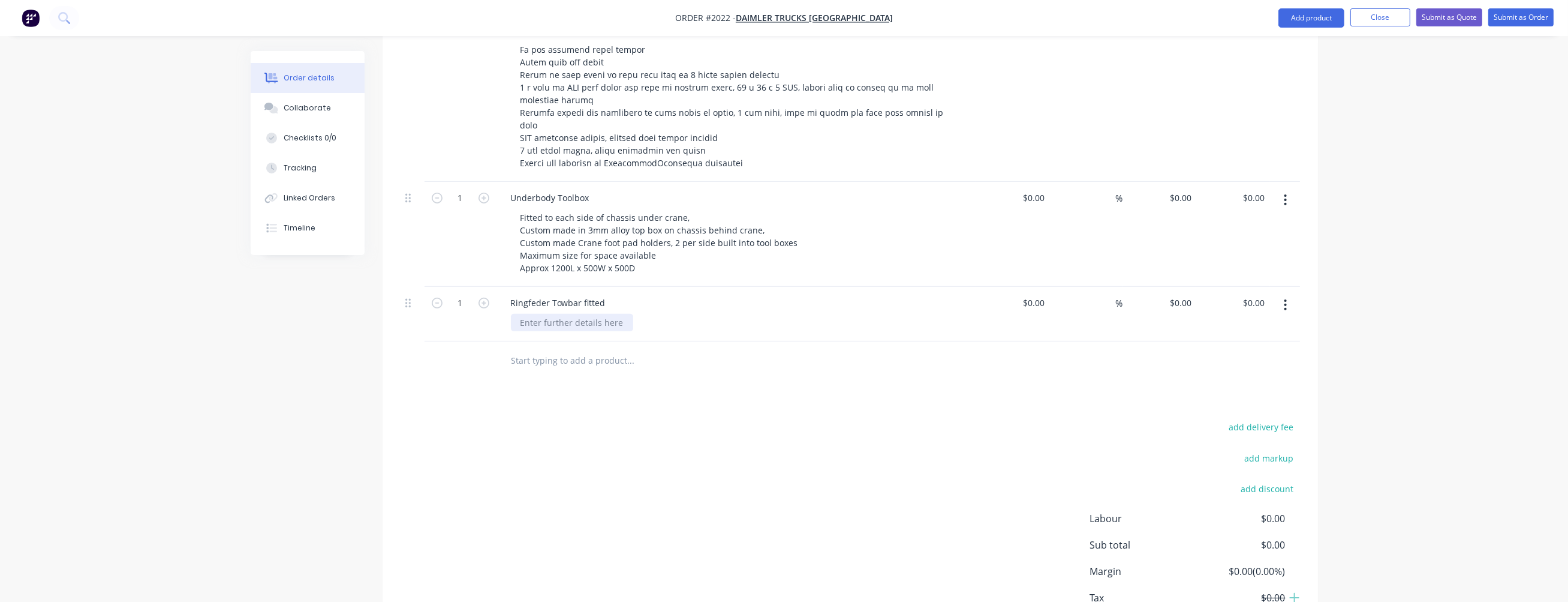
click at [559, 314] on div at bounding box center [572, 322] width 123 height 18
paste div
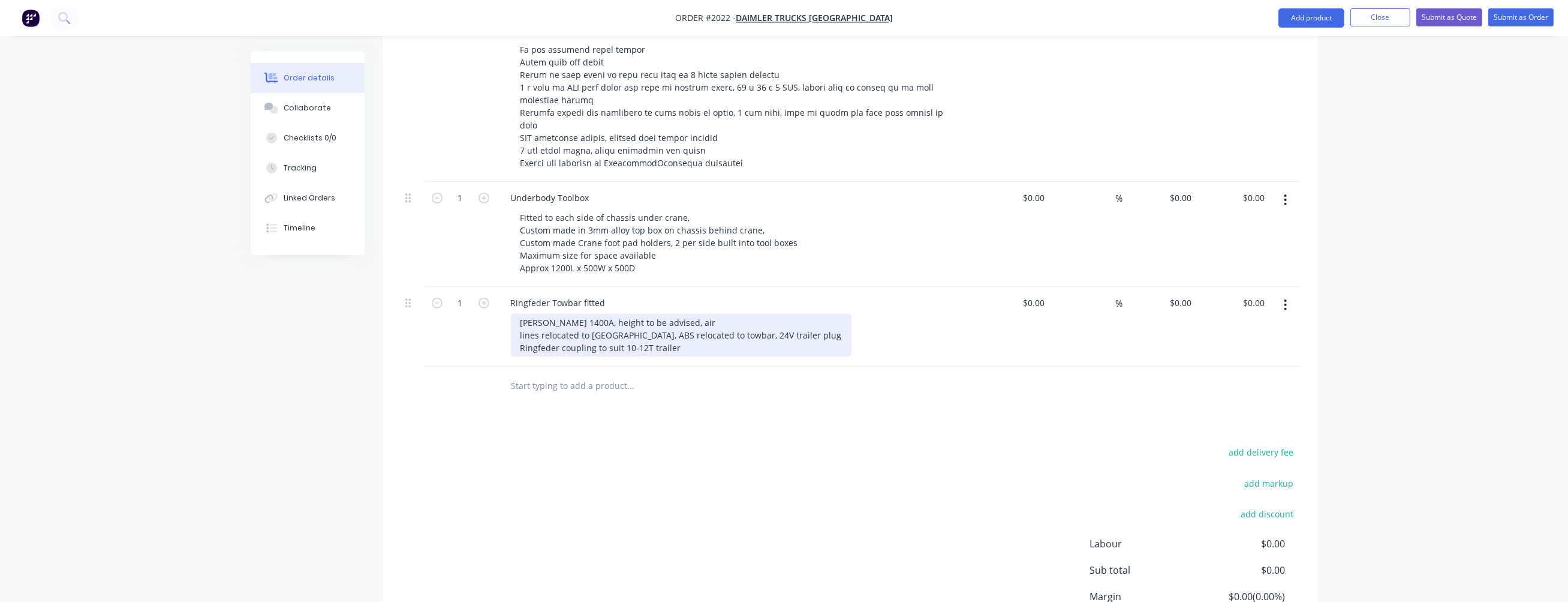
click at [592, 314] on div "[PERSON_NAME] 1400A, height to be advised, air lines relocated to [GEOGRAPHIC_D…" at bounding box center [681, 335] width 341 height 43
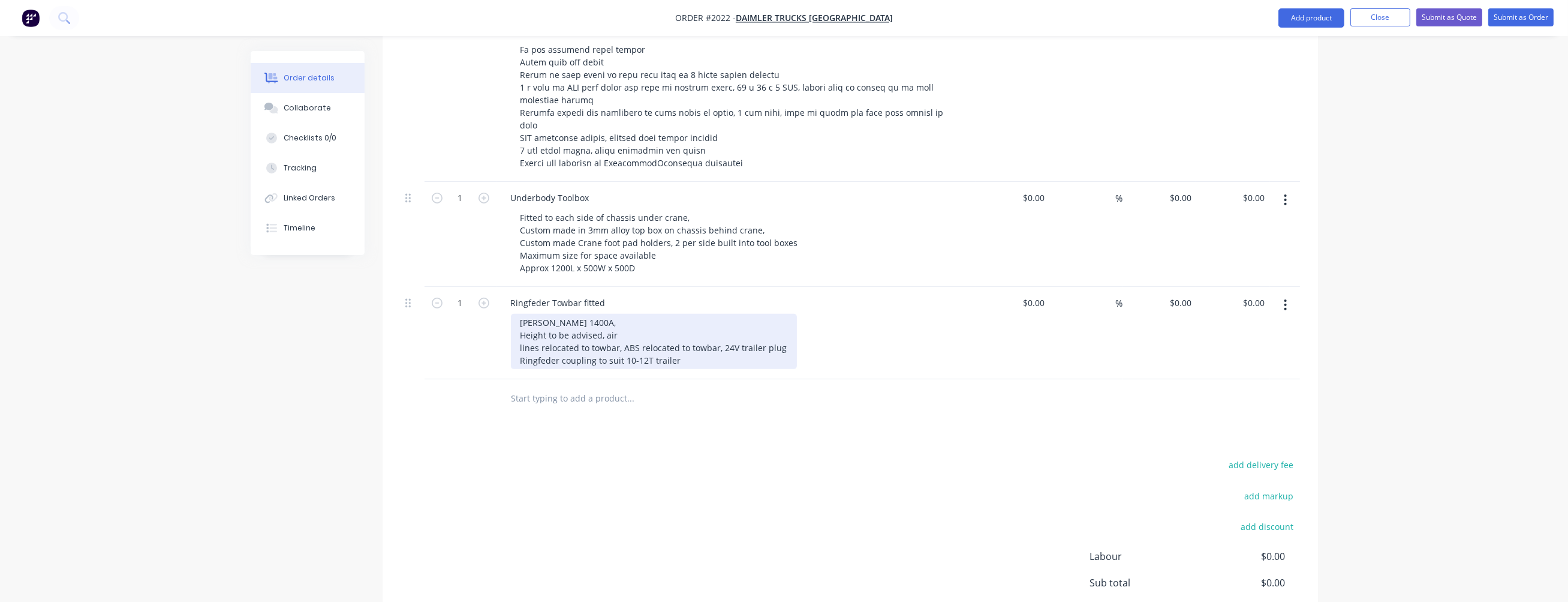
click at [605, 314] on div "[PERSON_NAME] 1400A, Height to be advised, air lines relocated to towbar, ABS r…" at bounding box center [654, 341] width 286 height 55
click at [632, 317] on div "[PERSON_NAME] 1400A, Height to be advised, airlines relocated to [GEOGRAPHIC_DA…" at bounding box center [687, 341] width 352 height 55
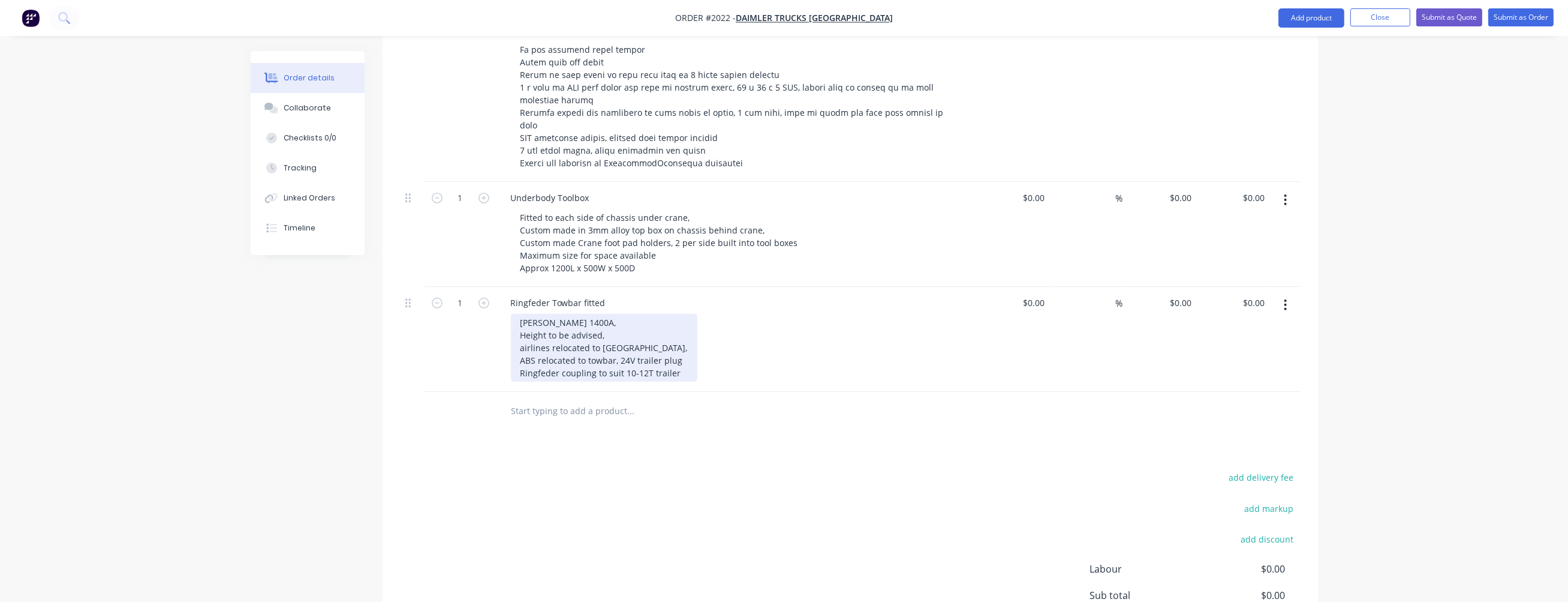
click at [619, 330] on div "[PERSON_NAME] 1400A, Height to be advised, airlines relocated to [GEOGRAPHIC_DA…" at bounding box center [603, 347] width 186 height 67
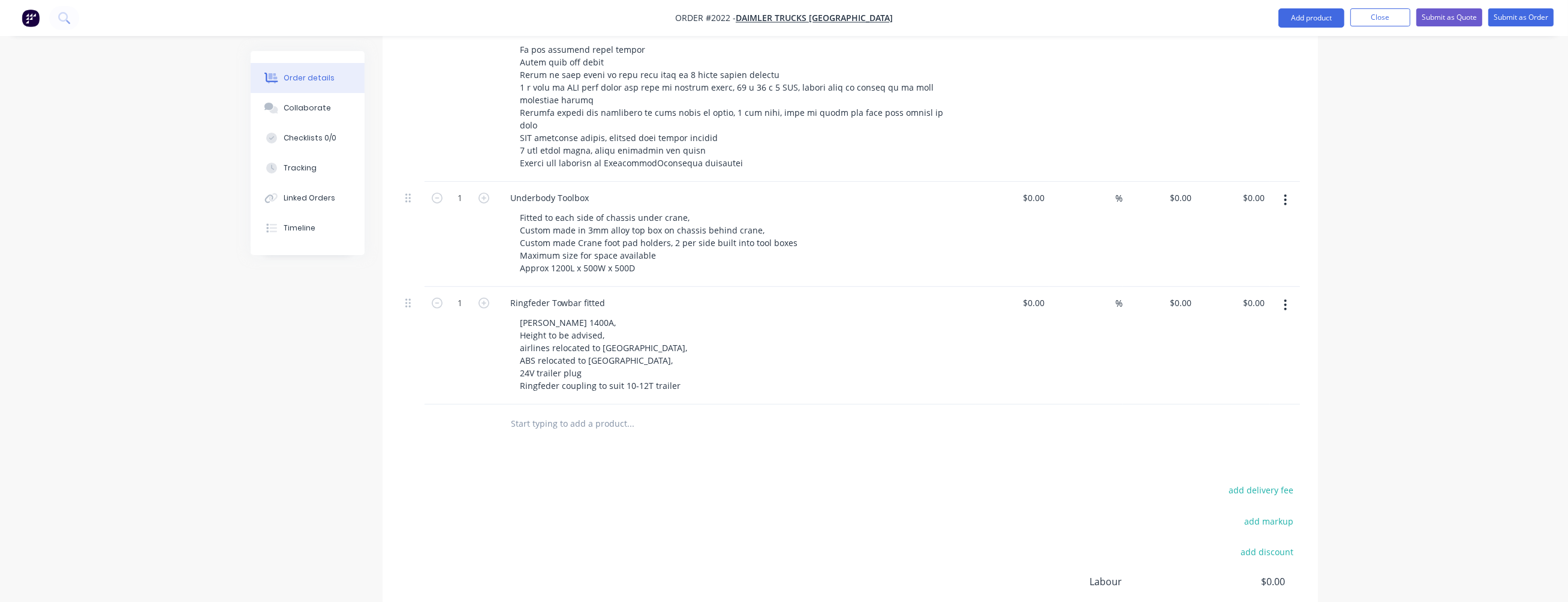
click at [625, 422] on div "Products Show / Hide columns Add product Qty Cost Markup Price Total 1 SUPPLY A…" at bounding box center [850, 275] width 936 height 911
click at [542, 412] on input "text" at bounding box center [631, 424] width 240 height 24
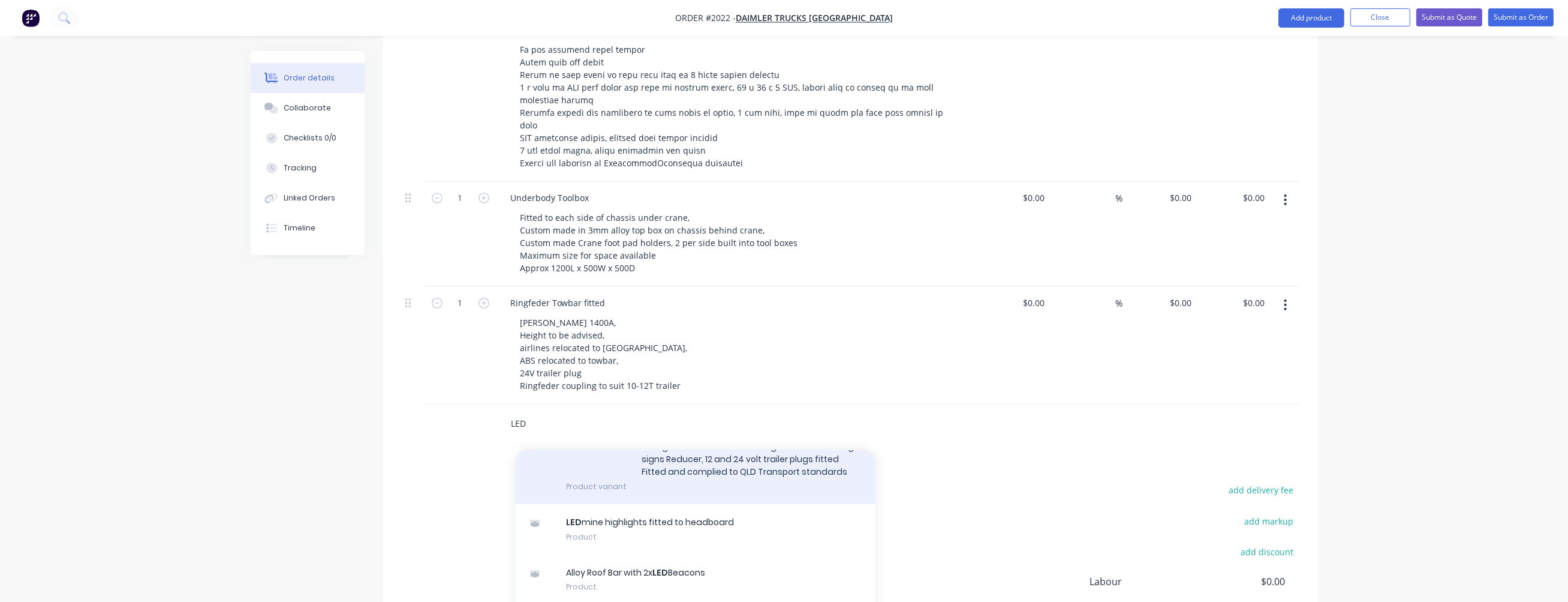
scroll to position [420, 0]
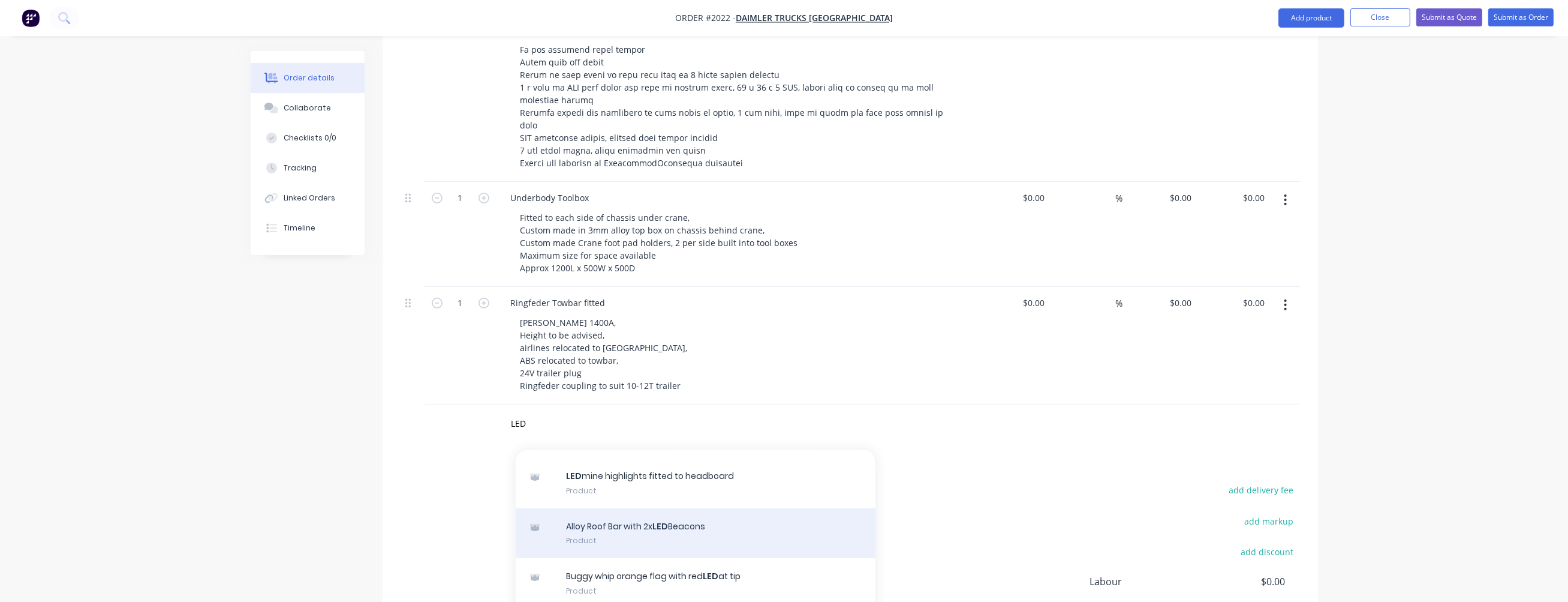
click at [603, 508] on div "Alloy Roof Bar with 2x LED Beacons Product" at bounding box center [695, 534] width 360 height 51
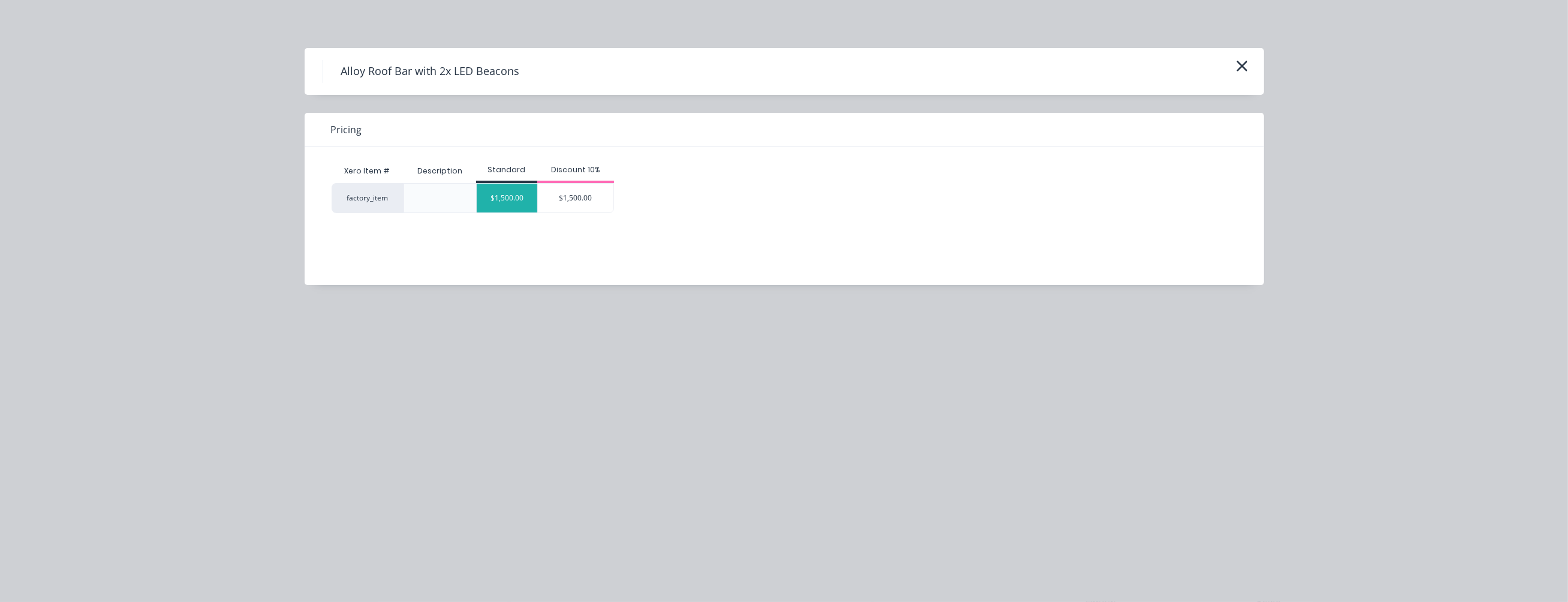
click at [496, 206] on div "$1,500.00" at bounding box center [507, 198] width 61 height 29
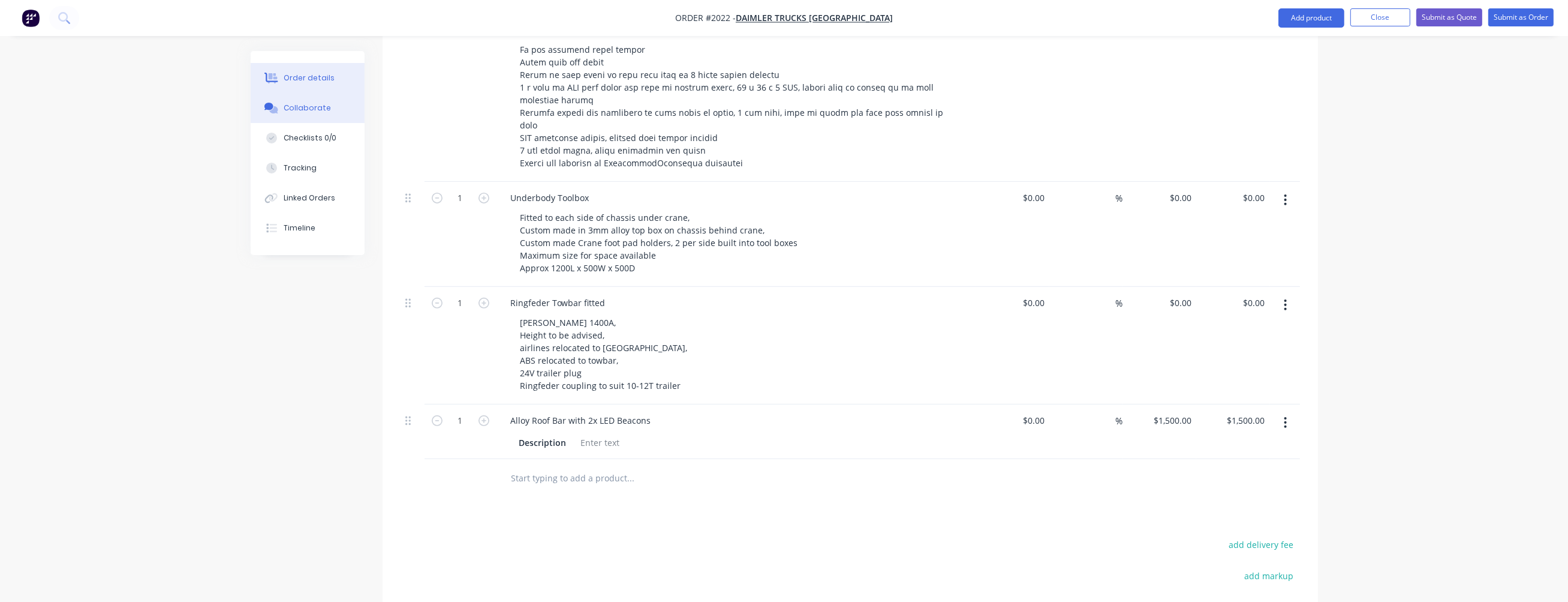
click at [324, 104] on div "Collaborate" at bounding box center [307, 109] width 48 height 11
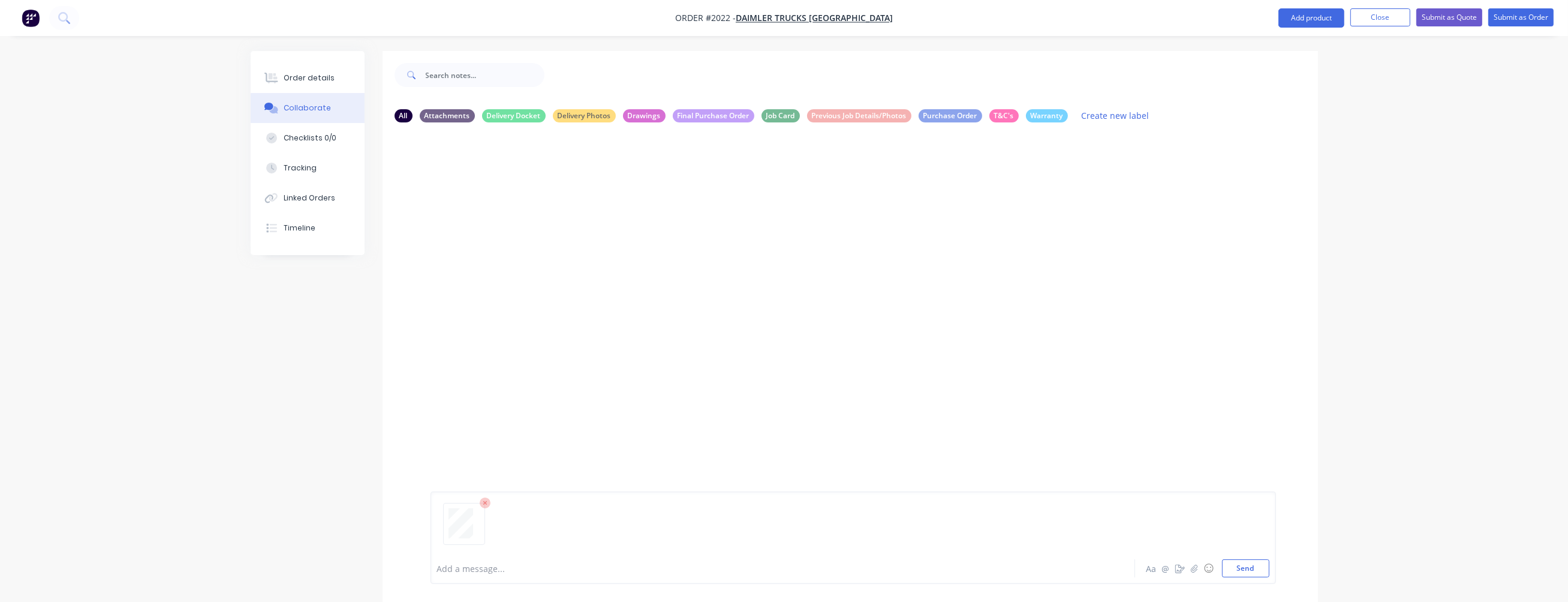
click at [464, 572] on div at bounding box center [749, 568] width 624 height 12
click at [1262, 567] on button "Send" at bounding box center [1245, 567] width 48 height 18
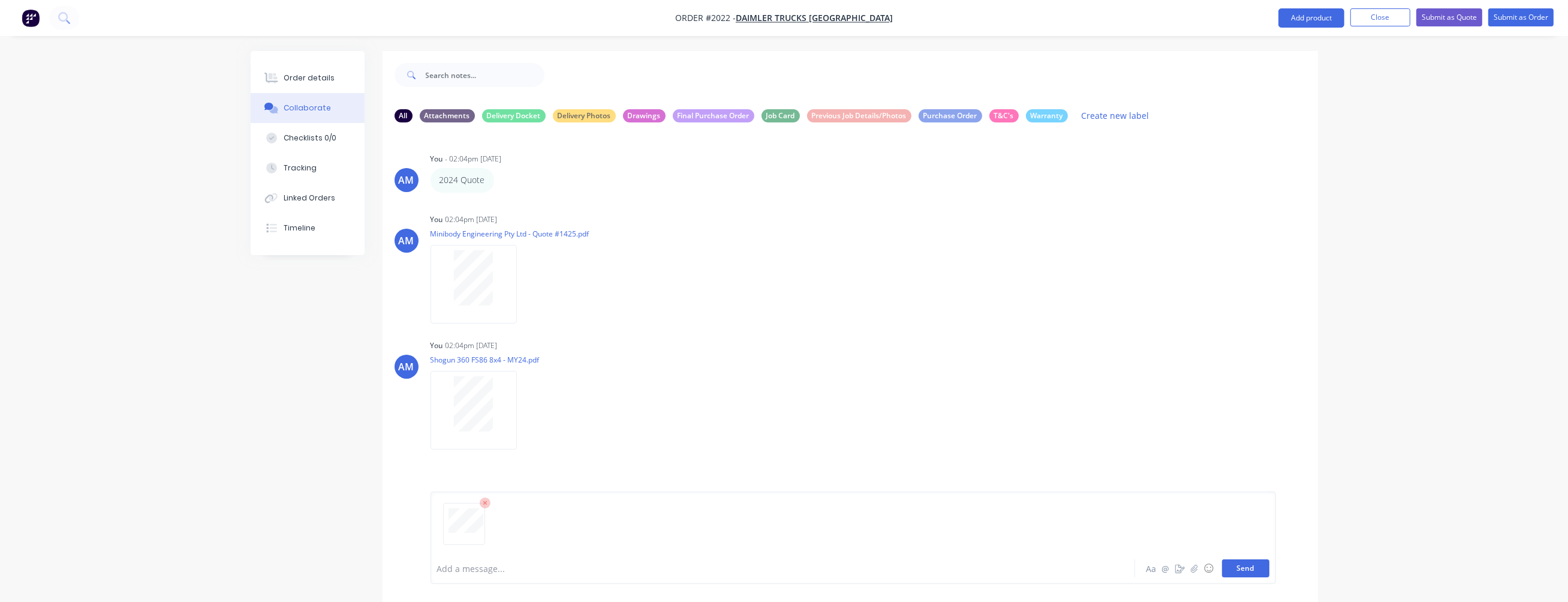
click at [1244, 572] on button "Send" at bounding box center [1245, 567] width 48 height 18
click at [336, 69] on button "Order details" at bounding box center [308, 78] width 114 height 30
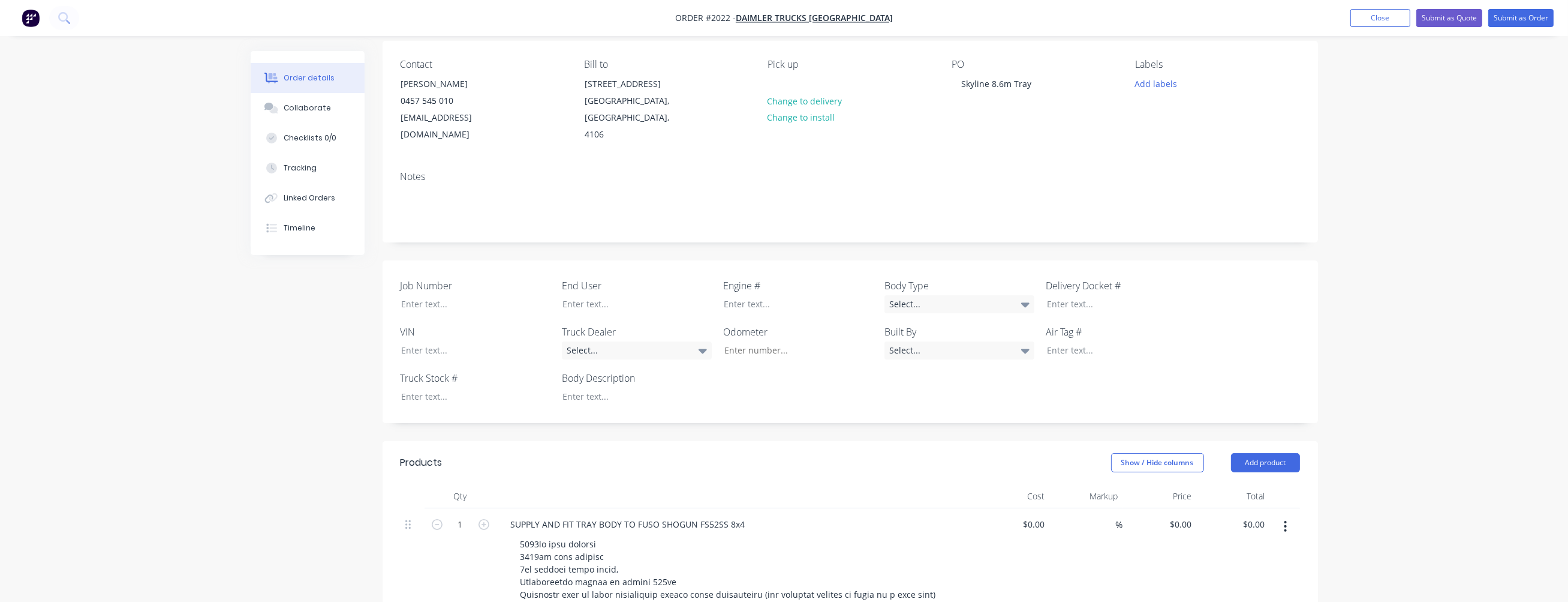
scroll to position [360, 0]
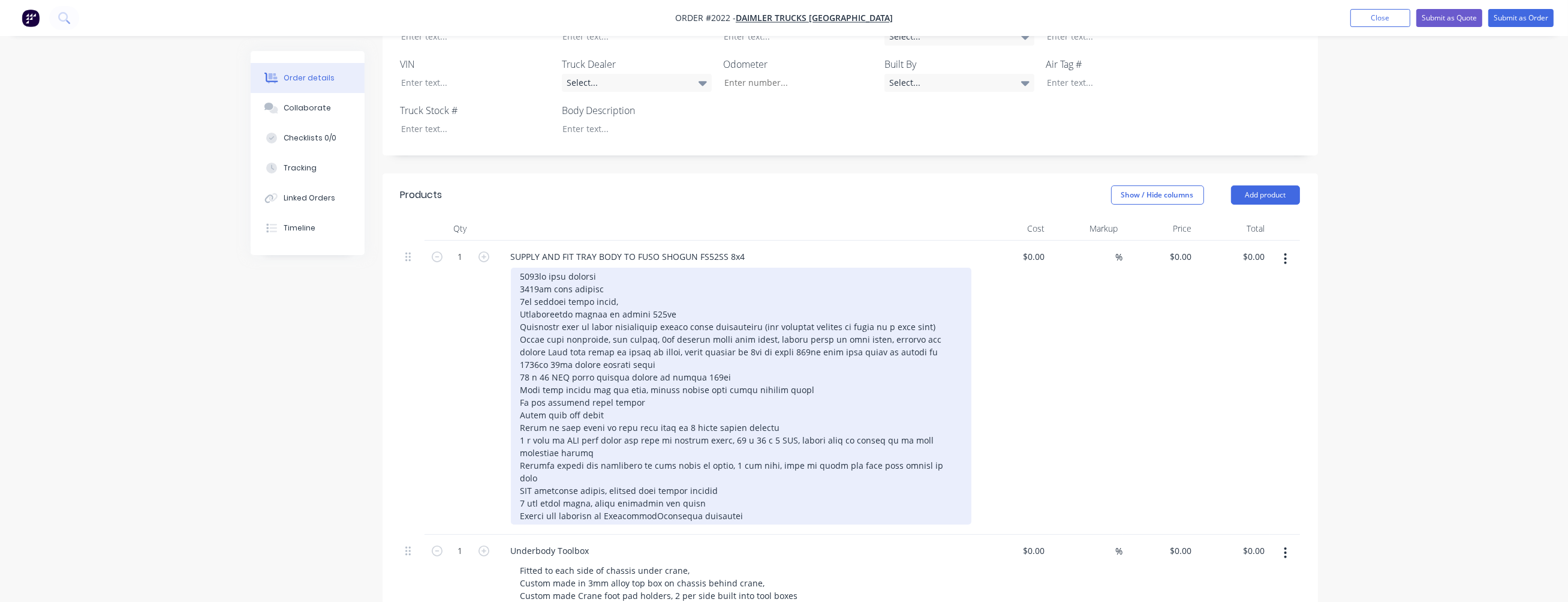
click at [528, 268] on div at bounding box center [741, 396] width 460 height 257
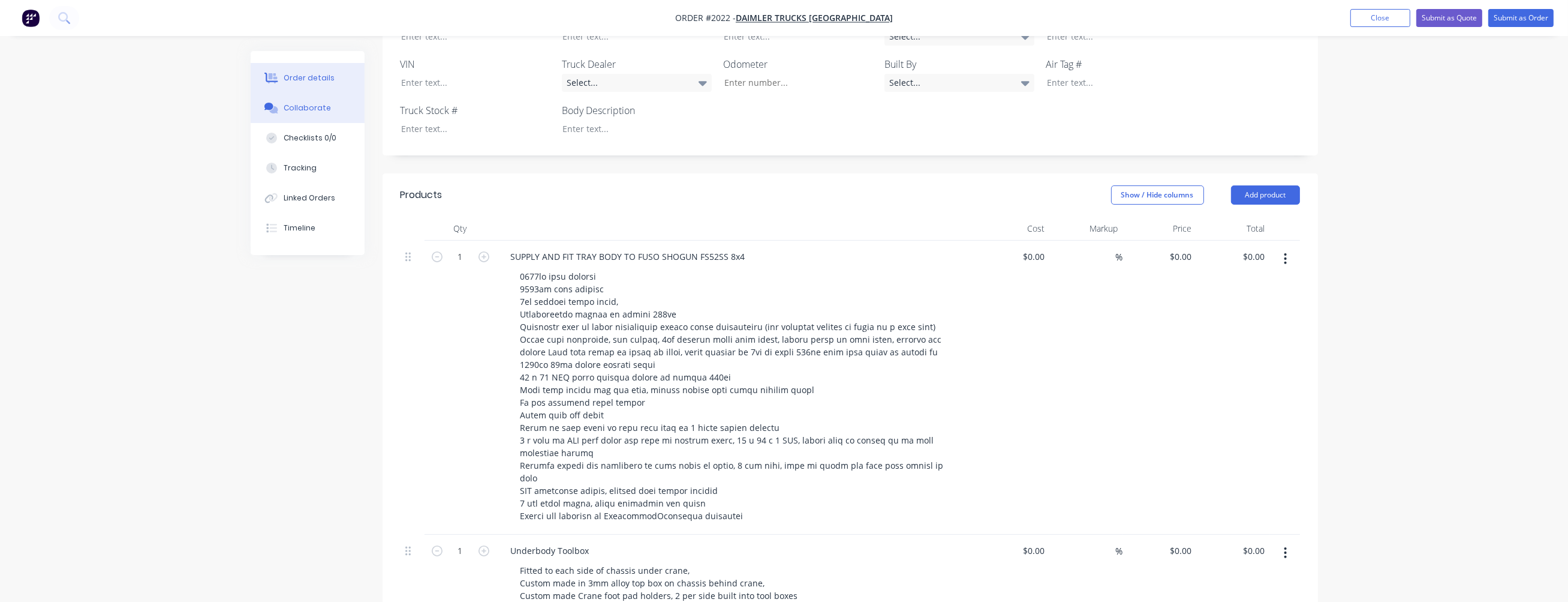
click at [281, 111] on button "Collaborate" at bounding box center [308, 108] width 114 height 30
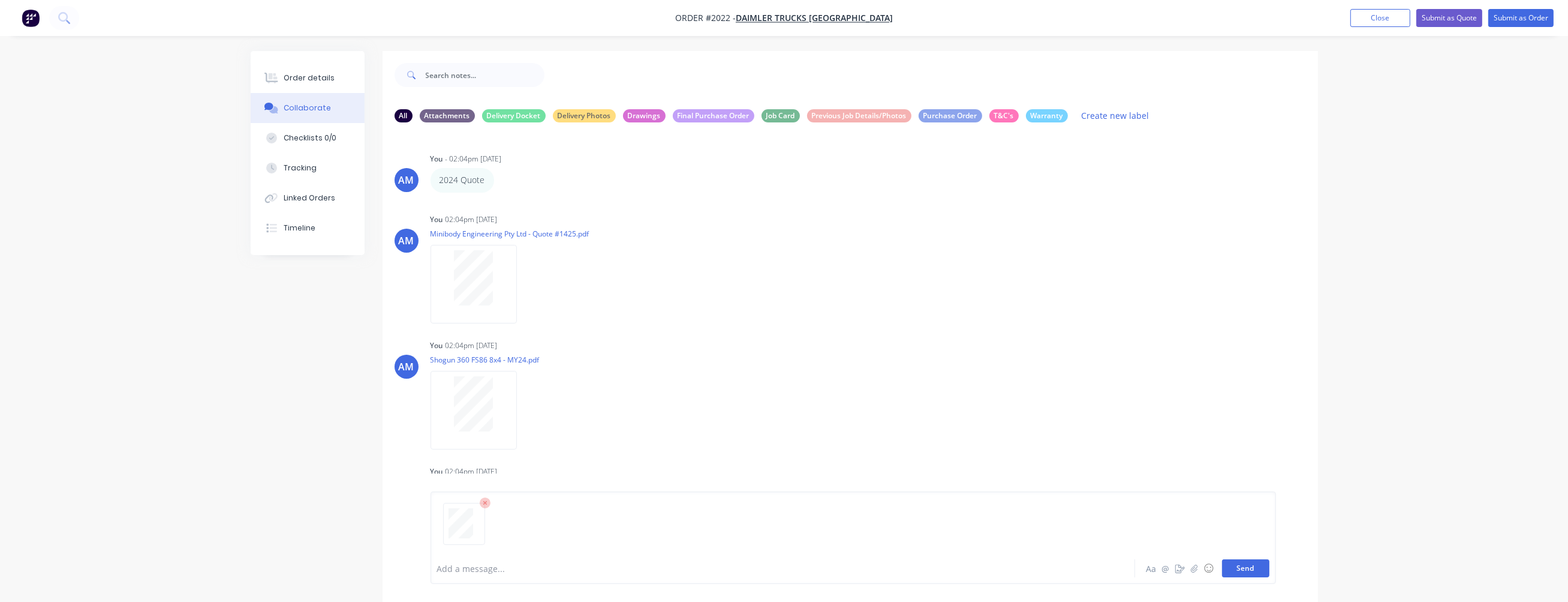
click at [1252, 573] on button "Send" at bounding box center [1245, 567] width 48 height 18
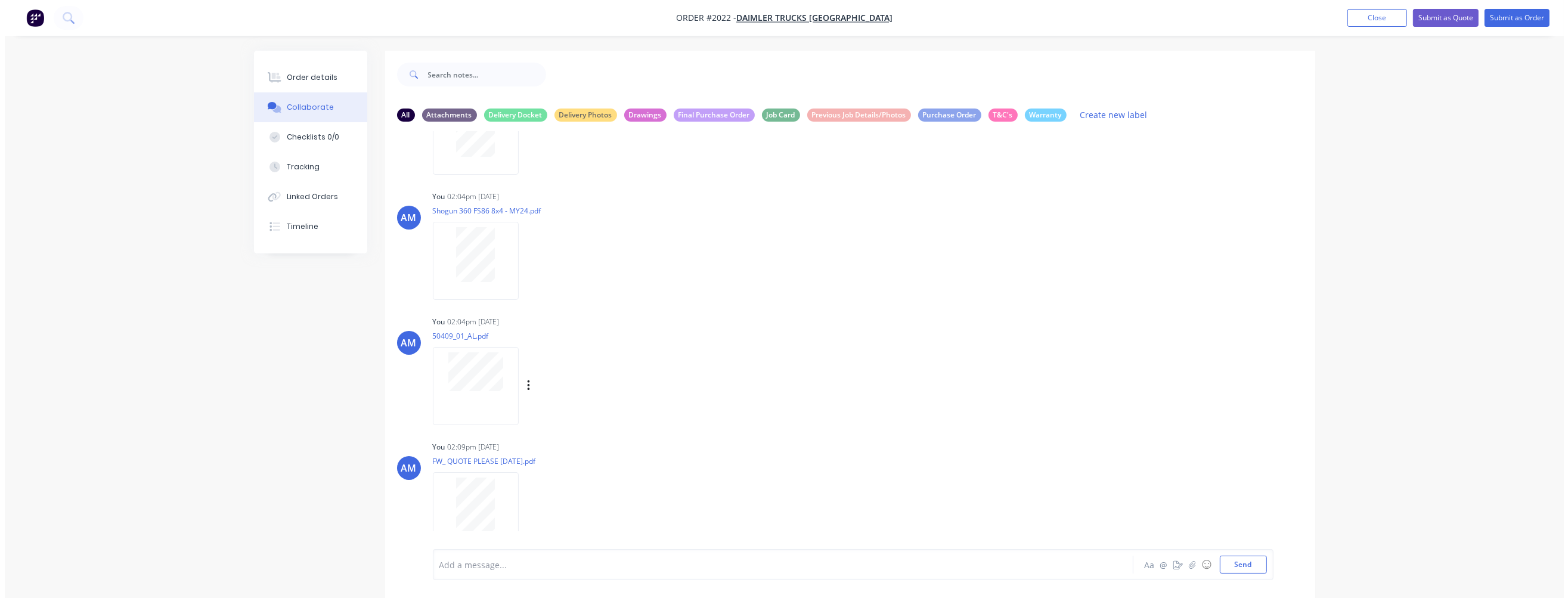
scroll to position [153, 0]
click at [1377, 19] on button "Close" at bounding box center [1373, 18] width 60 height 18
